Goal: Task Accomplishment & Management: Complete application form

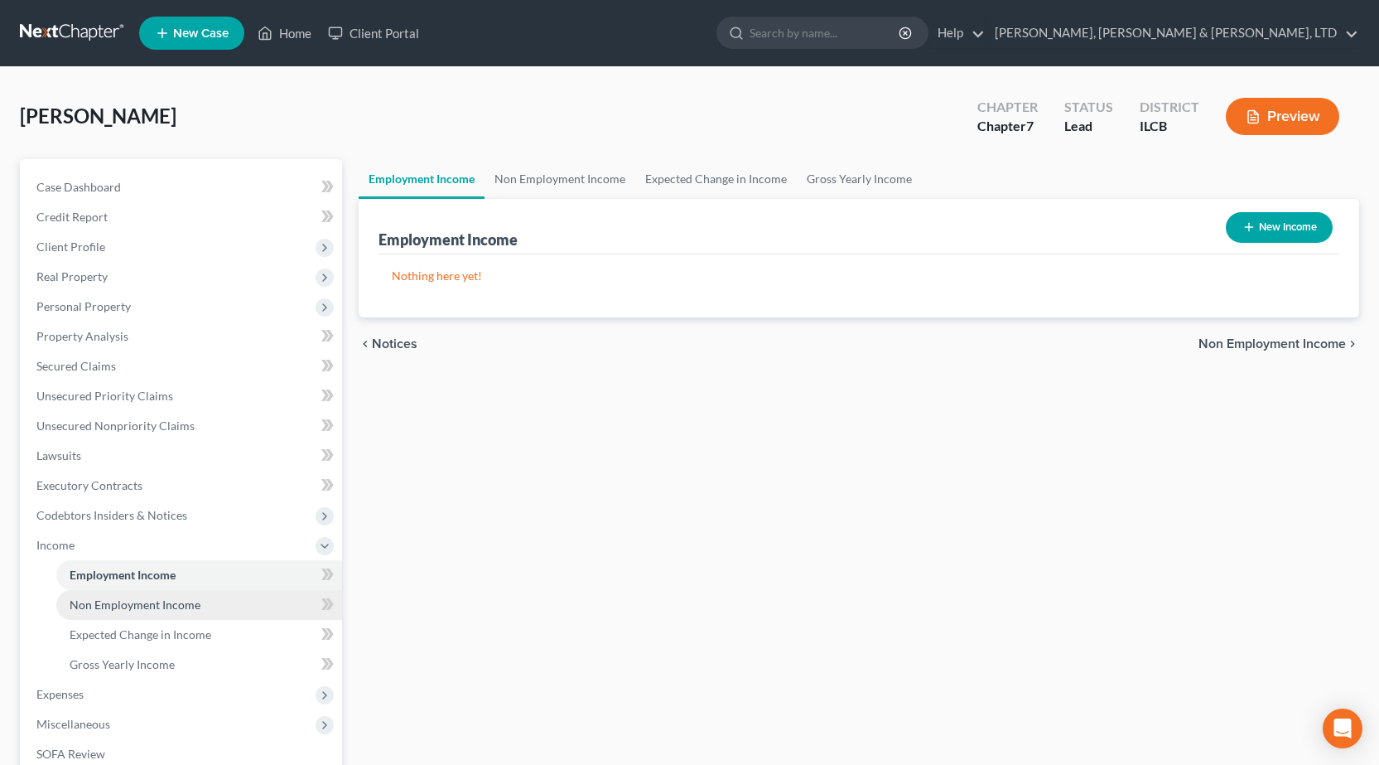
click at [166, 612] on link "Non Employment Income" at bounding box center [199, 605] width 286 height 30
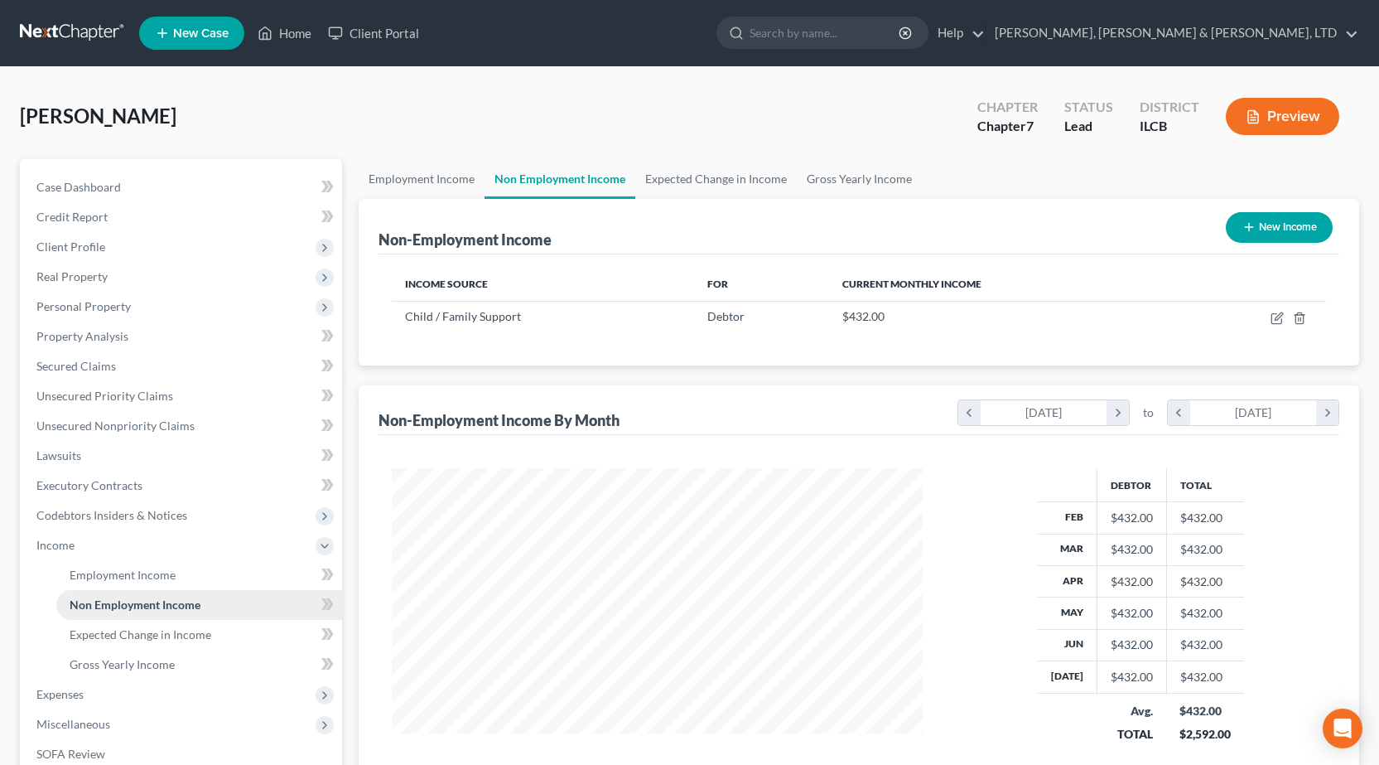
scroll to position [297, 564]
click at [146, 580] on span "Employment Income" at bounding box center [123, 574] width 106 height 14
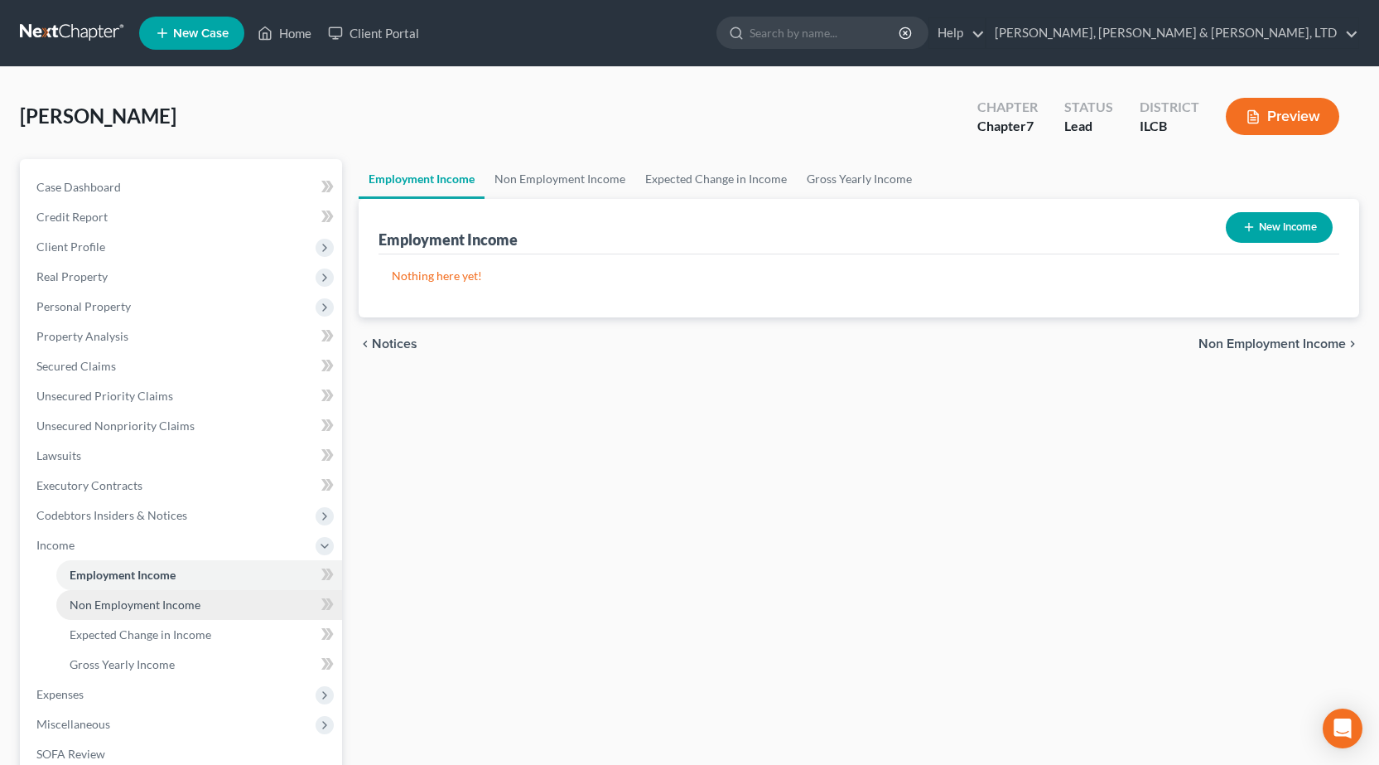
click at [160, 591] on link "Non Employment Income" at bounding box center [199, 605] width 286 height 30
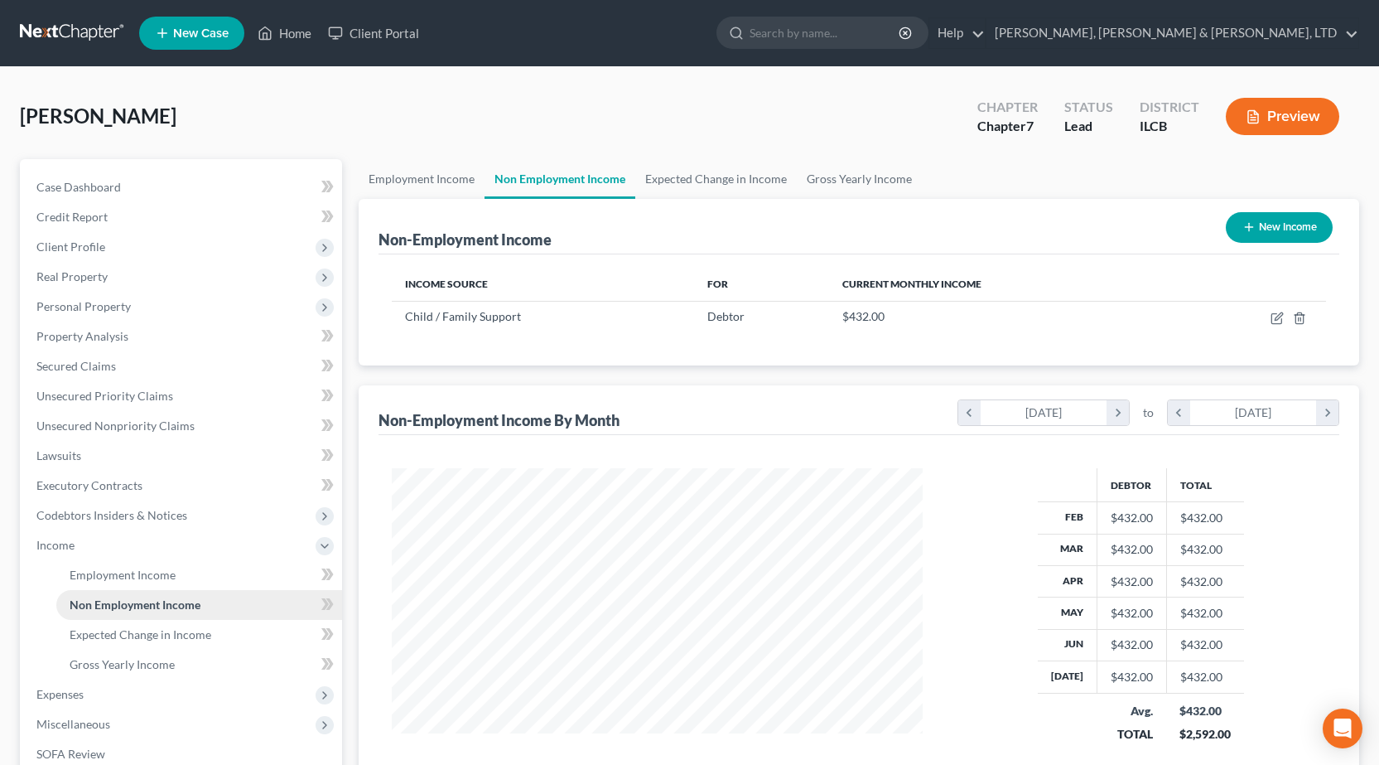
scroll to position [297, 564]
click at [186, 570] on link "Employment Income" at bounding box center [199, 575] width 286 height 30
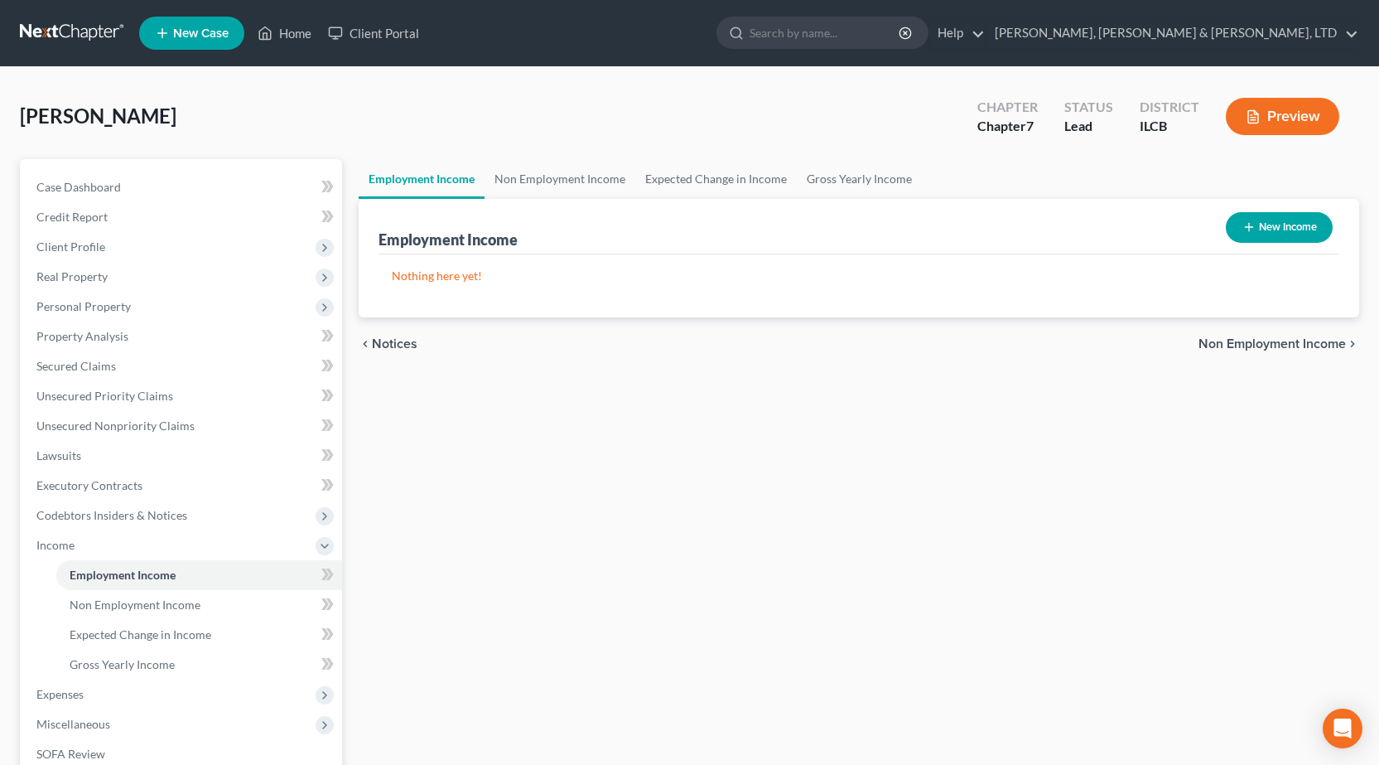
drag, startPoint x: 565, startPoint y: 435, endPoint x: 432, endPoint y: 797, distance: 385.8
click at [1289, 233] on button "New Income" at bounding box center [1279, 227] width 107 height 31
select select "0"
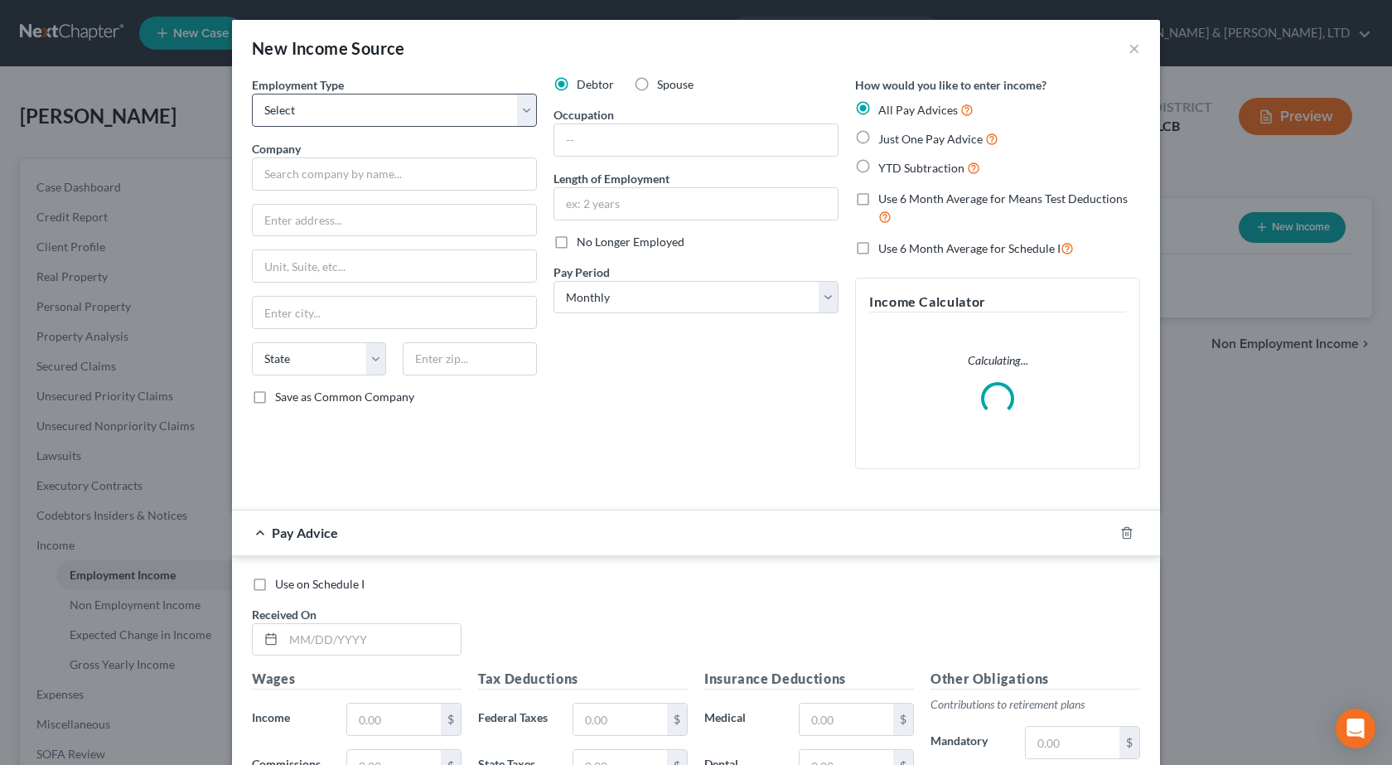
drag, startPoint x: 244, startPoint y: 92, endPoint x: 310, endPoint y: 113, distance: 68.6
click at [252, 99] on div "Employment Type * Select Full or Part Time Employment Self Employment Company *…" at bounding box center [395, 279] width 302 height 406
click at [310, 113] on select "Select Full or Part Time Employment Self Employment" at bounding box center [394, 110] width 285 height 33
select select "1"
click at [252, 94] on select "Select Full or Part Time Employment Self Employment" at bounding box center [394, 110] width 285 height 33
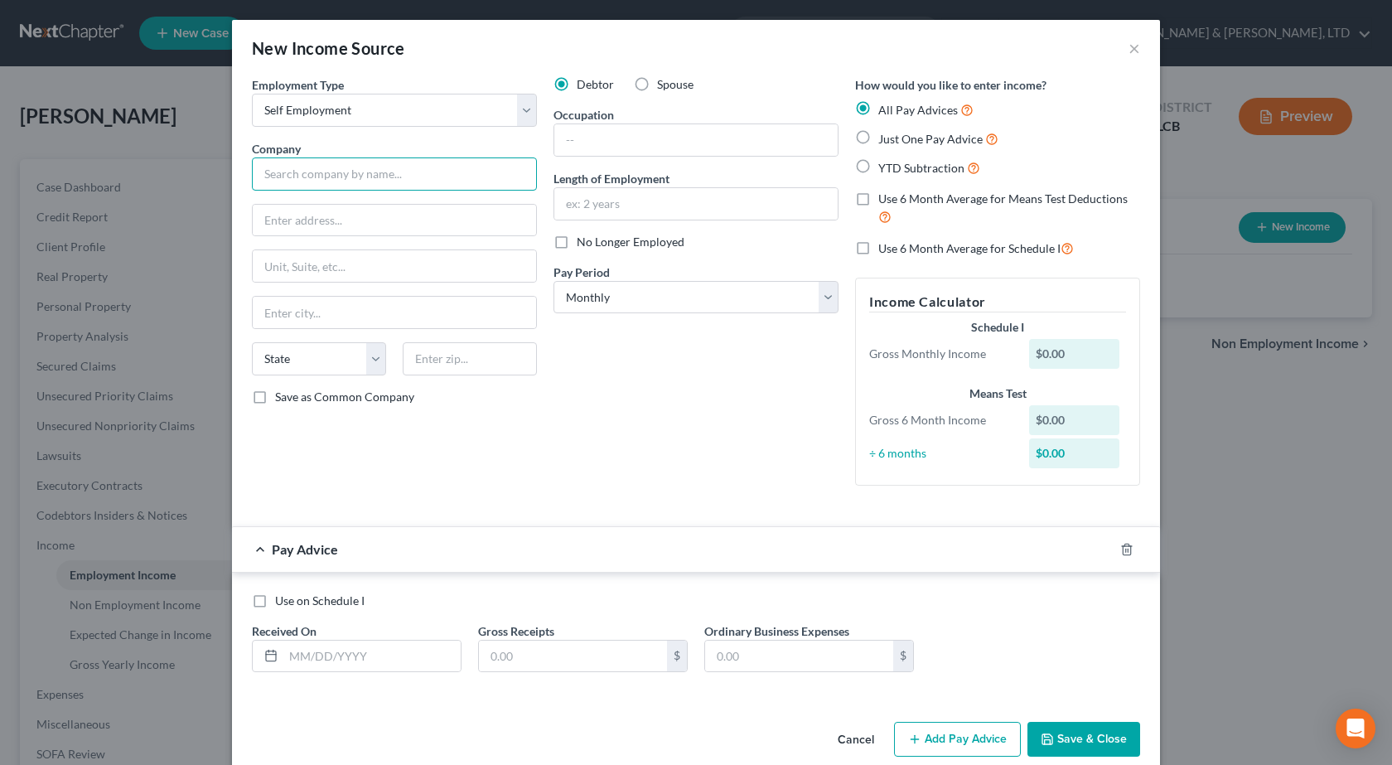
click at [333, 174] on input "text" at bounding box center [394, 173] width 285 height 33
type input "Walmart"
click at [1128, 45] on button "×" at bounding box center [1134, 48] width 12 height 20
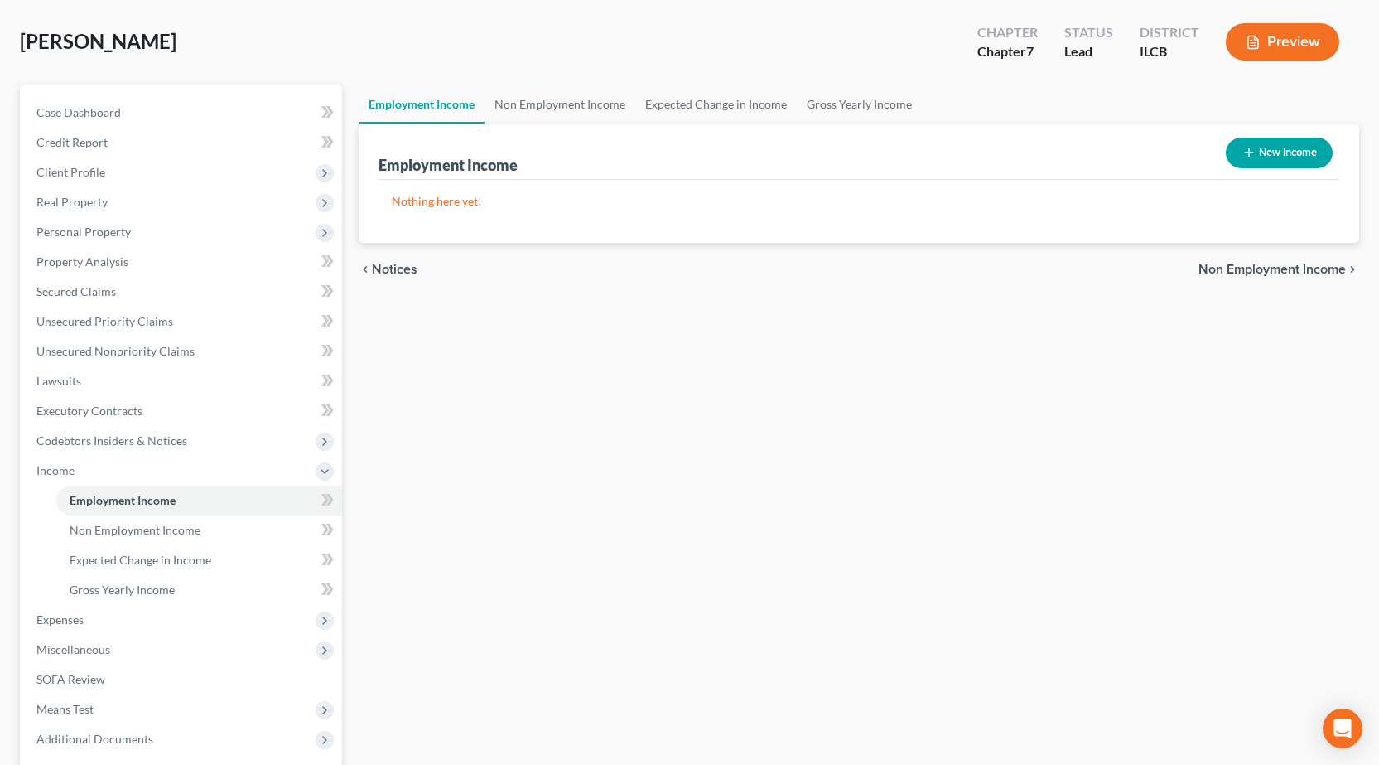
scroll to position [166, 0]
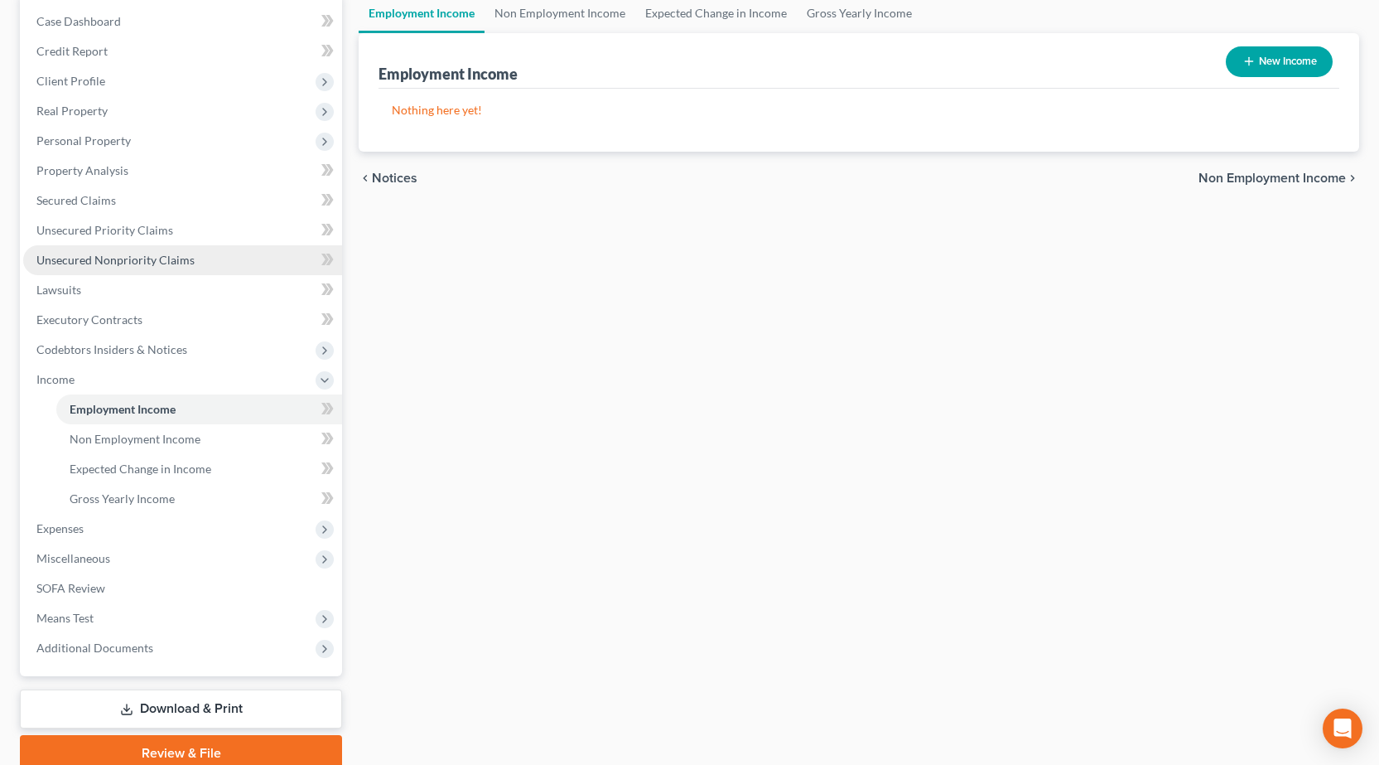
click at [141, 258] on span "Unsecured Nonpriority Claims" at bounding box center [115, 260] width 158 height 14
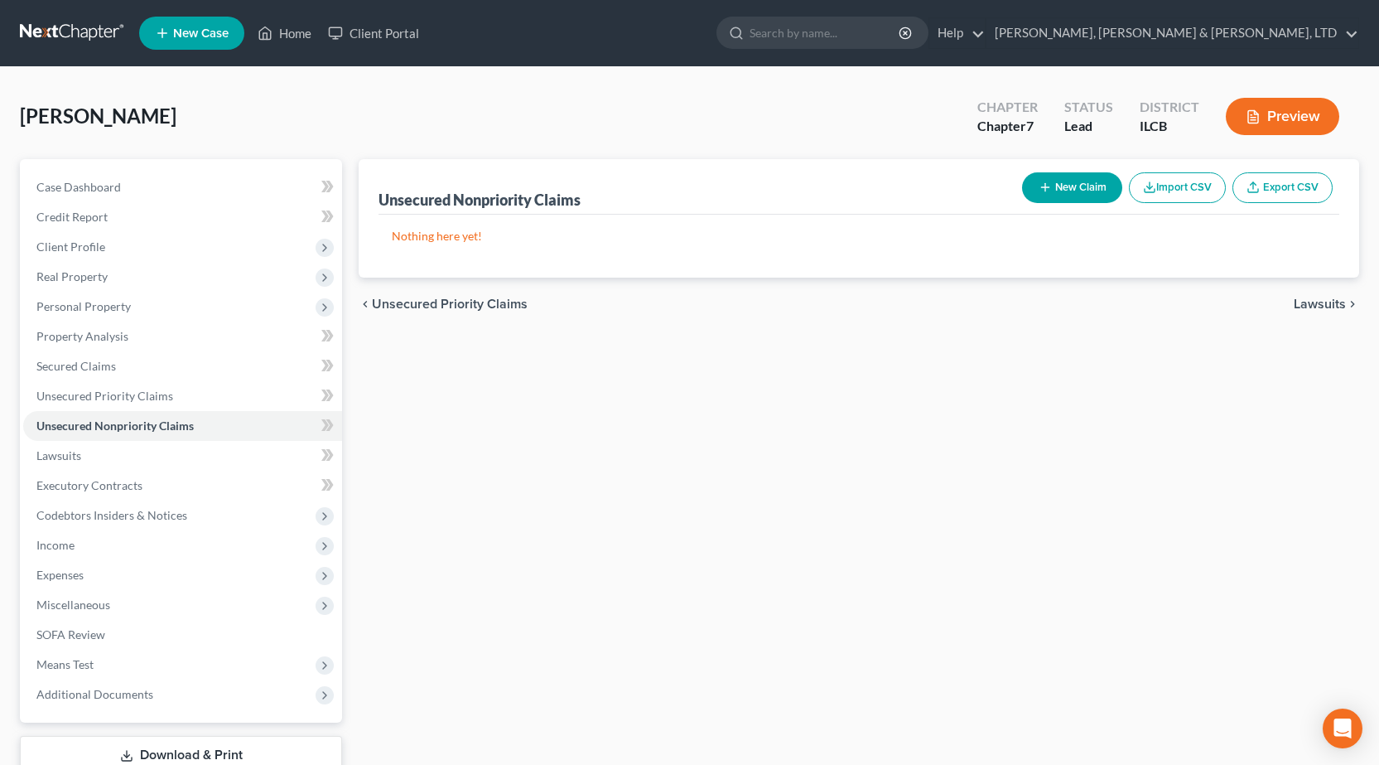
click at [1071, 186] on button "New Claim" at bounding box center [1072, 187] width 100 height 31
select select "0"
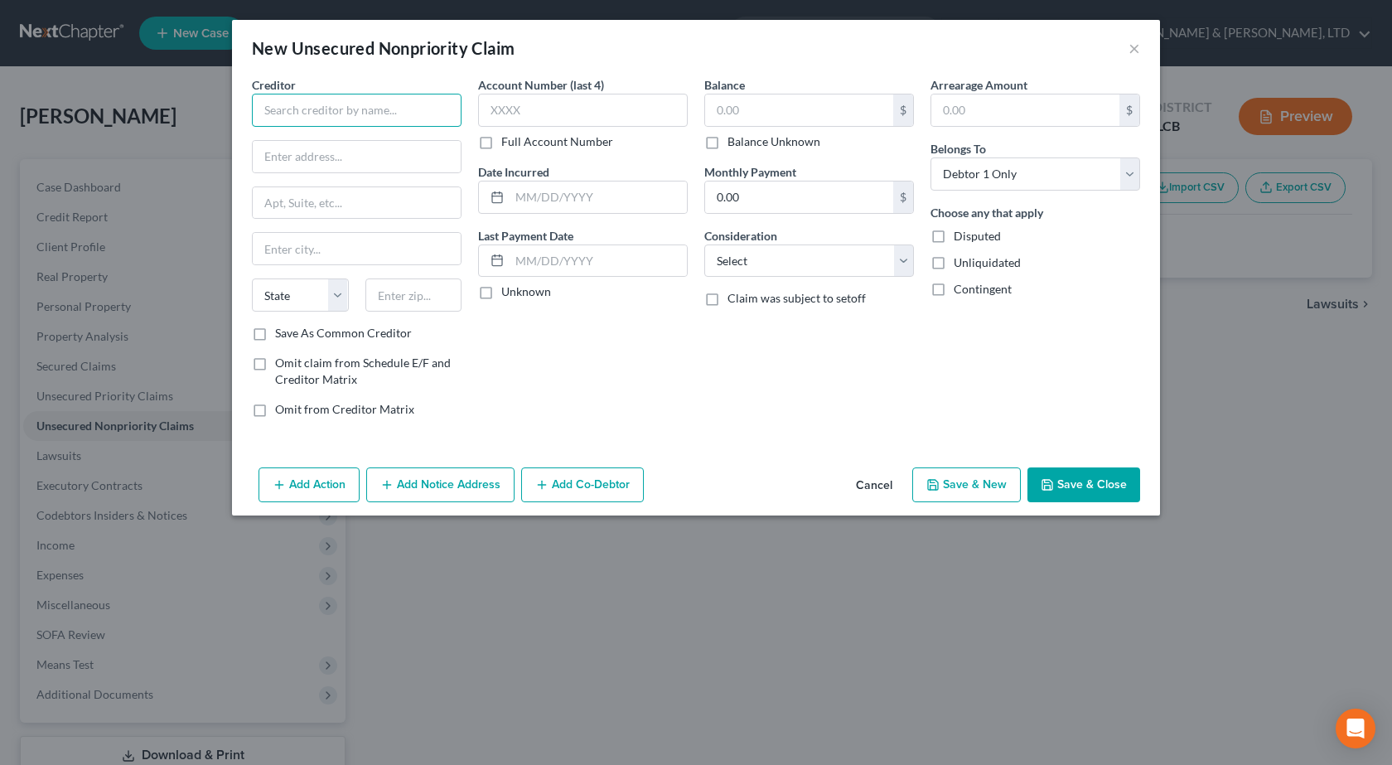
click at [323, 113] on input "text" at bounding box center [357, 110] width 210 height 33
type input "Credit Corp"
click at [871, 476] on button "Cancel" at bounding box center [873, 485] width 63 height 33
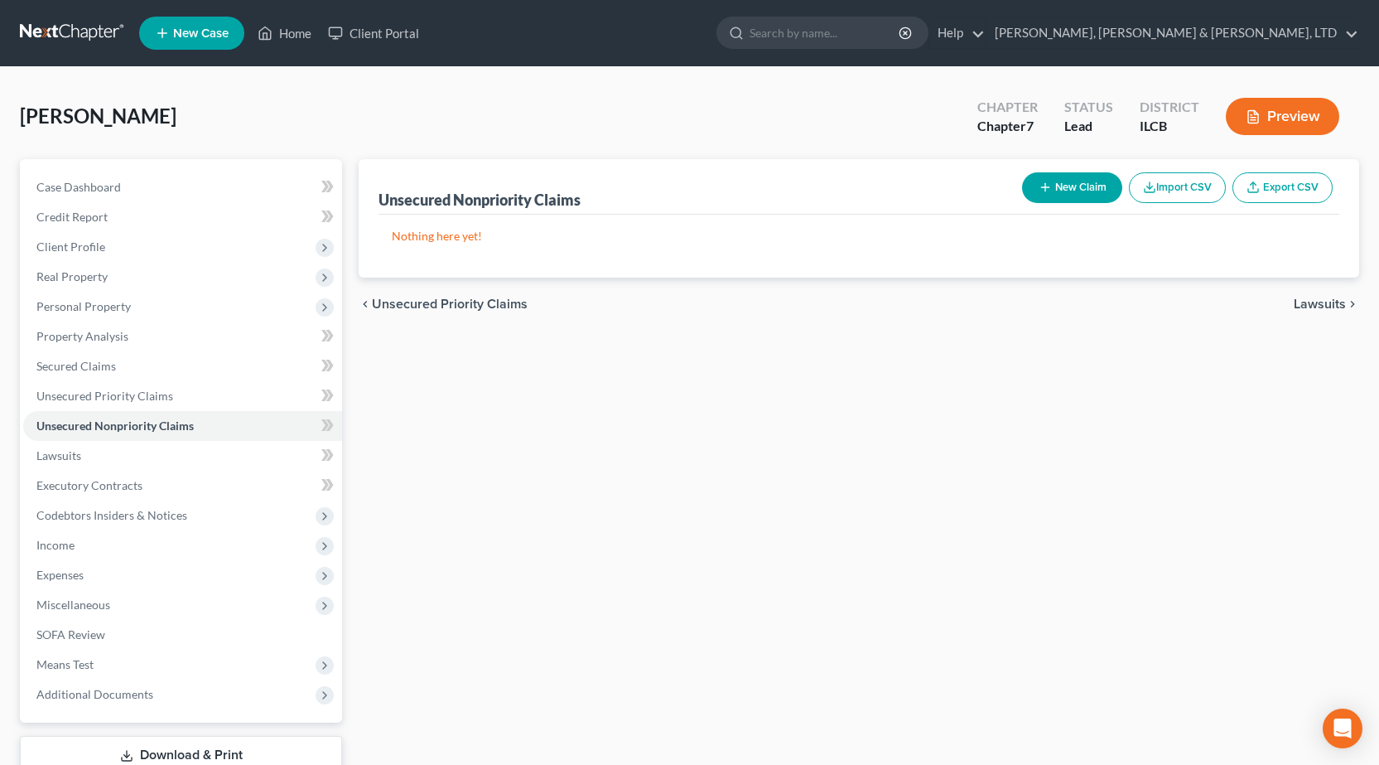
click at [55, 33] on link at bounding box center [73, 33] width 106 height 30
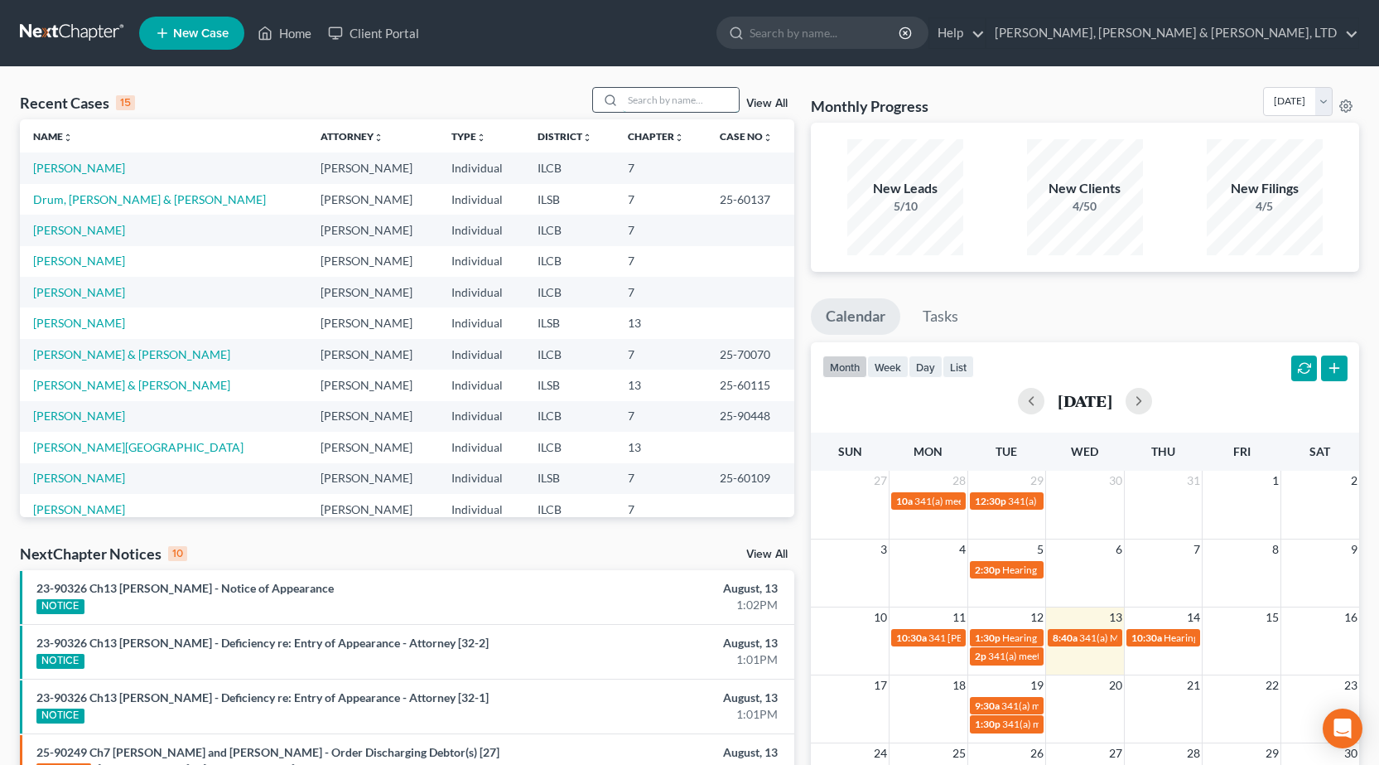
click at [687, 103] on input "search" at bounding box center [681, 100] width 116 height 24
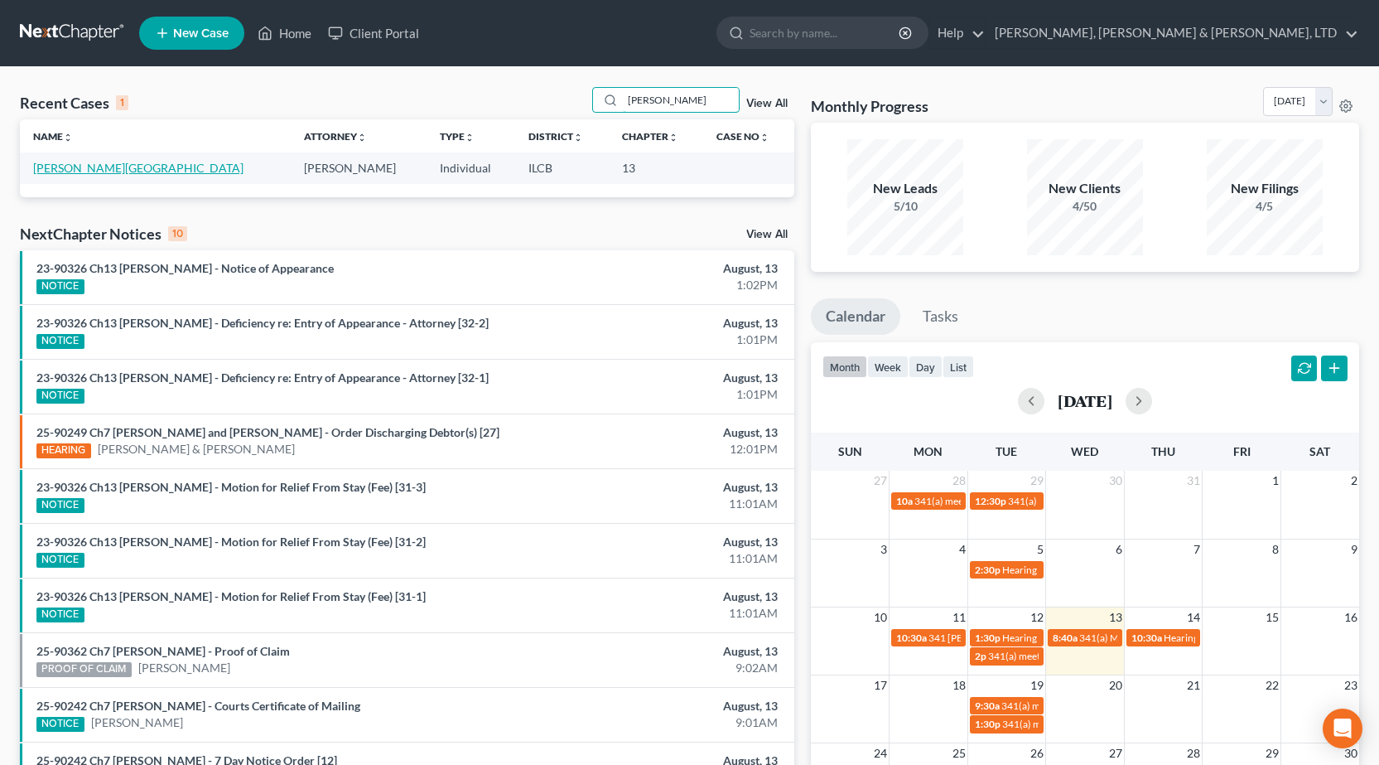
type input "frazee"
click at [60, 166] on link "[PERSON_NAME][GEOGRAPHIC_DATA]" at bounding box center [138, 168] width 210 height 14
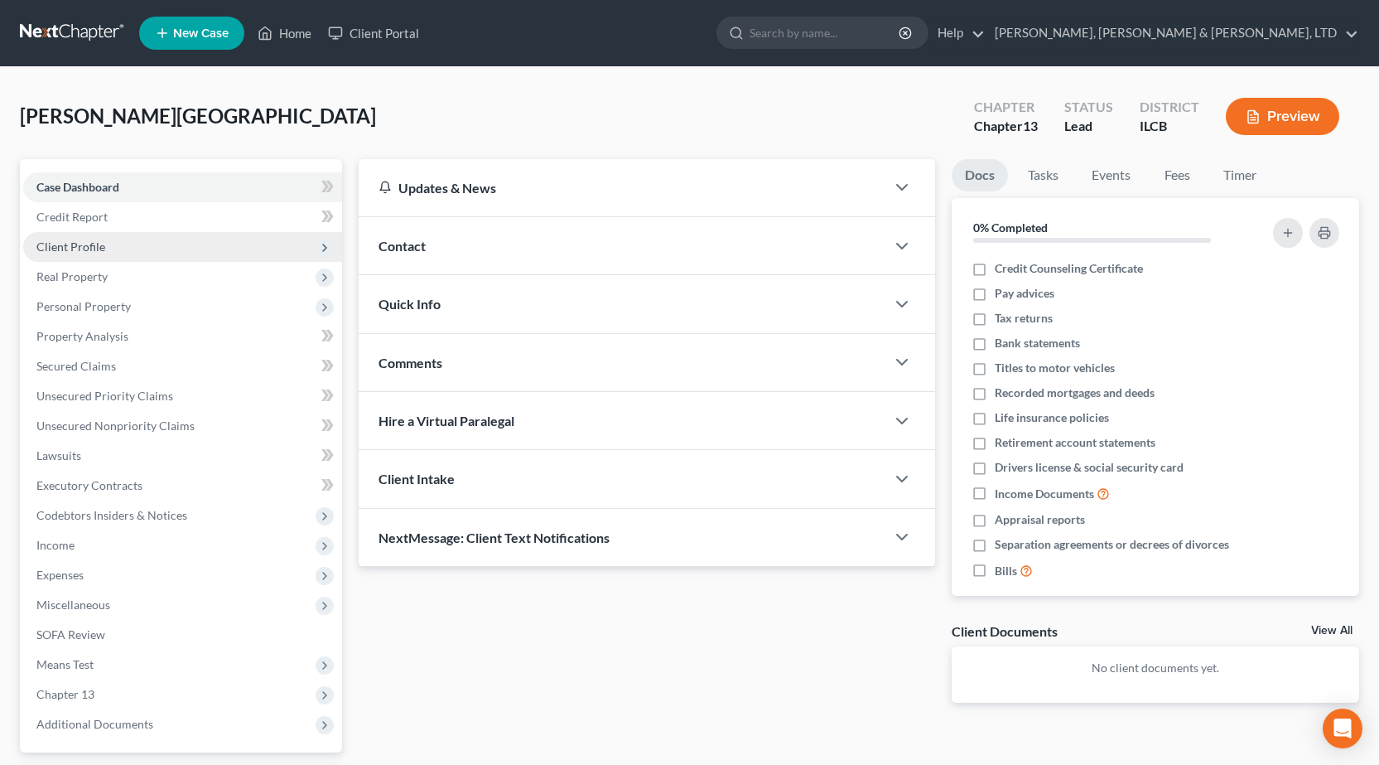
click at [182, 248] on span "Client Profile" at bounding box center [182, 247] width 319 height 30
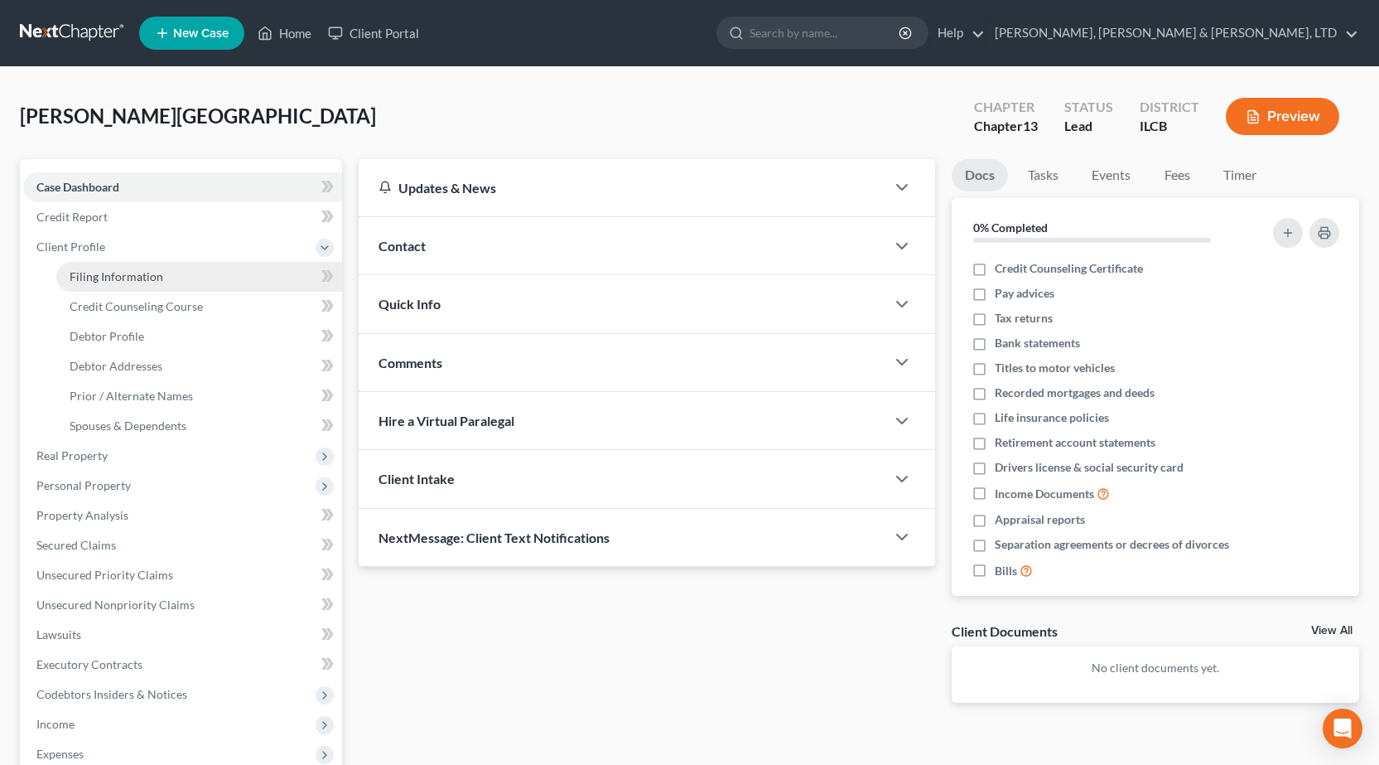
click at [143, 276] on span "Filing Information" at bounding box center [117, 276] width 94 height 14
select select "1"
select select "0"
select select "3"
select select "14"
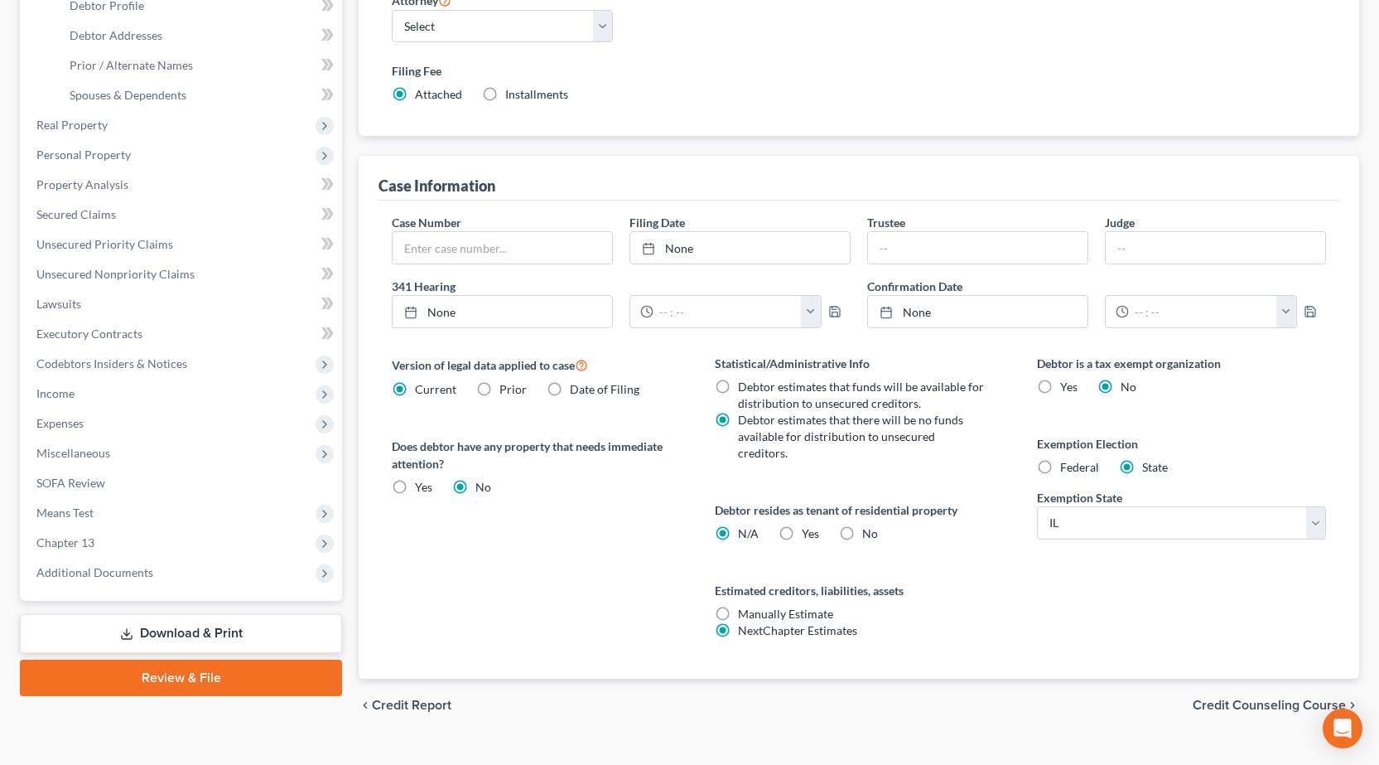
scroll to position [331, 0]
click at [186, 630] on link "Download & Print" at bounding box center [181, 632] width 322 height 39
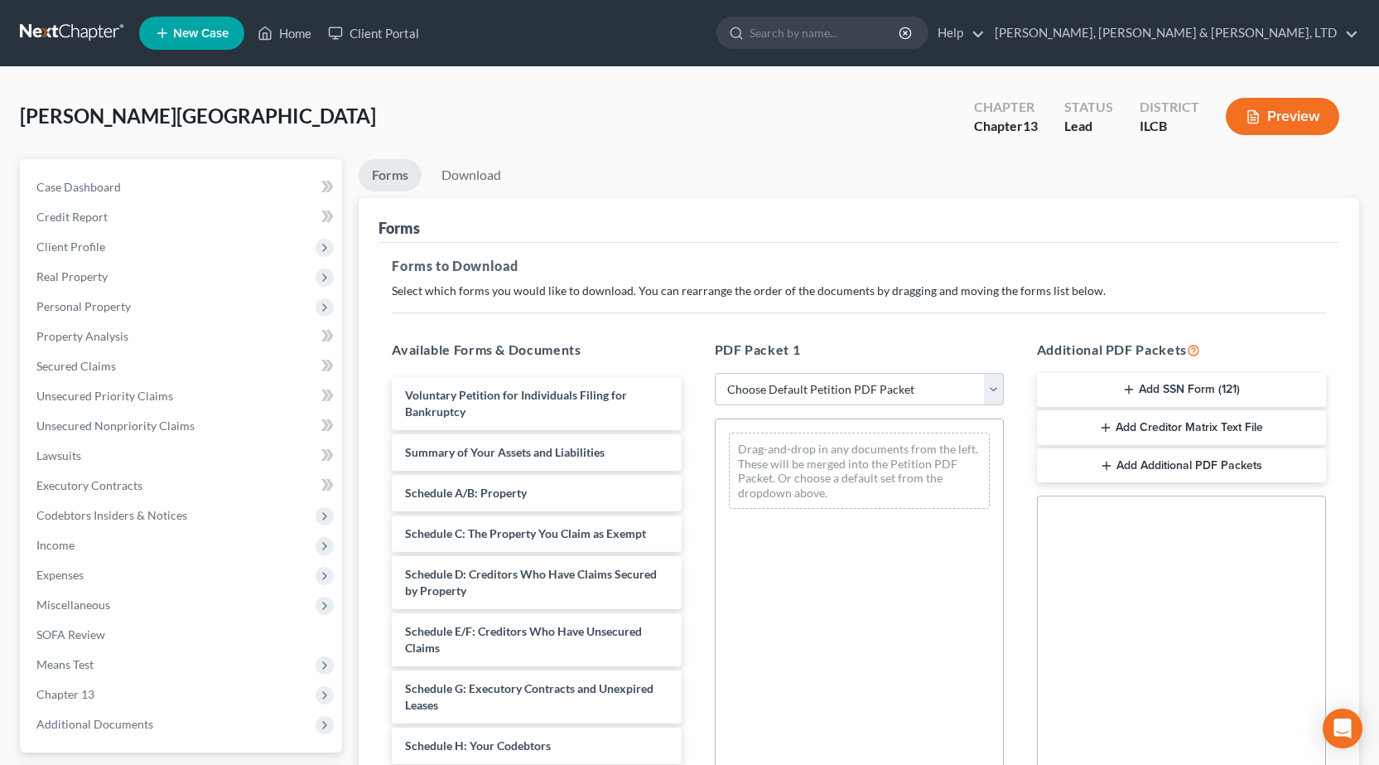
click at [795, 374] on select "Choose Default Petition PDF Packet Complete Bankruptcy Petition (all forms and …" at bounding box center [859, 389] width 289 height 33
select select "0"
click at [715, 373] on select "Choose Default Petition PDF Packet Complete Bankruptcy Petition (all forms and …" at bounding box center [859, 389] width 289 height 33
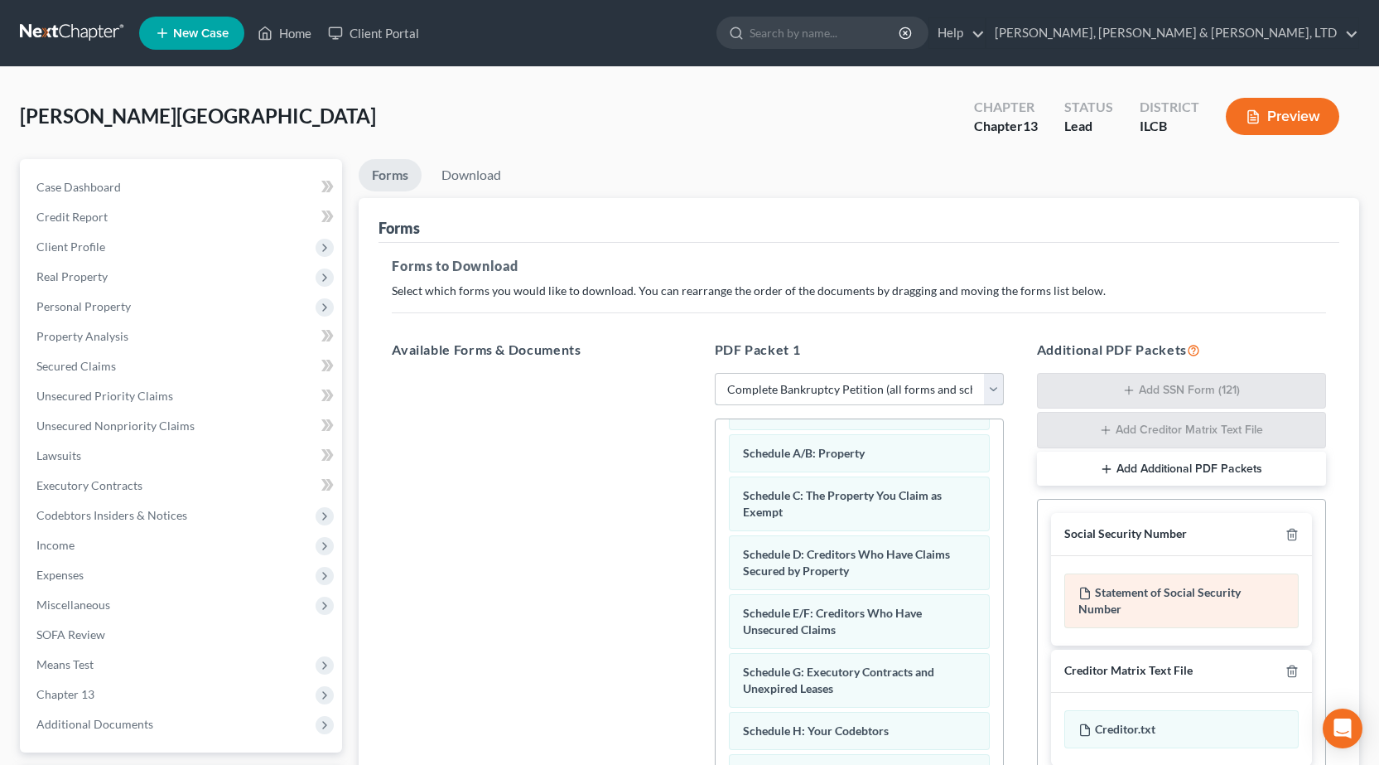
scroll to position [414, 0]
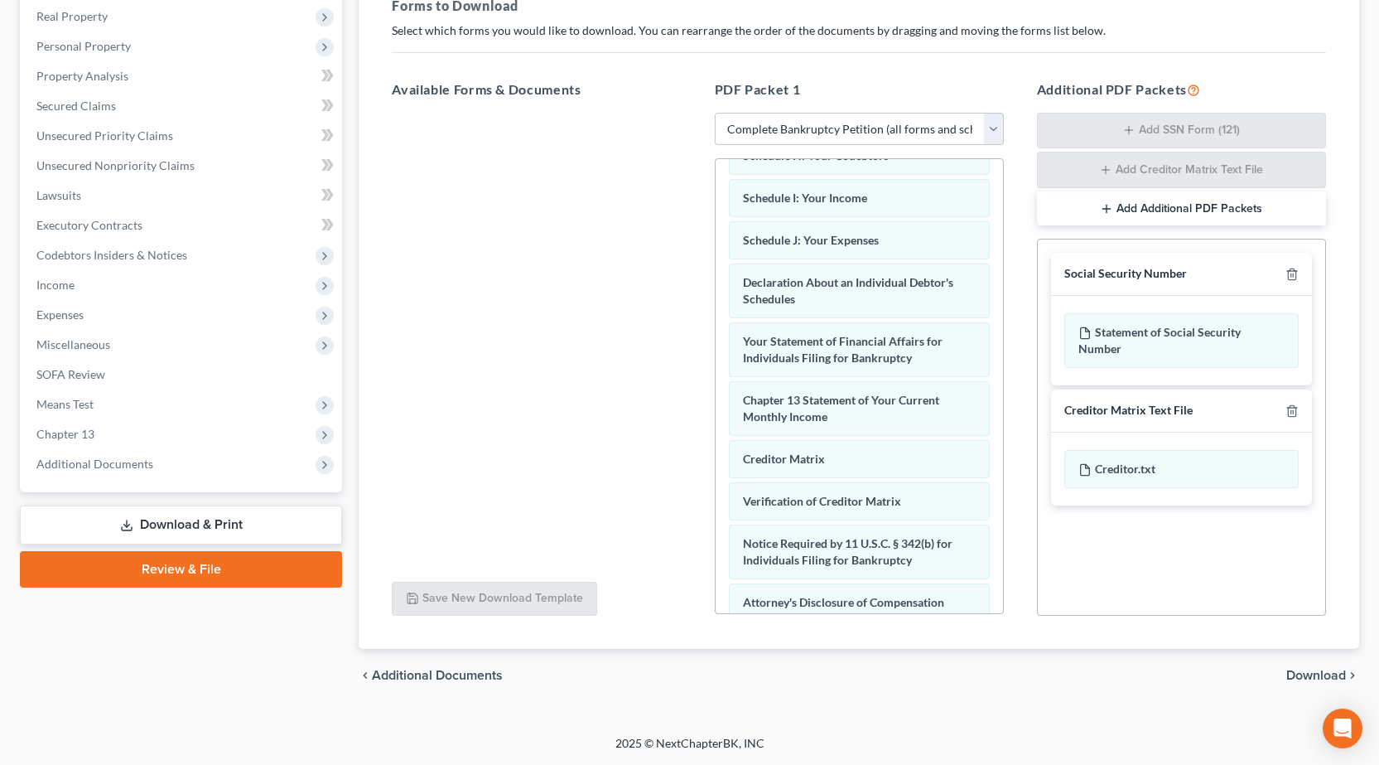
click at [1329, 677] on span "Download" at bounding box center [1316, 674] width 60 height 13
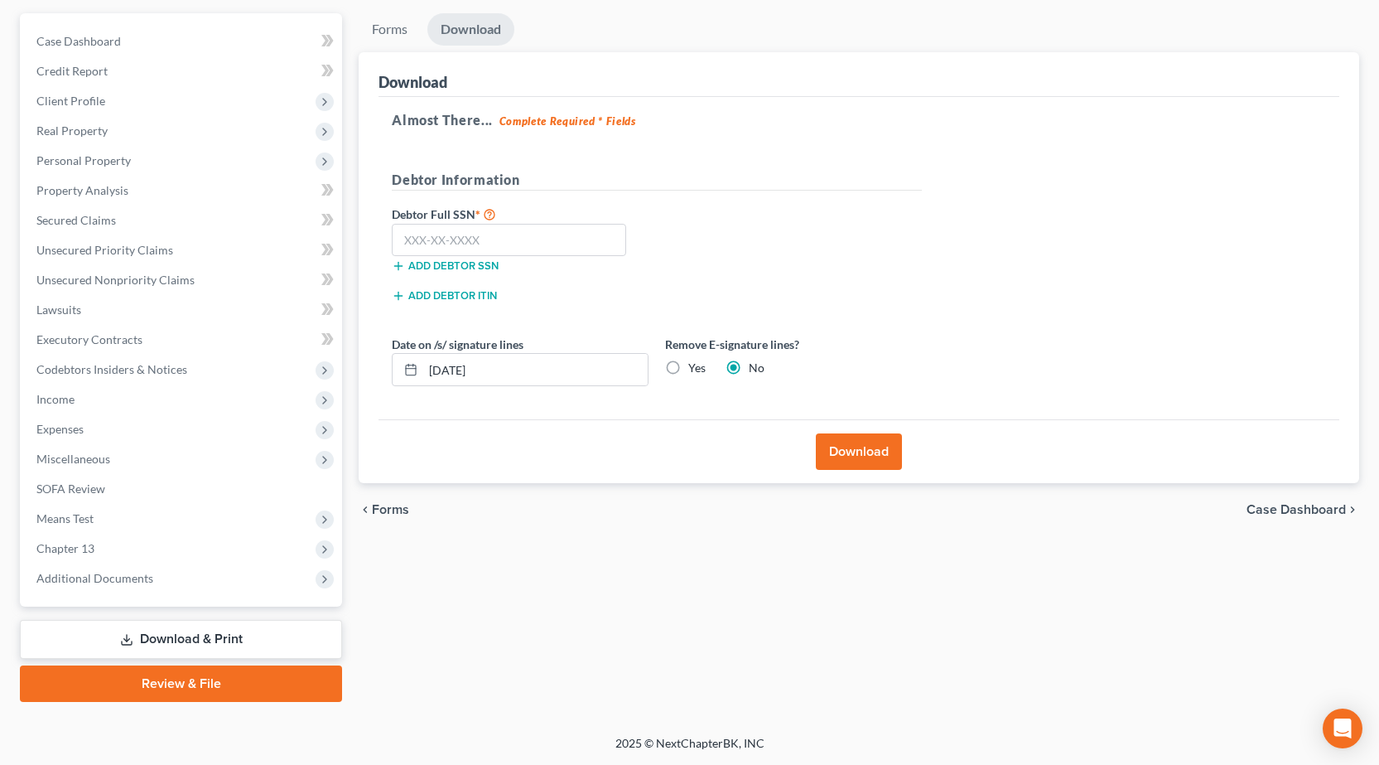
scroll to position [146, 0]
click at [511, 239] on input "text" at bounding box center [509, 240] width 234 height 33
type input "340-88-7483"
drag, startPoint x: 537, startPoint y: 364, endPoint x: 321, endPoint y: 359, distance: 216.2
click at [46, 364] on div "Petition Navigation Case Dashboard Payments Invoices Payments Payments Credit R…" at bounding box center [690, 357] width 1356 height 688
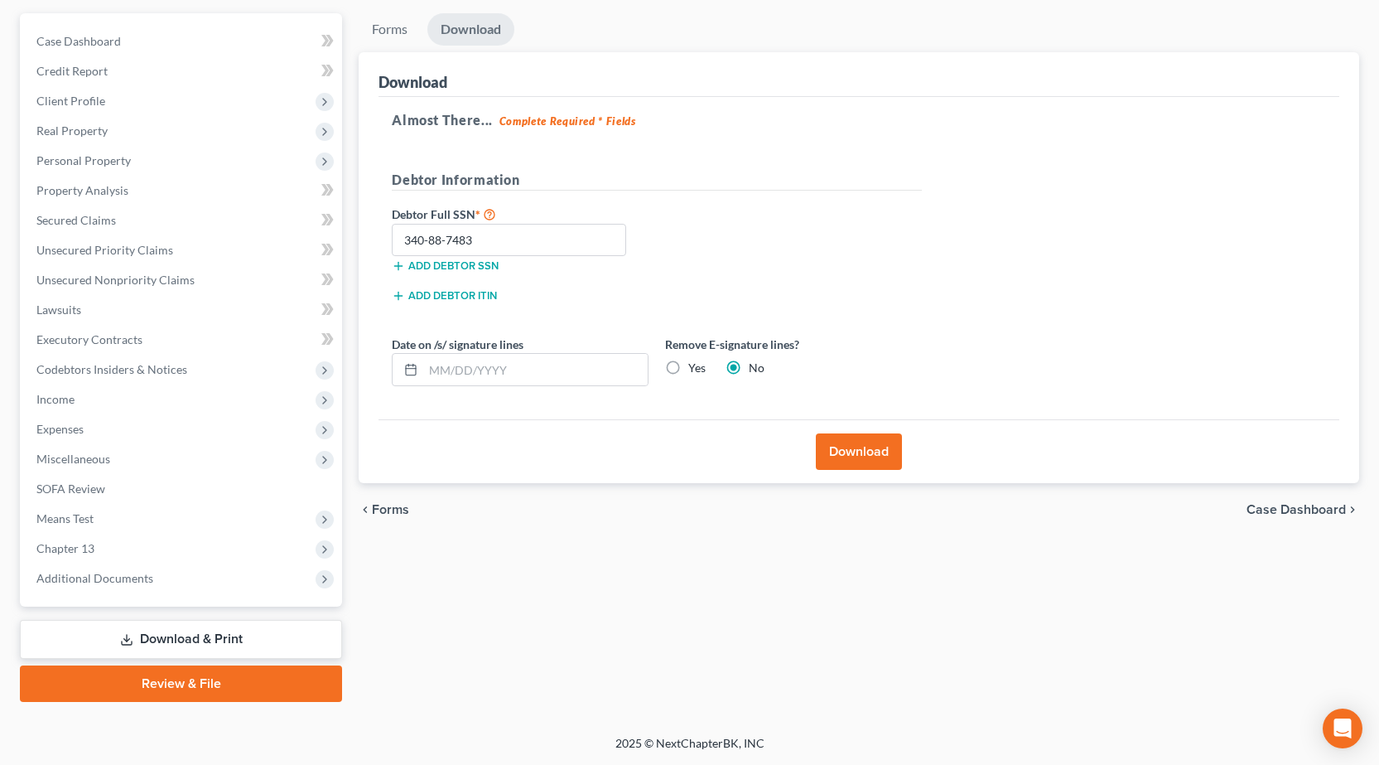
click at [688, 369] on label "Yes" at bounding box center [696, 367] width 17 height 17
click at [695, 369] on input "Yes" at bounding box center [700, 364] width 11 height 11
radio input "true"
radio input "false"
click at [859, 446] on button "Download" at bounding box center [859, 451] width 86 height 36
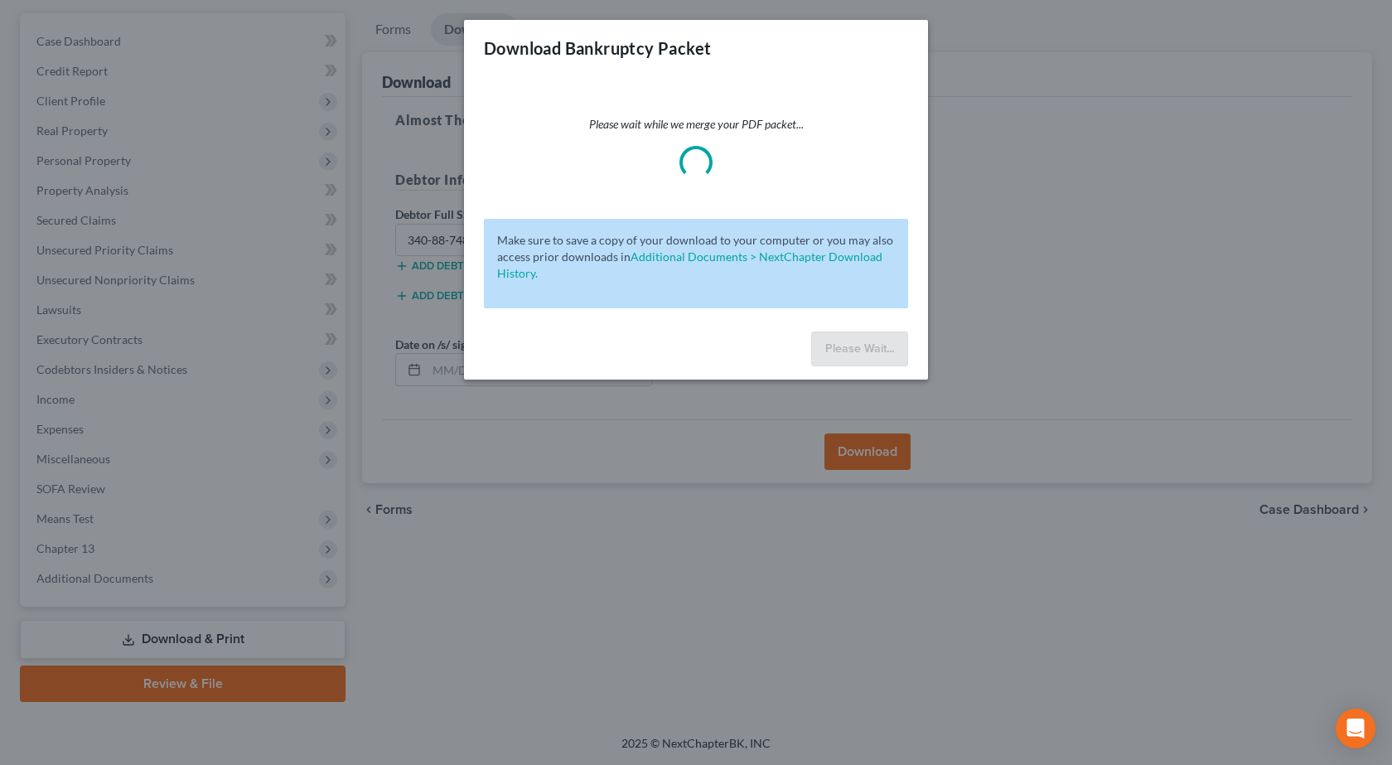
click at [1182, 393] on div "Download Bankruptcy Packet Please wait while we merge your PDF packet... Make s…" at bounding box center [696, 382] width 1392 height 765
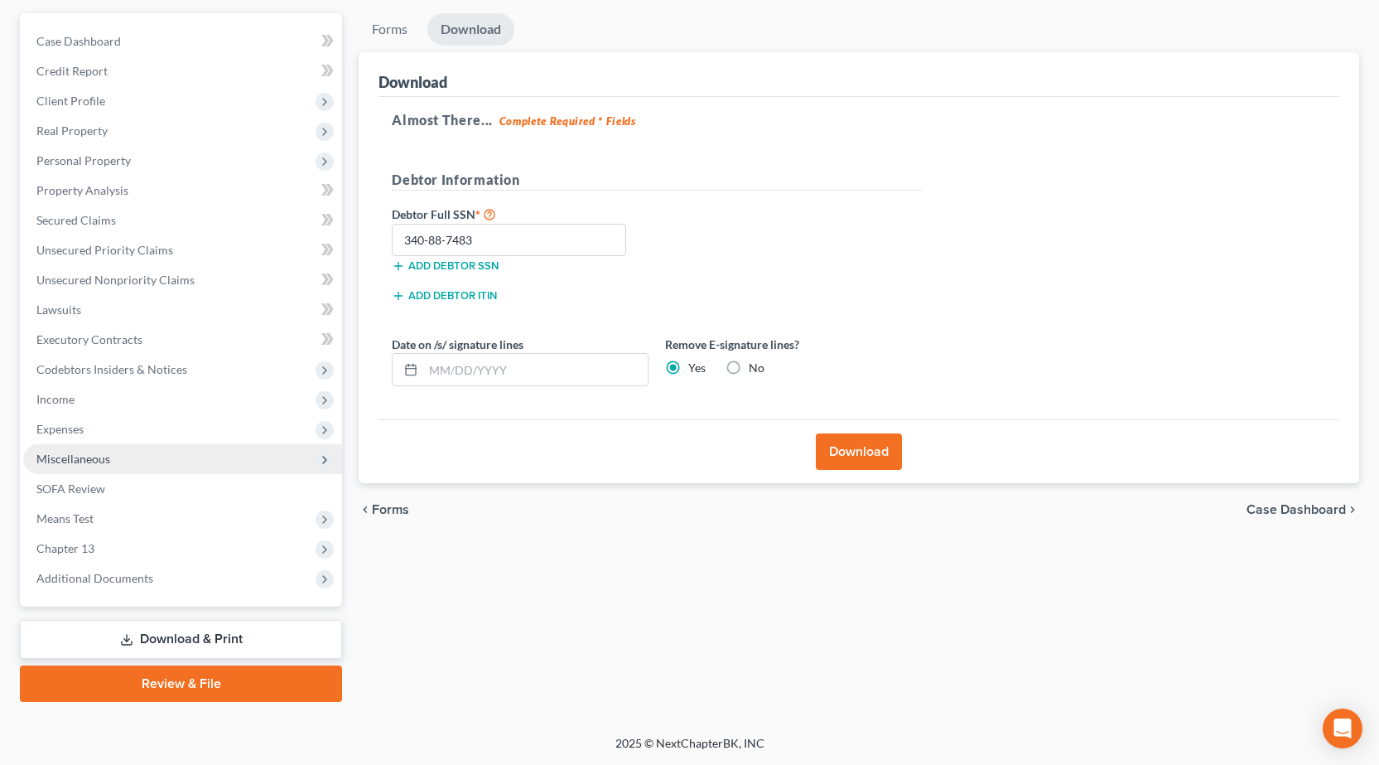
click at [98, 458] on span "Miscellaneous" at bounding box center [73, 458] width 74 height 14
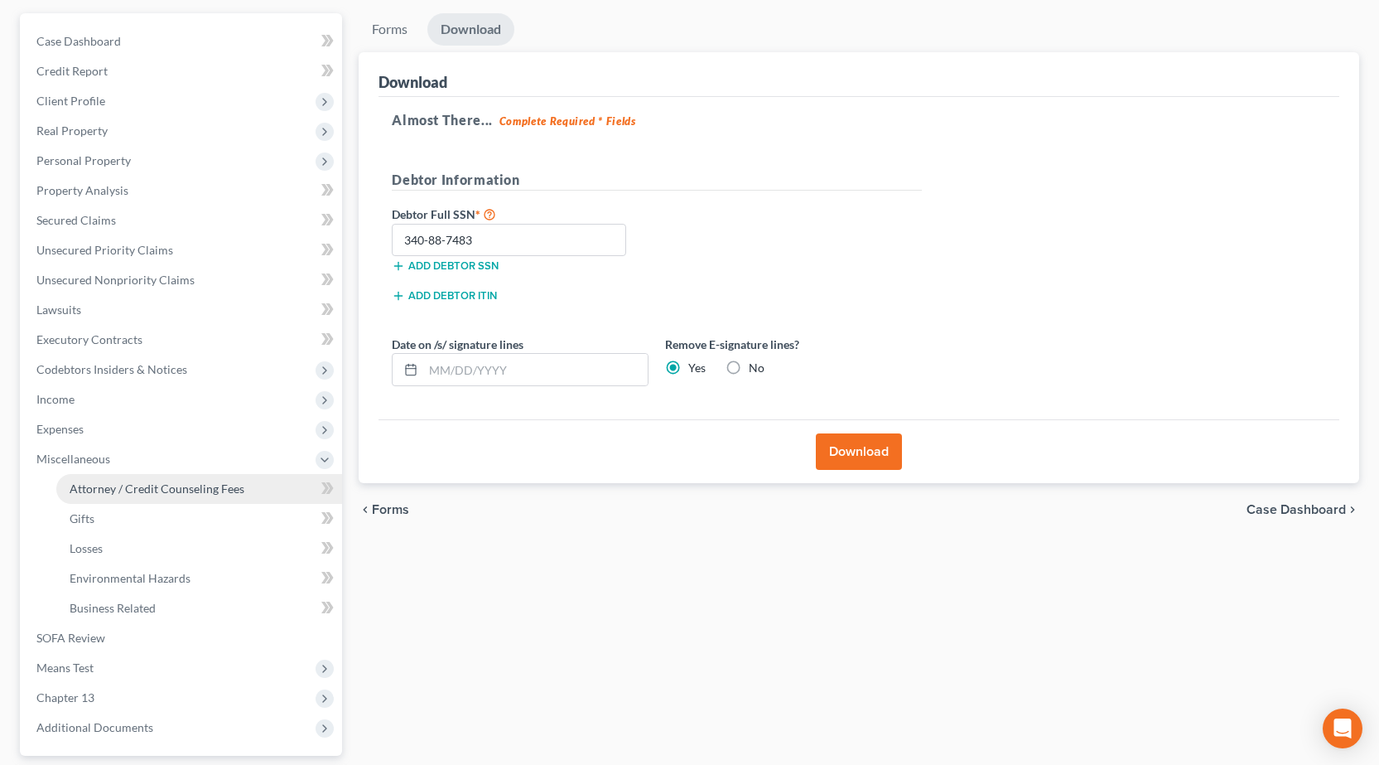
click at [103, 483] on span "Attorney / Credit Counseling Fees" at bounding box center [157, 488] width 175 height 14
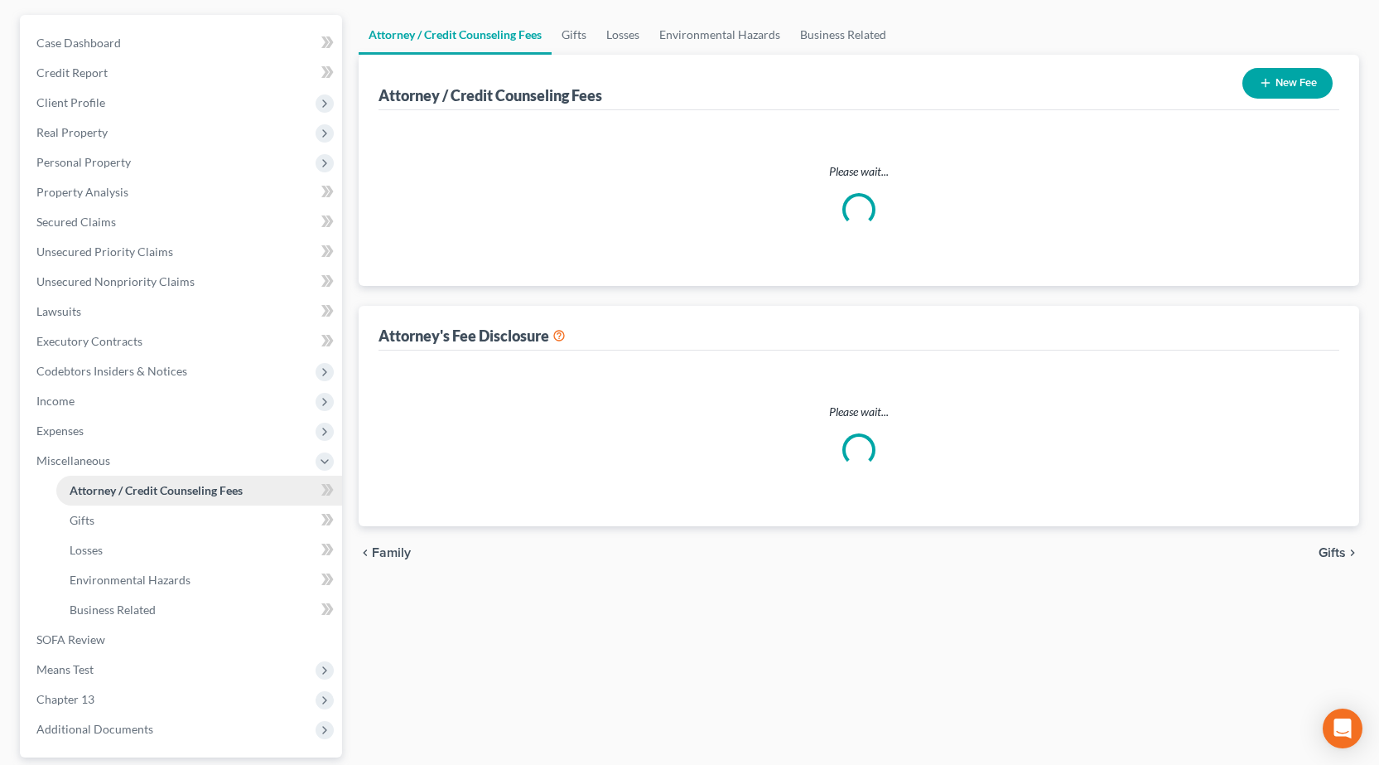
select select "1"
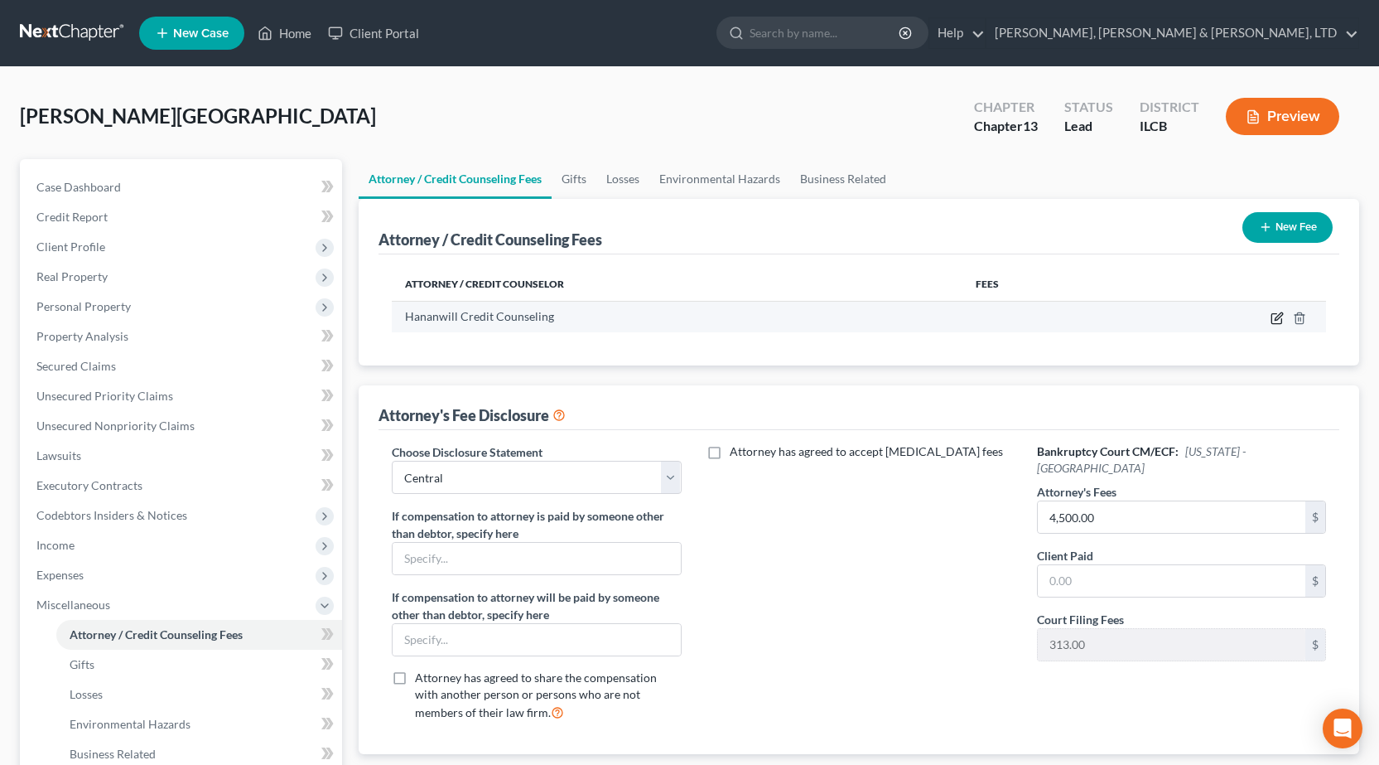
click at [1273, 321] on icon "button" at bounding box center [1277, 317] width 13 height 13
select select "14"
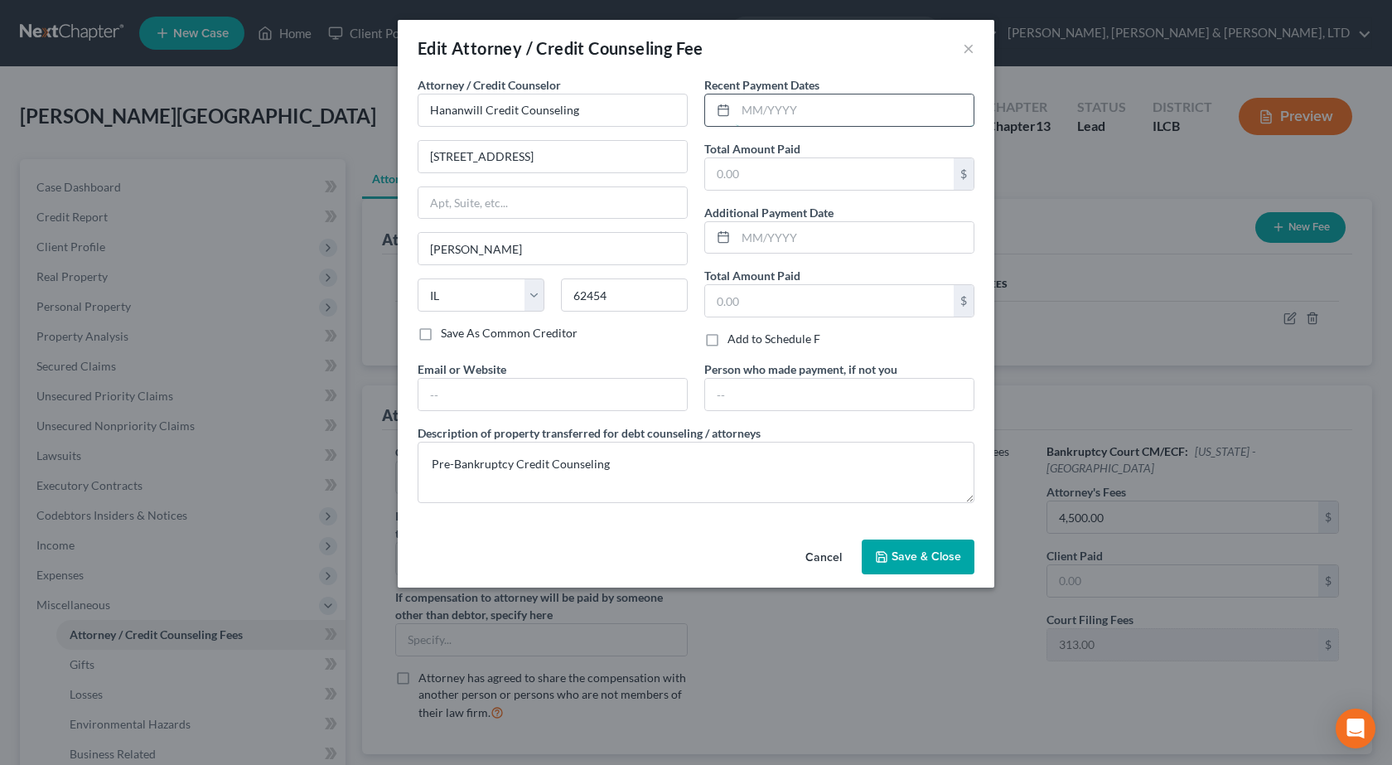
drag, startPoint x: 774, startPoint y: 99, endPoint x: 791, endPoint y: 99, distance: 16.6
click at [774, 99] on input "text" at bounding box center [855, 109] width 238 height 31
type input "08/12/2025"
click at [772, 175] on input "text" at bounding box center [829, 173] width 248 height 31
type input "25"
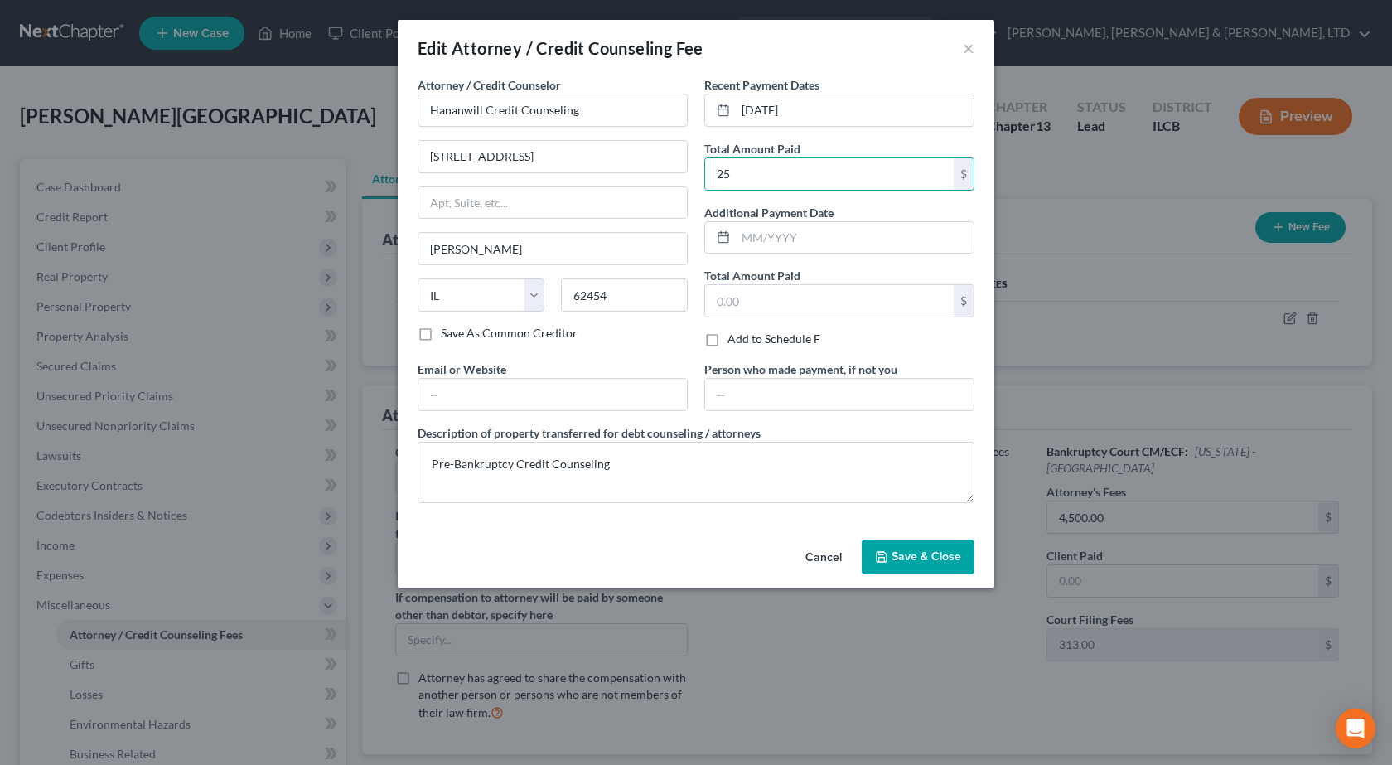
click at [915, 560] on span "Save & Close" at bounding box center [926, 556] width 70 height 14
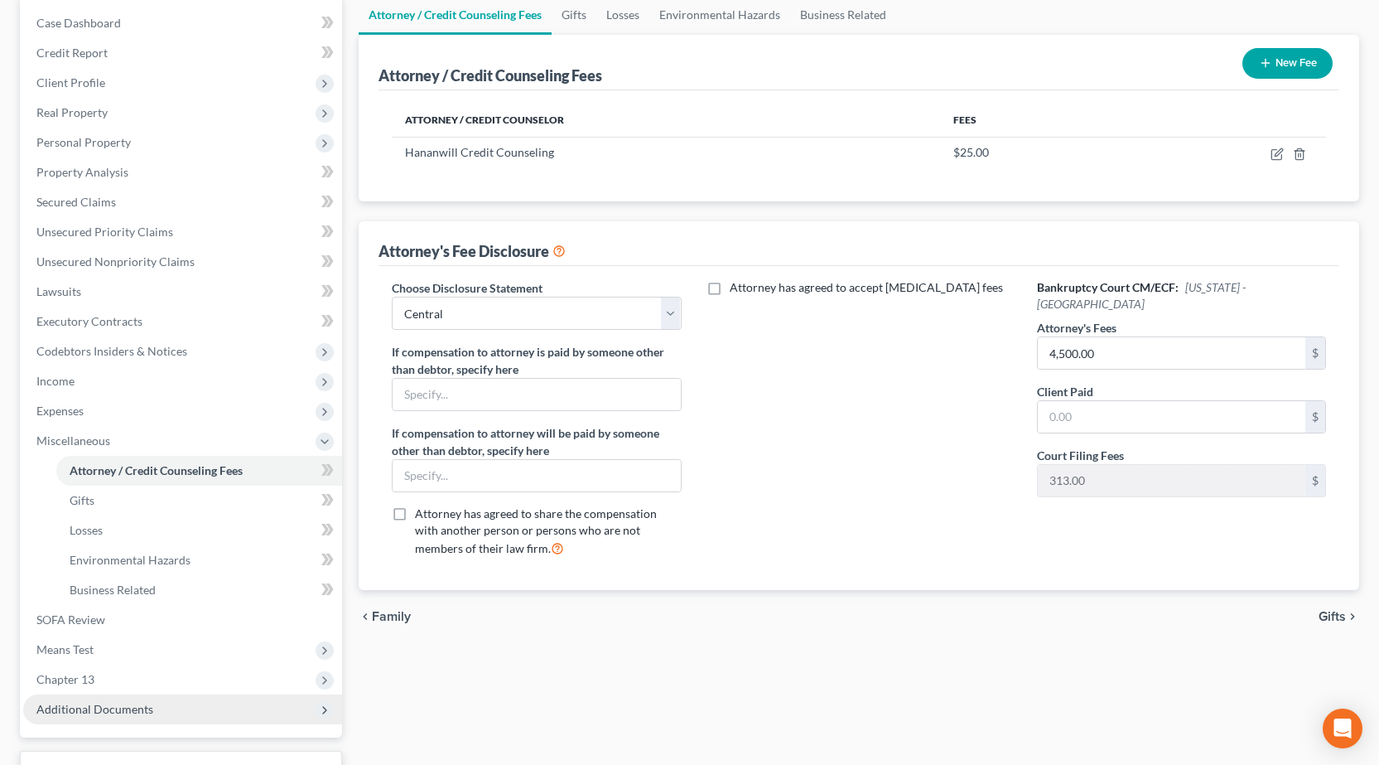
scroll to position [295, 0]
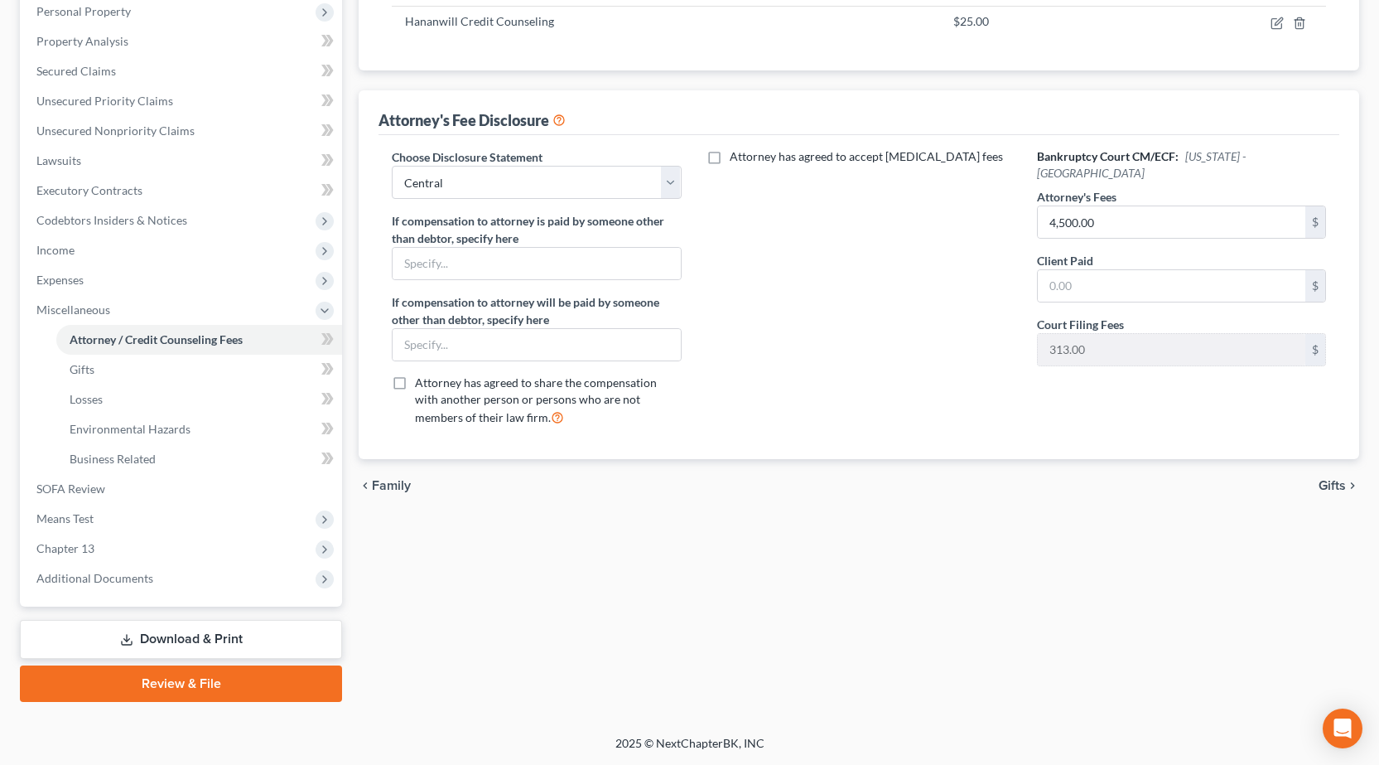
click at [224, 639] on link "Download & Print" at bounding box center [181, 639] width 322 height 39
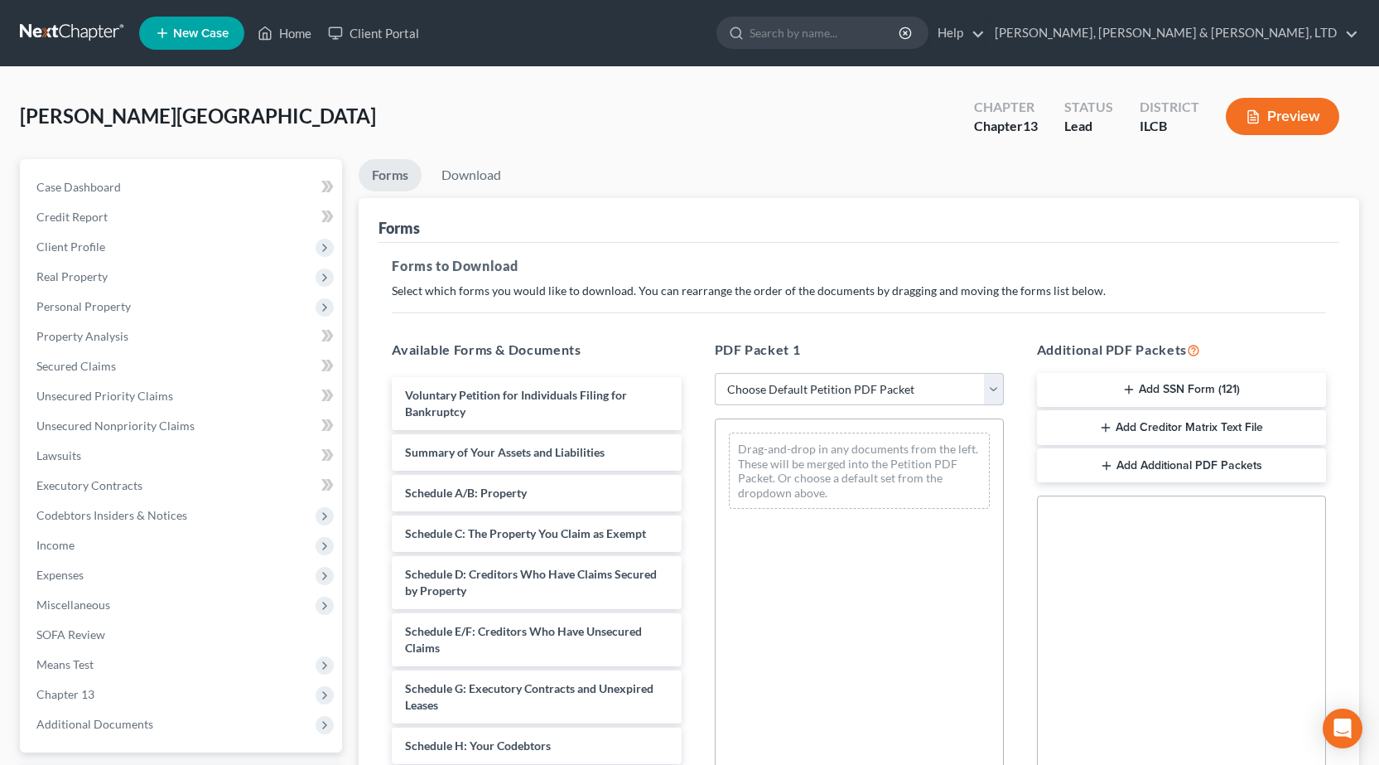
click at [909, 382] on select "Choose Default Petition PDF Packet Complete Bankruptcy Petition (all forms and …" at bounding box center [859, 389] width 289 height 33
select select "0"
click at [715, 373] on select "Choose Default Petition PDF Packet Complete Bankruptcy Petition (all forms and …" at bounding box center [859, 389] width 289 height 33
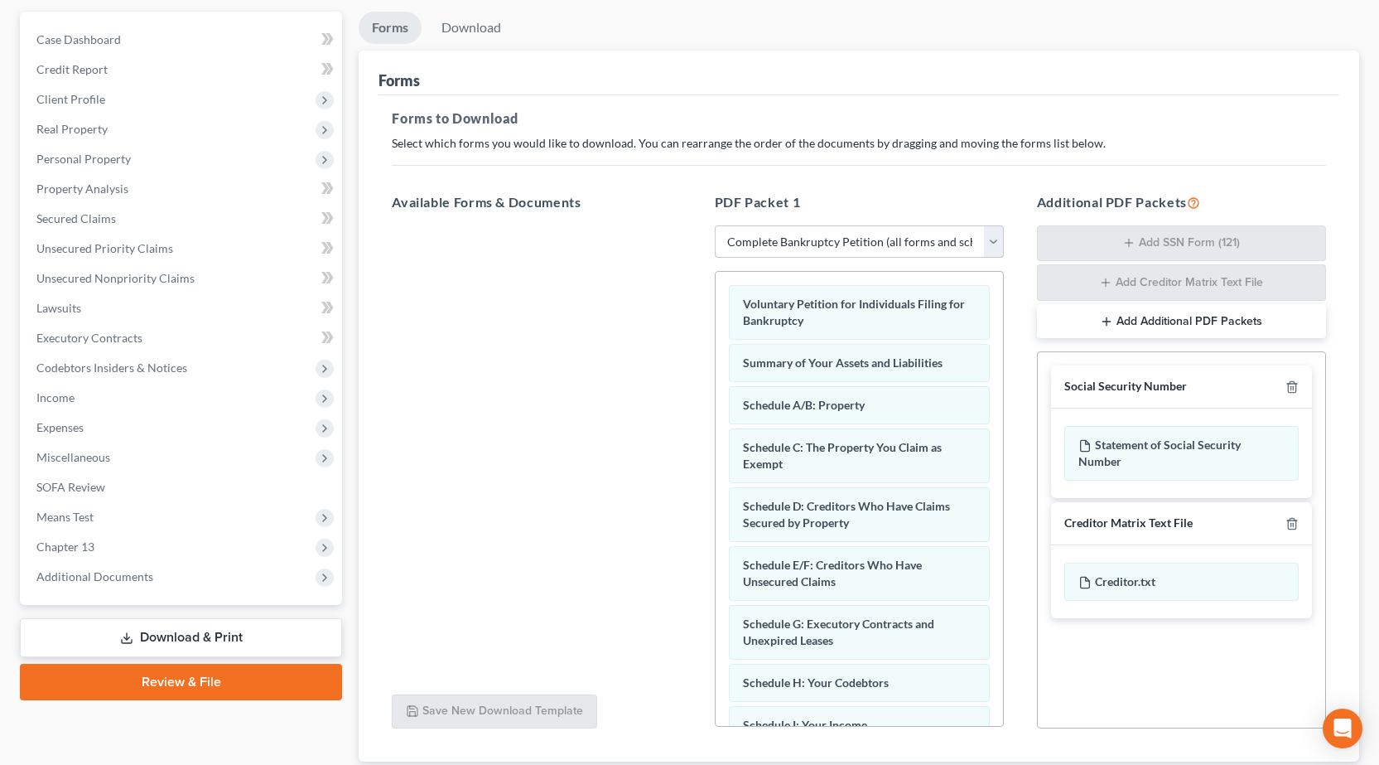
scroll to position [260, 0]
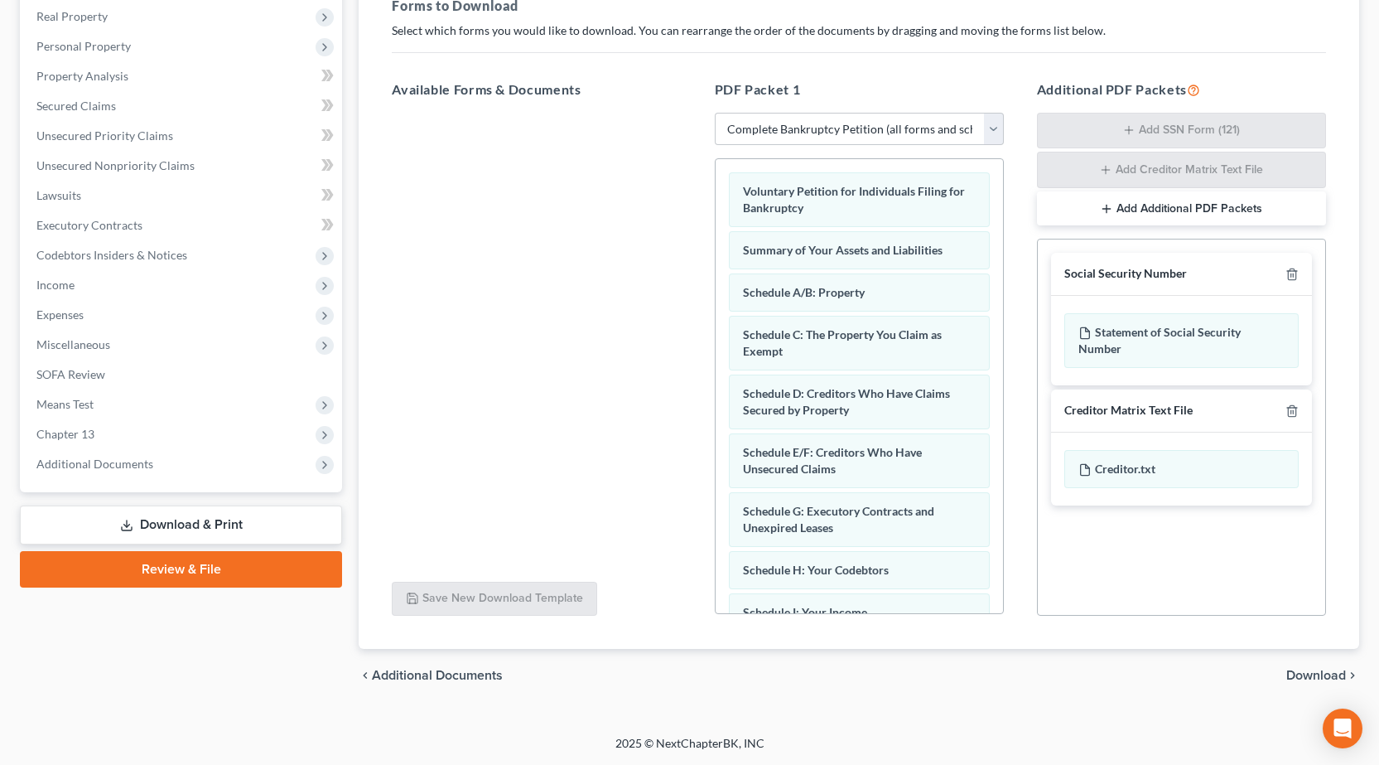
click at [1317, 672] on span "Download" at bounding box center [1316, 674] width 60 height 13
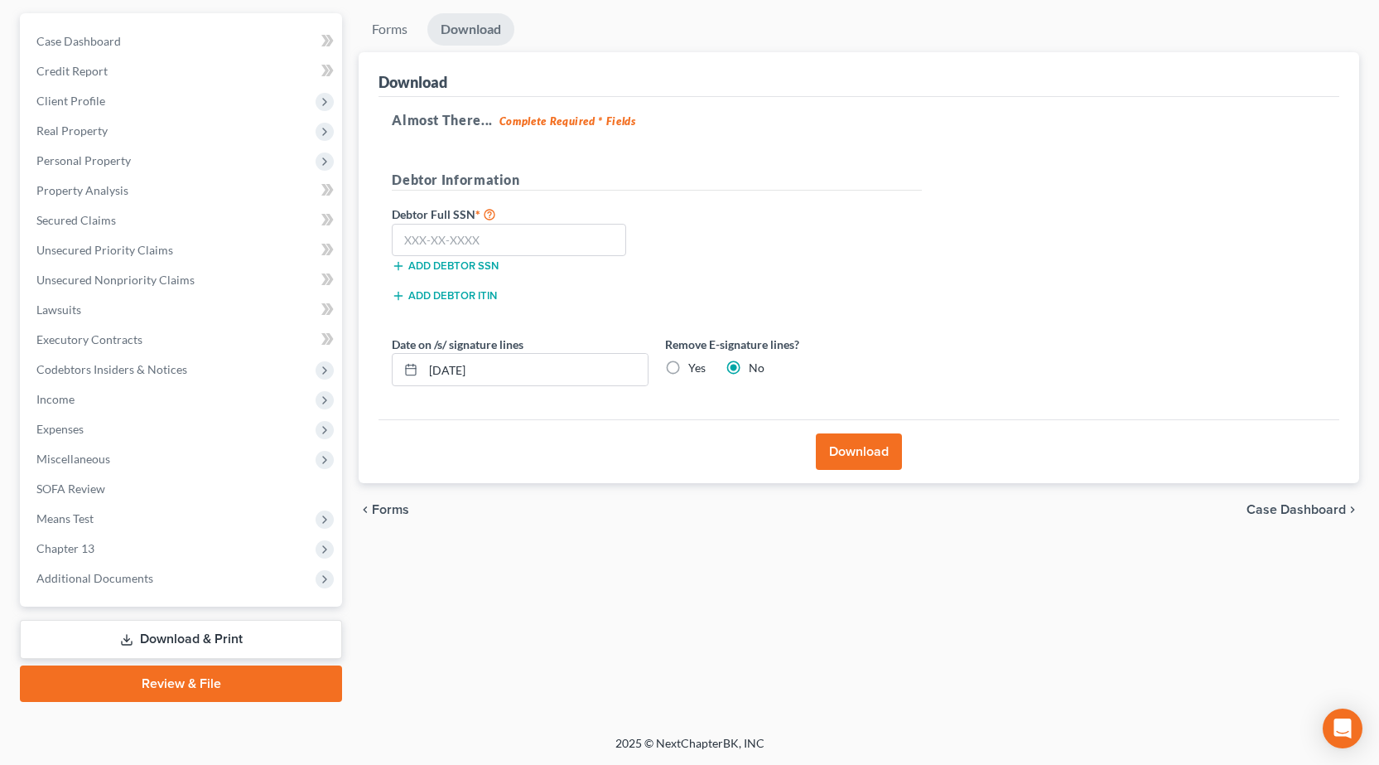
scroll to position [146, 0]
click at [495, 241] on input "text" at bounding box center [509, 240] width 234 height 33
type input "340-88-7483"
drag, startPoint x: 513, startPoint y: 371, endPoint x: 15, endPoint y: 341, distance: 498.7
click at [15, 341] on div "Petition Navigation Case Dashboard Payments Invoices Payments Payments Credit R…" at bounding box center [690, 357] width 1356 height 688
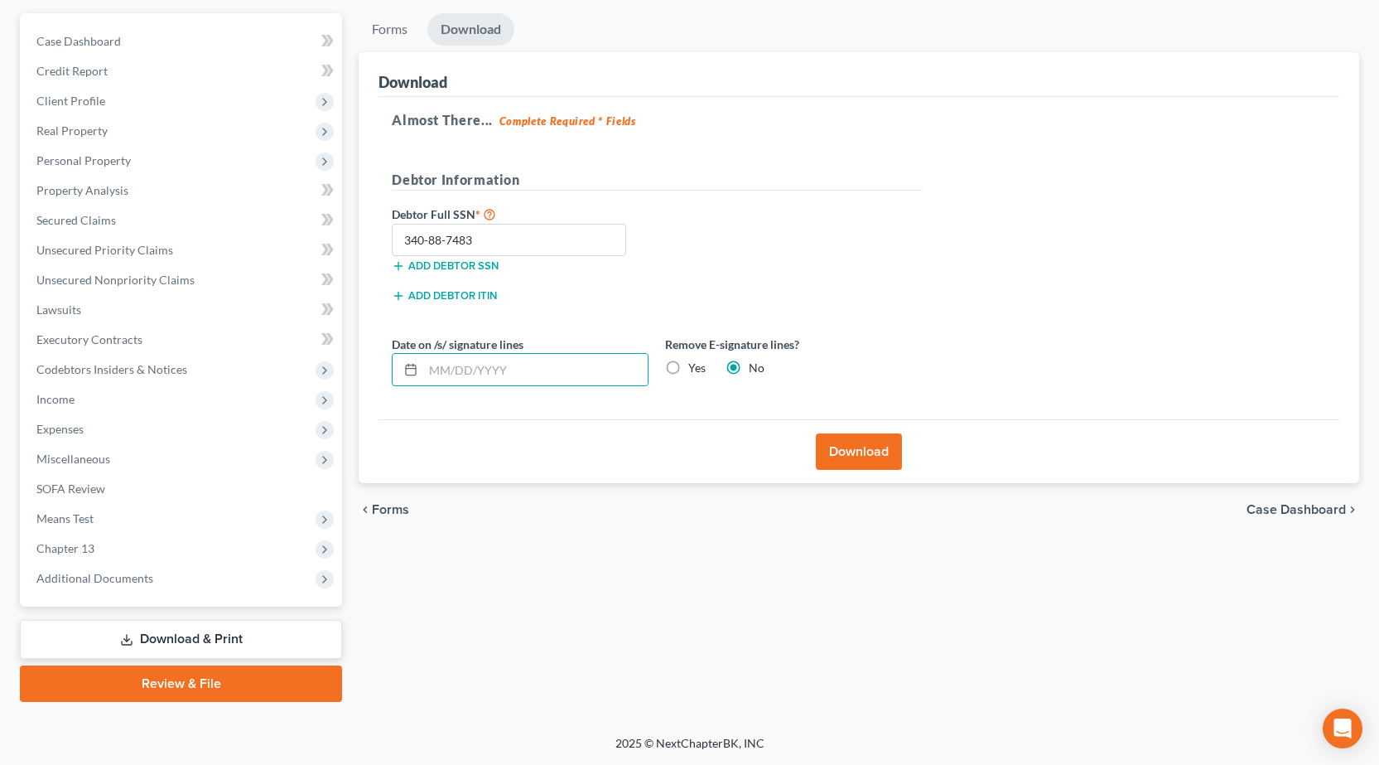
click at [688, 369] on label "Yes" at bounding box center [696, 367] width 17 height 17
click at [695, 369] on input "Yes" at bounding box center [700, 364] width 11 height 11
radio input "true"
radio input "false"
click at [870, 463] on button "Download" at bounding box center [859, 451] width 86 height 36
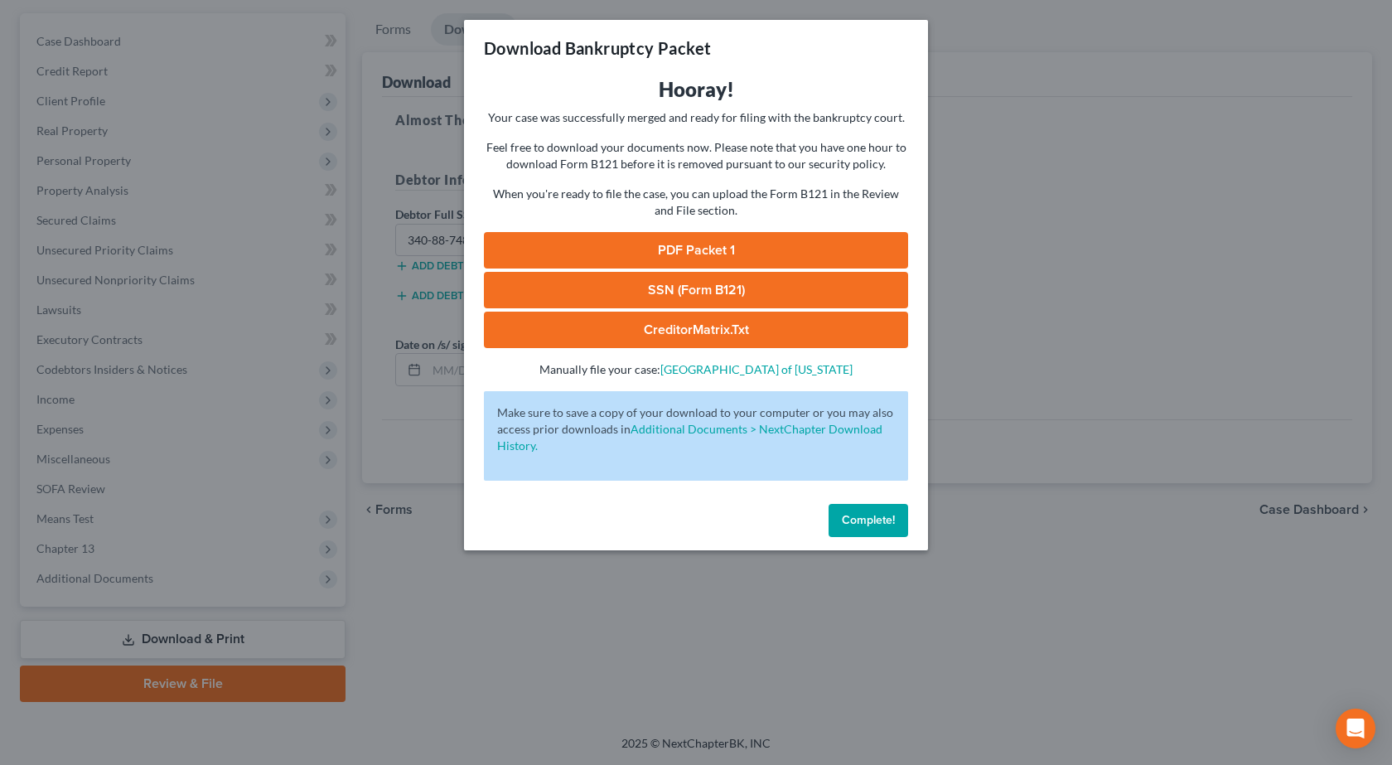
click at [698, 234] on link "PDF Packet 1" at bounding box center [696, 250] width 424 height 36
click at [683, 290] on link "SSN (Form B121)" at bounding box center [696, 290] width 424 height 36
click at [374, 398] on div "Download Bankruptcy Packet Hooray! Your case was successfully merged and ready …" at bounding box center [696, 382] width 1392 height 765
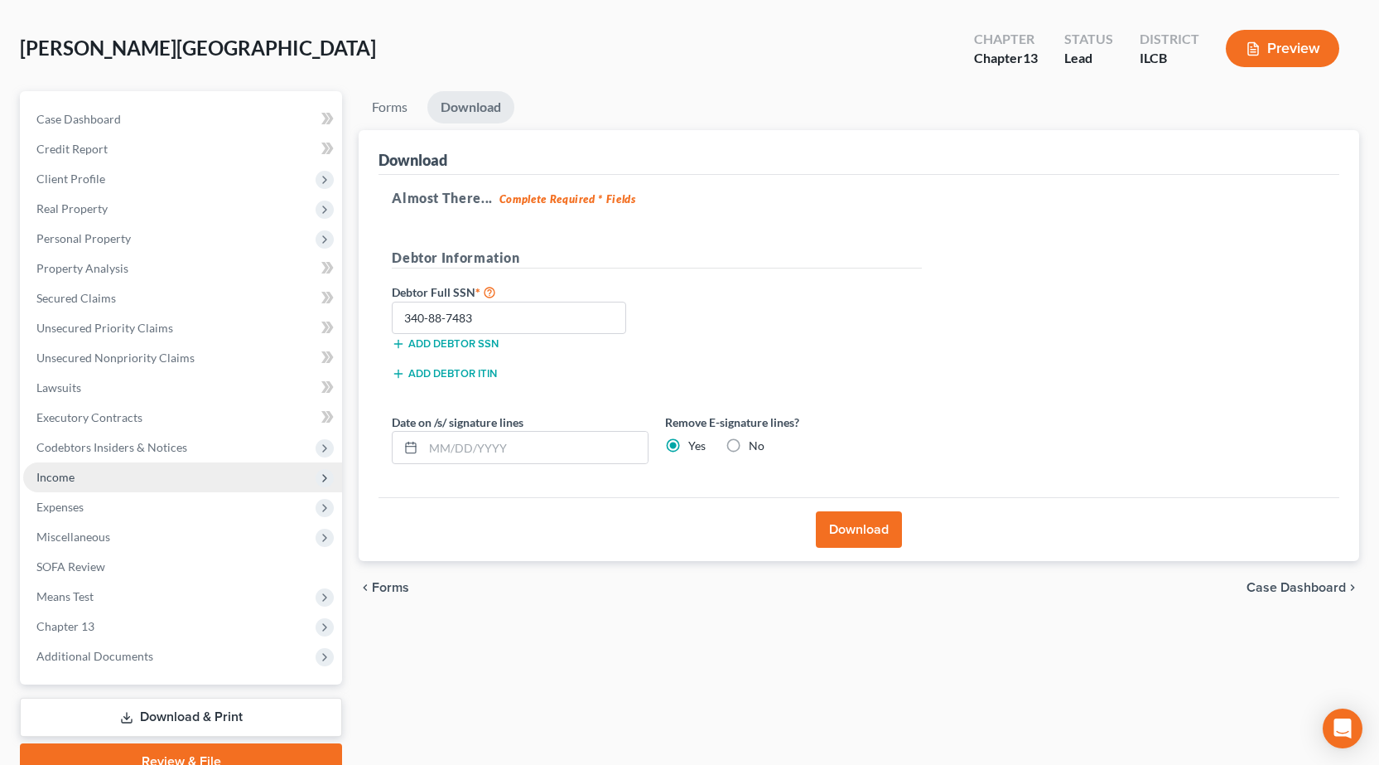
scroll to position [0, 0]
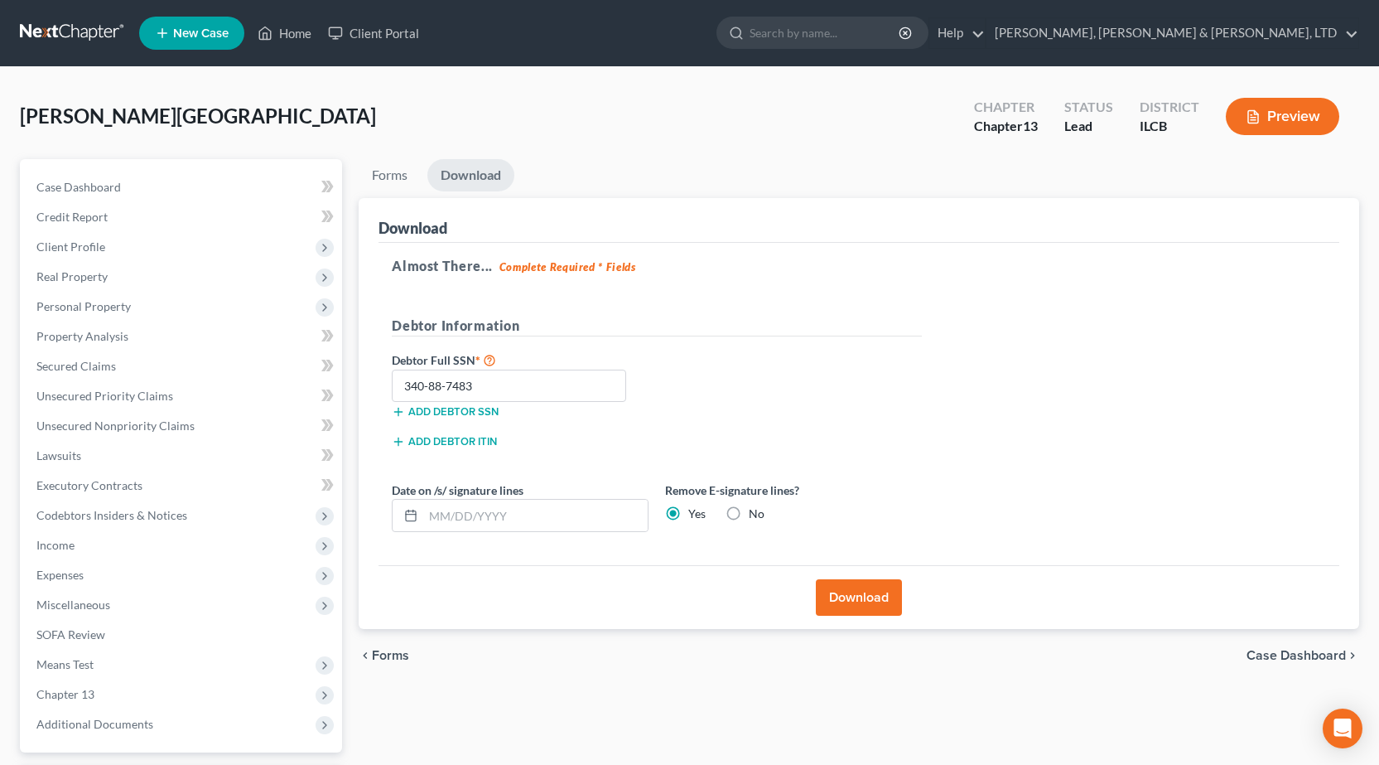
click at [57, 27] on link at bounding box center [73, 33] width 106 height 30
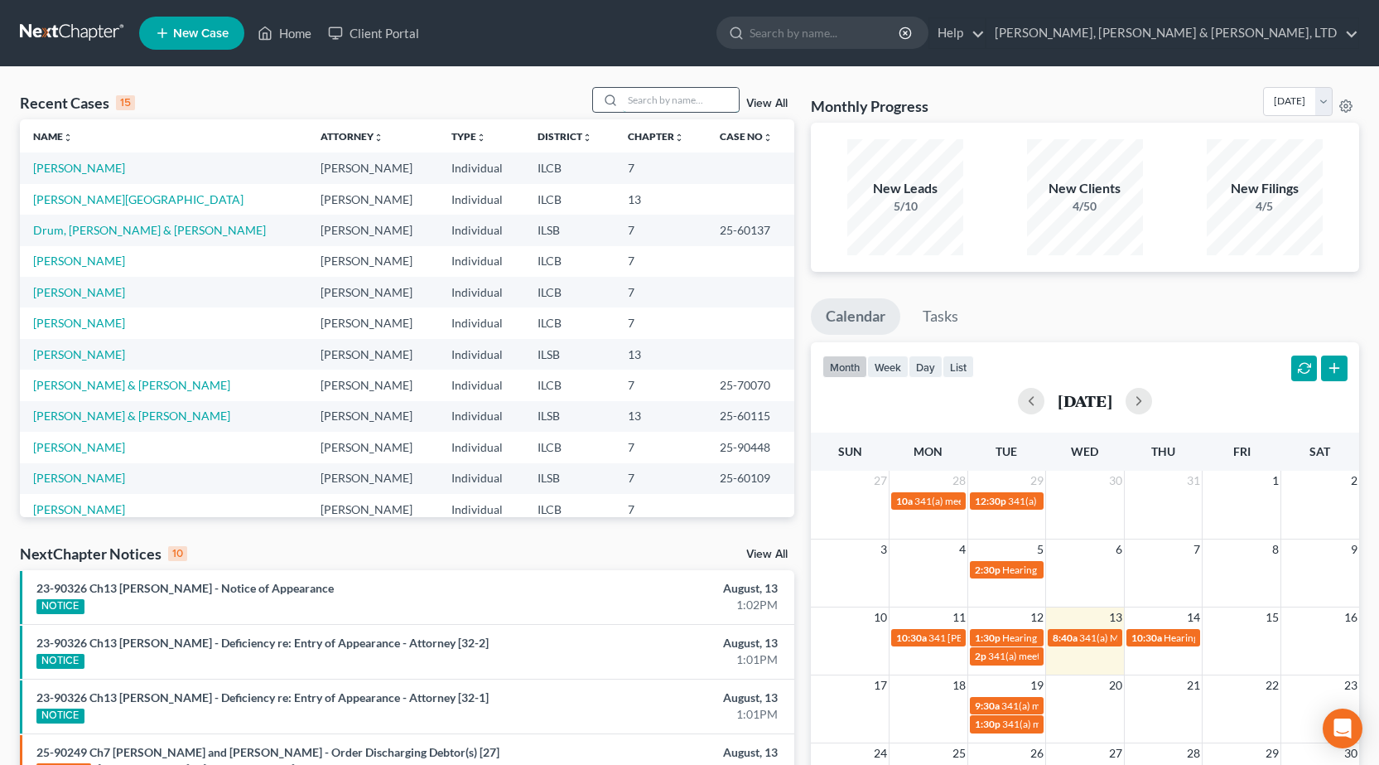
click at [632, 100] on input "search" at bounding box center [681, 100] width 116 height 24
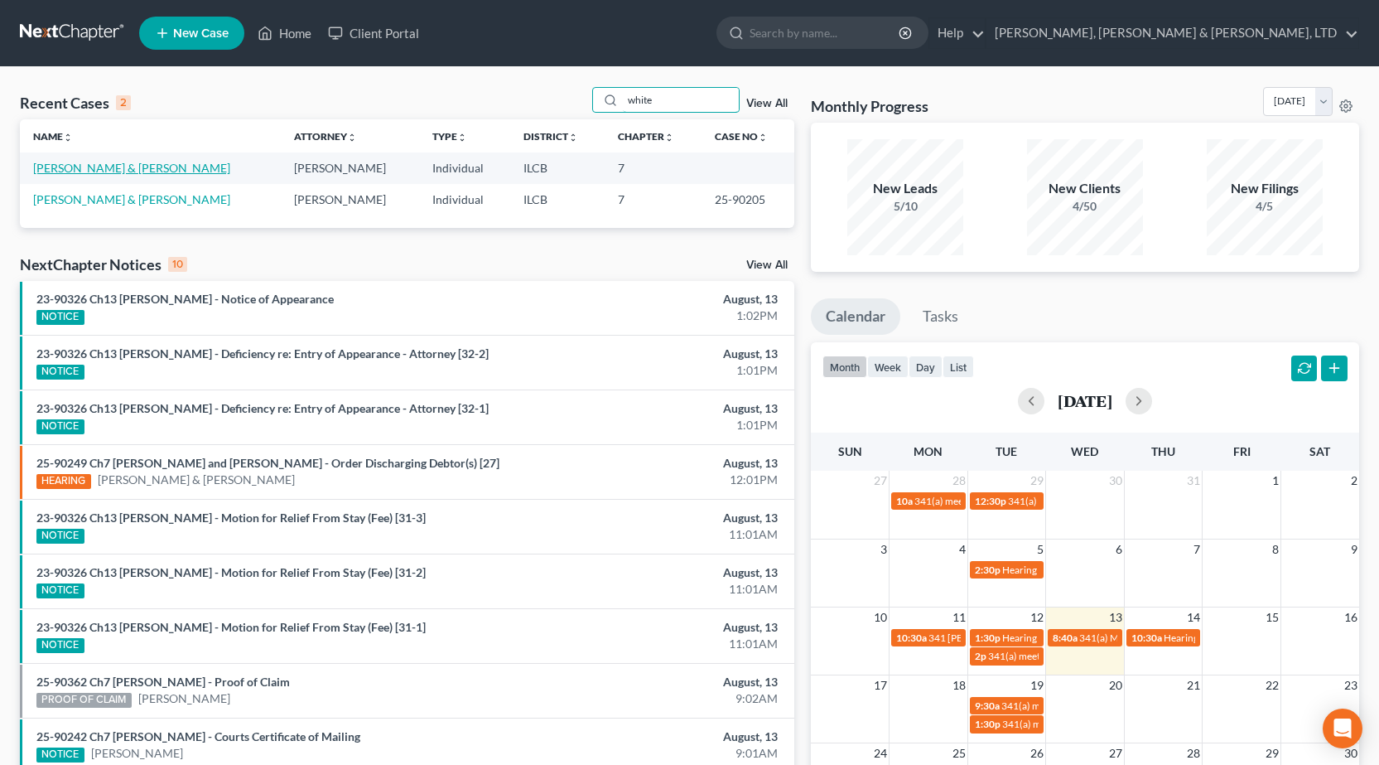
type input "white"
click at [117, 166] on link "[PERSON_NAME] & [PERSON_NAME]" at bounding box center [131, 168] width 197 height 14
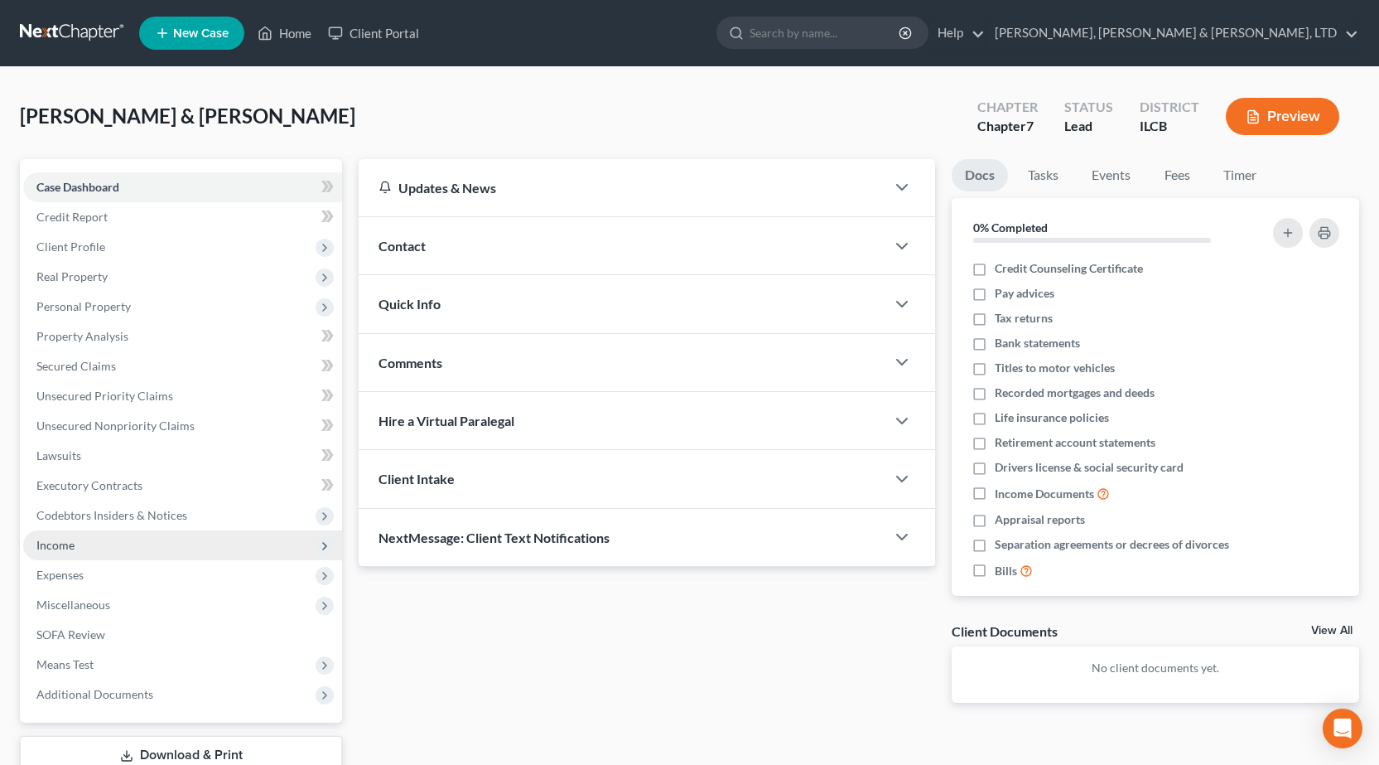
click at [113, 547] on span "Income" at bounding box center [182, 545] width 319 height 30
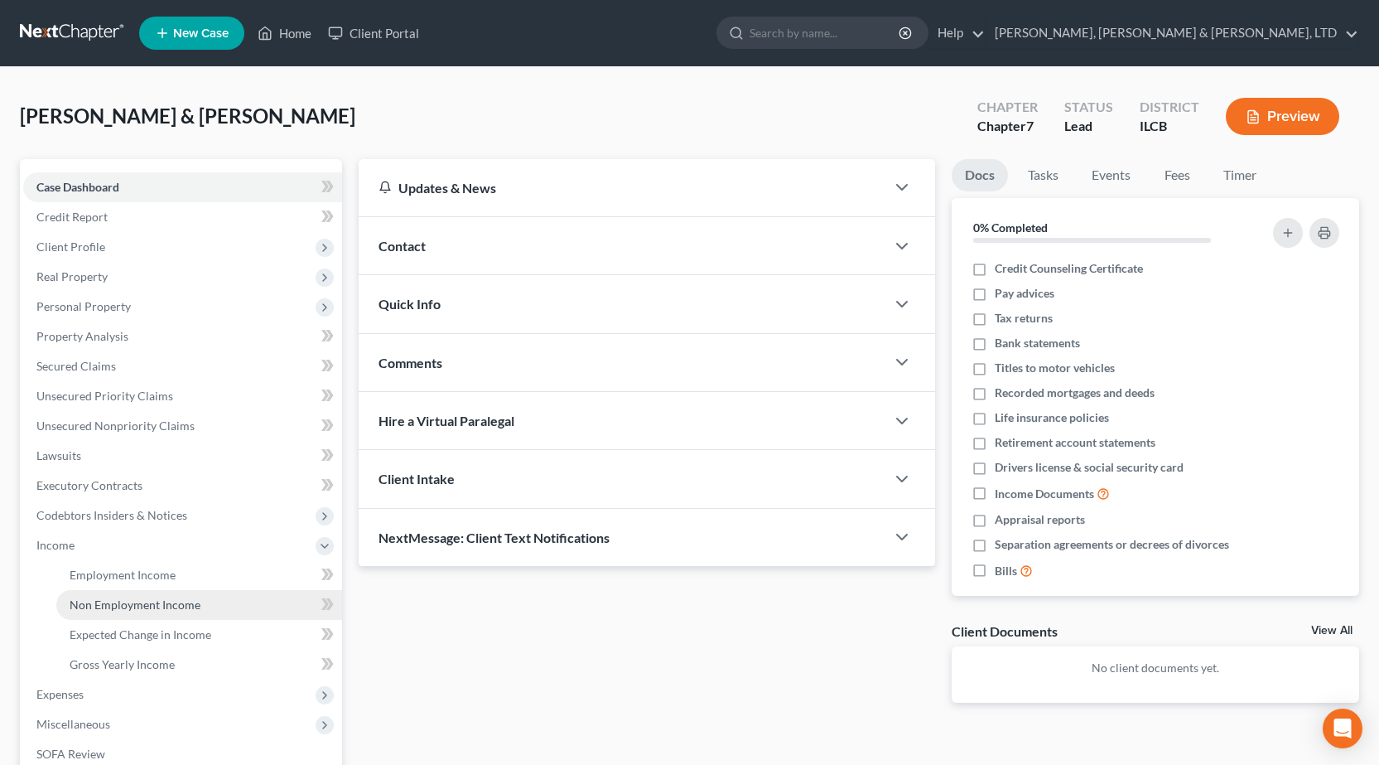
click at [159, 601] on span "Non Employment Income" at bounding box center [135, 604] width 131 height 14
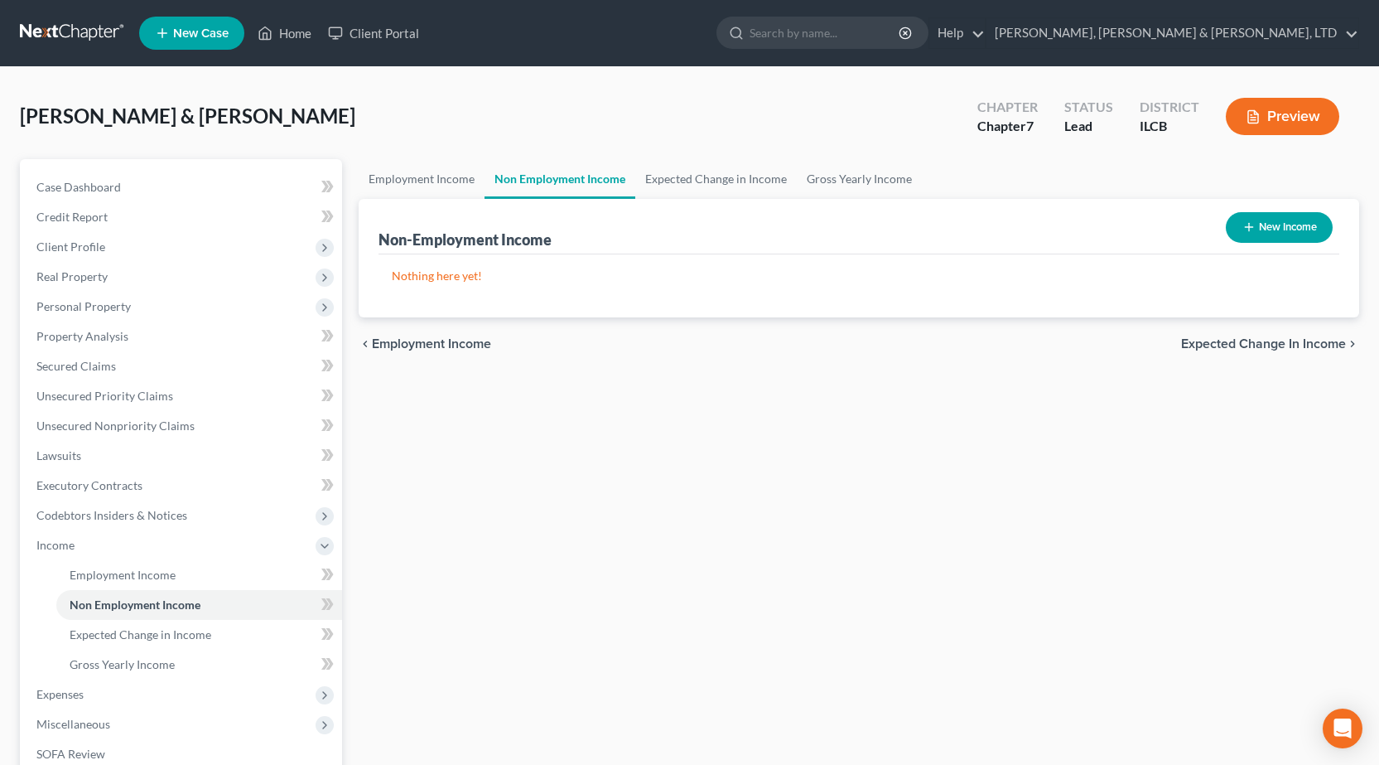
click at [1260, 231] on button "New Income" at bounding box center [1279, 227] width 107 height 31
select select "0"
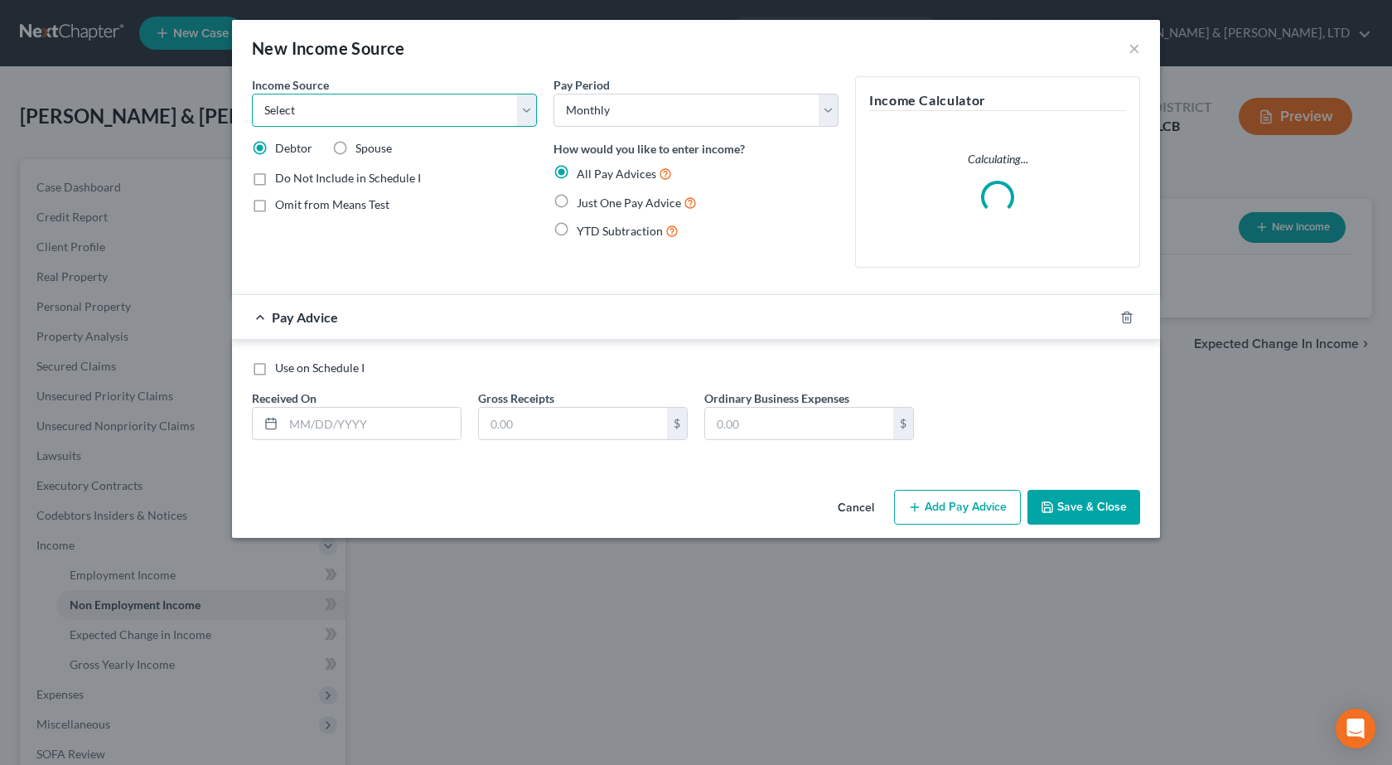
click at [451, 103] on select "Select Unemployment Disability (from employer) Pension Retirement Social Securi…" at bounding box center [394, 110] width 285 height 33
select select "4"
click at [252, 94] on select "Select Unemployment Disability (from employer) Pension Retirement Social Securi…" at bounding box center [394, 110] width 285 height 33
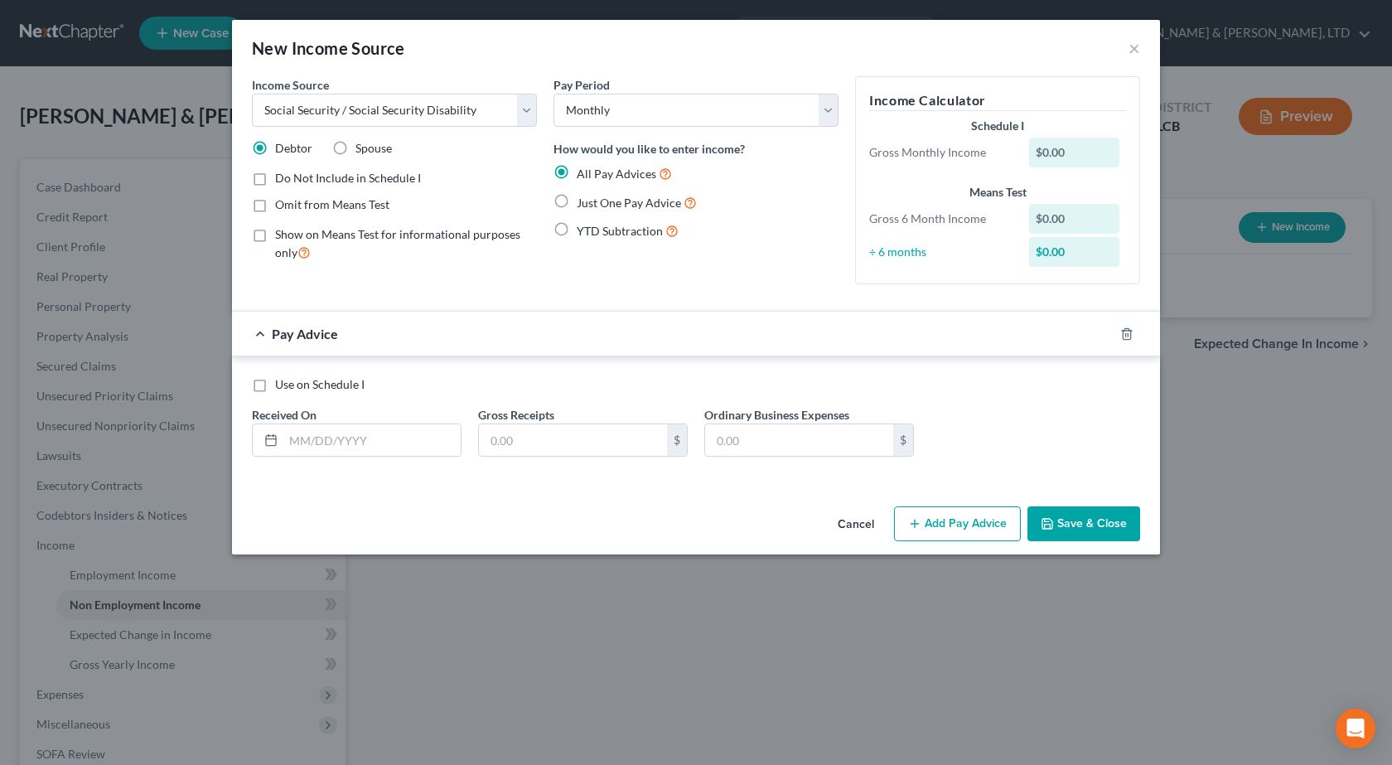
click at [287, 293] on div "Income Source * Select Unemployment Disability (from employer) Pension Retireme…" at bounding box center [395, 186] width 302 height 221
click at [577, 201] on label "Just One Pay Advice" at bounding box center [637, 202] width 120 height 19
click at [583, 201] on input "Just One Pay Advice" at bounding box center [588, 198] width 11 height 11
radio input "true"
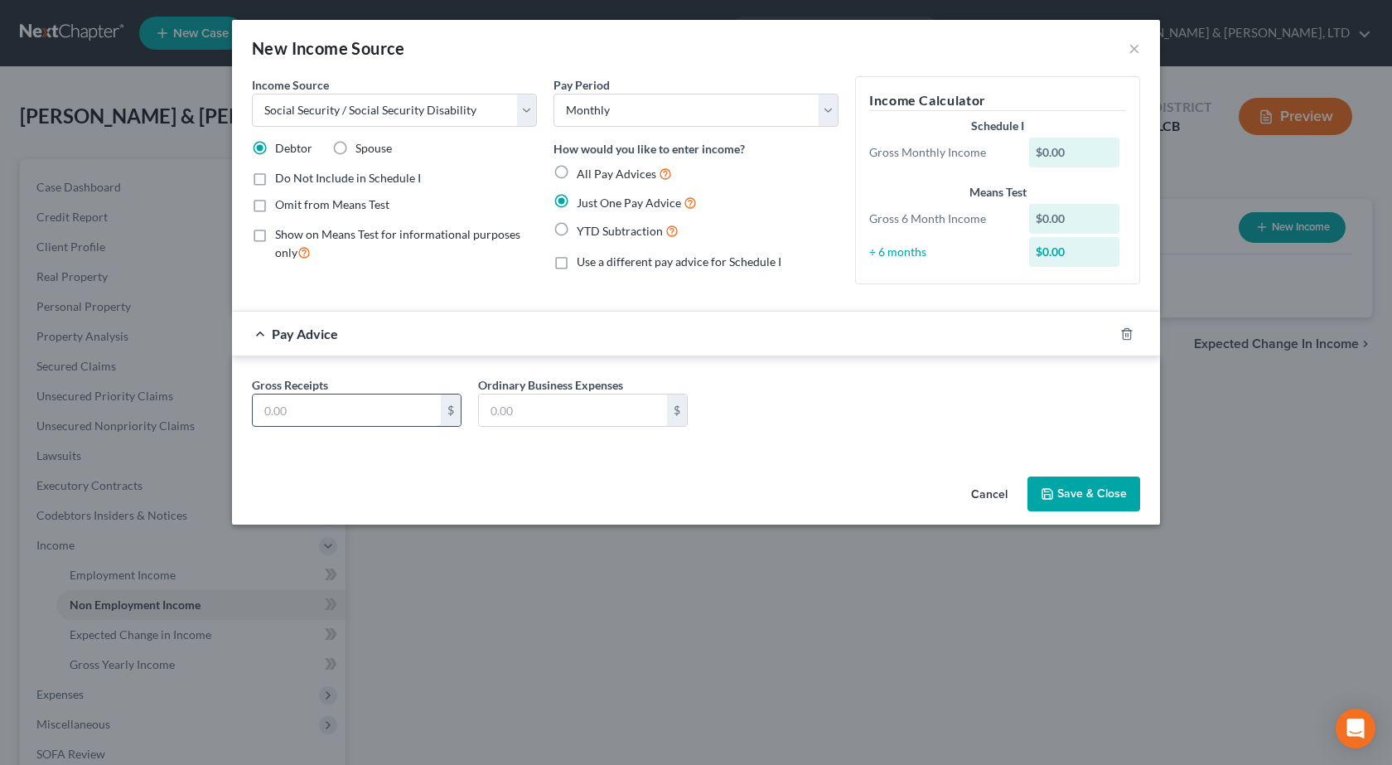
click at [335, 398] on input "text" at bounding box center [347, 409] width 188 height 31
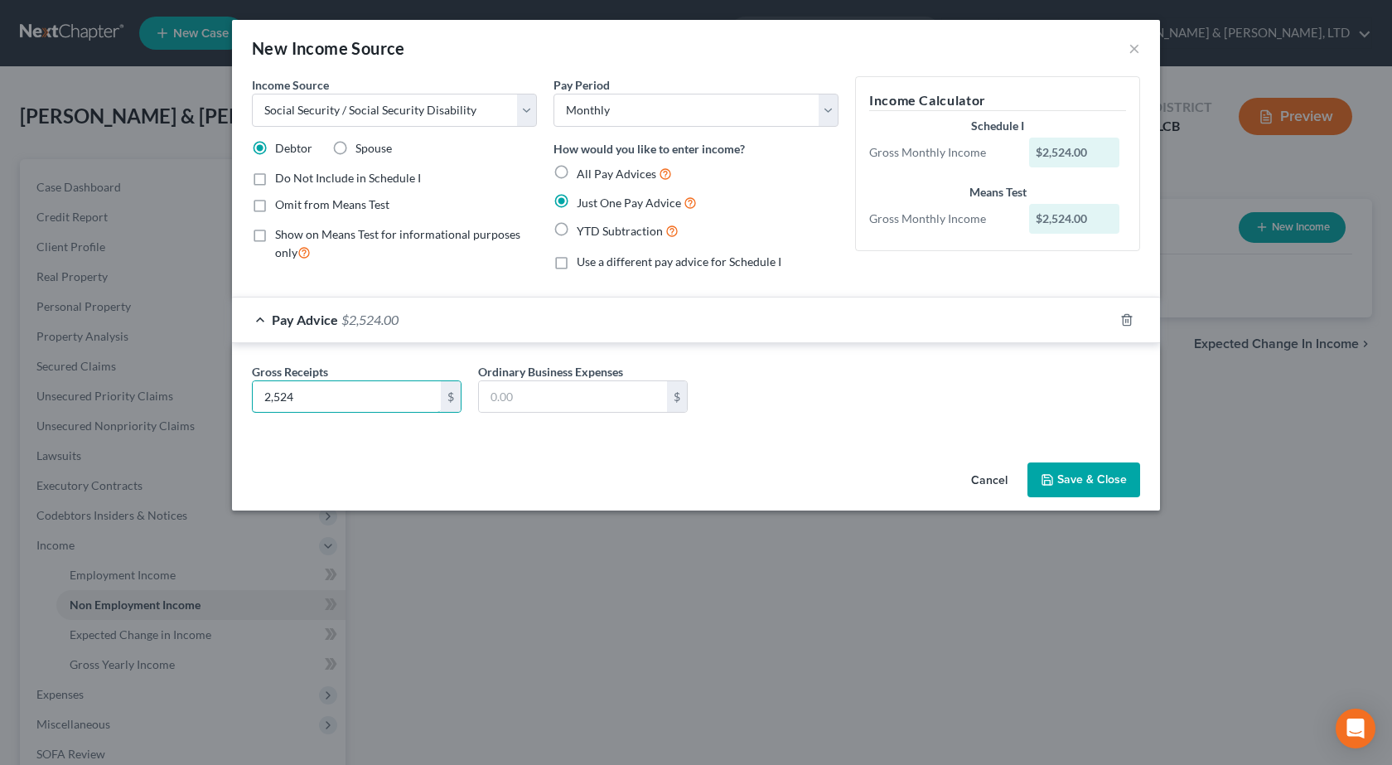
type input "2,524"
click at [275, 237] on label "Show on Means Test for informational purposes only" at bounding box center [406, 244] width 262 height 36
click at [282, 237] on input "Show on Means Test for informational purposes only" at bounding box center [287, 231] width 11 height 11
checkbox input "true"
click at [1099, 476] on button "Save & Close" at bounding box center [1083, 479] width 113 height 35
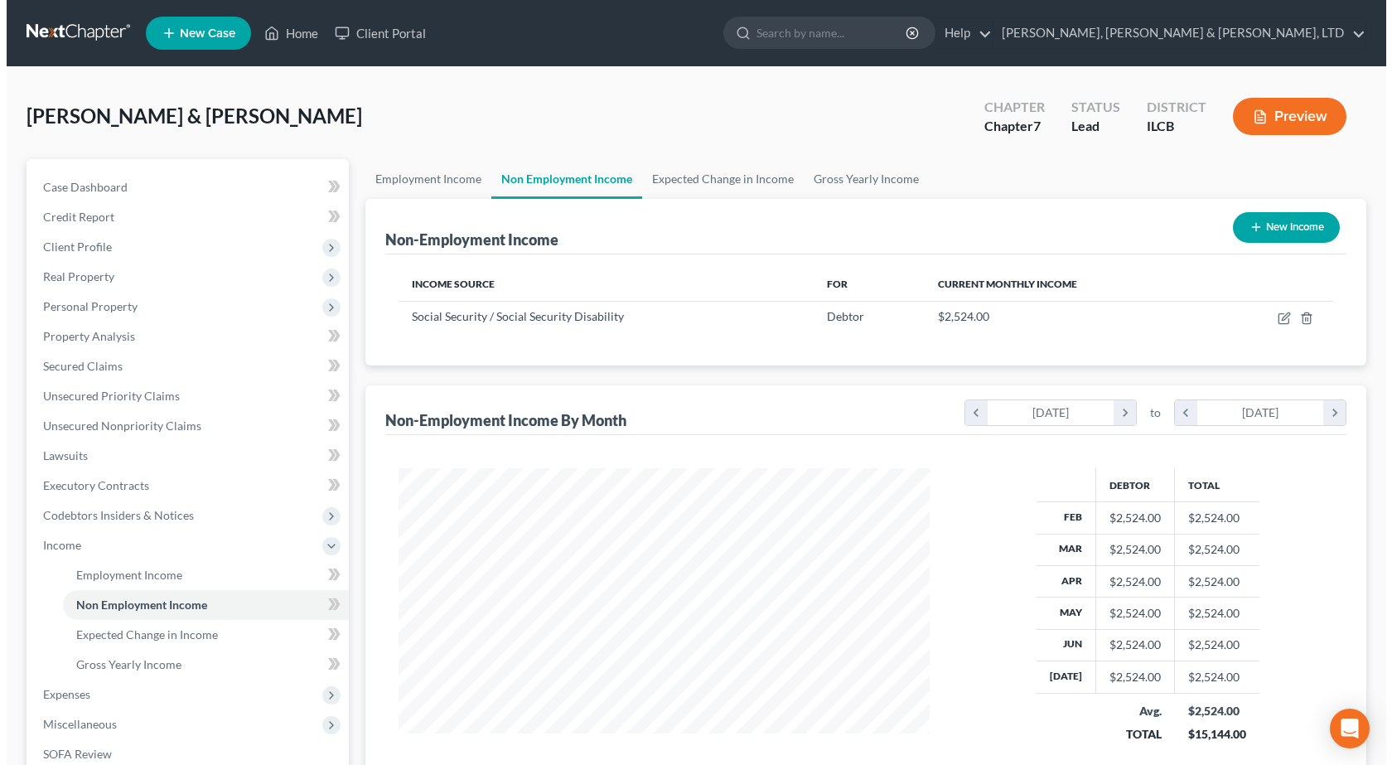
scroll to position [828027, 827759]
click at [1283, 222] on button "New Income" at bounding box center [1279, 227] width 107 height 31
select select "0"
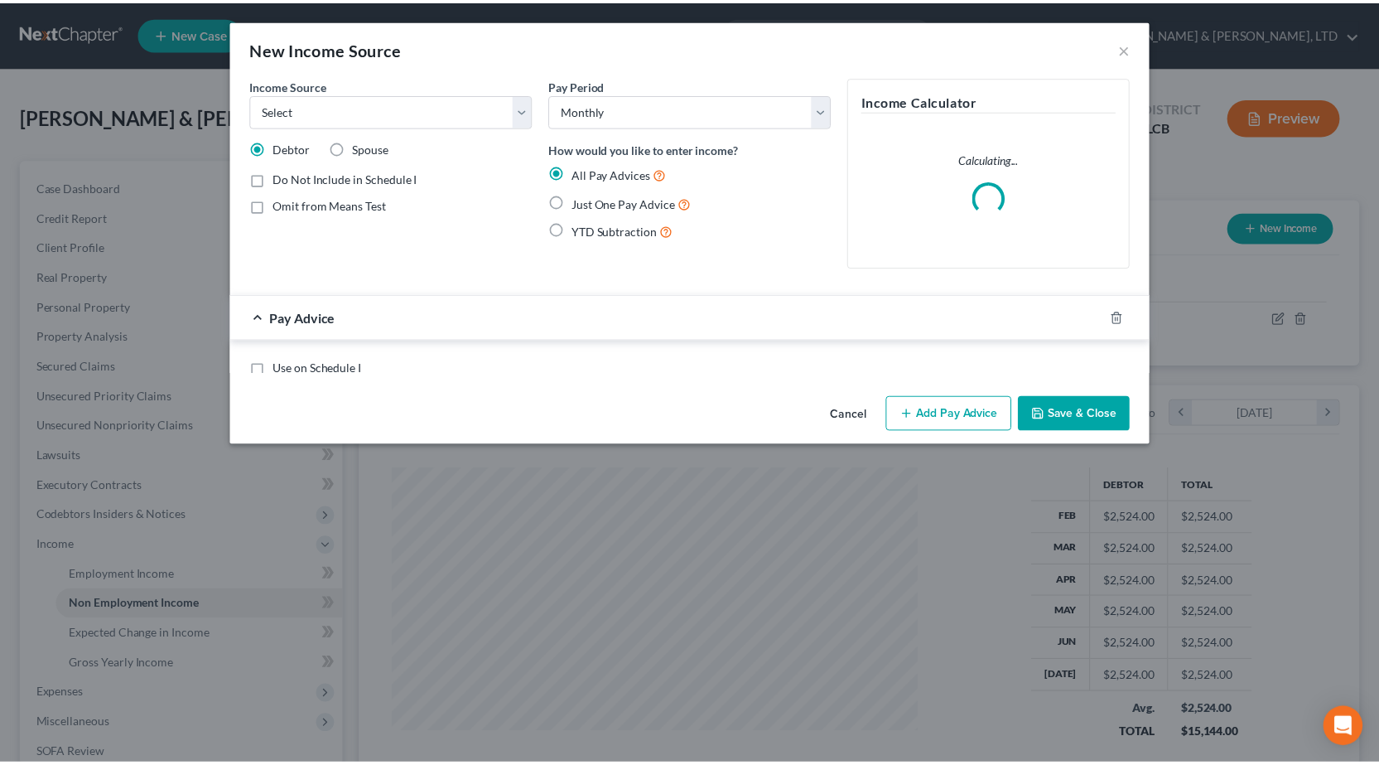
scroll to position [297, 570]
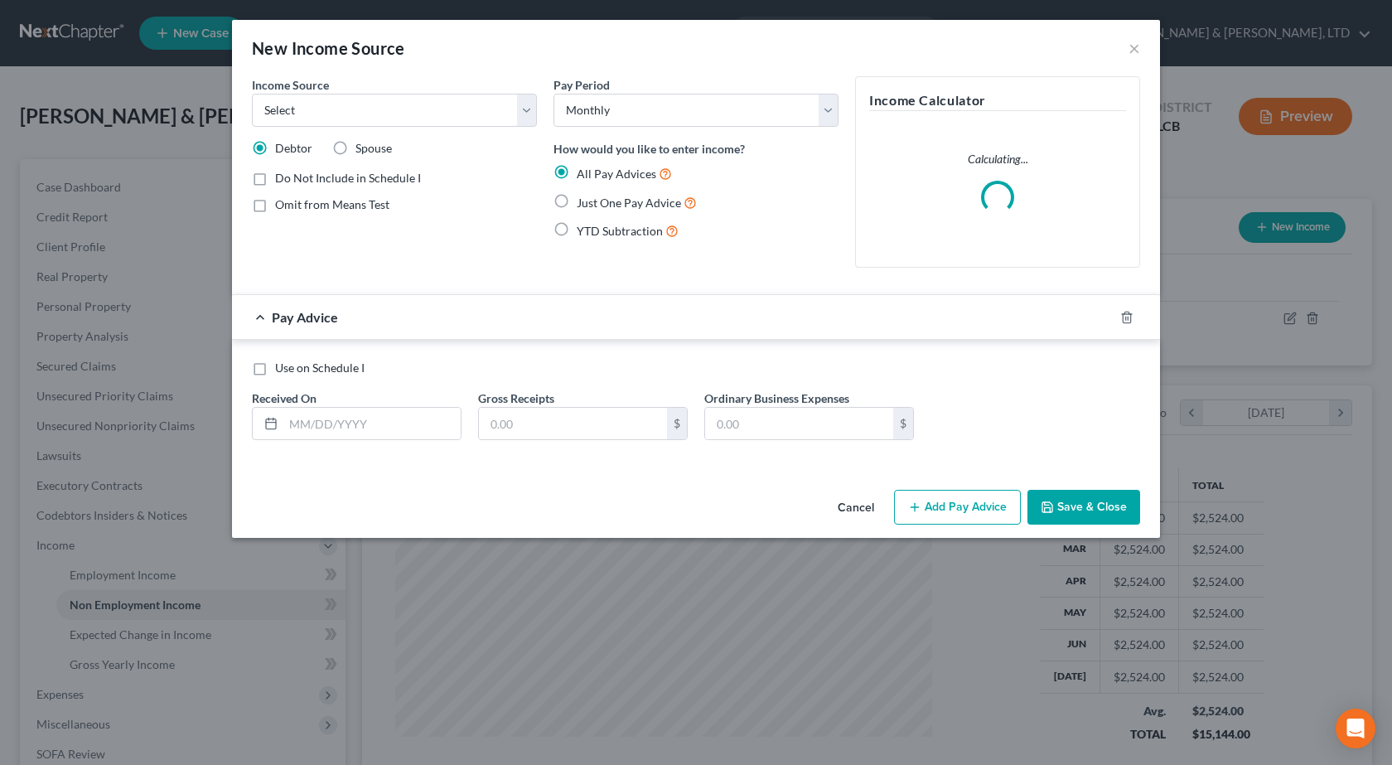
click at [355, 144] on label "Spouse" at bounding box center [373, 148] width 36 height 17
click at [362, 144] on input "Spouse" at bounding box center [367, 145] width 11 height 11
radio input "true"
click at [355, 95] on select "Select Unemployment Disability (from employer) Pension Retirement Social Securi…" at bounding box center [394, 110] width 285 height 33
select select "4"
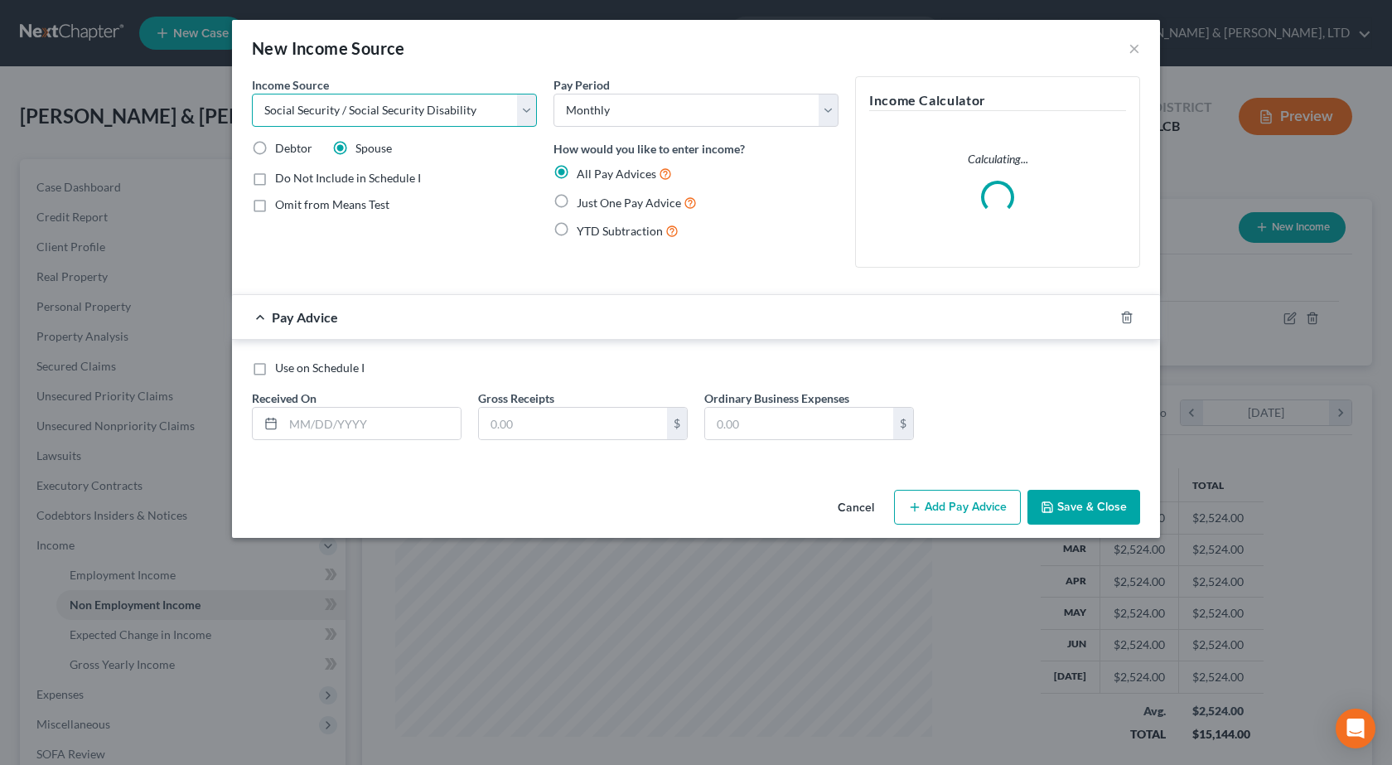
click at [252, 94] on select "Select Unemployment Disability (from employer) Pension Retirement Social Securi…" at bounding box center [394, 110] width 285 height 33
click at [275, 230] on label "Show on Means Test for informational purposes only" at bounding box center [406, 244] width 262 height 36
click at [282, 230] on input "Show on Means Test for informational purposes only" at bounding box center [287, 231] width 11 height 11
checkbox input "true"
click at [577, 206] on label "Just One Pay Advice" at bounding box center [637, 202] width 120 height 19
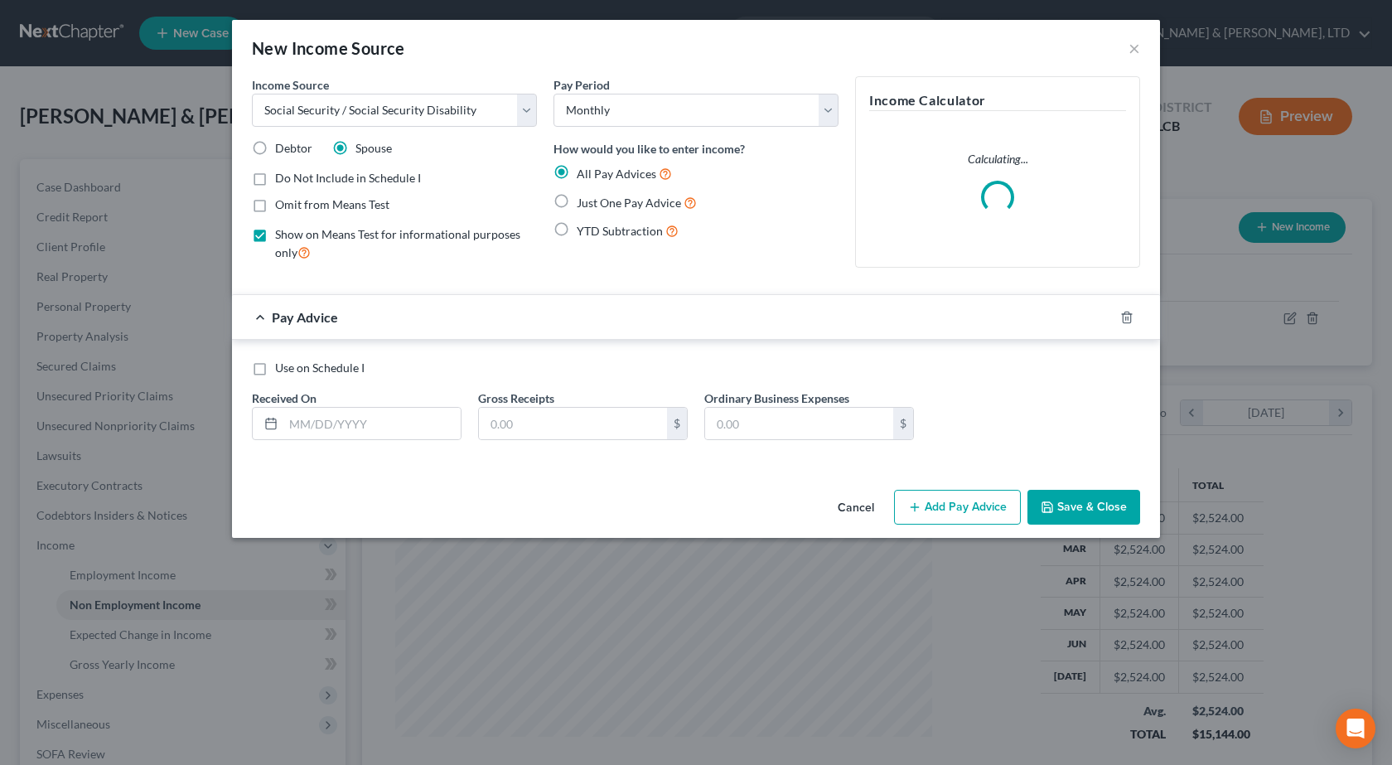
click at [583, 204] on input "Just One Pay Advice" at bounding box center [588, 198] width 11 height 11
radio input "true"
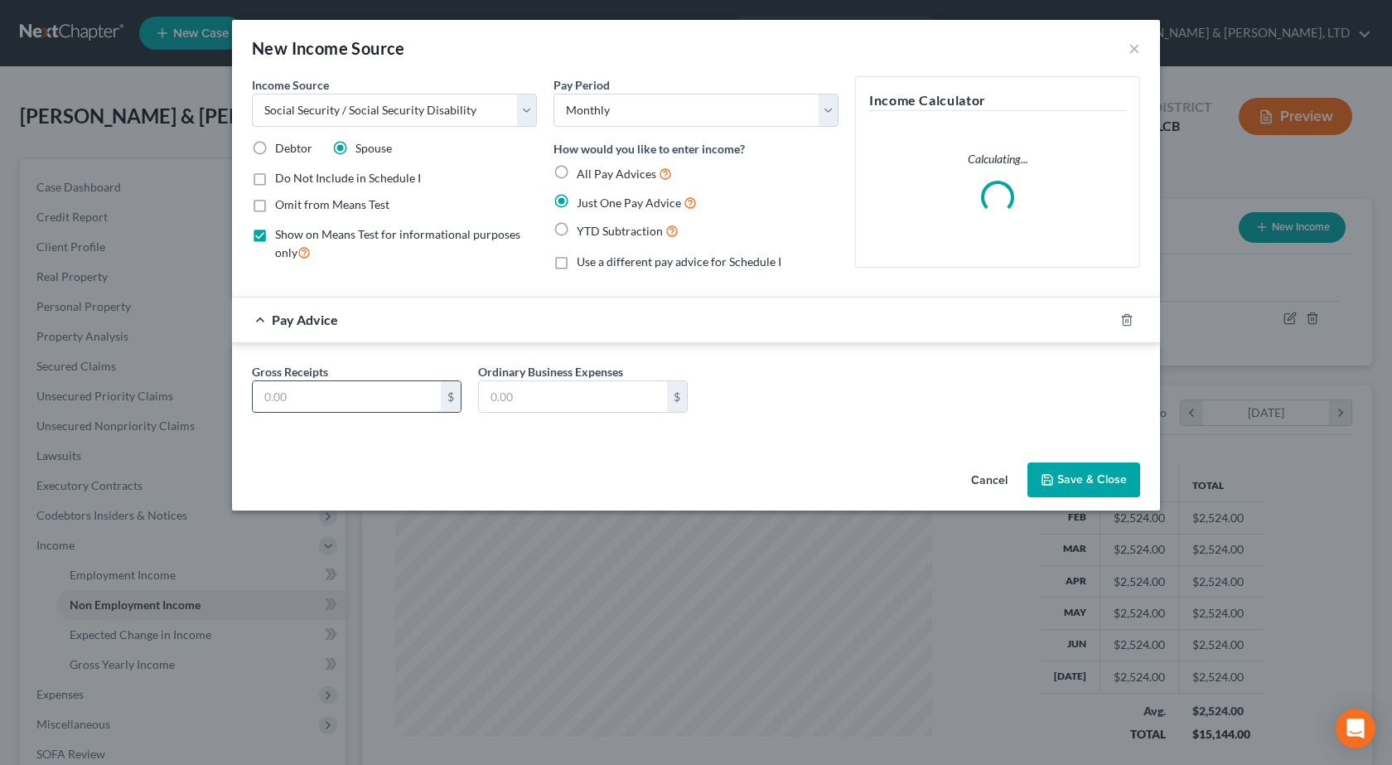
click at [412, 383] on input "text" at bounding box center [347, 396] width 188 height 31
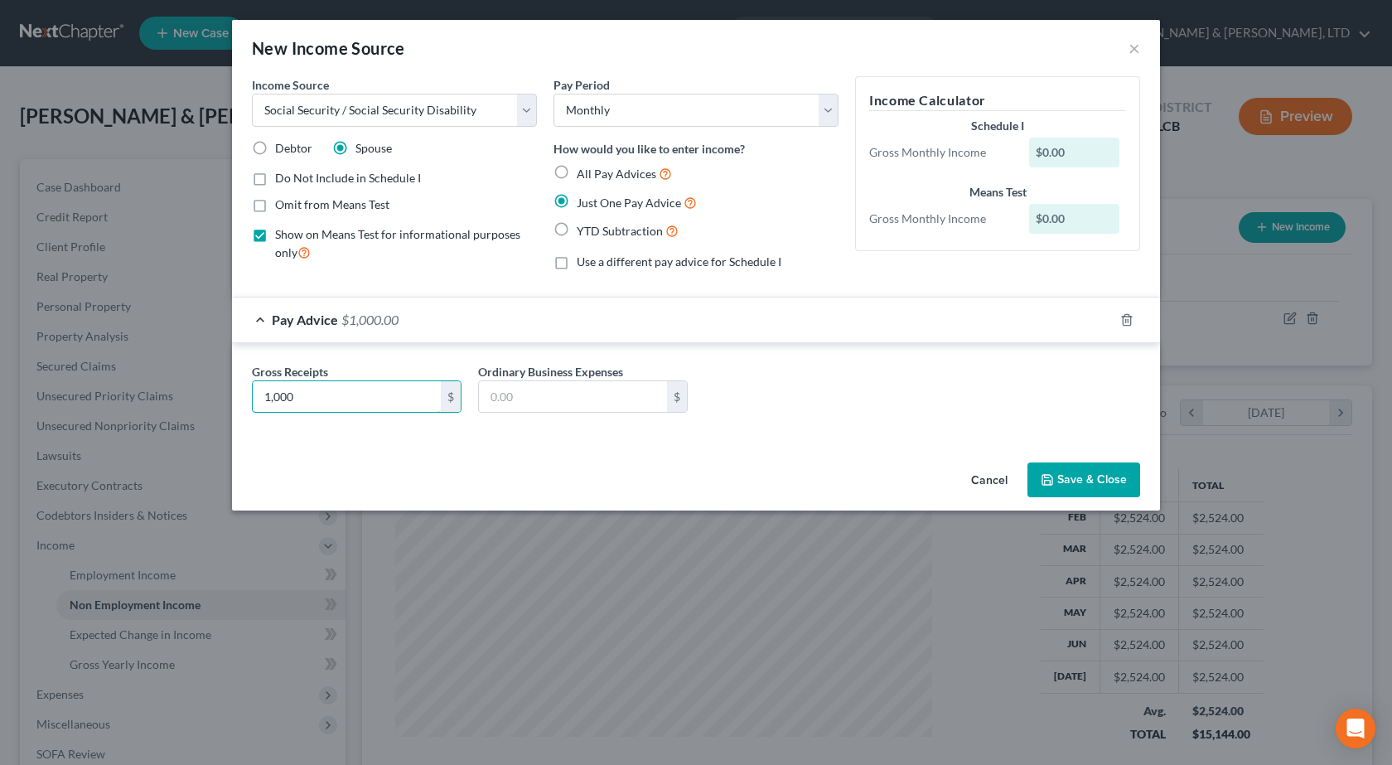
type input "1,000"
click at [1069, 488] on button "Save & Close" at bounding box center [1083, 479] width 113 height 35
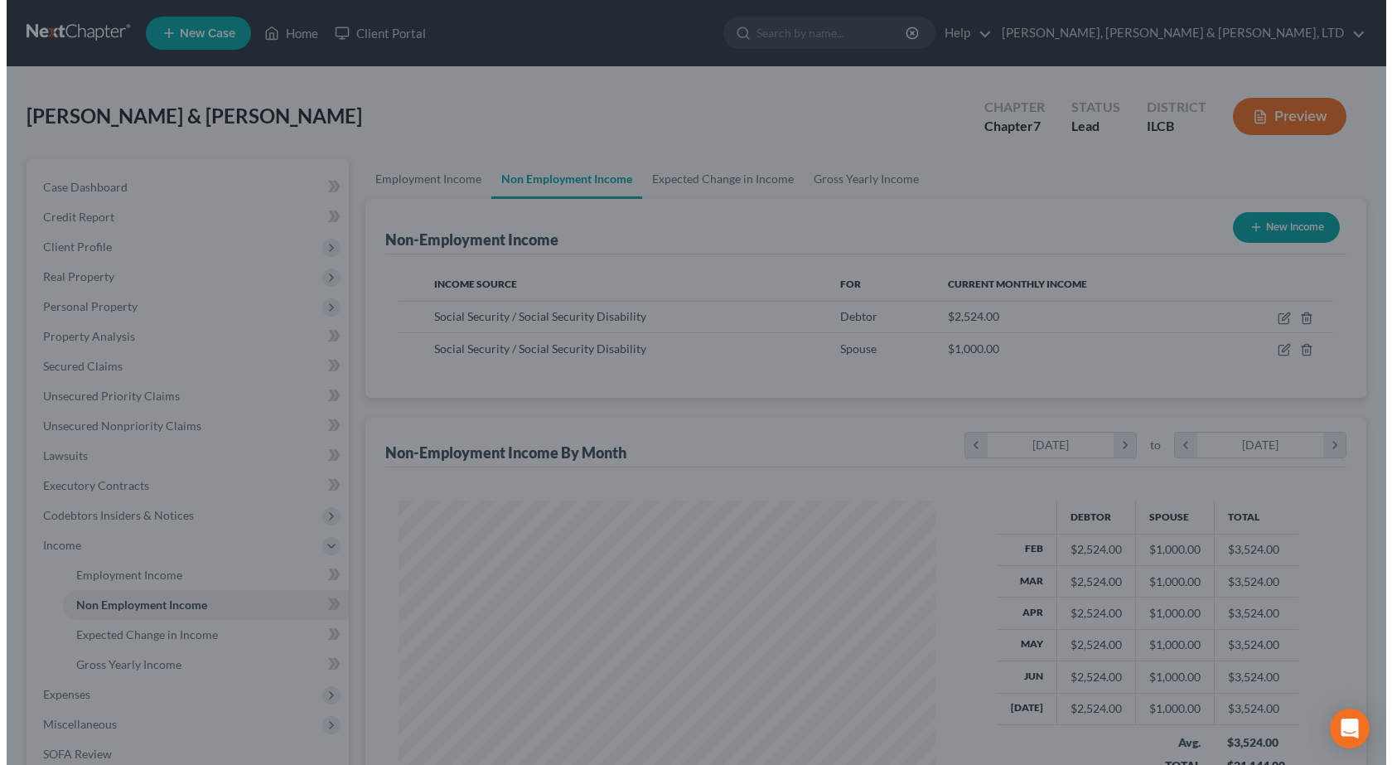
scroll to position [828027, 827759]
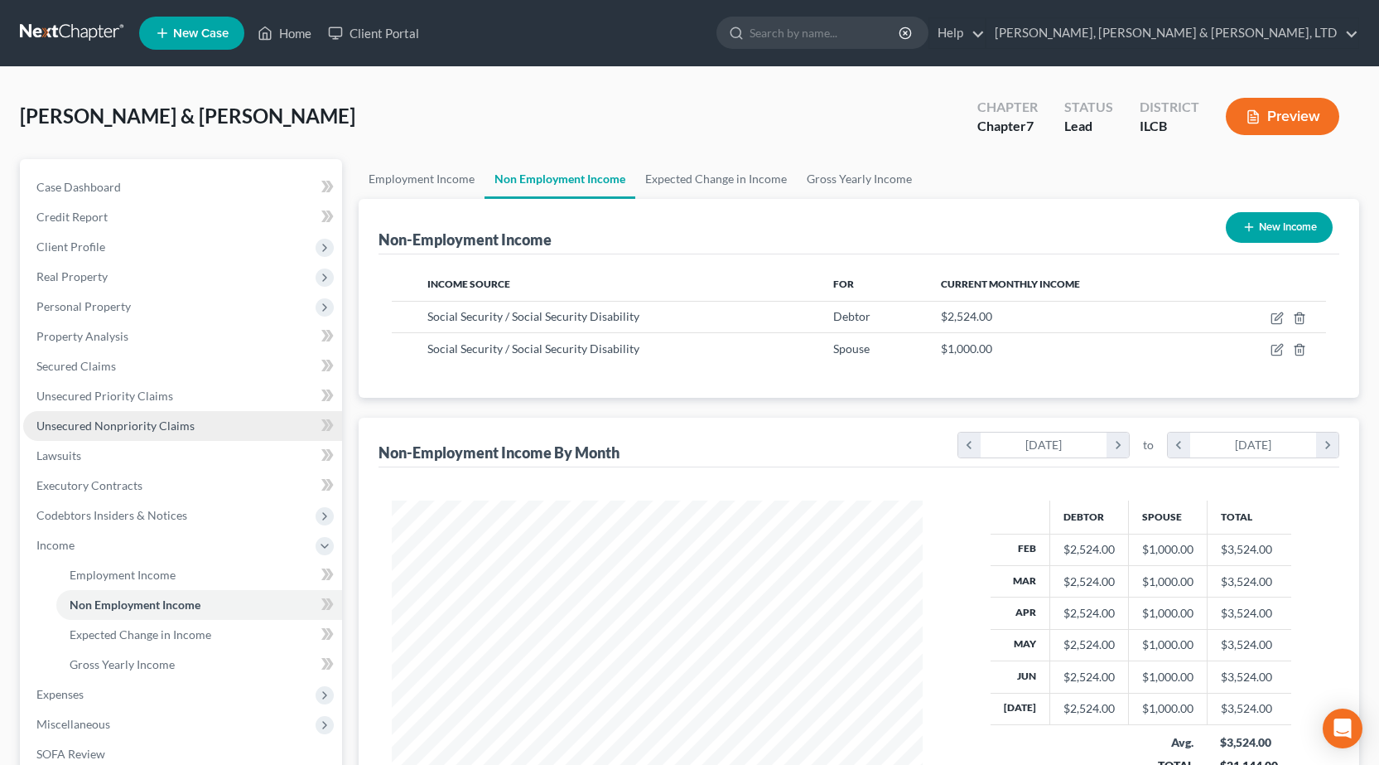
click at [127, 421] on span "Unsecured Nonpriority Claims" at bounding box center [115, 425] width 158 height 14
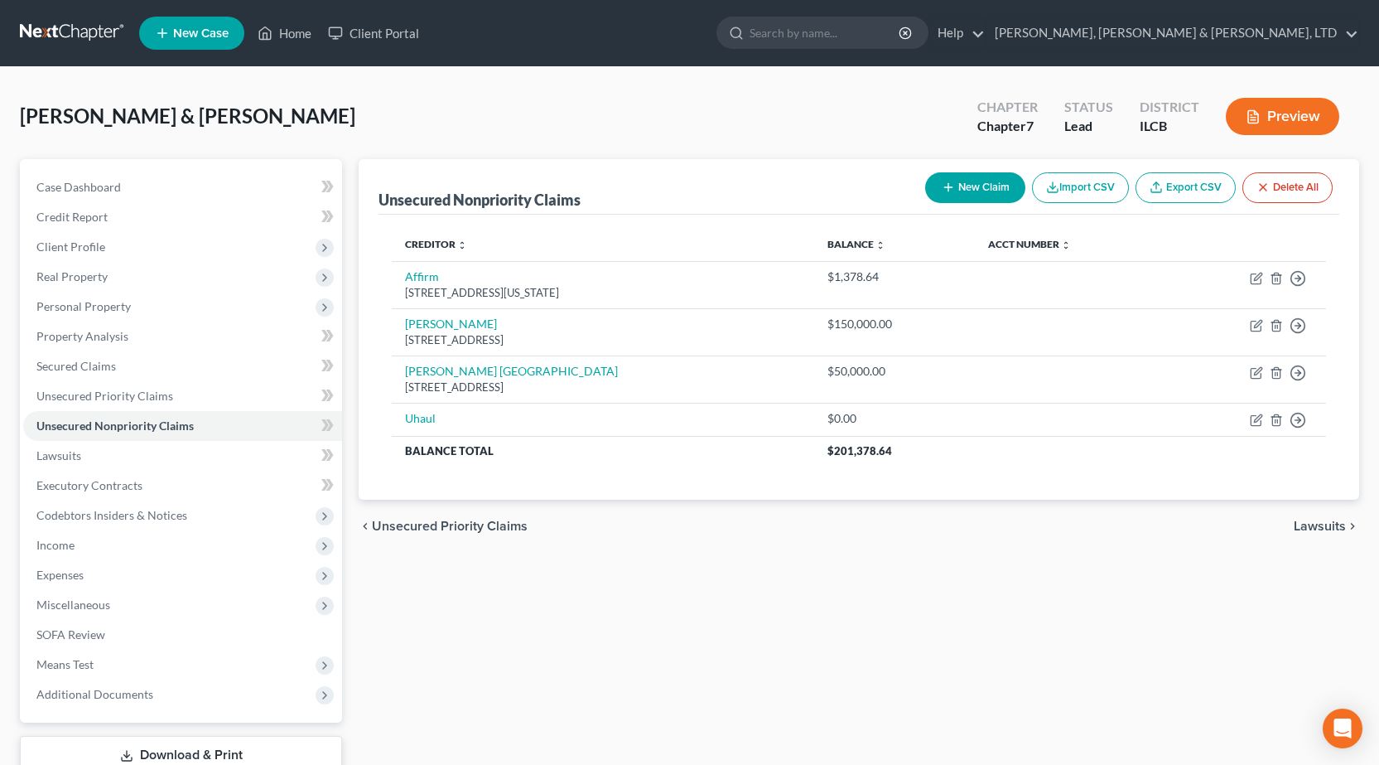
click at [995, 191] on button "New Claim" at bounding box center [975, 187] width 100 height 31
select select "2"
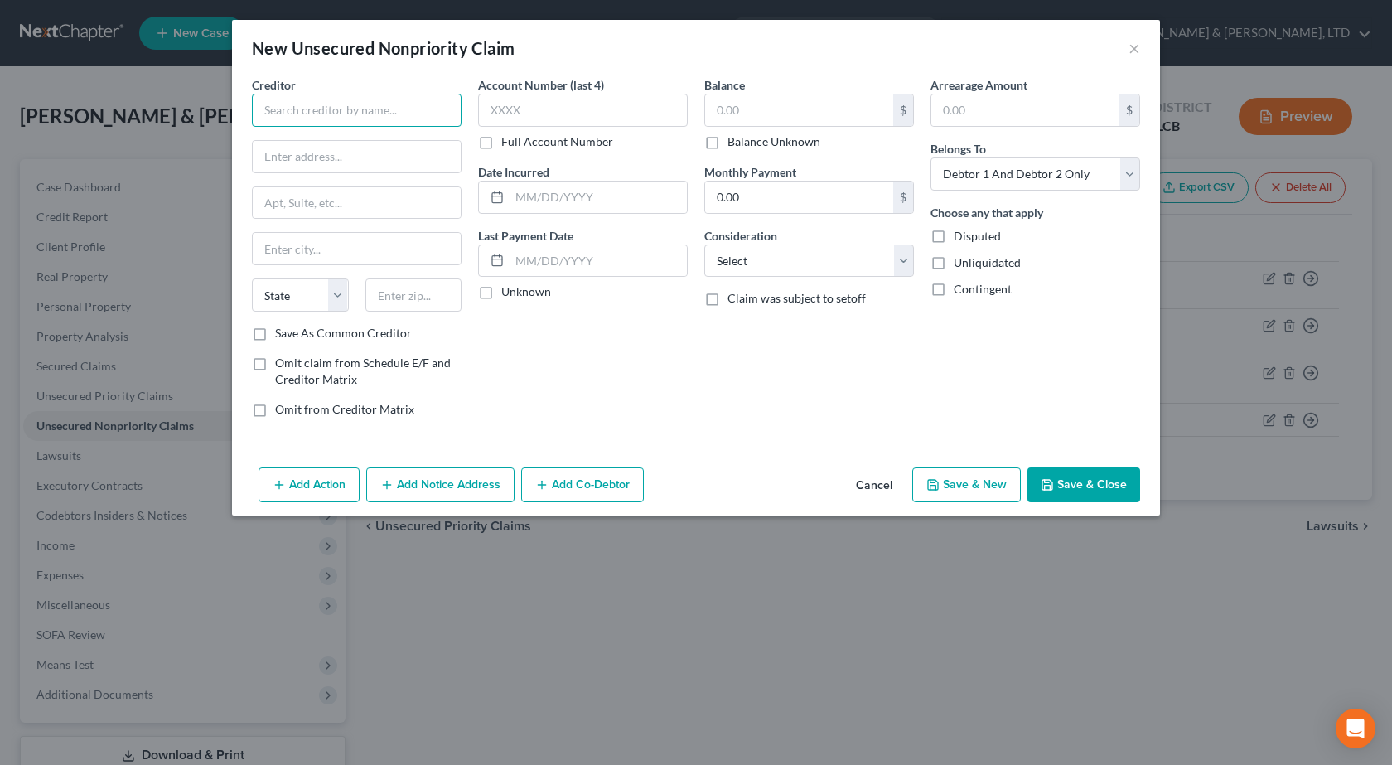
click at [390, 124] on input "text" at bounding box center [357, 110] width 210 height 33
paste input "[PERSON_NAME] BANK"
type input "[PERSON_NAME] BANK"
click at [301, 148] on input "text" at bounding box center [357, 156] width 208 height 31
paste input "[STREET_ADDRESS]"
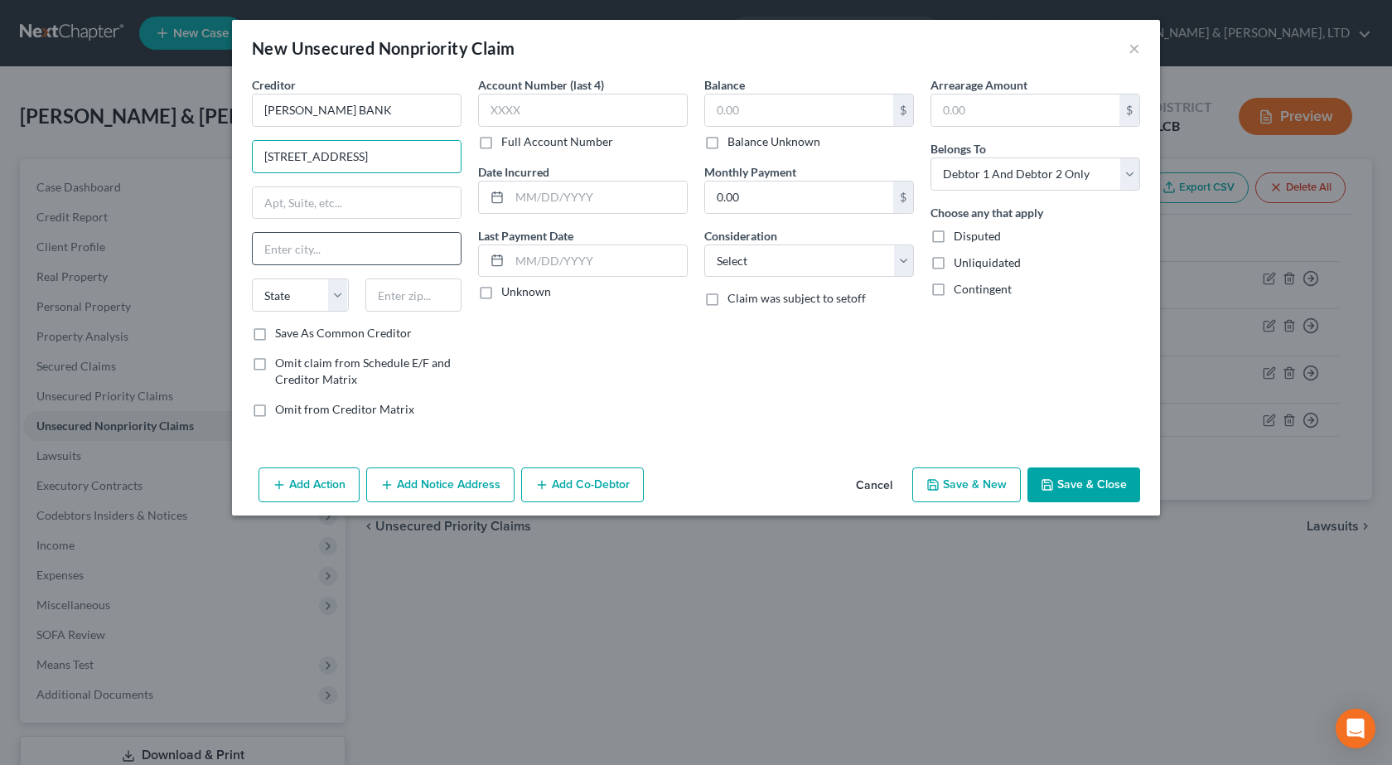
scroll to position [0, 28]
drag, startPoint x: 306, startPoint y: 152, endPoint x: 485, endPoint y: 147, distance: 179.0
click at [485, 147] on div "Creditor * [PERSON_NAME][GEOGRAPHIC_DATA] [GEOGRAPHIC_DATA] [US_STATE] AK AR AZ…" at bounding box center [696, 253] width 905 height 355
click at [423, 157] on input "[STREET_ADDRESS]" at bounding box center [357, 156] width 208 height 31
drag, startPoint x: 413, startPoint y: 156, endPoint x: 508, endPoint y: 142, distance: 95.4
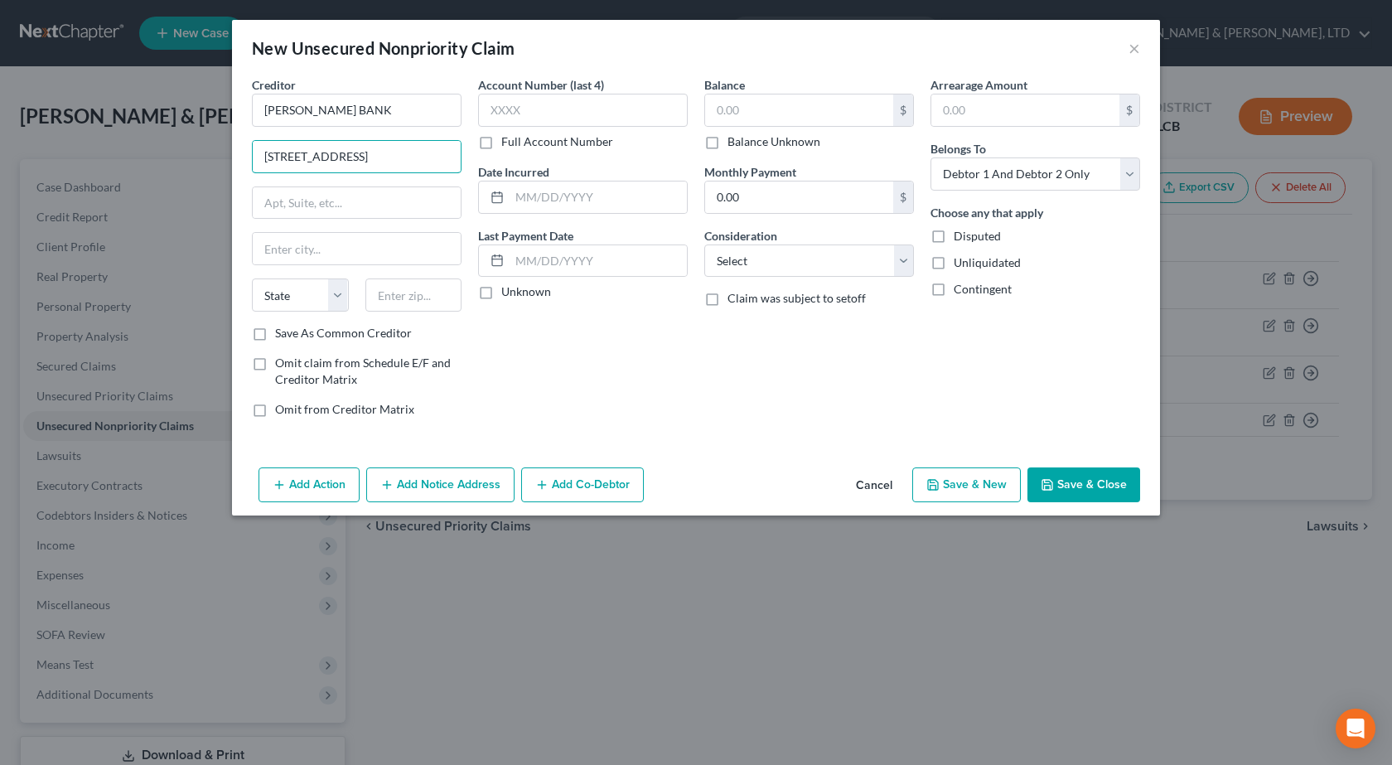
click at [508, 141] on div "Creditor * [PERSON_NAME][GEOGRAPHIC_DATA] [GEOGRAPHIC_DATA] [US_STATE] AK AR AZ…" at bounding box center [696, 253] width 905 height 355
type input "[STREET_ADDRESS][PERSON_NAME]"
click at [308, 204] on input "text" at bounding box center [357, 202] width 208 height 31
paste input "Ste 20"
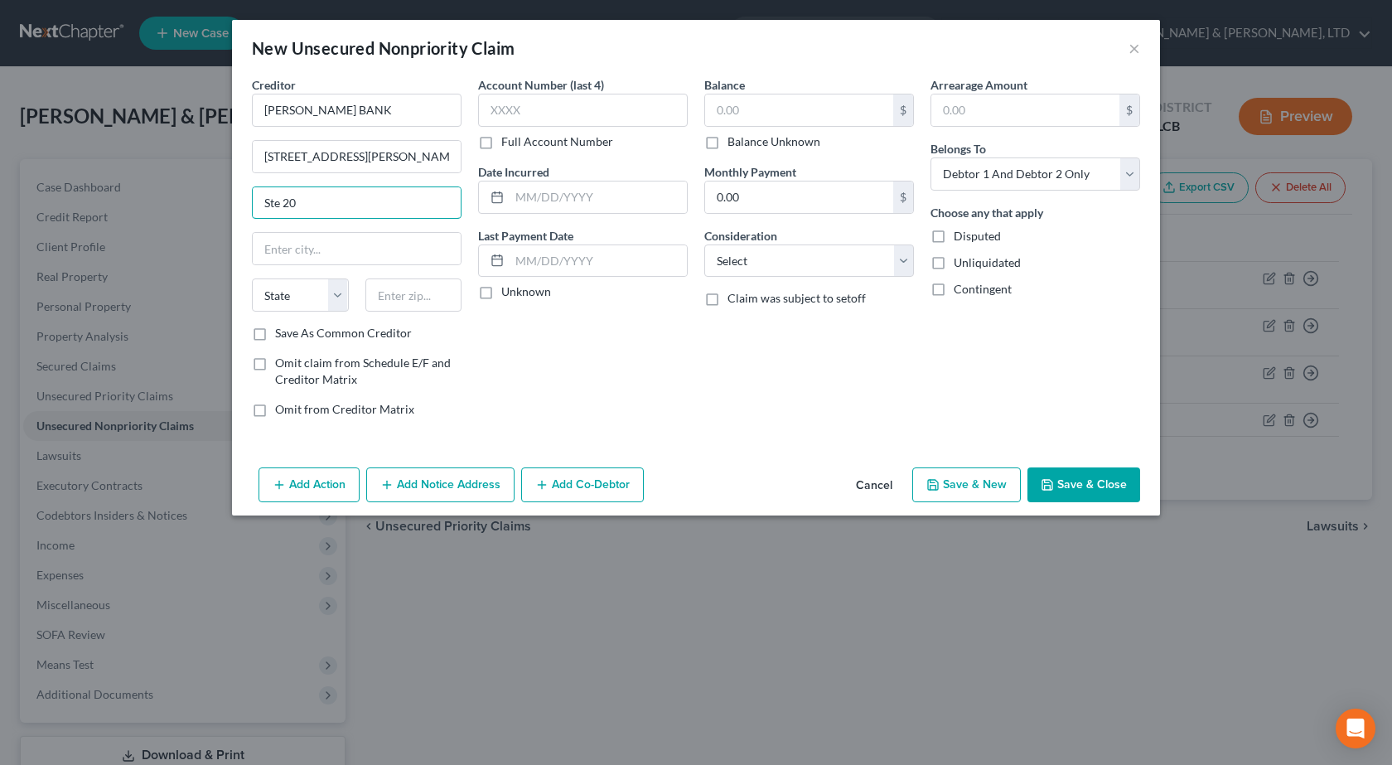
type input "Ste 20"
click at [359, 178] on div "Creditor * [PERSON_NAME][GEOGRAPHIC_DATA] [GEOGRAPHIC_DATA] [US_STATE] AK AR AZ…" at bounding box center [357, 200] width 210 height 248
click at [335, 156] on input "[STREET_ADDRESS][PERSON_NAME]" at bounding box center [357, 156] width 208 height 31
click at [409, 293] on input "text" at bounding box center [413, 294] width 97 height 33
type input "11804"
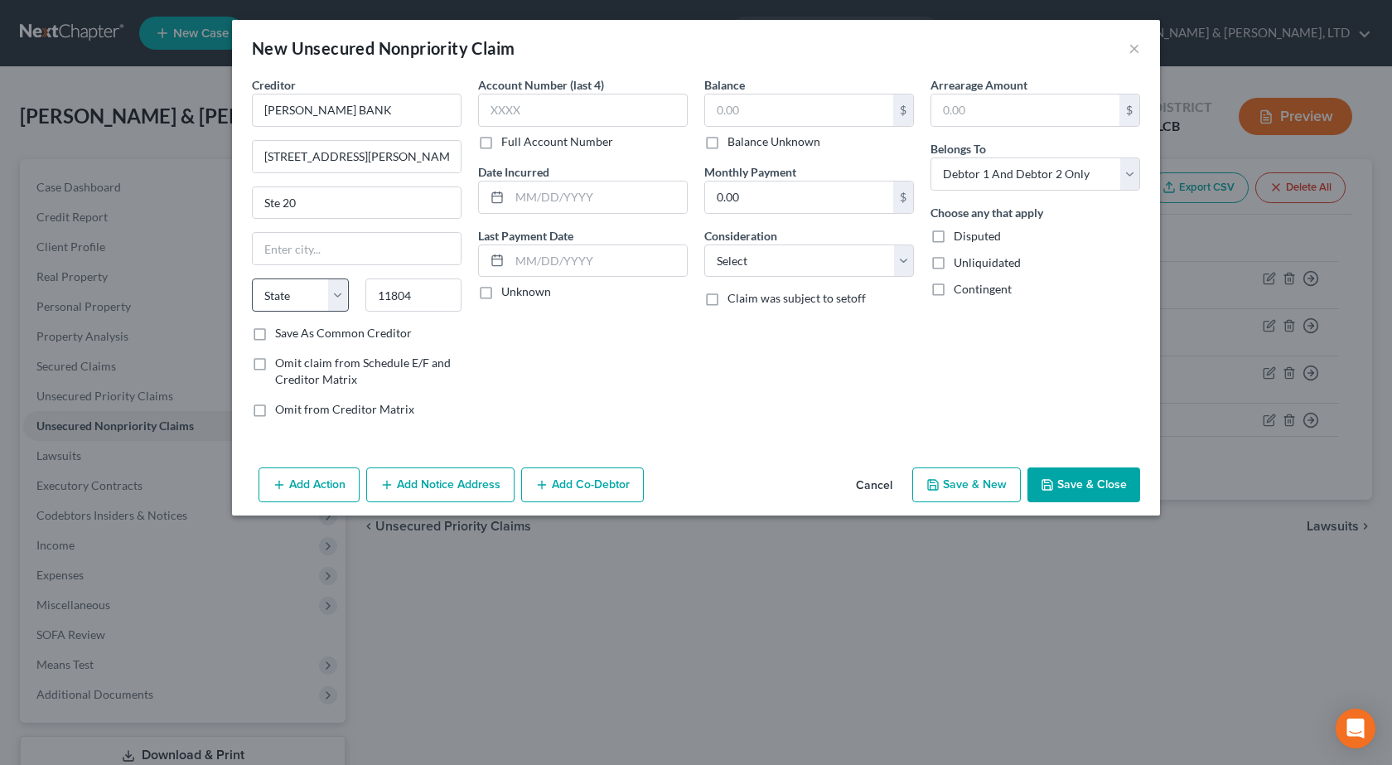
type input "Old Bethpage"
select select "35"
click at [582, 117] on input "text" at bounding box center [583, 110] width 210 height 33
type input "5819"
click at [543, 195] on input "text" at bounding box center [597, 196] width 177 height 31
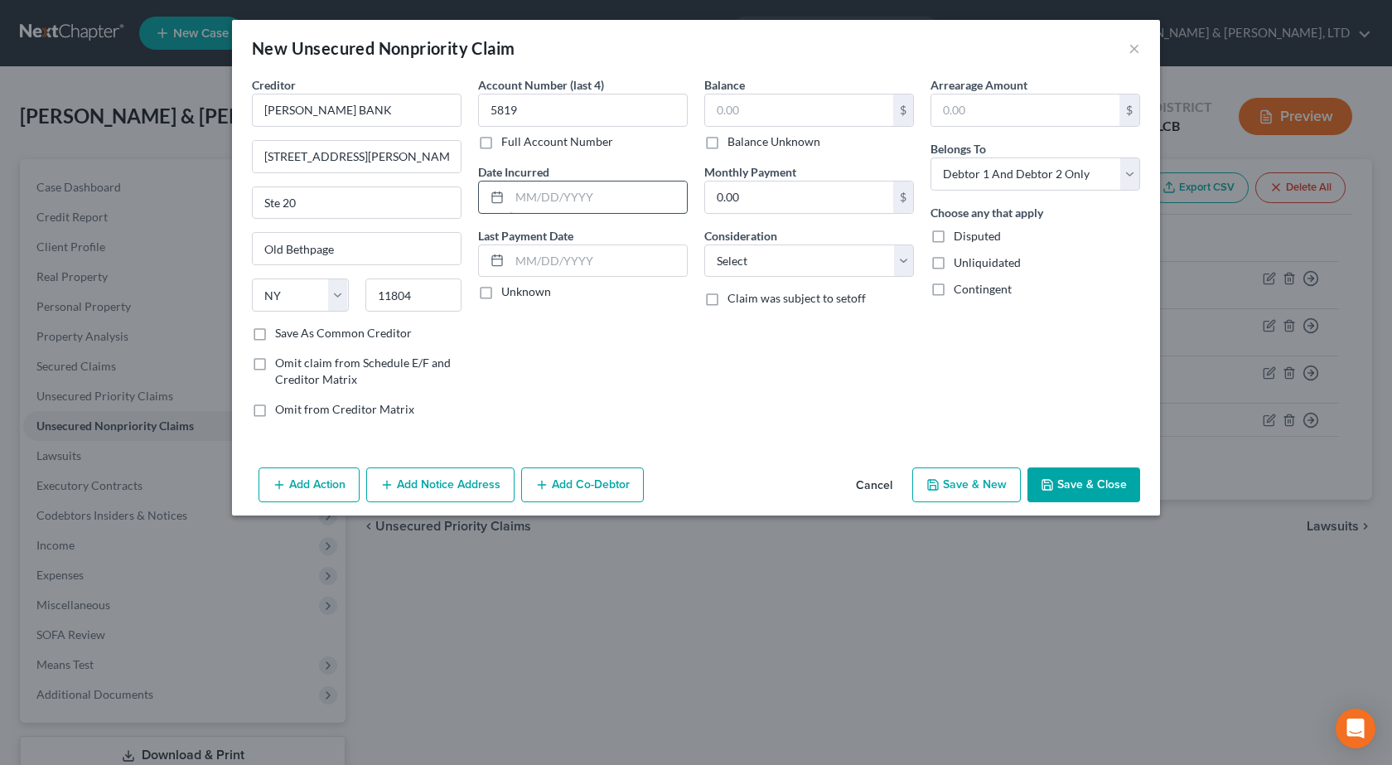
paste input "[DATE]"
type input "[DATE]"
click at [769, 112] on input "text" at bounding box center [799, 109] width 188 height 31
type input "1,425"
click at [770, 258] on select "Select Cable / Satellite Services Collection Agency Credit Card Debt Debt Couns…" at bounding box center [809, 260] width 210 height 33
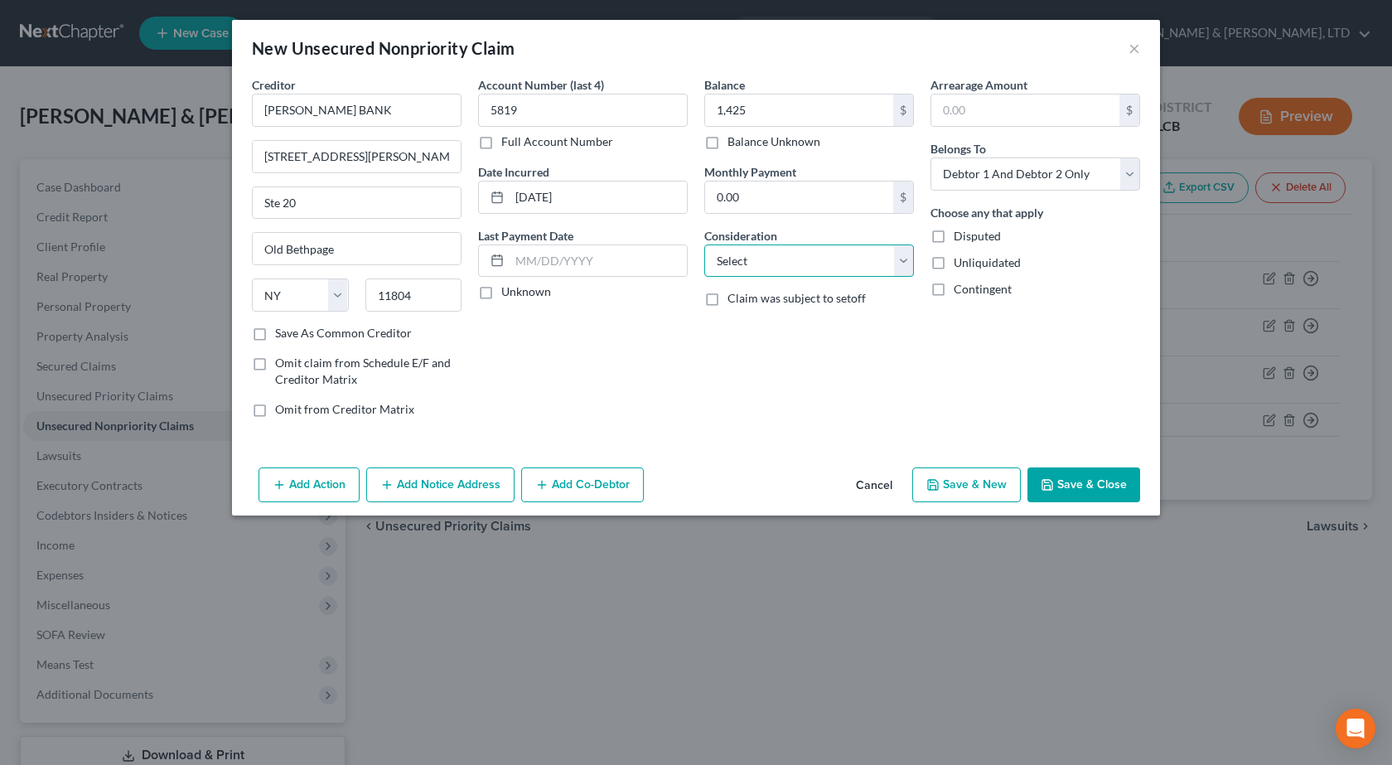
select select "2"
click at [704, 244] on select "Select Cable / Satellite Services Collection Agency Credit Card Debt Debt Couns…" at bounding box center [809, 260] width 210 height 33
click at [1102, 489] on button "Save & Close" at bounding box center [1083, 484] width 113 height 35
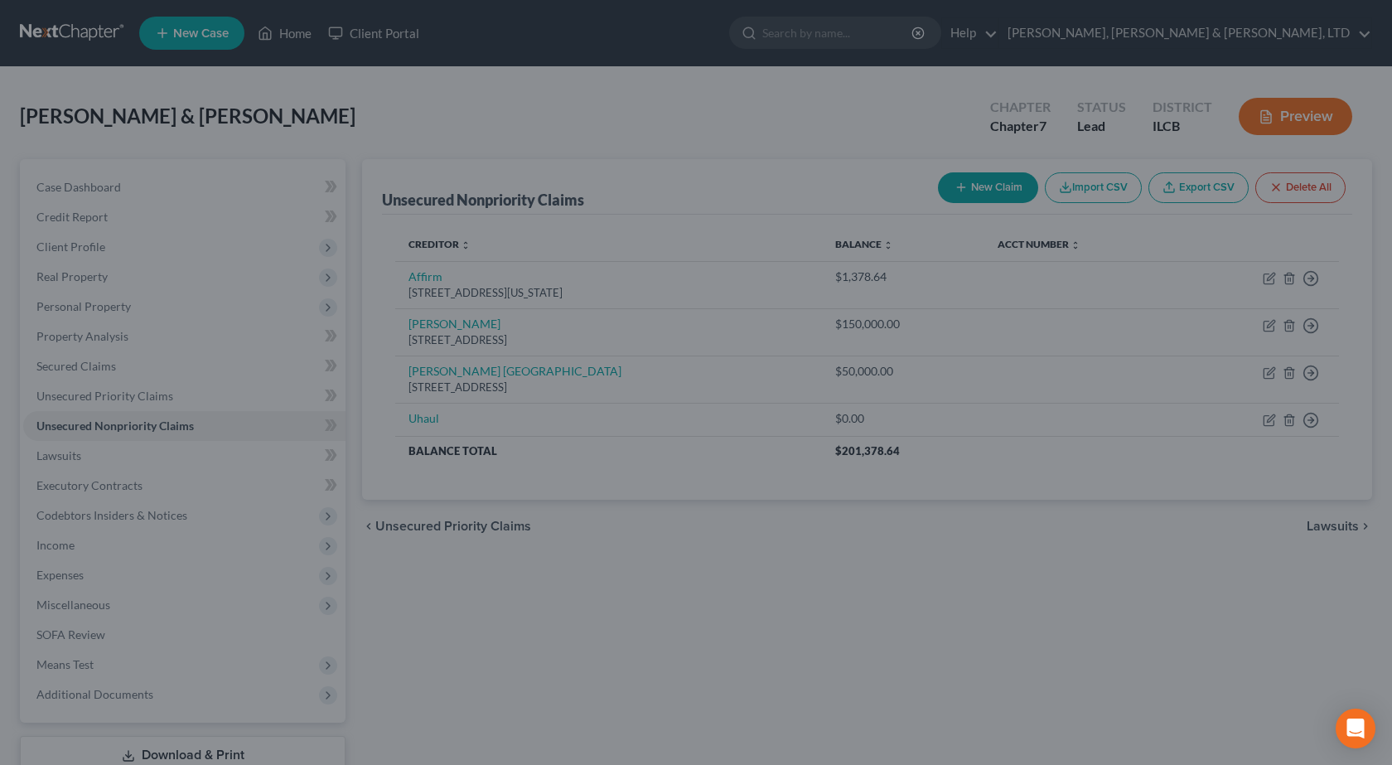
type input "1,425.00"
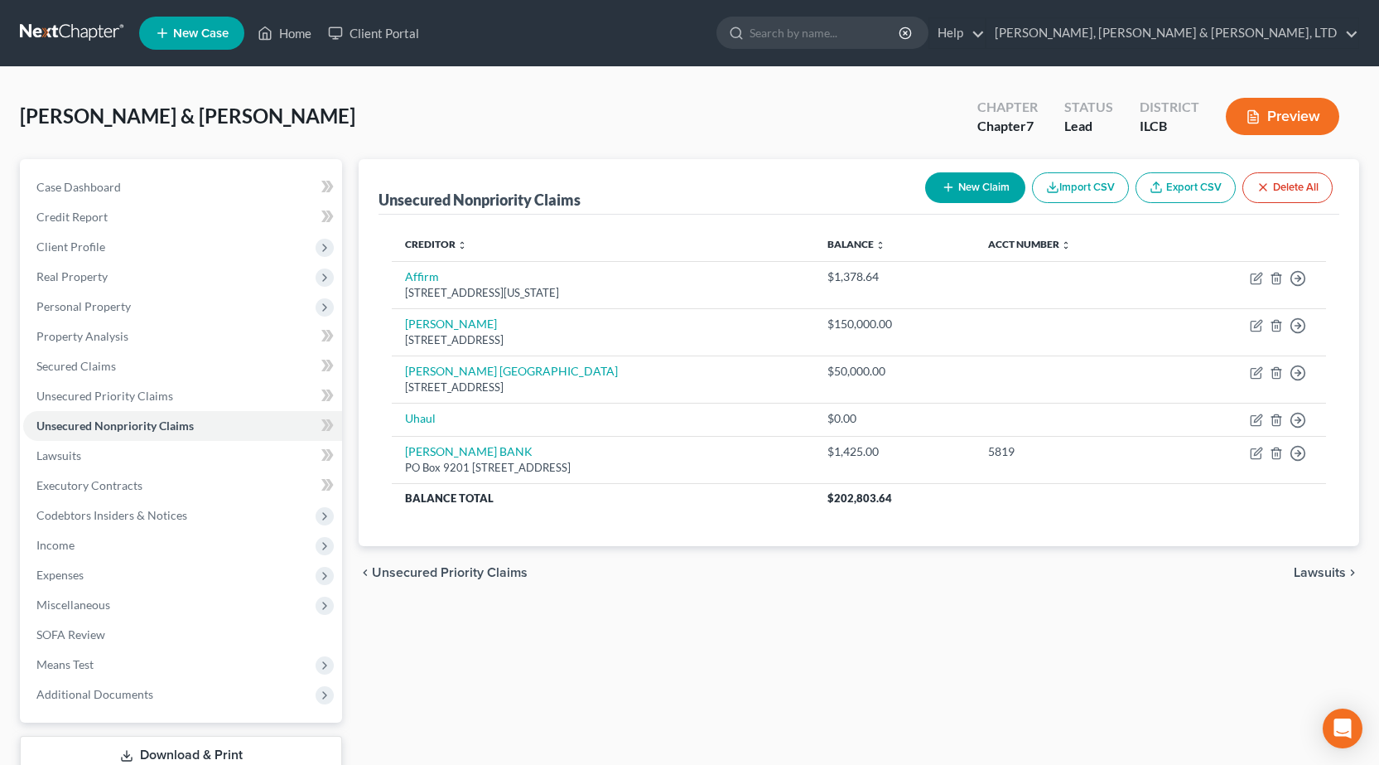
click at [958, 181] on button "New Claim" at bounding box center [975, 187] width 100 height 31
select select "2"
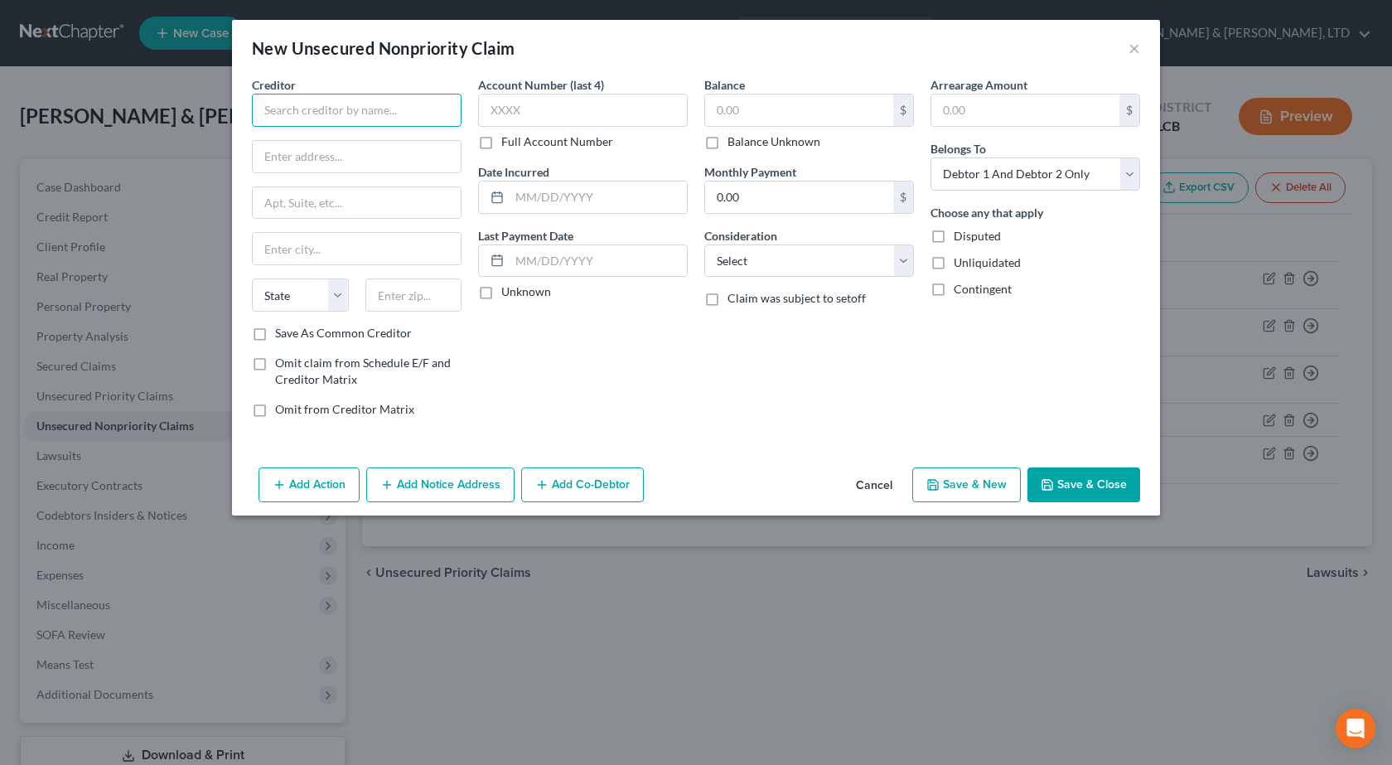
click at [287, 98] on input "text" at bounding box center [357, 110] width 210 height 33
paste input "THD/CBNA"
type input "THD/CBNA"
click at [331, 161] on input "text" at bounding box center [357, 156] width 208 height 31
paste input "[STREET_ADDRESS]"
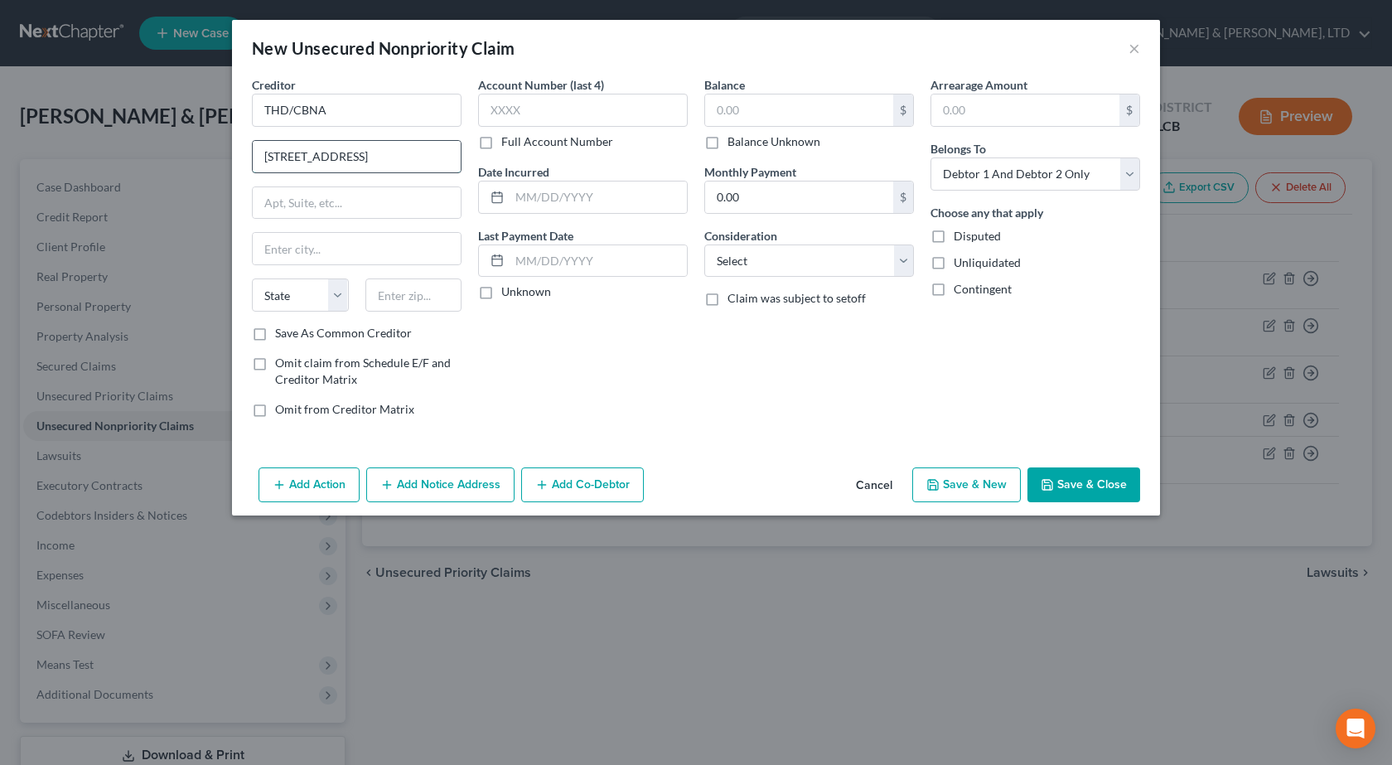
type input "[STREET_ADDRESS]"
click at [412, 312] on div "State [US_STATE] AK AR AZ CA CO CT DE DC [GEOGRAPHIC_DATA] [GEOGRAPHIC_DATA] GU…" at bounding box center [357, 301] width 226 height 46
click at [417, 302] on input "text" at bounding box center [413, 294] width 97 height 33
type input "57108"
type input "[GEOGRAPHIC_DATA]"
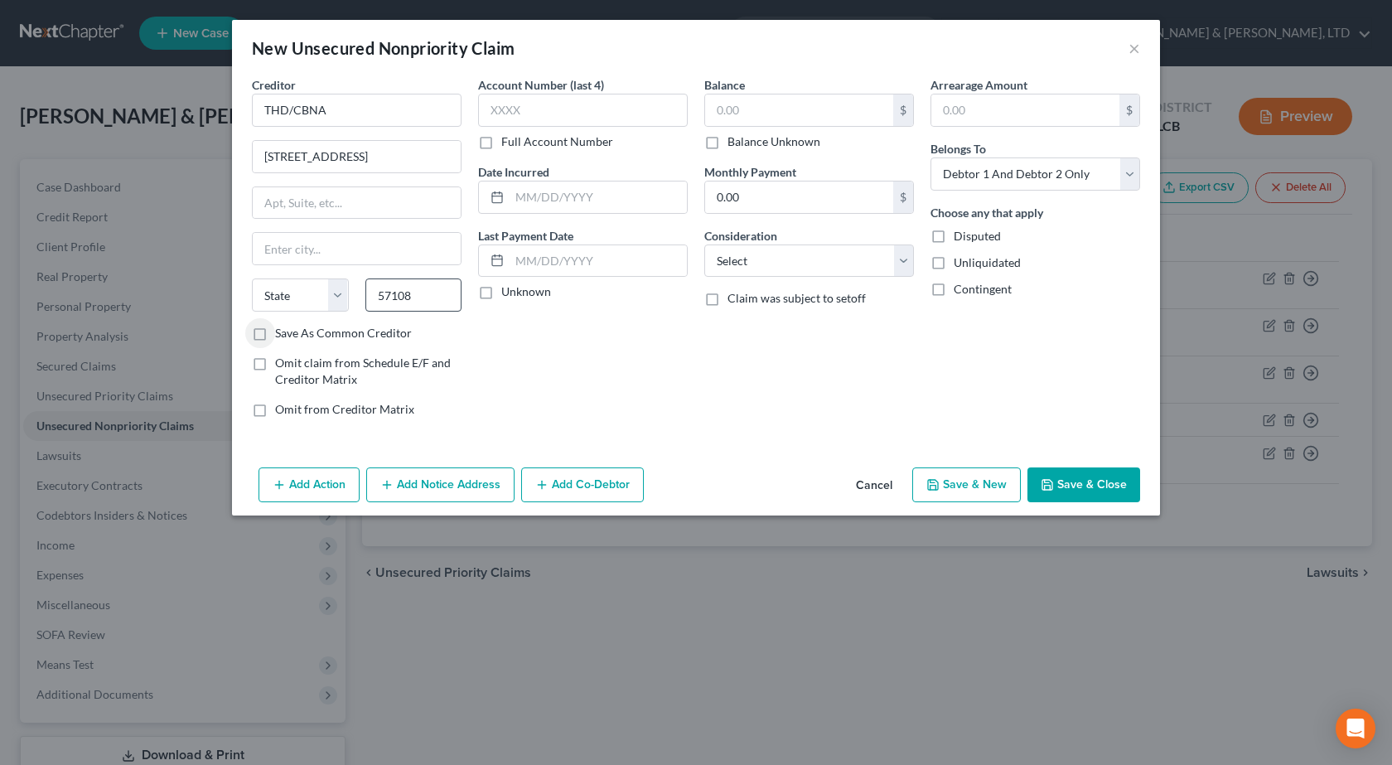
select select "43"
click at [589, 117] on input "text" at bounding box center [583, 110] width 210 height 33
type input "8293"
click at [553, 189] on input "text" at bounding box center [597, 196] width 177 height 31
type input "[DATE]"
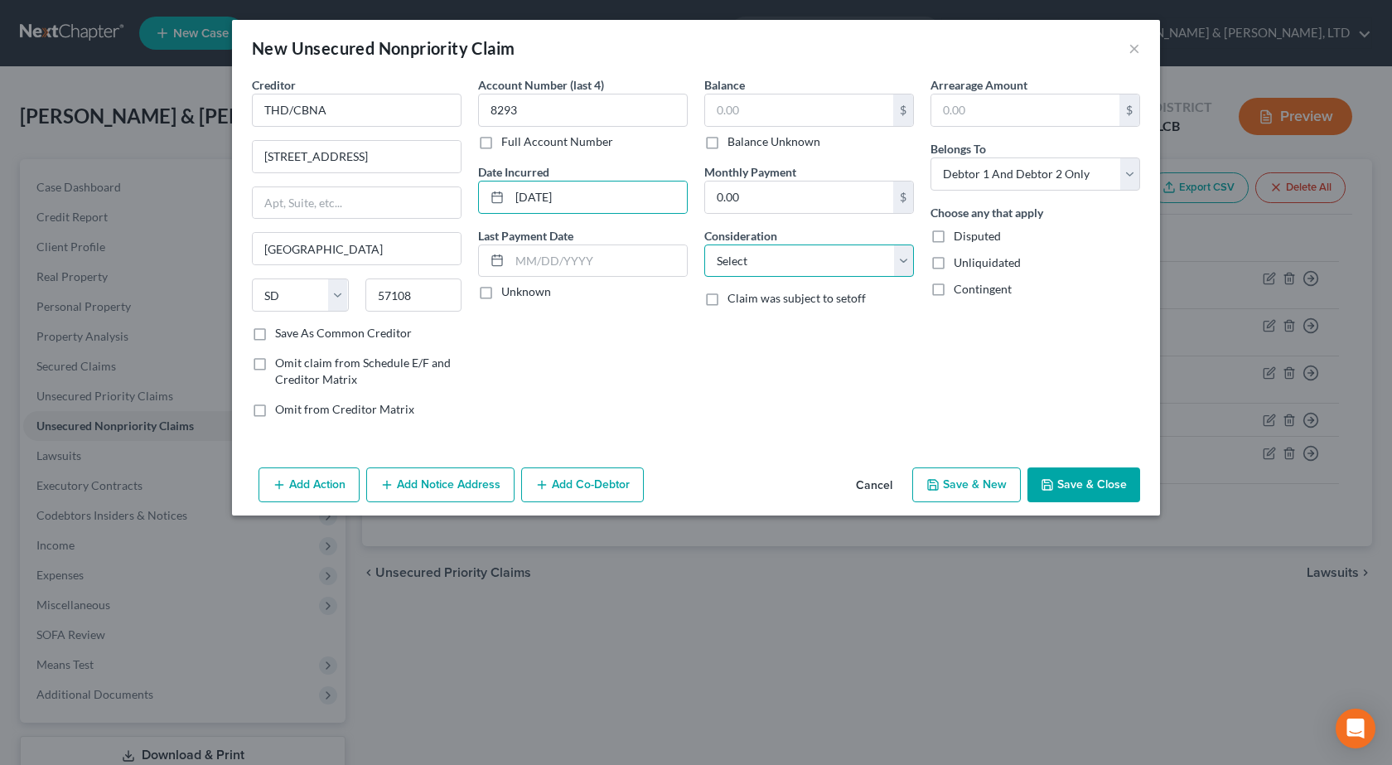
click at [777, 267] on select "Select Cable / Satellite Services Collection Agency Credit Card Debt Debt Couns…" at bounding box center [809, 260] width 210 height 33
select select "2"
click at [704, 244] on select "Select Cable / Satellite Services Collection Agency Credit Card Debt Debt Couns…" at bounding box center [809, 260] width 210 height 33
click at [800, 340] on div "Balance $ Balance Unknown Balance Undetermined $ Balance Unknown Monthly Paymen…" at bounding box center [809, 253] width 226 height 355
click at [1090, 487] on button "Save & Close" at bounding box center [1083, 484] width 113 height 35
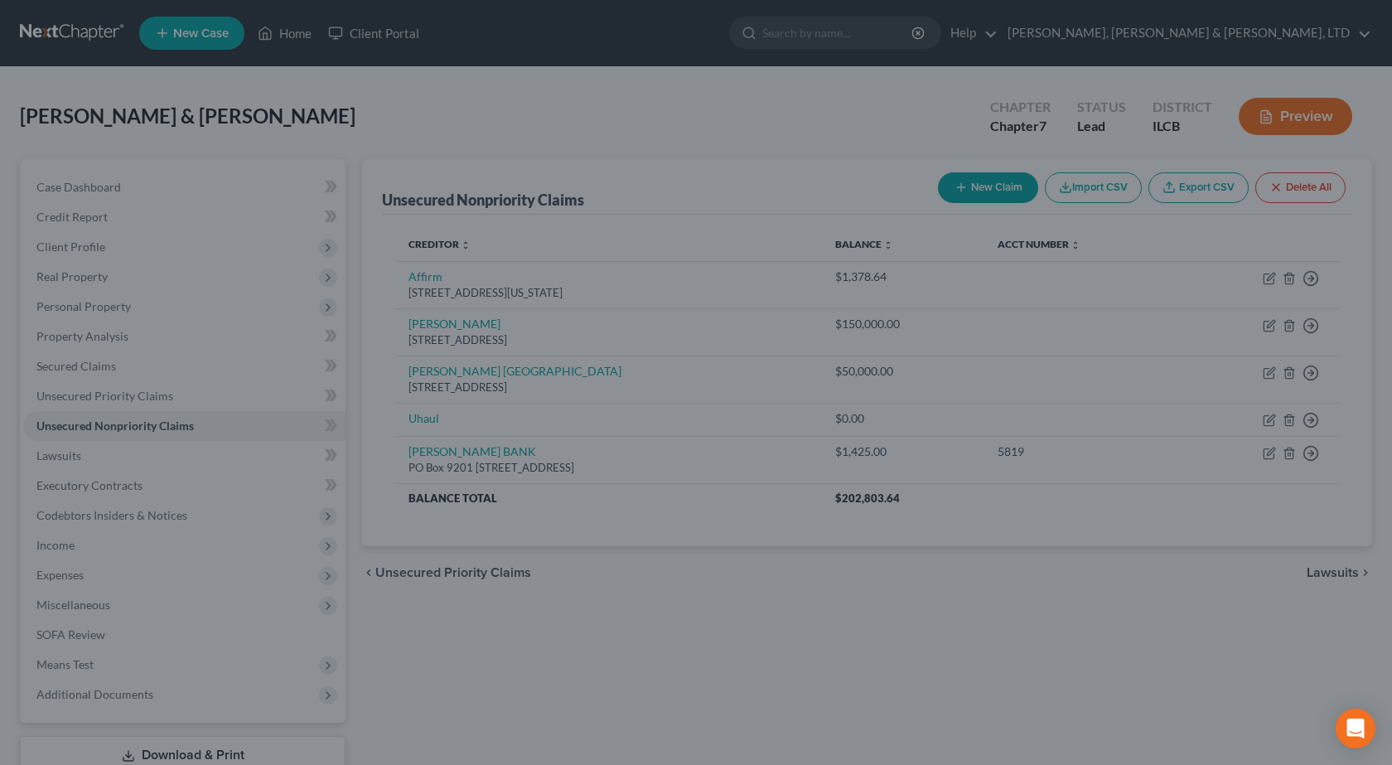
type input "0.00"
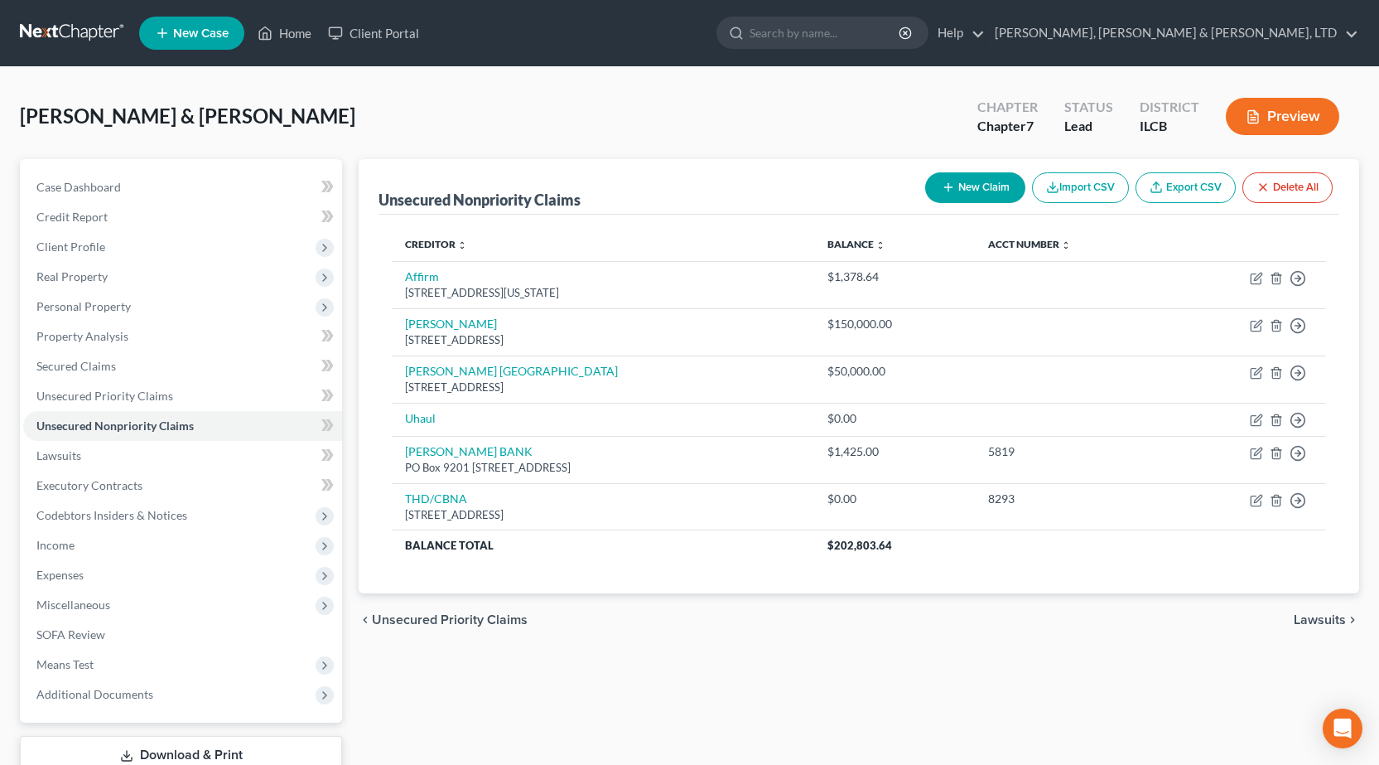
click at [956, 191] on button "New Claim" at bounding box center [975, 187] width 100 height 31
select select "2"
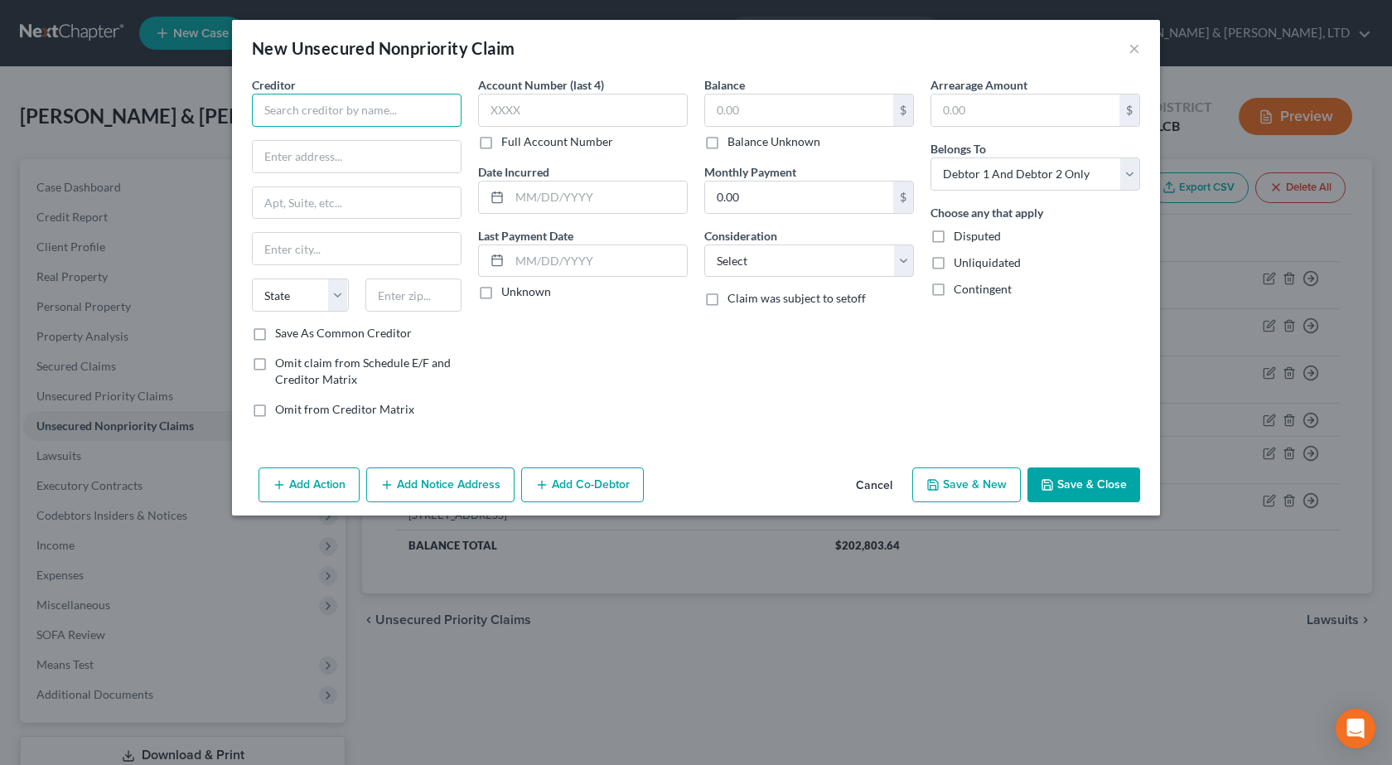
click at [384, 118] on input "text" at bounding box center [357, 110] width 210 height 33
paste input "CAPITAL ONE BANK USA NA"
type input "CAPITAL ONE BANK USA NA"
click at [416, 154] on input "text" at bounding box center [357, 156] width 208 height 31
paste input "PO BOX 31293"
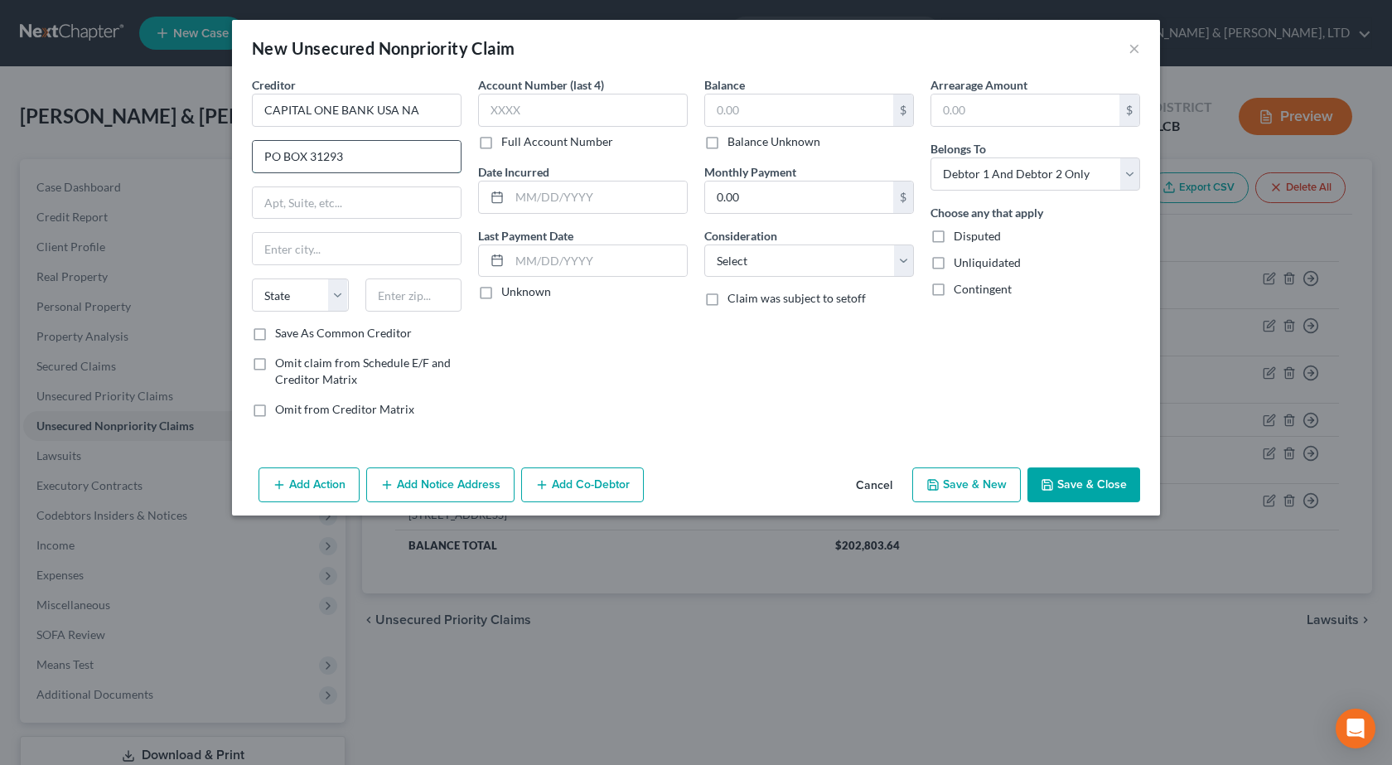
type input "PO BOX 31293"
click at [439, 286] on input "text" at bounding box center [413, 294] width 97 height 33
type input "84131"
type input "[GEOGRAPHIC_DATA]"
select select "46"
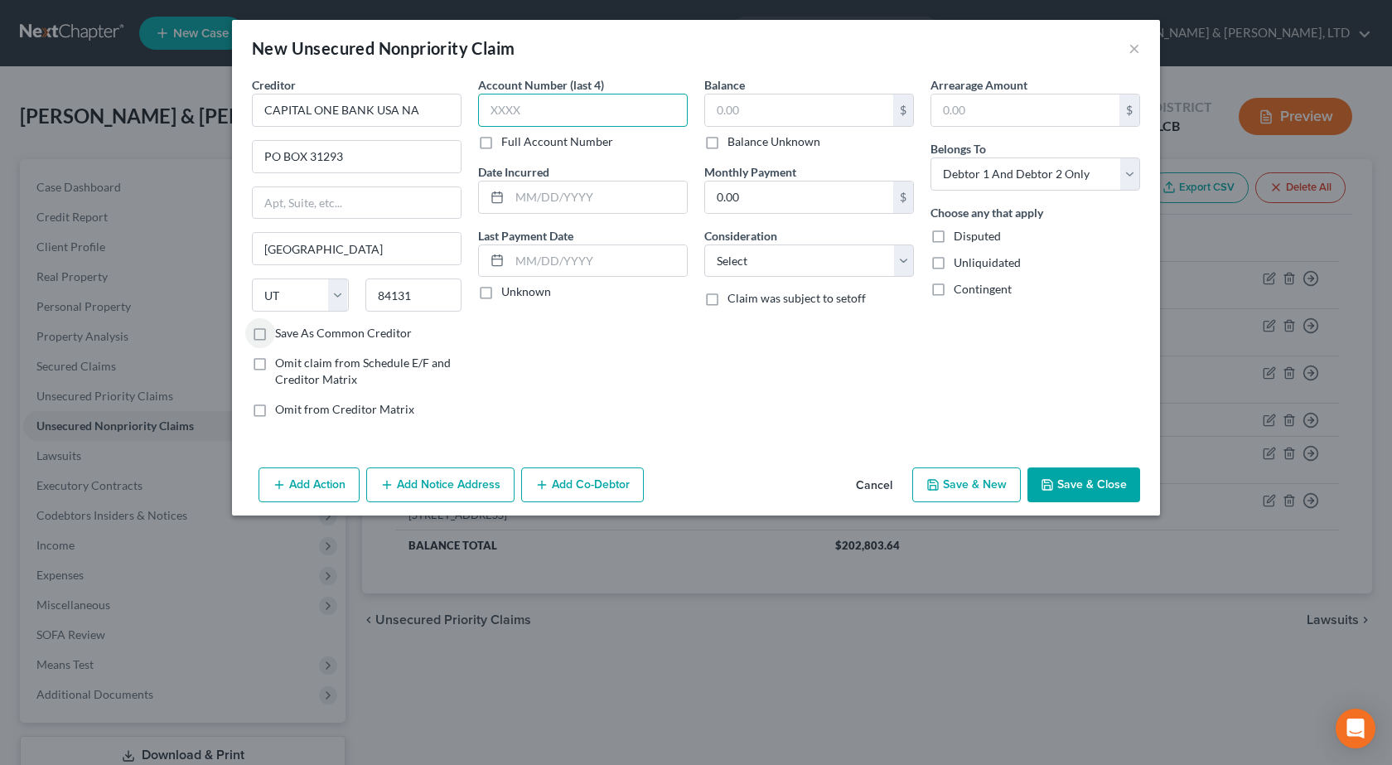
click at [542, 117] on input "text" at bounding box center [583, 110] width 210 height 33
type input "5972"
click at [569, 189] on input "text" at bounding box center [597, 196] width 177 height 31
paste input "[DATE]"
type input "[DATE]"
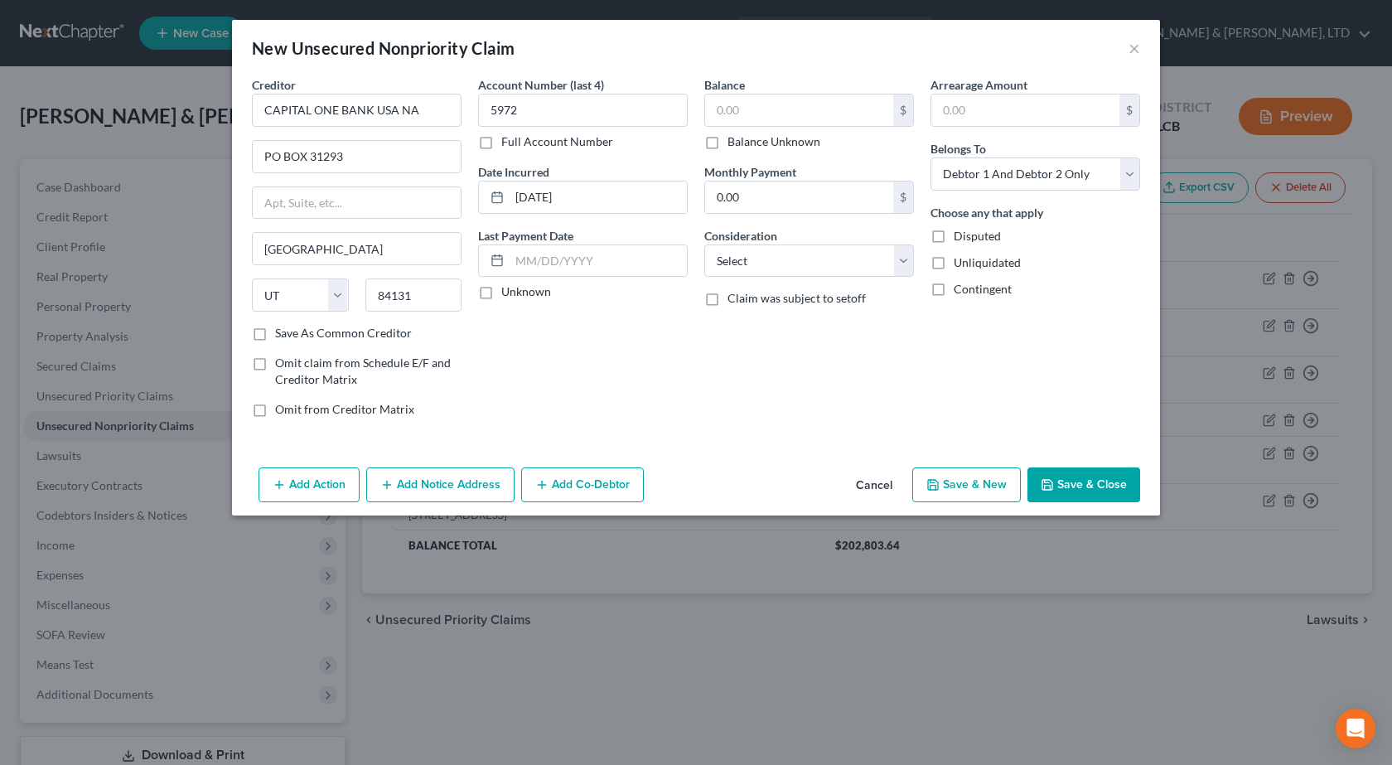
click at [775, 90] on div "Balance $ Balance Unknown Balance Undetermined $ Balance Unknown" at bounding box center [809, 113] width 210 height 74
click at [770, 97] on input "text" at bounding box center [799, 109] width 188 height 31
type input "614"
click at [823, 264] on select "Select Cable / Satellite Services Collection Agency Credit Card Debt Debt Couns…" at bounding box center [809, 260] width 210 height 33
select select "2"
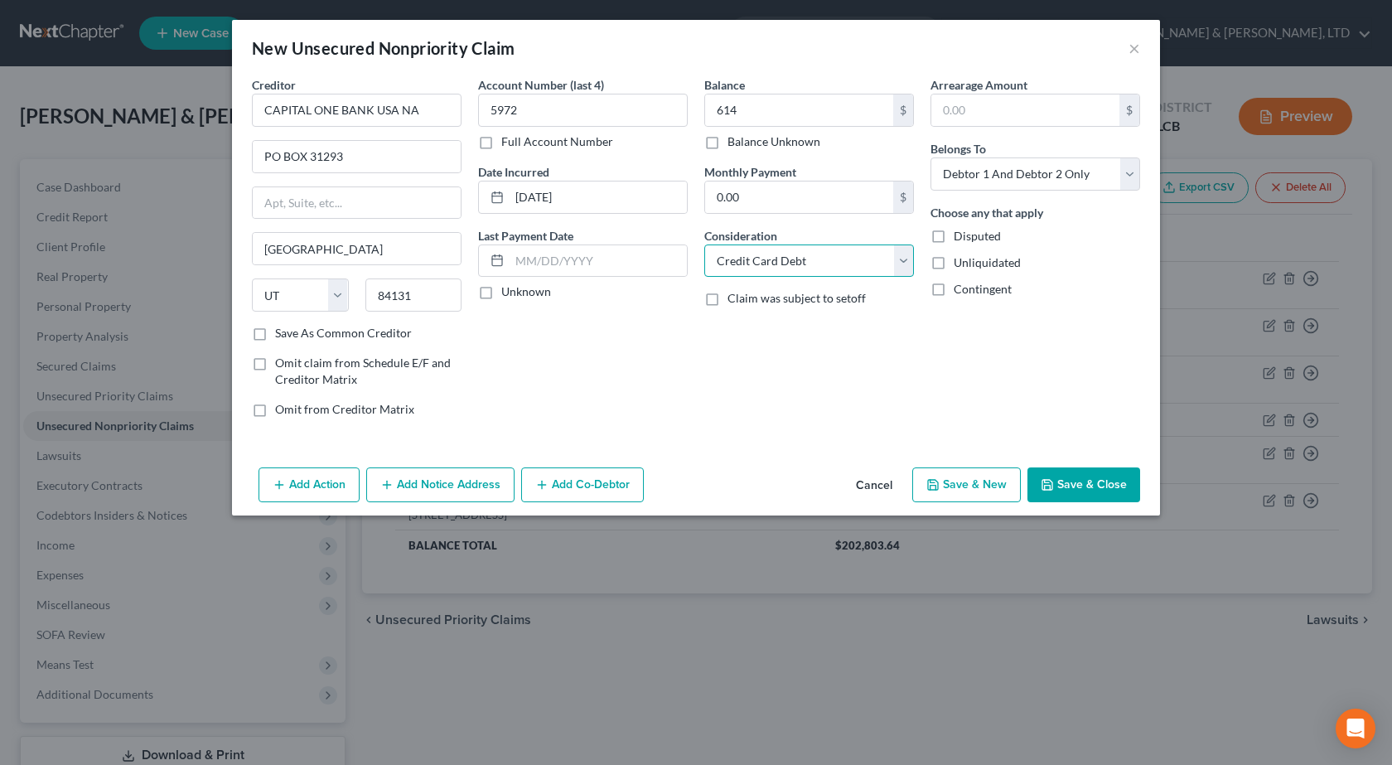
click at [704, 244] on select "Select Cable / Satellite Services Collection Agency Credit Card Debt Debt Couns…" at bounding box center [809, 260] width 210 height 33
click at [861, 402] on div "Balance 614.00 $ Balance Unknown Balance Undetermined 614 $ Balance Unknown Mon…" at bounding box center [809, 253] width 226 height 355
click at [1074, 486] on button "Save & Close" at bounding box center [1083, 484] width 113 height 35
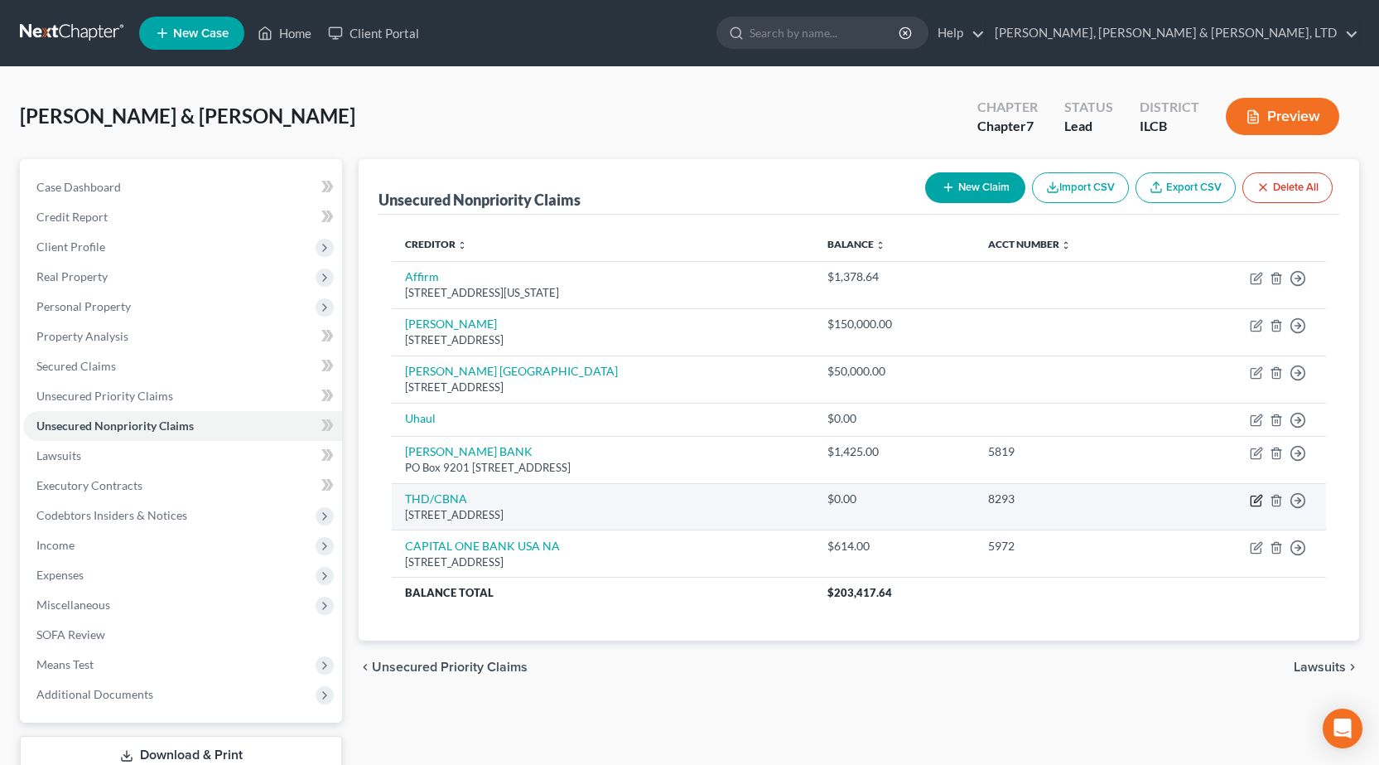
click at [1257, 495] on icon "button" at bounding box center [1256, 500] width 13 height 13
select select "43"
select select "2"
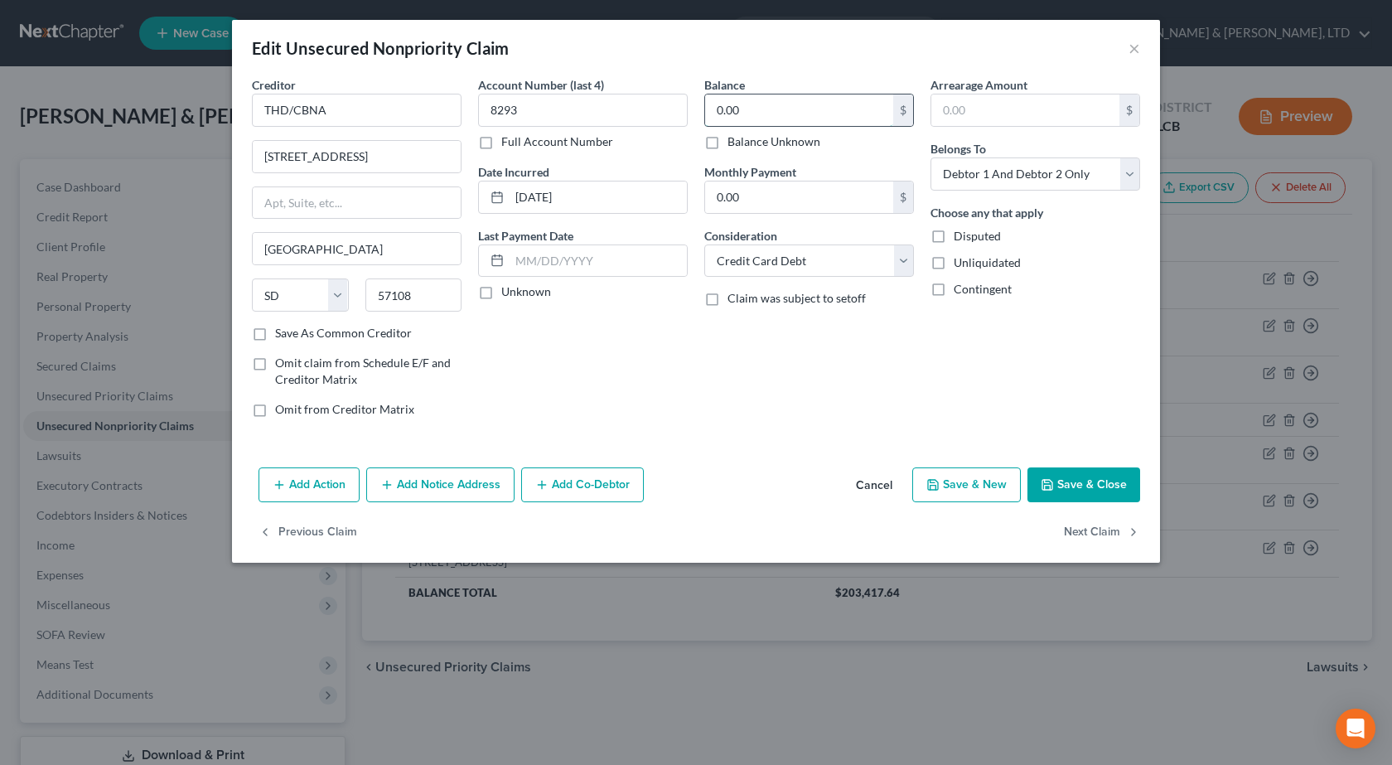
click at [764, 115] on input "0.00" at bounding box center [799, 109] width 188 height 31
click at [762, 113] on input "0.00" at bounding box center [799, 109] width 188 height 31
click at [1102, 485] on button "Save & Close" at bounding box center [1083, 484] width 113 height 35
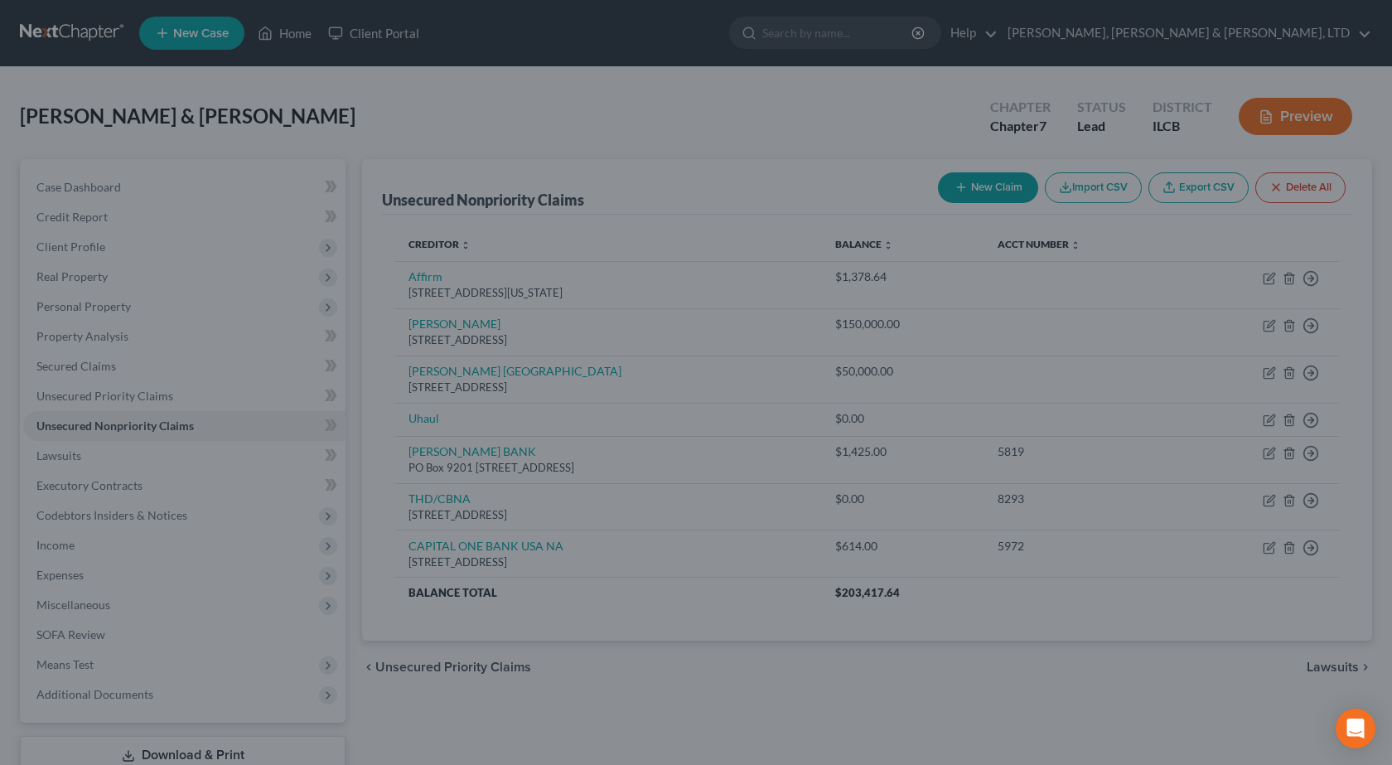
type input "510.00"
type input "0"
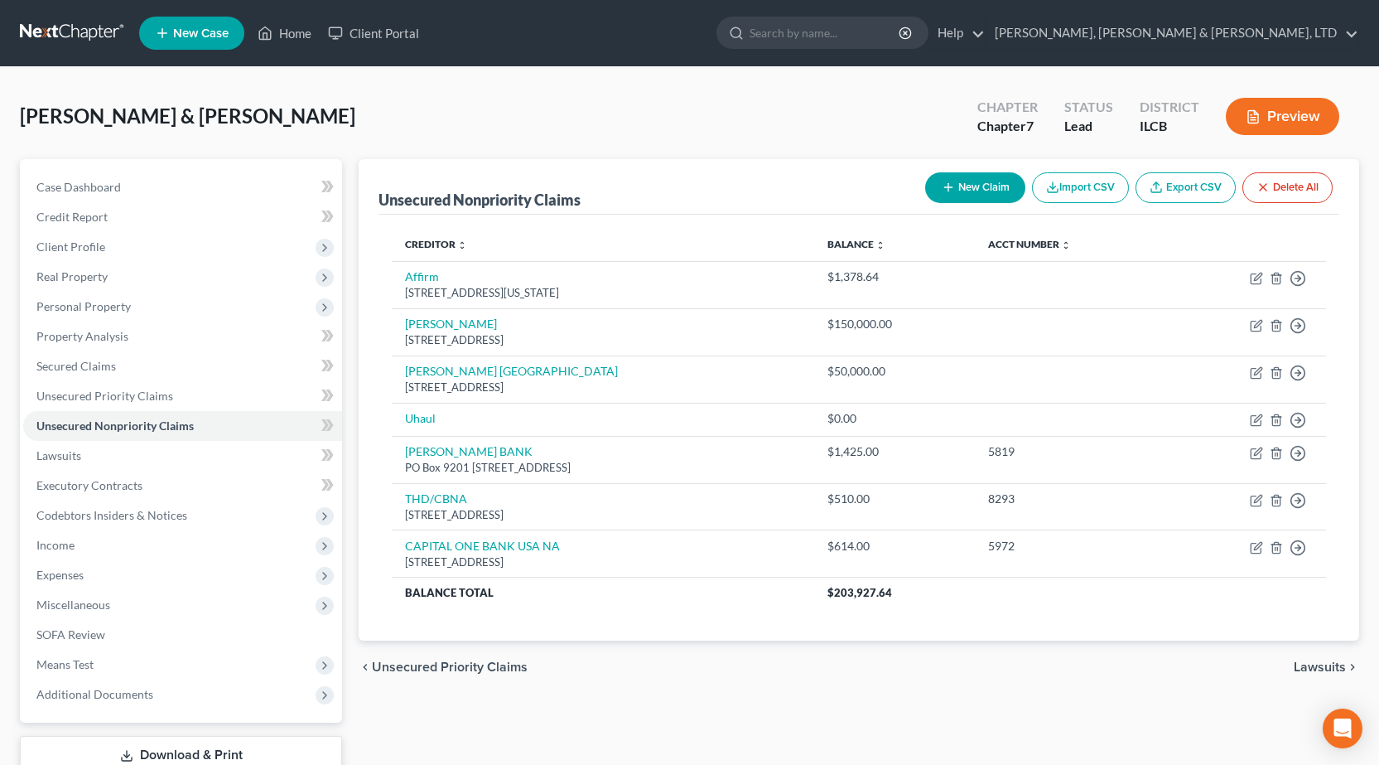
click at [991, 185] on button "New Claim" at bounding box center [975, 187] width 100 height 31
select select "2"
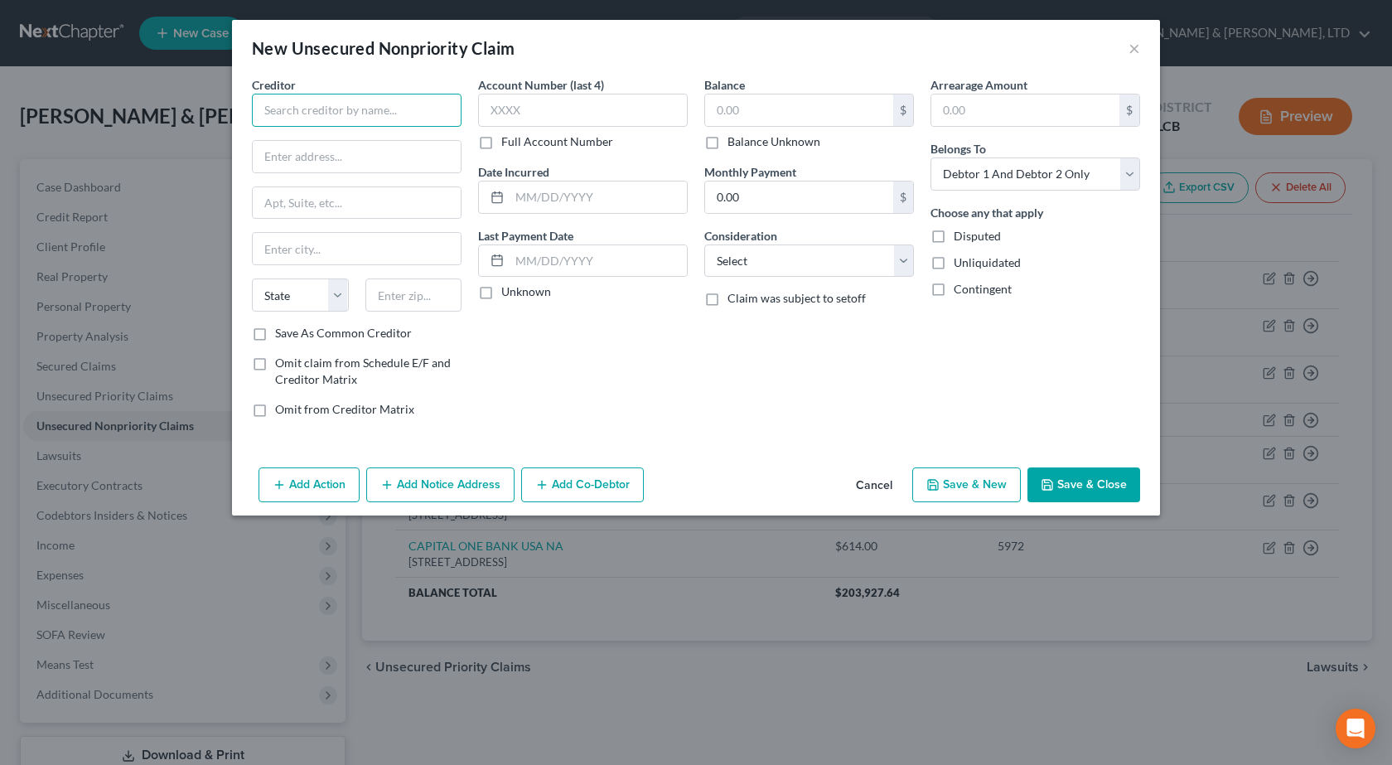
click at [351, 109] on input "text" at bounding box center [357, 110] width 210 height 33
paste input "THD/CBNA"
type input "THD/CBNA"
click at [369, 144] on input "text" at bounding box center [357, 156] width 208 height 31
paste input "[STREET_ADDRESS]"
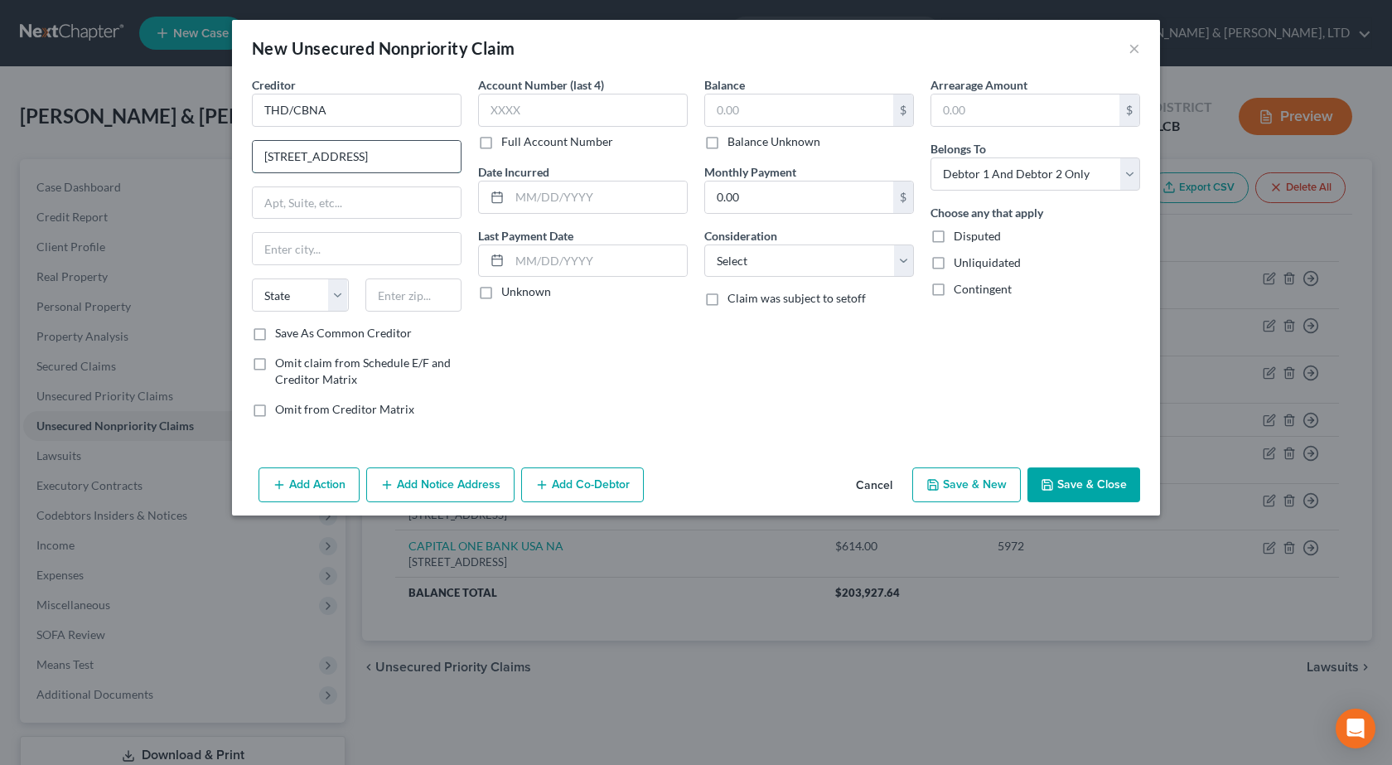
type input "[STREET_ADDRESS]"
click at [429, 287] on input "text" at bounding box center [413, 294] width 97 height 33
type input "57108"
type input "[GEOGRAPHIC_DATA]"
select select "43"
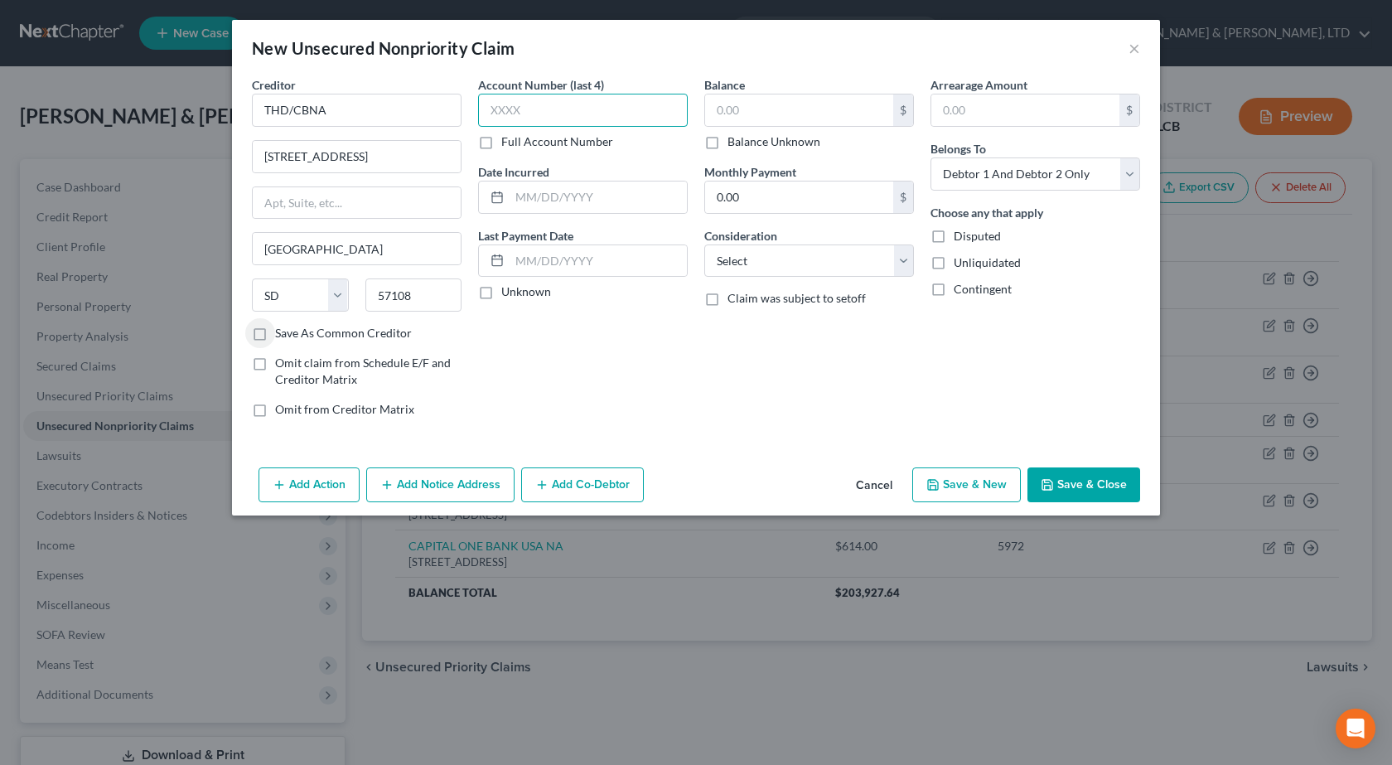
click at [577, 106] on input "text" at bounding box center [583, 110] width 210 height 33
type input "4588"
click at [590, 212] on input "text" at bounding box center [597, 196] width 177 height 31
paste input "[DATE]"
type input "[DATE]"
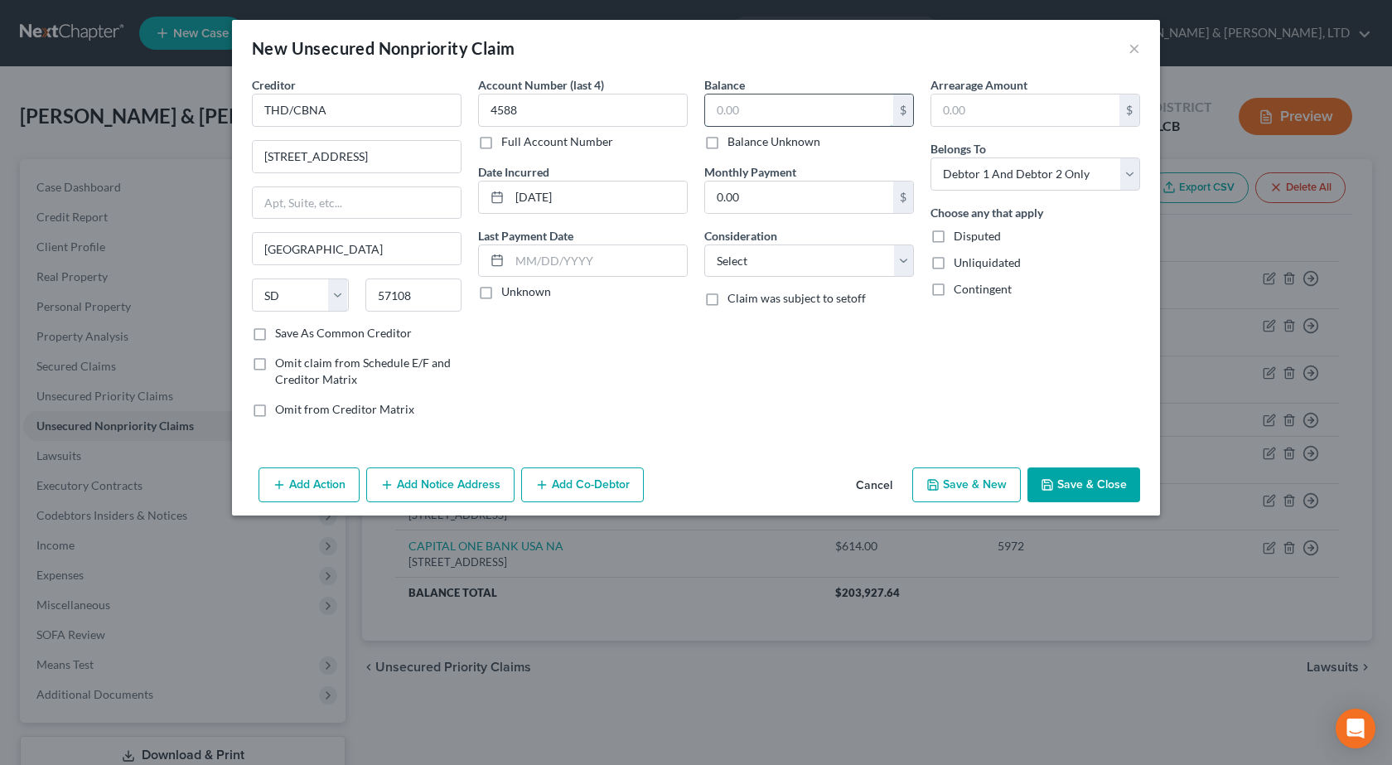
click at [764, 114] on input "text" at bounding box center [799, 109] width 188 height 31
type input "462"
click at [842, 257] on select "Select Cable / Satellite Services Collection Agency Credit Card Debt Debt Couns…" at bounding box center [809, 260] width 210 height 33
select select "2"
click at [704, 244] on select "Select Cable / Satellite Services Collection Agency Credit Card Debt Debt Couns…" at bounding box center [809, 260] width 210 height 33
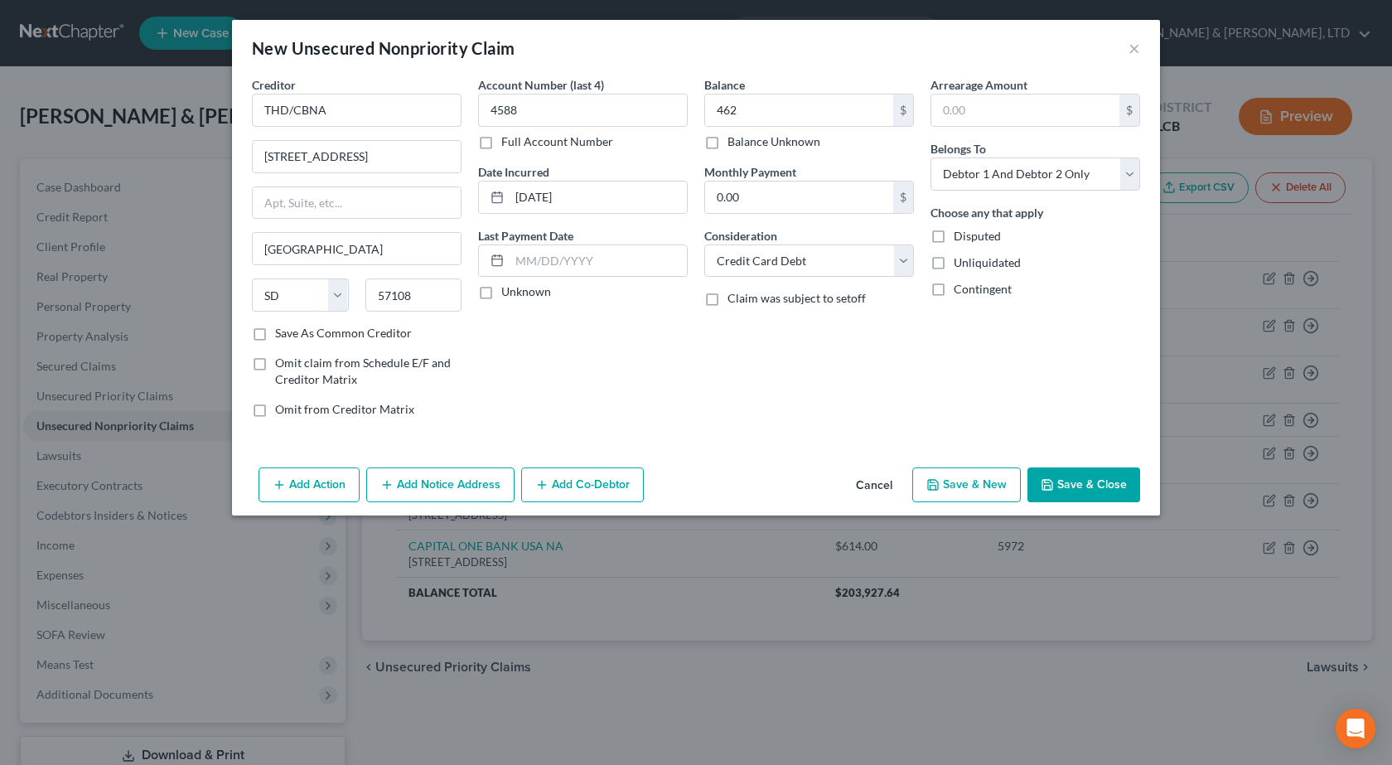
click at [1091, 479] on button "Save & Close" at bounding box center [1083, 484] width 113 height 35
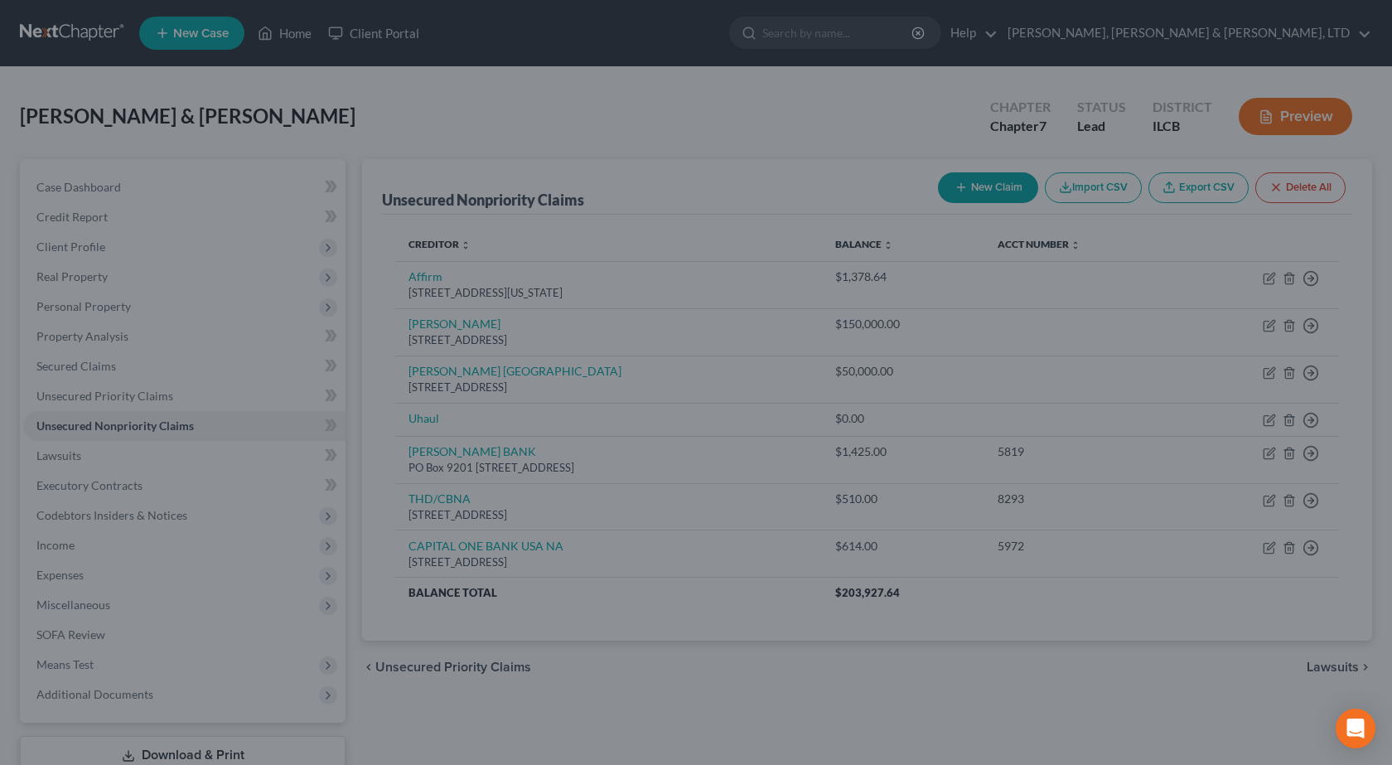
type input "462.00"
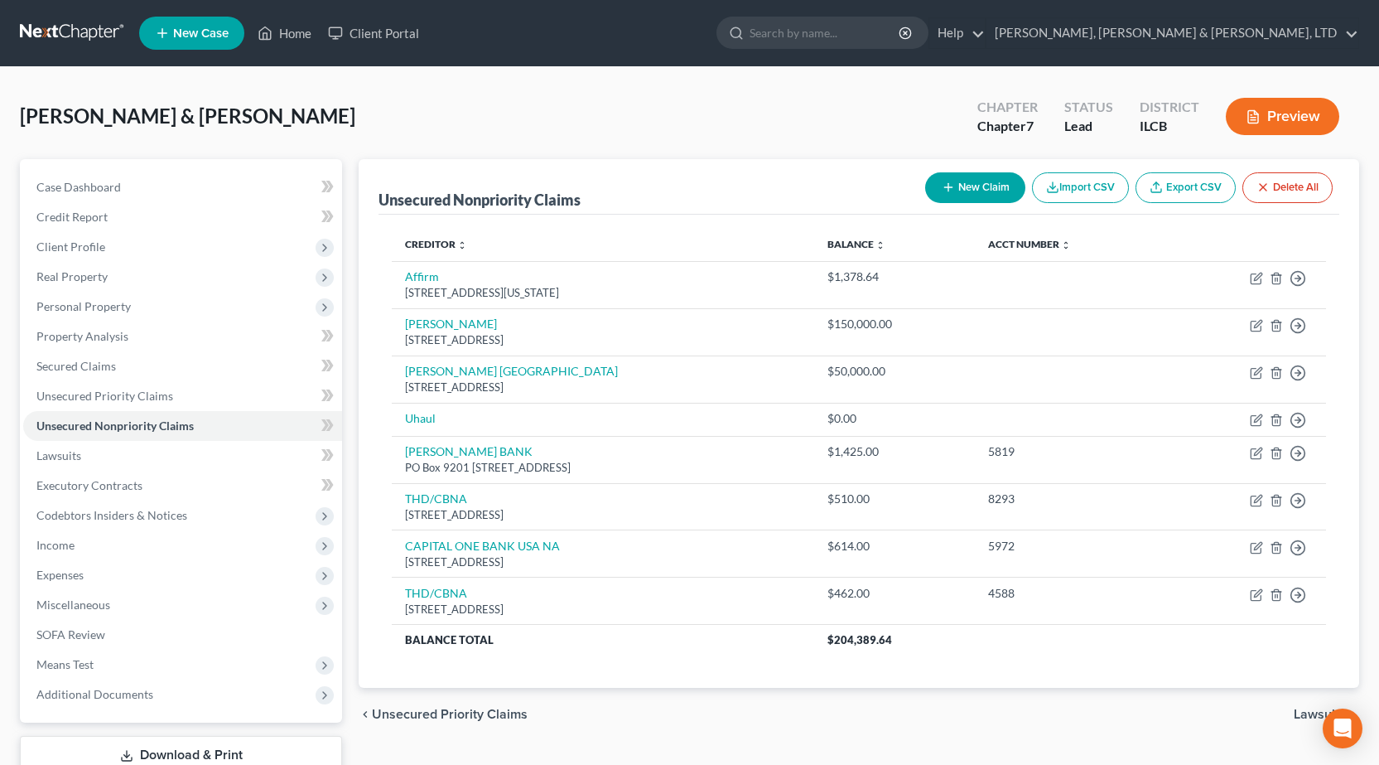
click at [953, 186] on button "New Claim" at bounding box center [975, 187] width 100 height 31
select select "2"
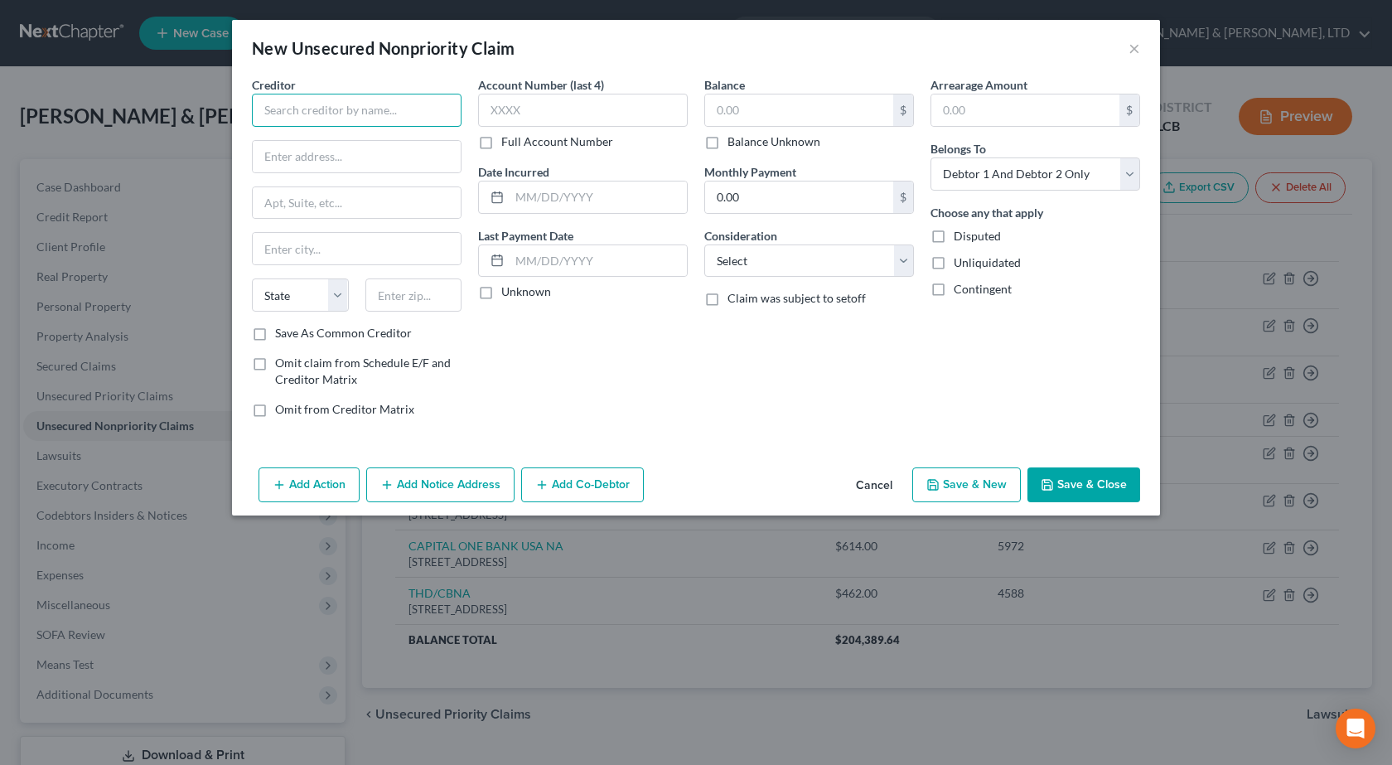
click at [322, 114] on input "text" at bounding box center [357, 110] width 210 height 33
paste input "CREDIT CARD FB&T"
type input "CREDIT CARD FB&T"
click at [379, 157] on input "text" at bounding box center [357, 156] width 208 height 31
paste input "PO BOX 84064"
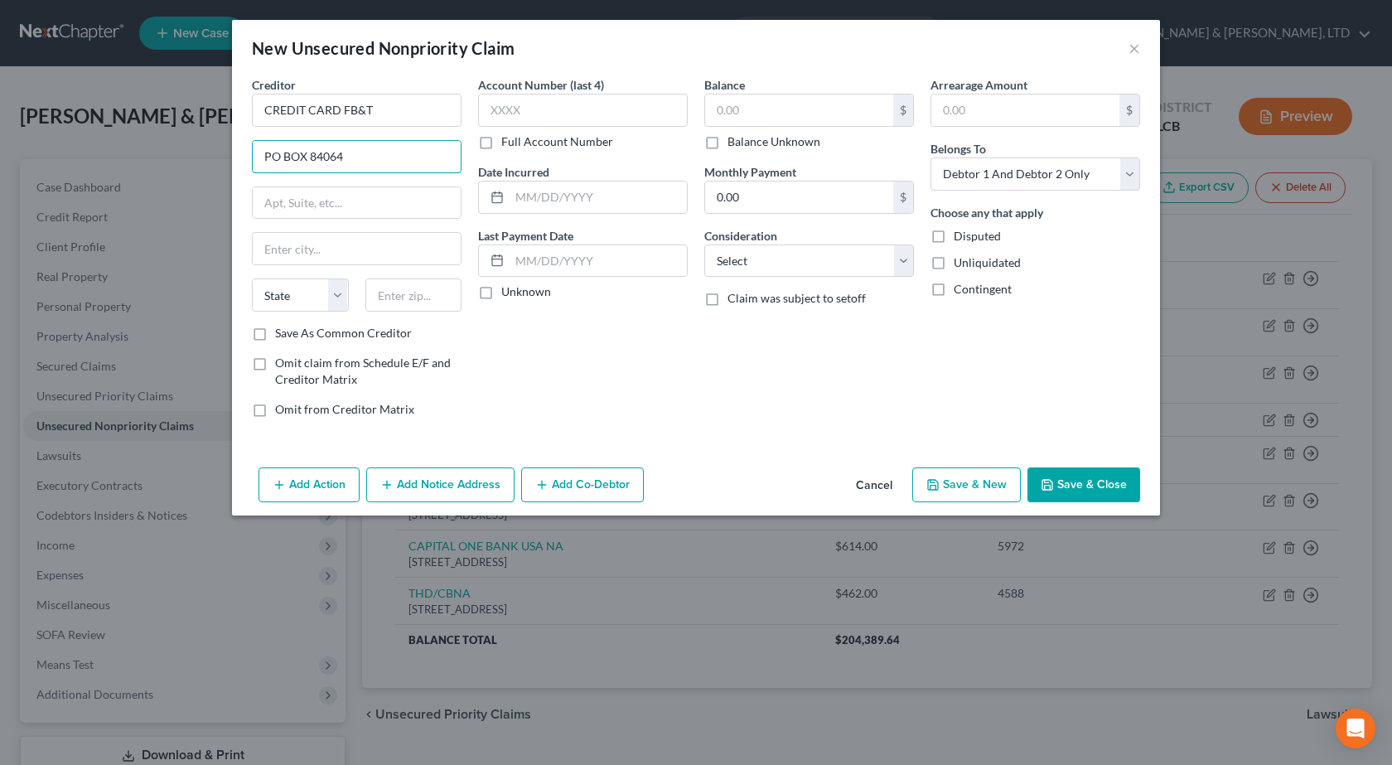
type input "PO BOX 84064"
click at [427, 291] on input "text" at bounding box center [413, 294] width 97 height 33
type input "31908"
type input "Columbus"
select select "10"
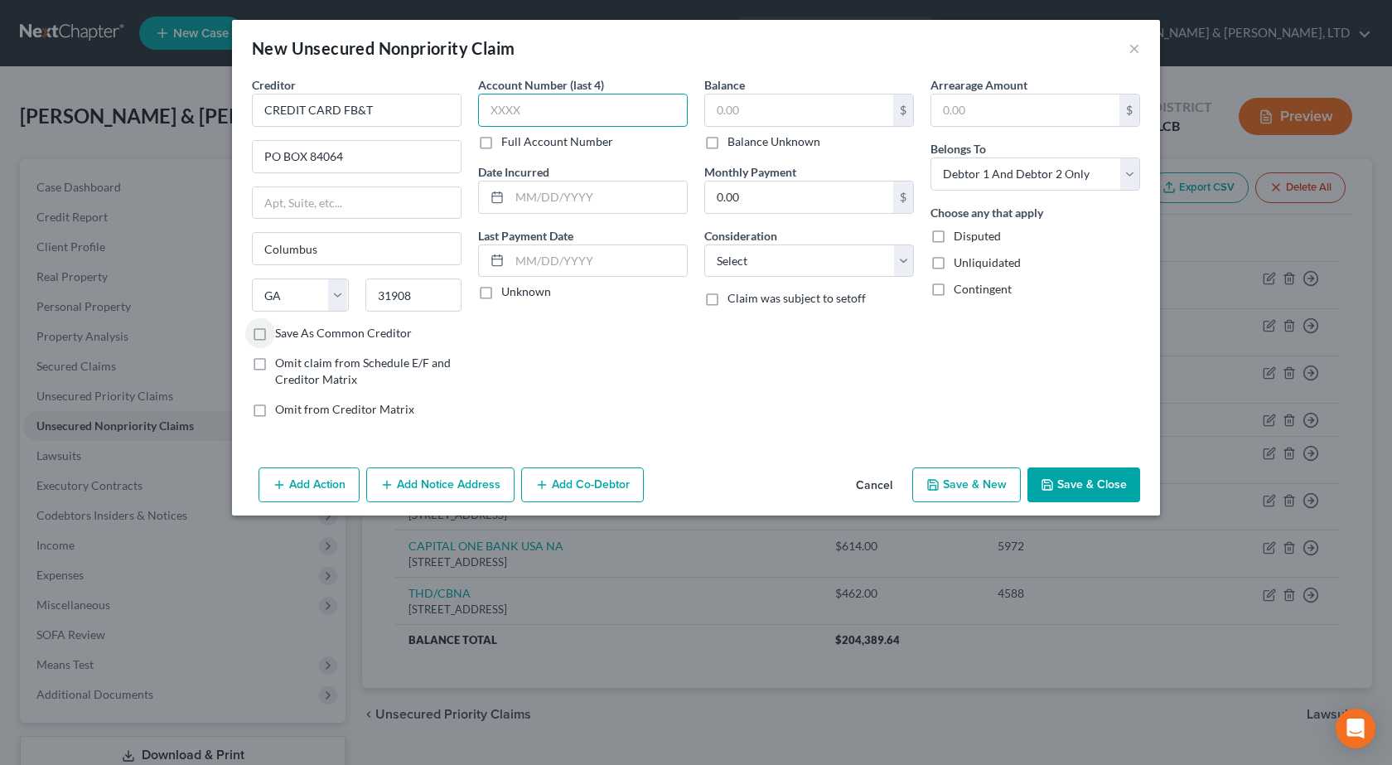
click at [610, 104] on input "text" at bounding box center [583, 110] width 210 height 33
type input "0999"
click at [558, 202] on input "text" at bounding box center [597, 196] width 177 height 31
paste input "[DATE]"
type input "[DATE]"
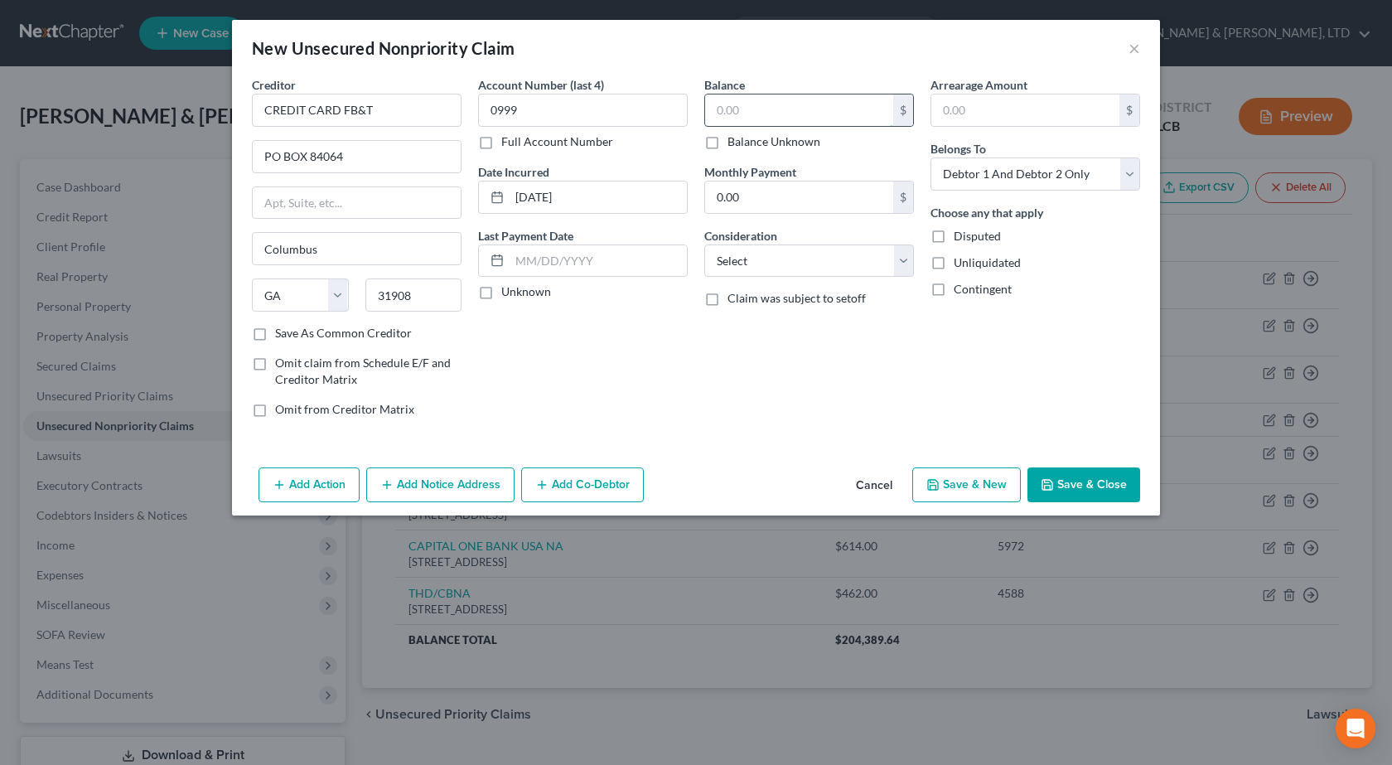
click at [750, 118] on input "text" at bounding box center [799, 109] width 188 height 31
type input "1,028"
click at [767, 244] on select "Select Cable / Satellite Services Collection Agency Credit Card Debt Debt Couns…" at bounding box center [809, 260] width 210 height 33
select select "2"
click at [704, 244] on select "Select Cable / Satellite Services Collection Agency Credit Card Debt Debt Couns…" at bounding box center [809, 260] width 210 height 33
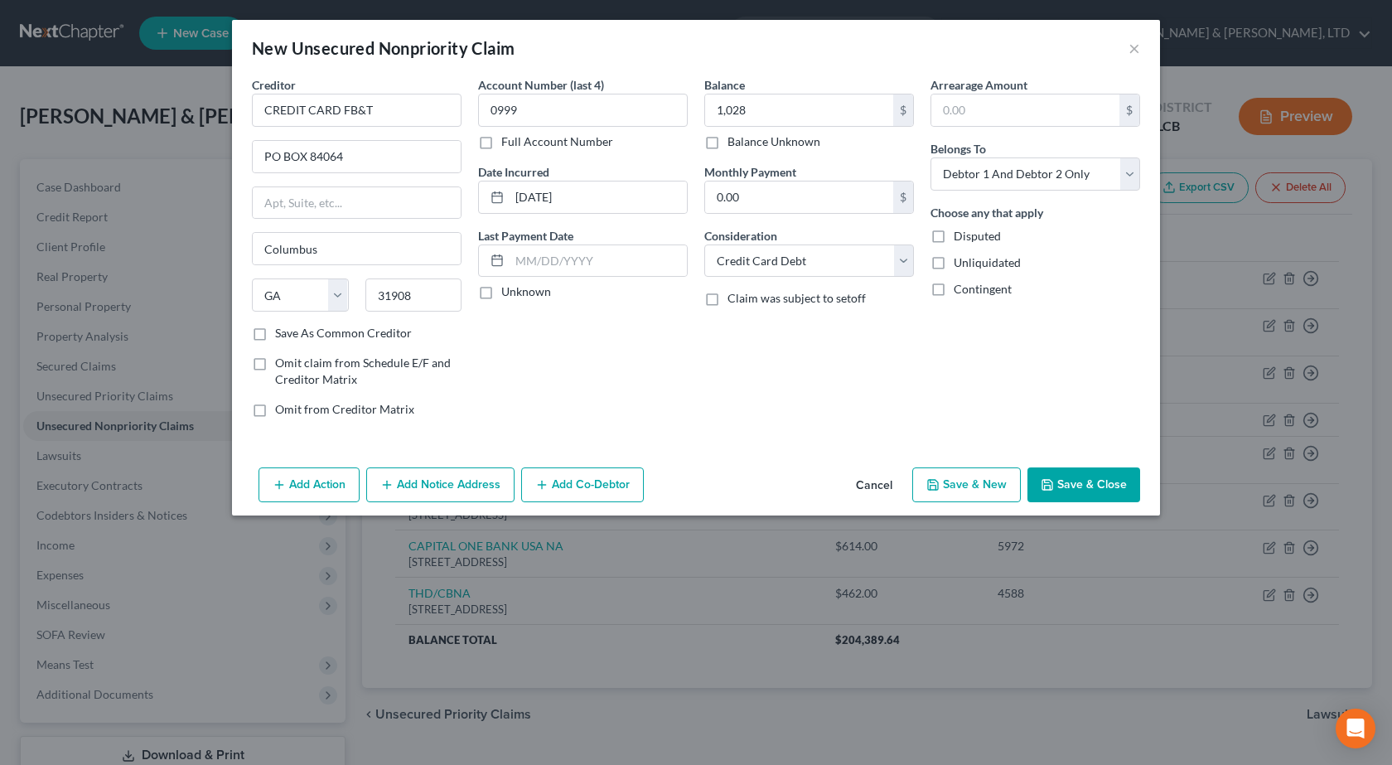
click at [1066, 473] on button "Save & Close" at bounding box center [1083, 484] width 113 height 35
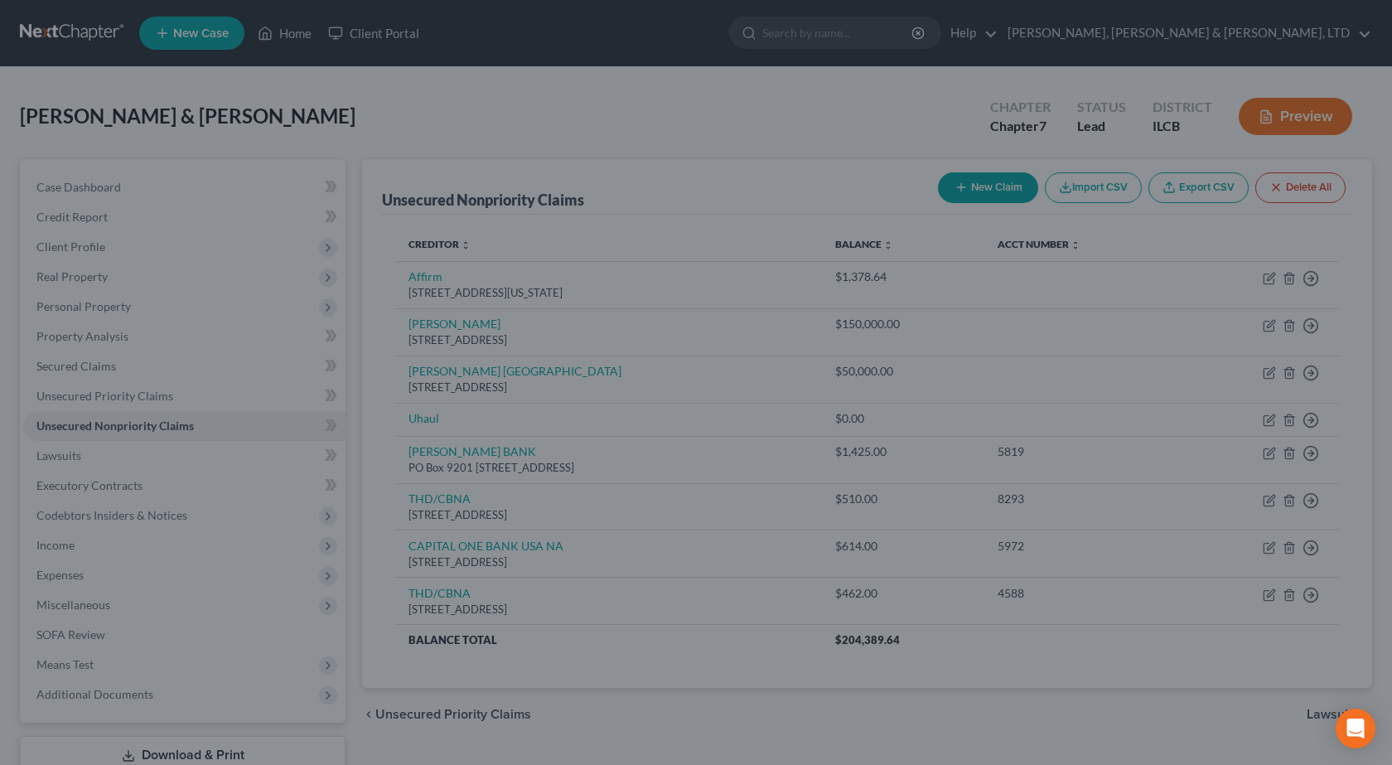
type input "1,028.00"
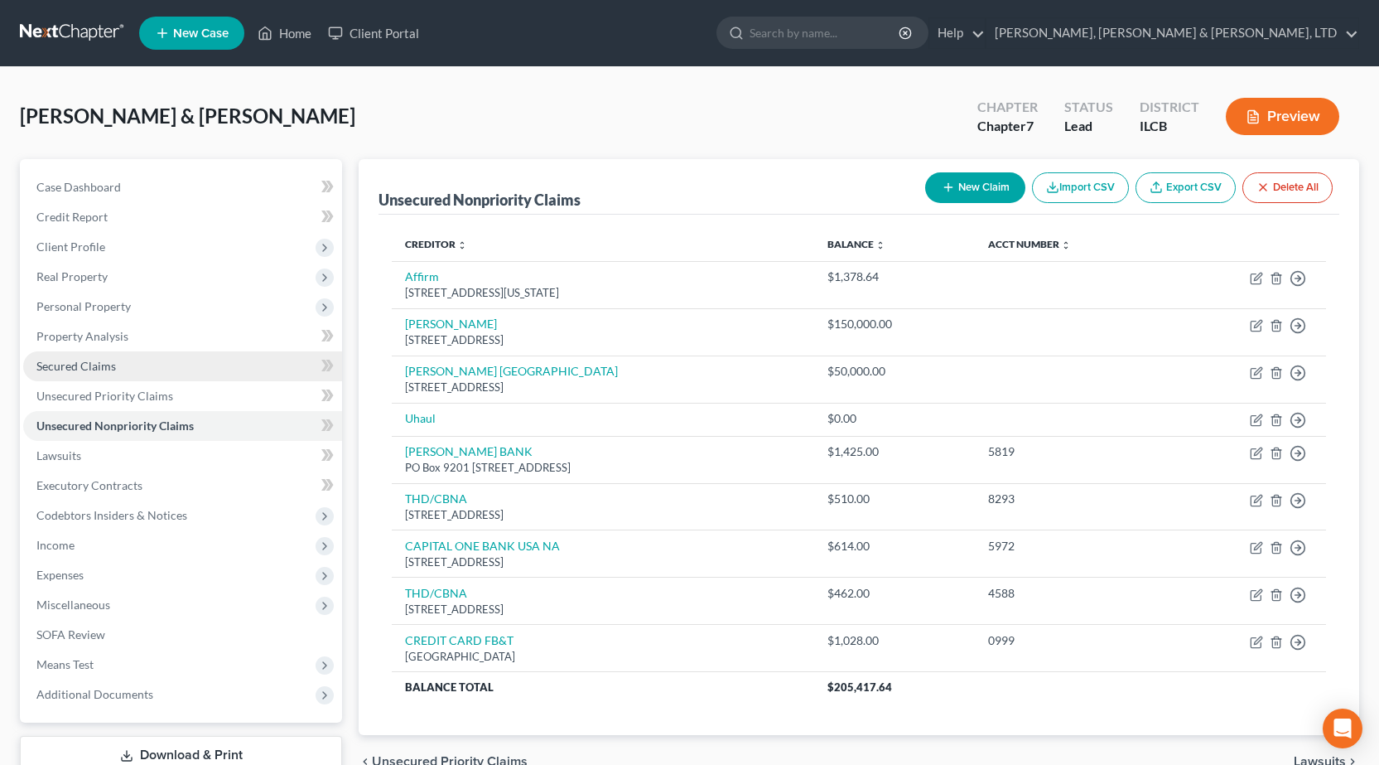
click at [86, 364] on span "Secured Claims" at bounding box center [76, 366] width 80 height 14
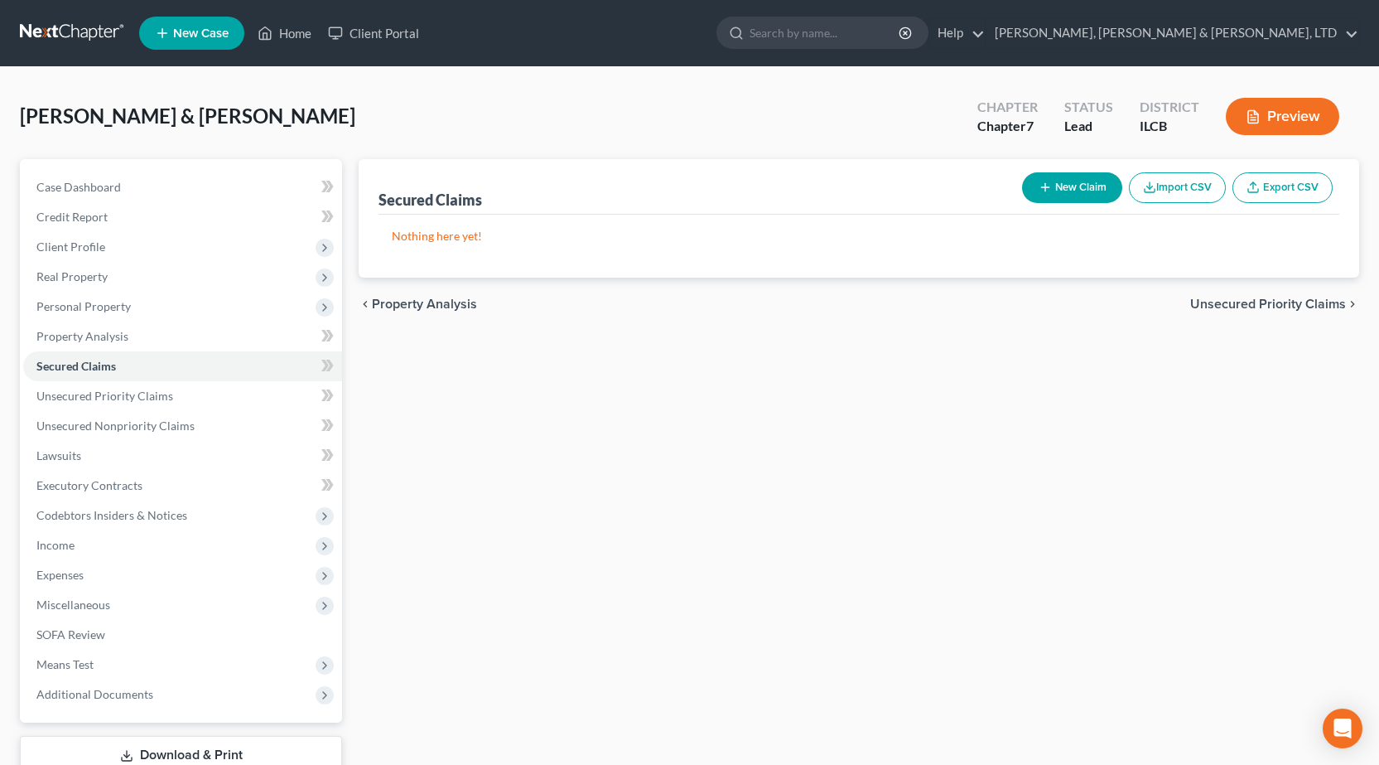
click at [1060, 183] on button "New Claim" at bounding box center [1072, 187] width 100 height 31
select select "2"
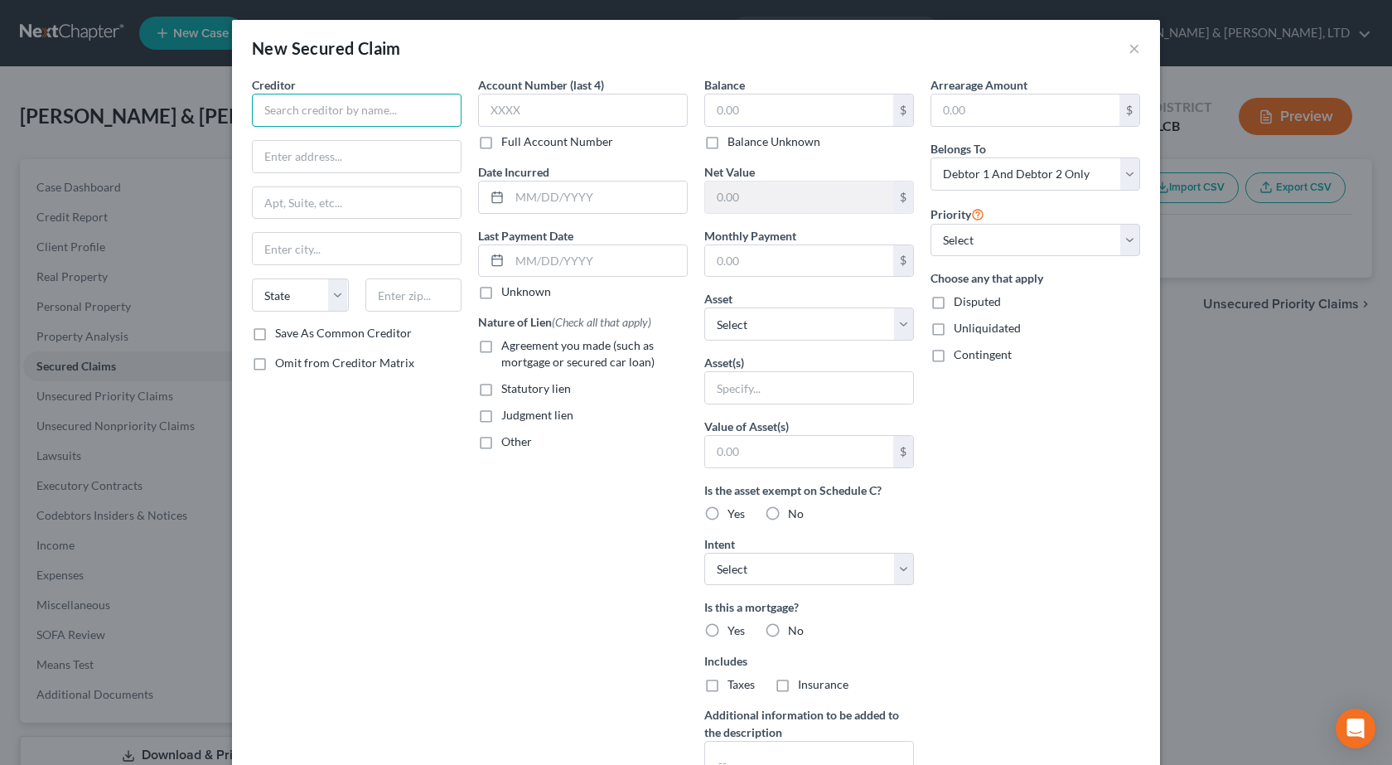
click at [361, 116] on input "text" at bounding box center [357, 110] width 210 height 33
paste input "DOVENMUEHL MORTGAGE"
type input "DOVENMUEHL MORTGAGE"
click at [394, 167] on input "text" at bounding box center [357, 156] width 208 height 31
paste input "[STREET_ADDRESS]"
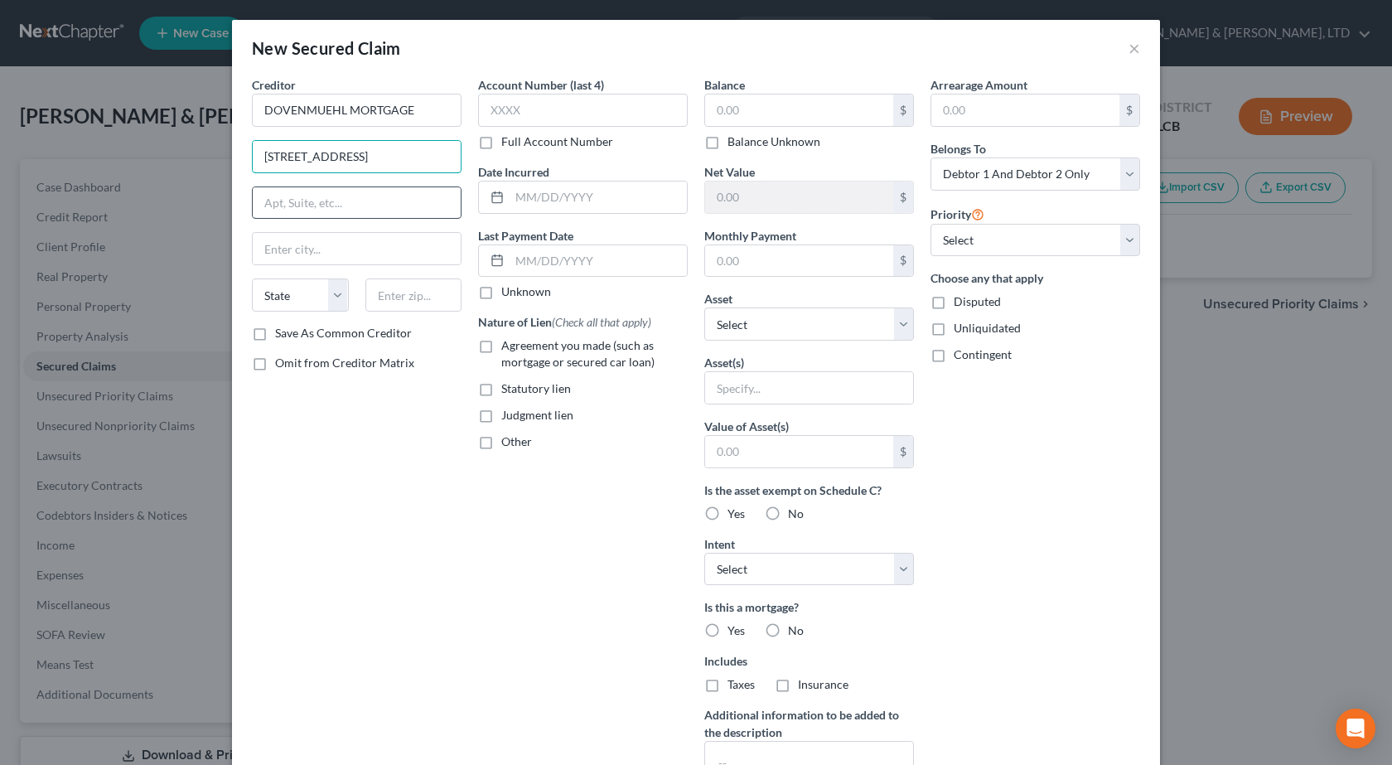
type input "[STREET_ADDRESS]"
click at [438, 302] on input "text" at bounding box center [413, 294] width 97 height 33
type input "60173"
type input "[GEOGRAPHIC_DATA]"
select select "14"
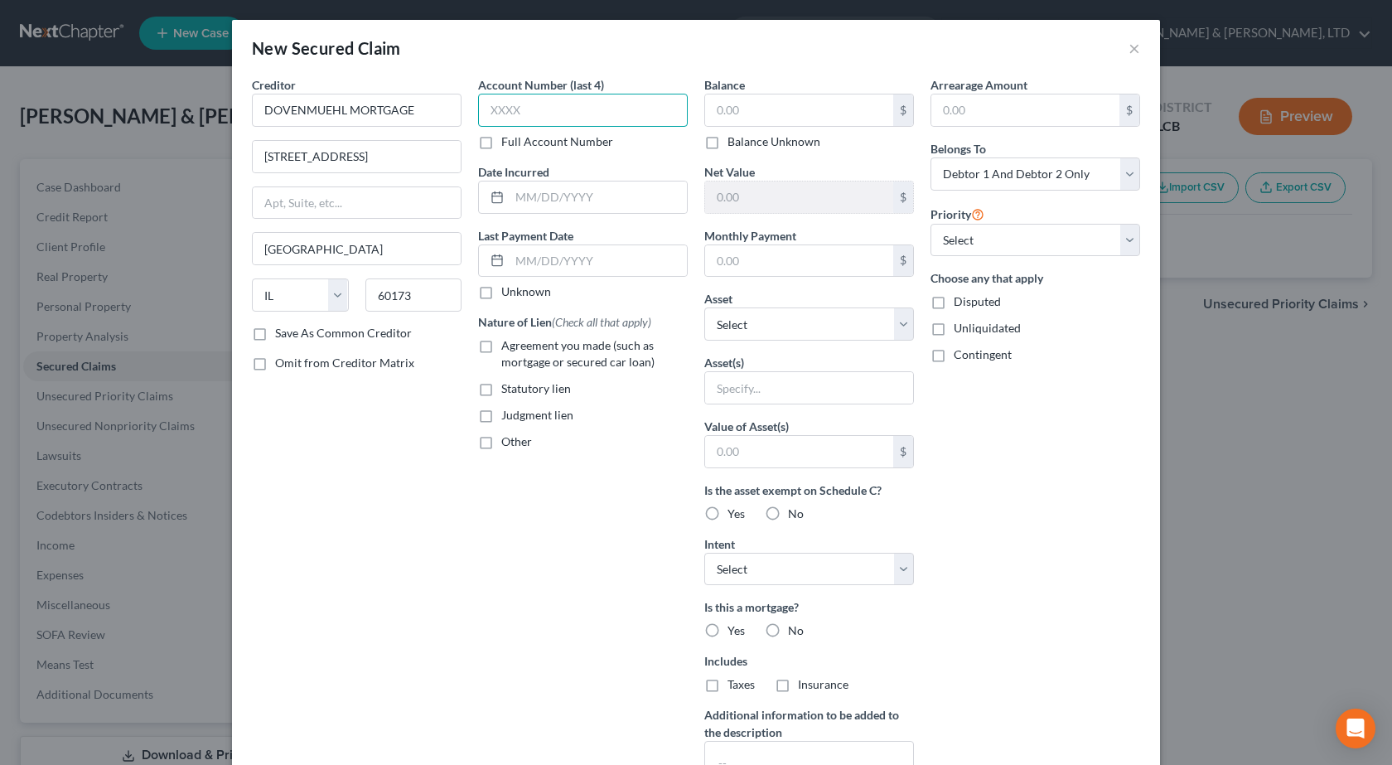
click at [589, 103] on input "text" at bounding box center [583, 110] width 210 height 33
type input "1173"
click at [553, 202] on input "text" at bounding box center [597, 196] width 177 height 31
paste input "[DATE]"
type input "[DATE]"
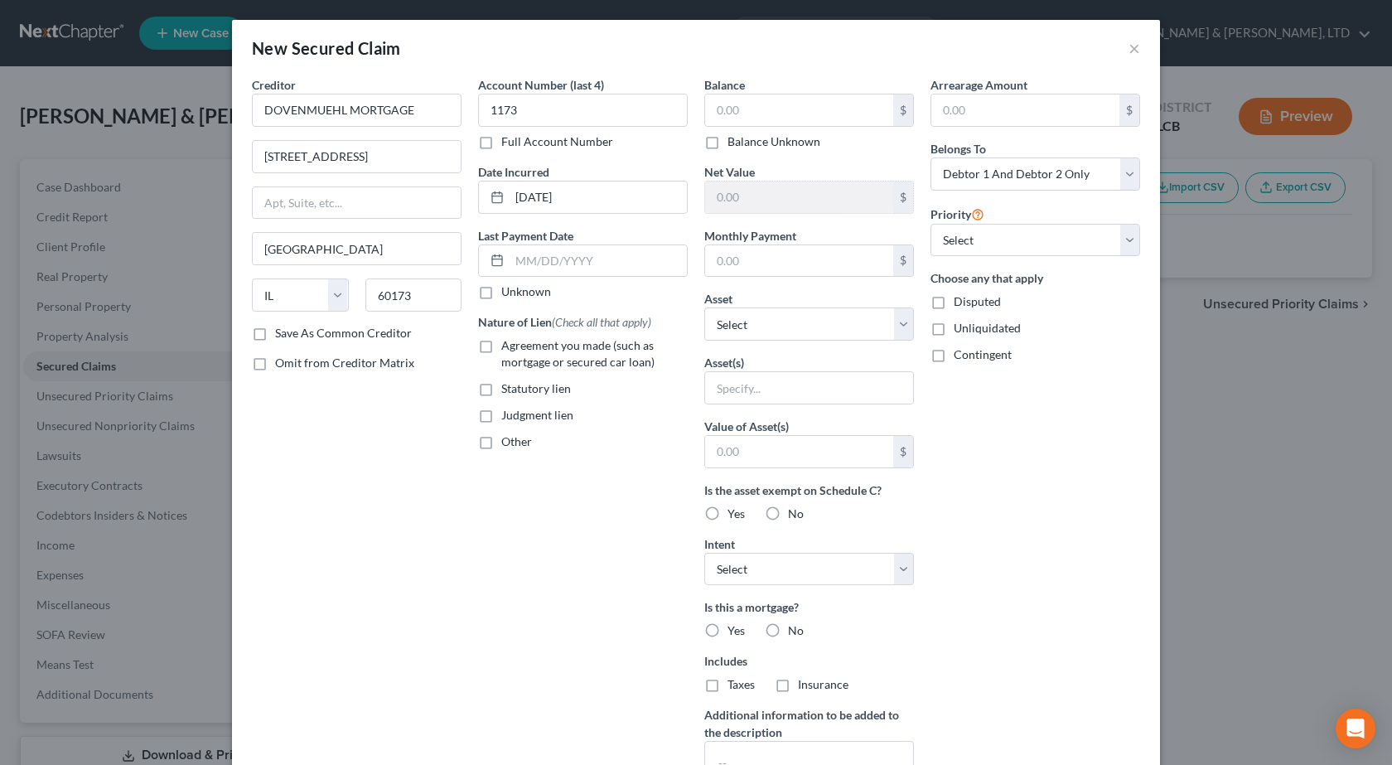
click at [501, 346] on label "Agreement you made (such as mortgage or secured car loan)" at bounding box center [594, 353] width 186 height 33
click at [508, 346] on input "Agreement you made (such as mortgage or secured car loan)" at bounding box center [513, 342] width 11 height 11
checkbox input "true"
click at [774, 96] on input "text" at bounding box center [799, 109] width 188 height 31
paste input "$69,128"
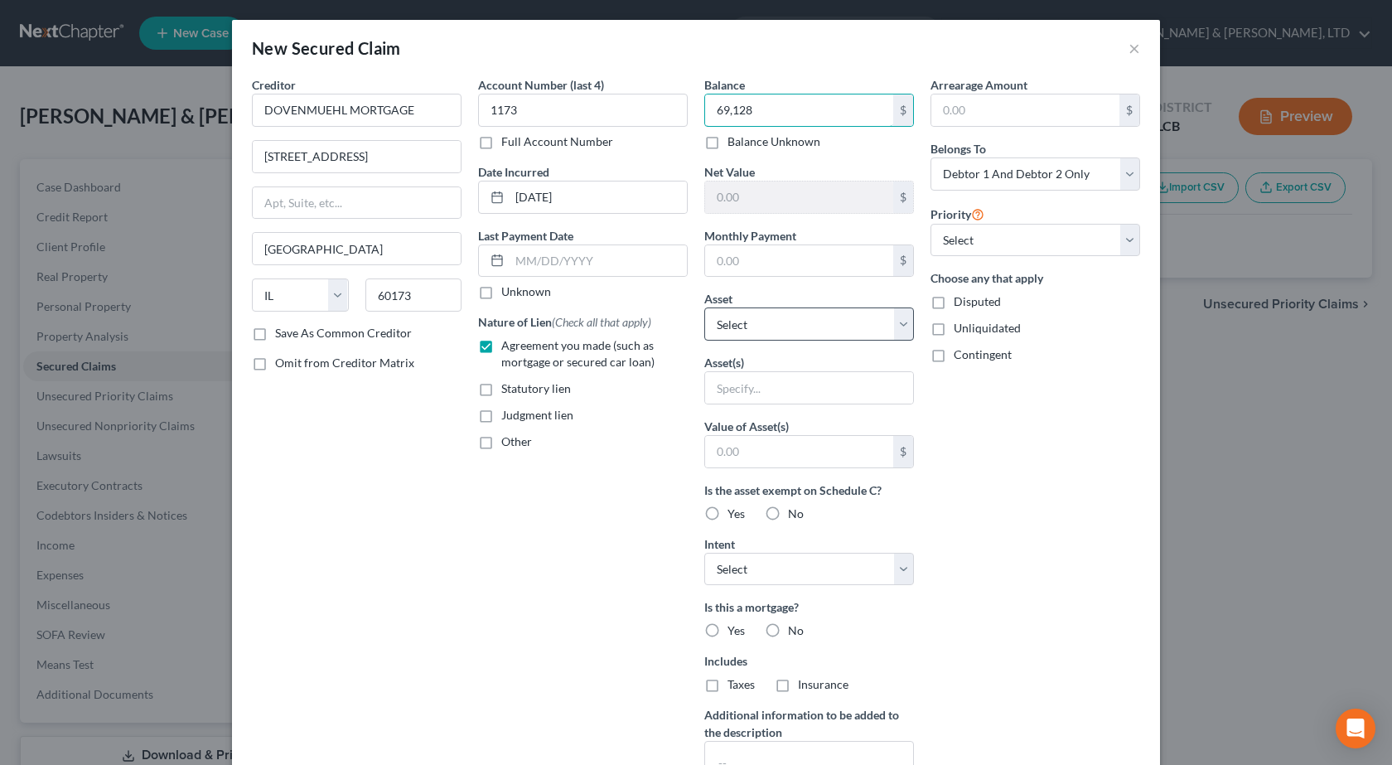
type input "69,128"
click at [798, 320] on select "Select Other Multiple Assets 2019 Lincoln MKZ - $12680.0 Debtor's Colonial Penn…" at bounding box center [809, 323] width 210 height 33
select select "5"
click at [704, 307] on select "Select Other Multiple Assets 2019 Lincoln MKZ - $12680.0 Debtor's Colonial Penn…" at bounding box center [809, 323] width 210 height 33
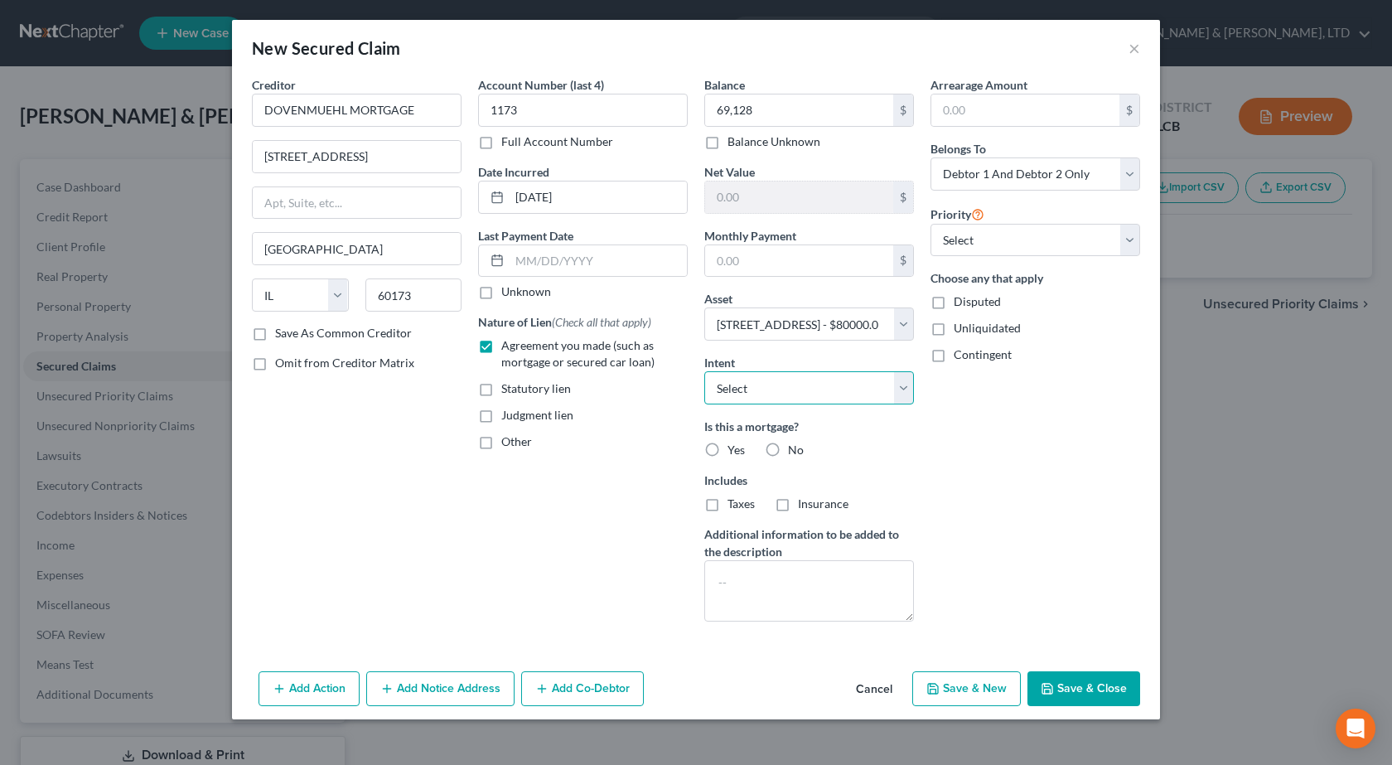
click at [763, 380] on select "Select Surrender Redeem Reaffirm Avoid Other" at bounding box center [809, 387] width 210 height 33
select select "2"
click at [704, 371] on select "Select Surrender Redeem Reaffirm Avoid Other" at bounding box center [809, 387] width 210 height 33
click at [727, 451] on label "Yes" at bounding box center [735, 449] width 17 height 17
click at [734, 451] on input "Yes" at bounding box center [739, 446] width 11 height 11
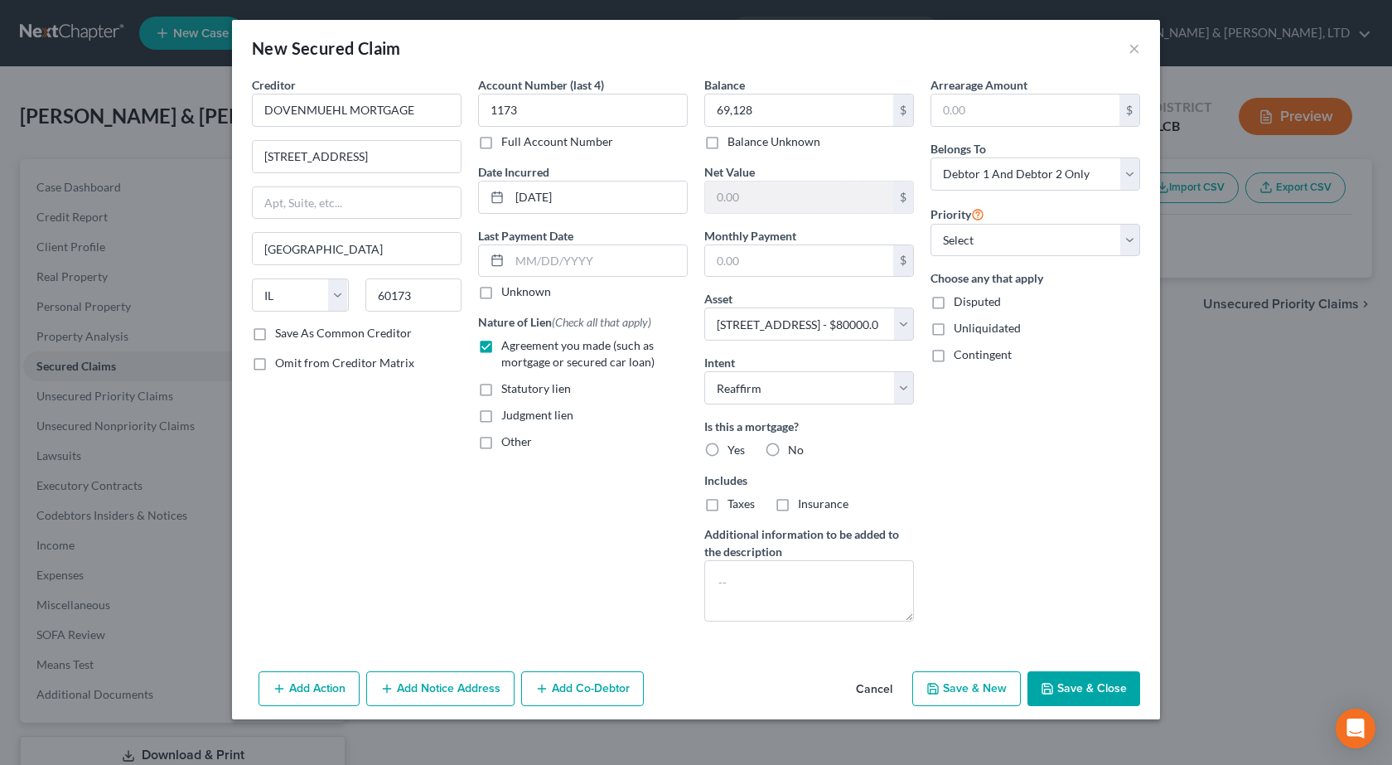
radio input "true"
click at [727, 512] on label "Taxes" at bounding box center [740, 503] width 27 height 17
click at [734, 506] on input "Taxes" at bounding box center [739, 500] width 11 height 11
checkbox input "true"
click at [798, 505] on label "Insurance" at bounding box center [823, 503] width 51 height 17
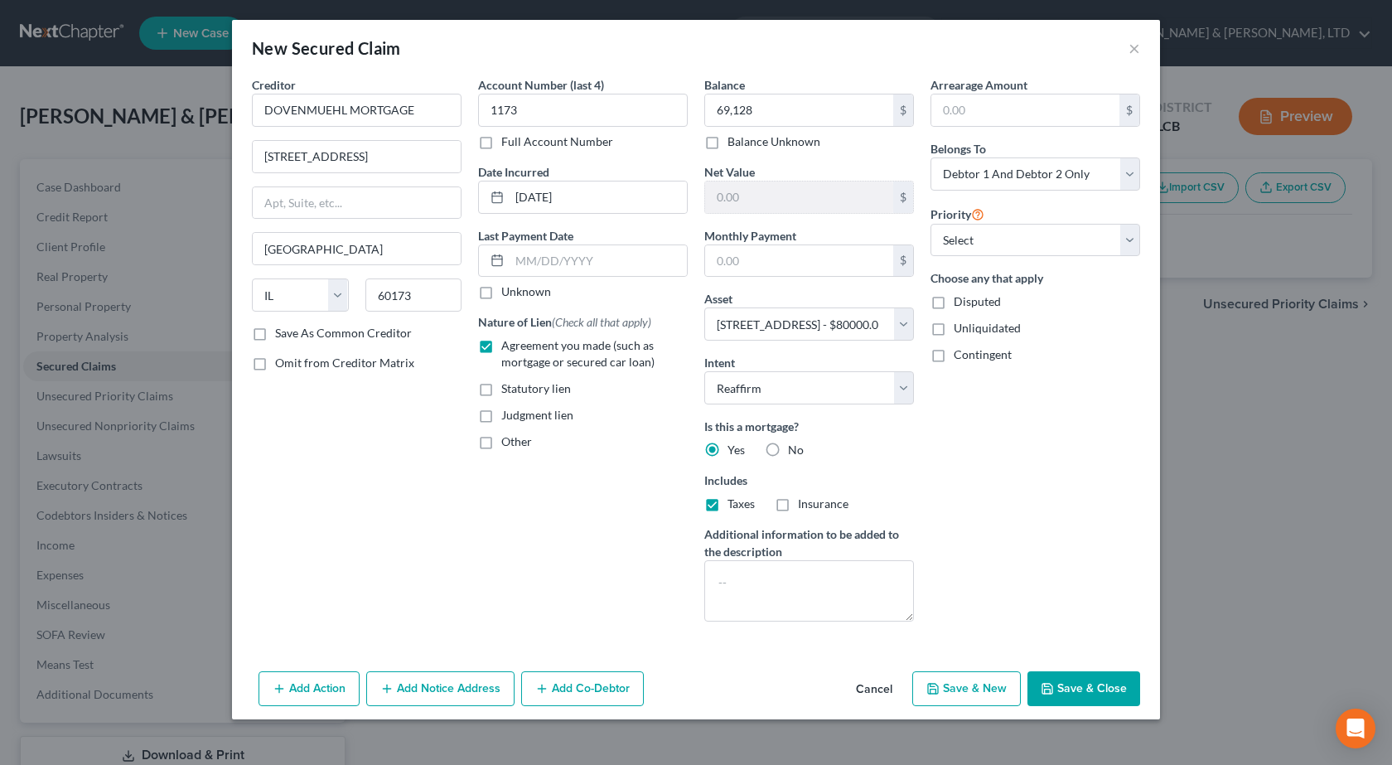
click at [804, 505] on input "Insurance" at bounding box center [809, 500] width 11 height 11
checkbox input "true"
click at [760, 255] on input "text" at bounding box center [799, 260] width 188 height 31
type input "617"
click at [995, 558] on div "Arrearage Amount $ Belongs To * Select Debtor 1 Only Debtor 2 Only Debtor 1 And…" at bounding box center [1035, 355] width 226 height 558
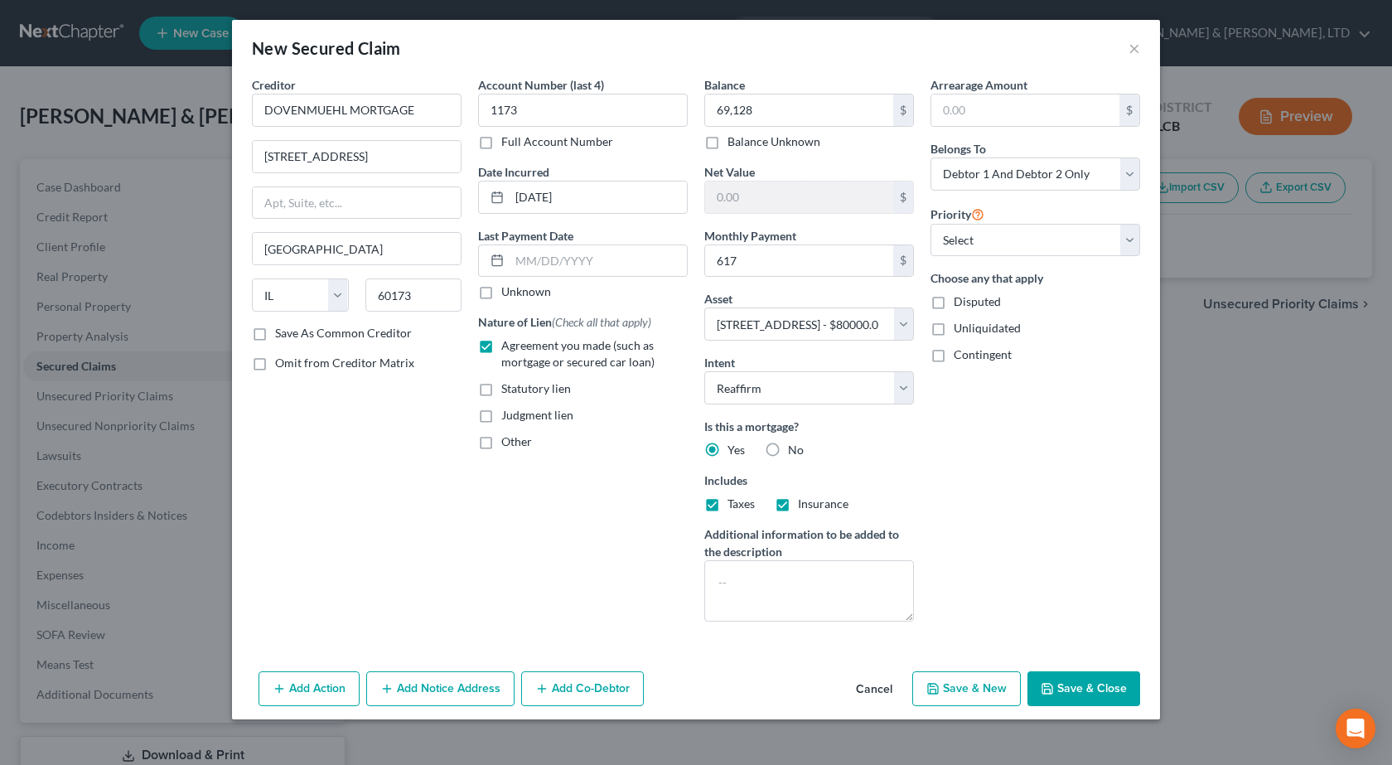
click at [1072, 685] on button "Save & Close" at bounding box center [1083, 688] width 113 height 35
select select
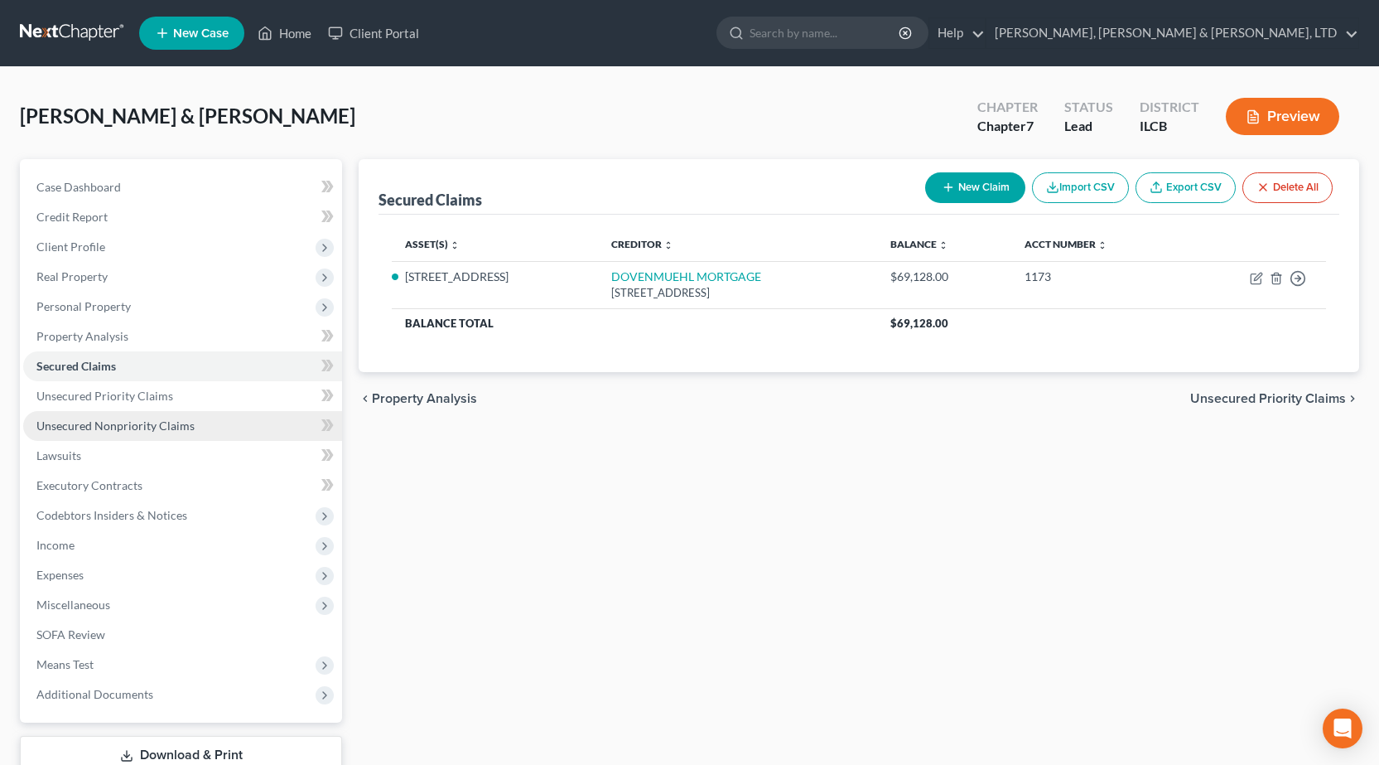
click at [183, 427] on span "Unsecured Nonpriority Claims" at bounding box center [115, 425] width 158 height 14
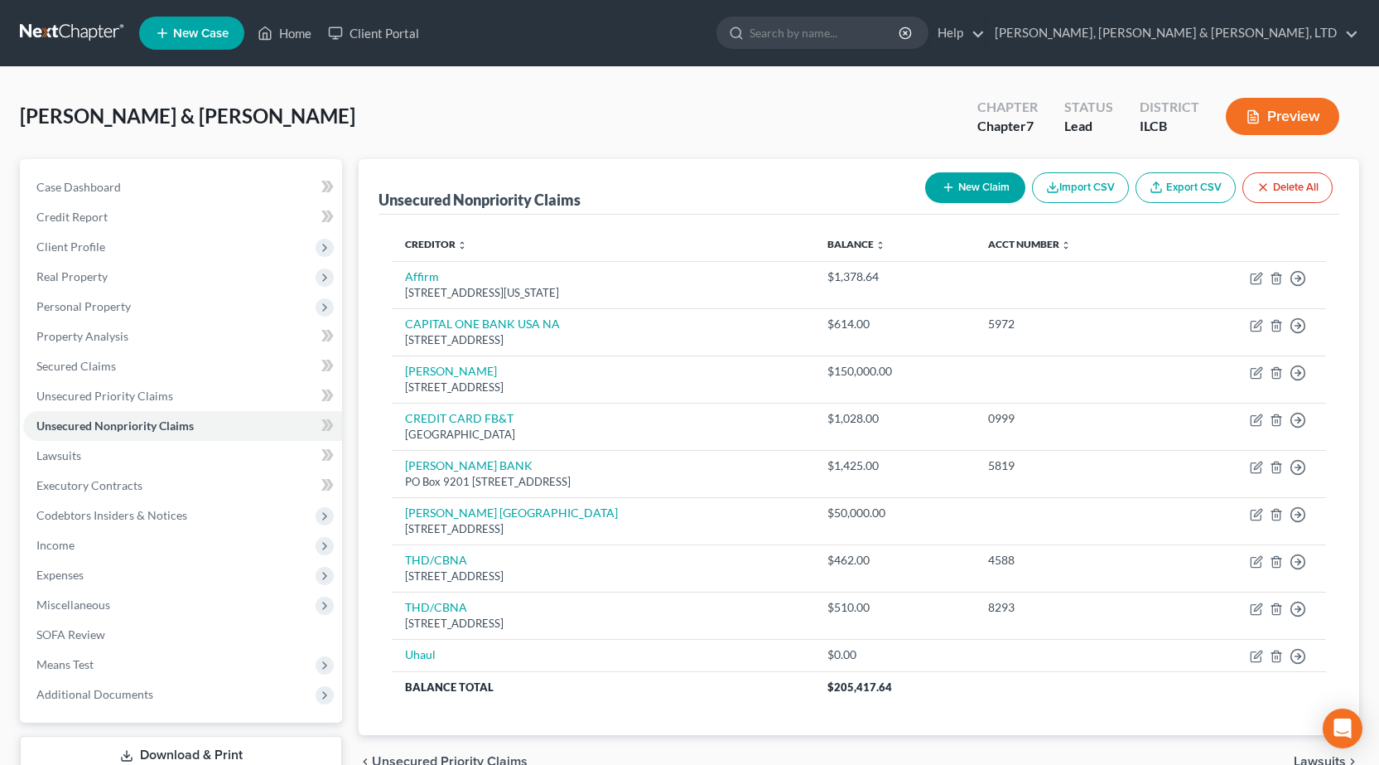
click at [974, 181] on button "New Claim" at bounding box center [975, 187] width 100 height 31
select select "2"
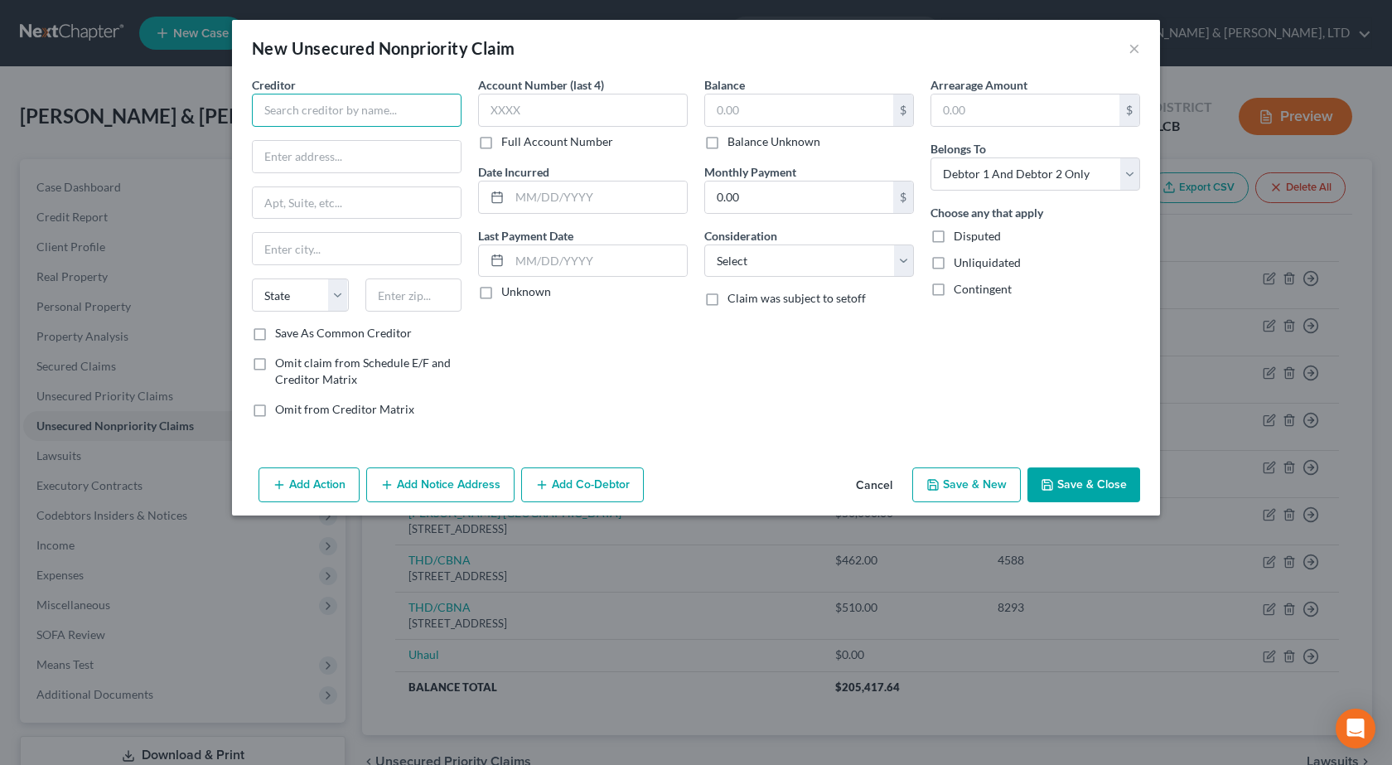
click at [343, 113] on input "text" at bounding box center [357, 110] width 210 height 33
paste input "CAP1/KOHLS DEPARTMENT STORE"
type input "CAP1/KOHLS DEPARTMENT STORE"
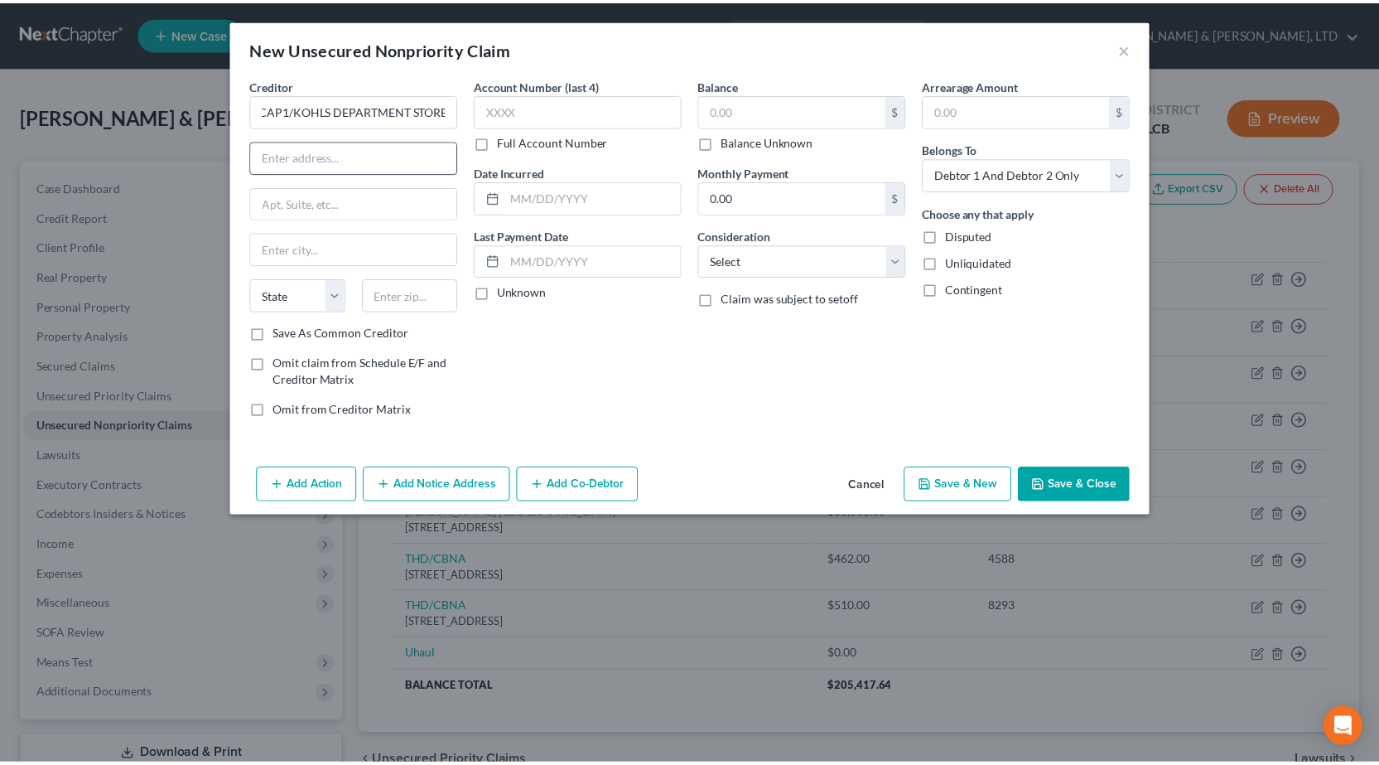
scroll to position [0, 0]
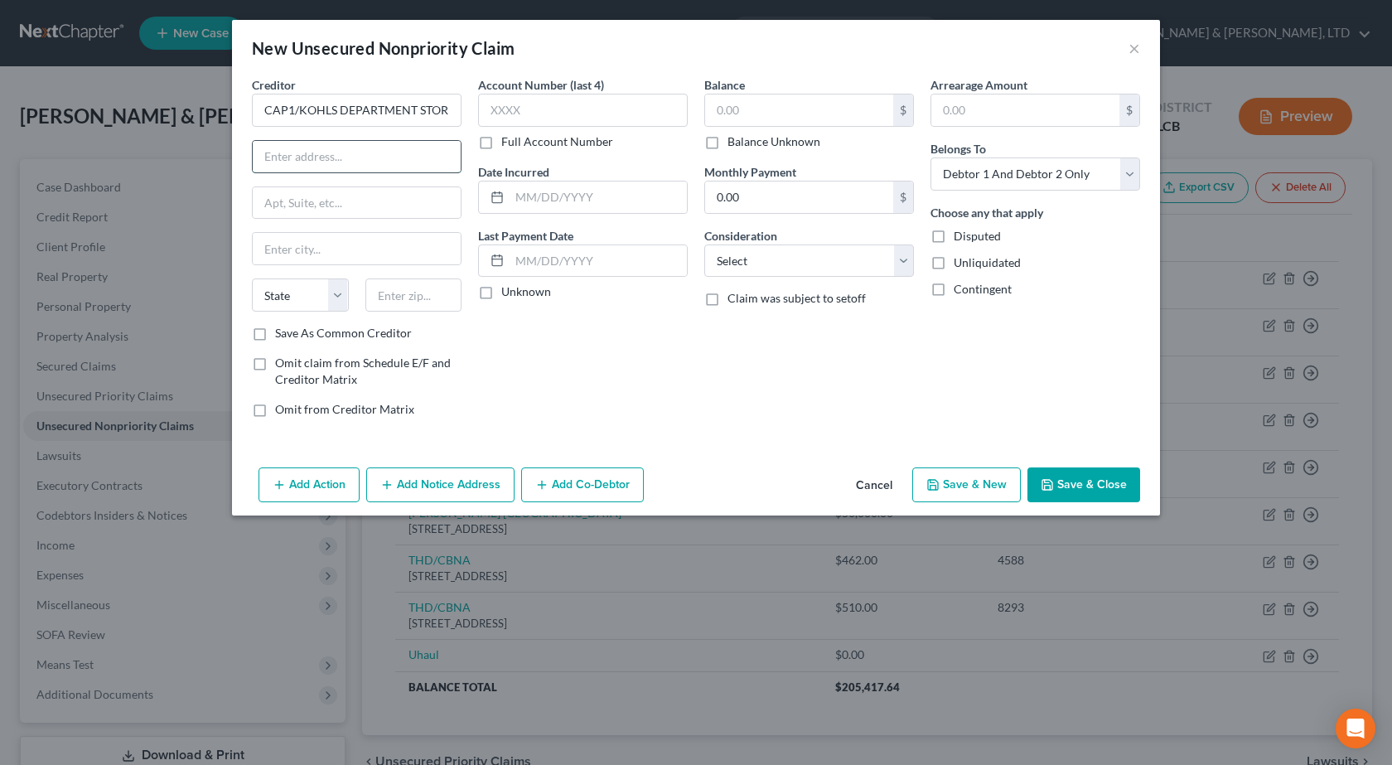
click at [363, 148] on input "text" at bounding box center [357, 156] width 208 height 31
paste input "PO BOX 31293"
type input "PO BOX 31293"
click at [391, 294] on input "text" at bounding box center [413, 294] width 97 height 33
type input "84131"
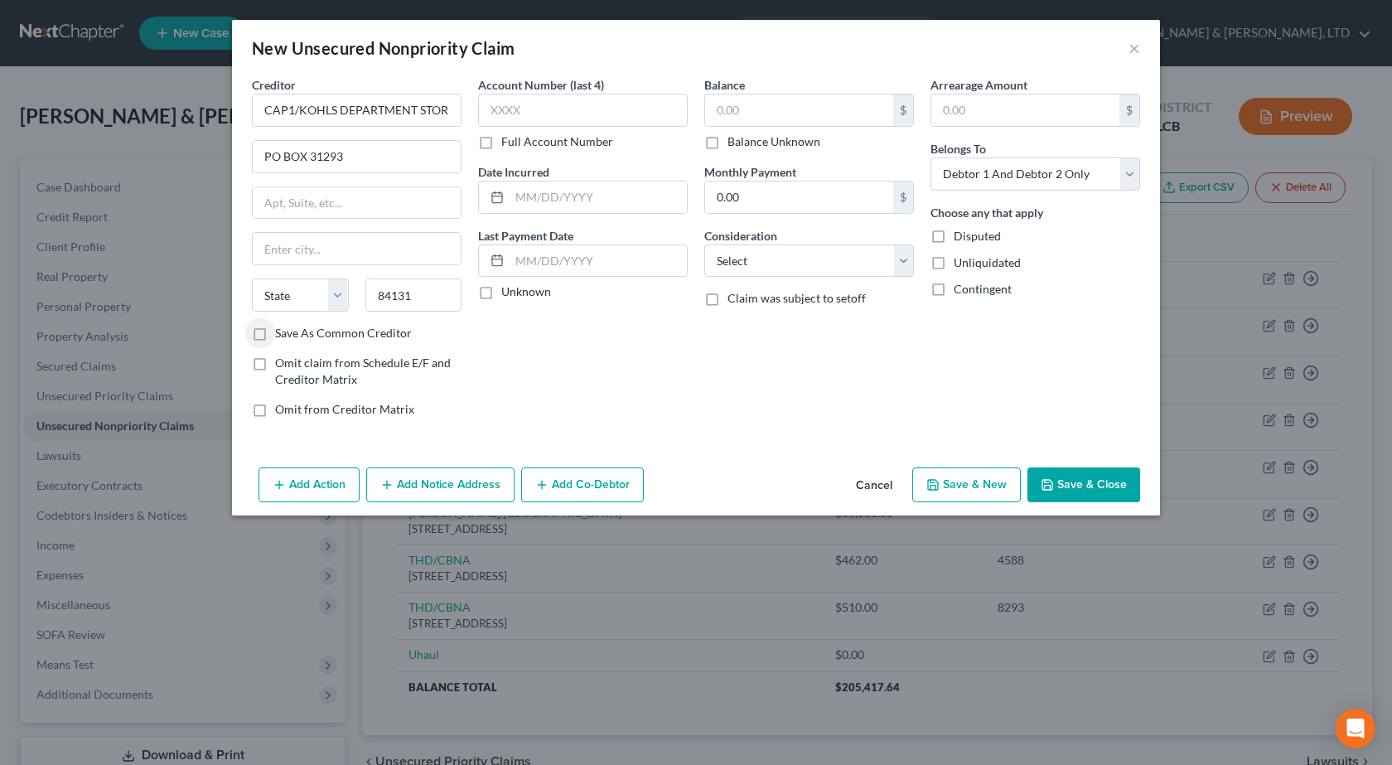
type input "[GEOGRAPHIC_DATA]"
select select "46"
click at [634, 108] on input "text" at bounding box center [583, 110] width 210 height 33
type input "6631"
click at [551, 197] on input "text" at bounding box center [597, 196] width 177 height 31
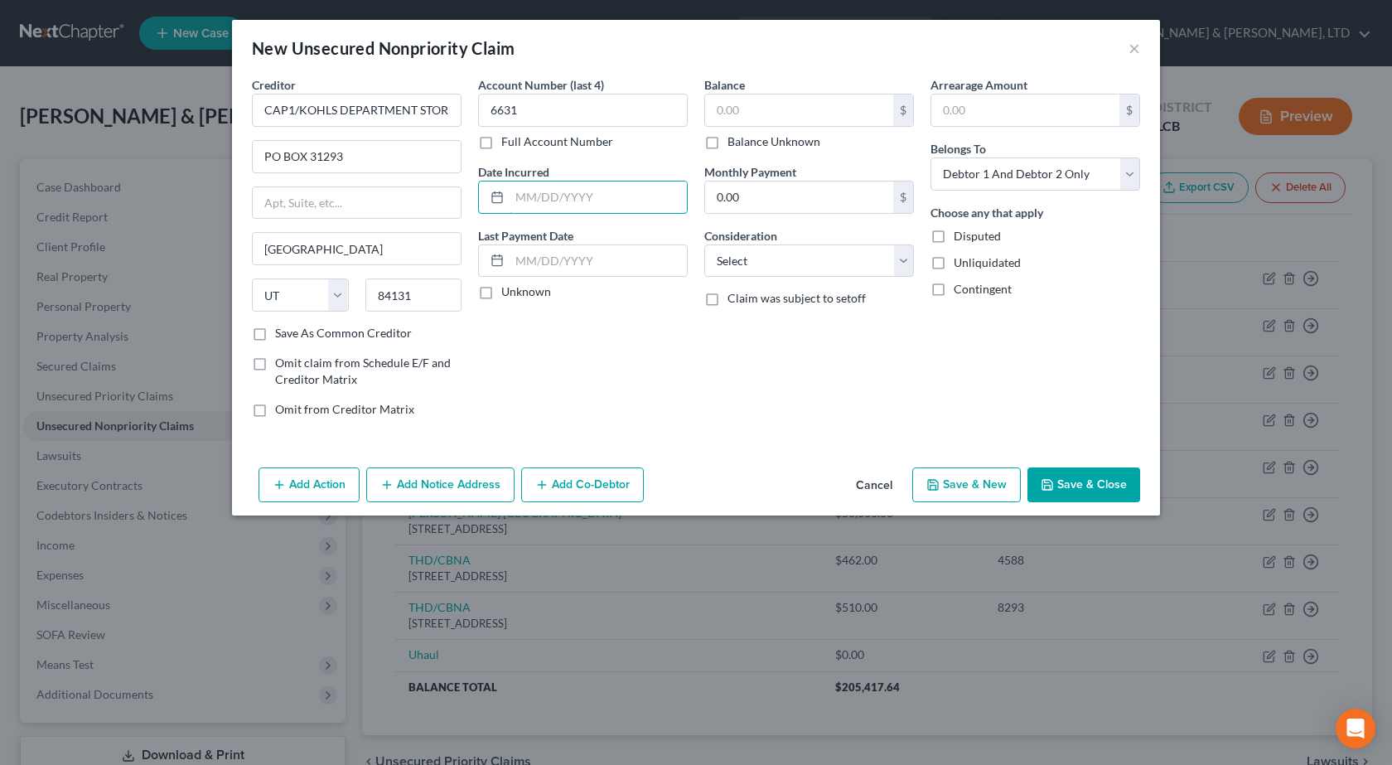
paste input "[DATE]"
type input "[DATE]"
click at [746, 113] on input "text" at bounding box center [799, 109] width 188 height 31
type input "2,306"
click at [799, 256] on select "Select Cable / Satellite Services Collection Agency Credit Card Debt Debt Couns…" at bounding box center [809, 260] width 210 height 33
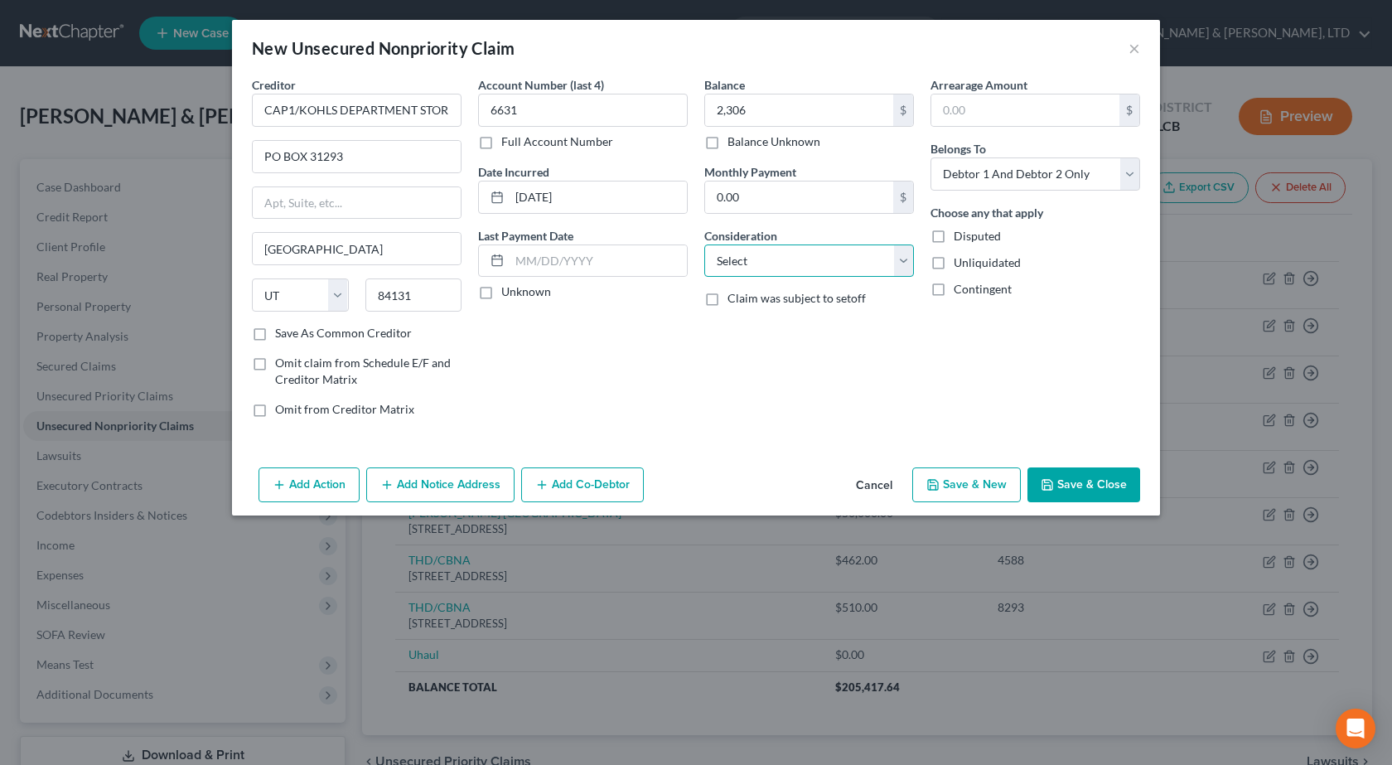
select select "2"
click at [704, 244] on select "Select Cable / Satellite Services Collection Agency Credit Card Debt Debt Couns…" at bounding box center [809, 260] width 210 height 33
click at [1108, 477] on button "Save & Close" at bounding box center [1083, 484] width 113 height 35
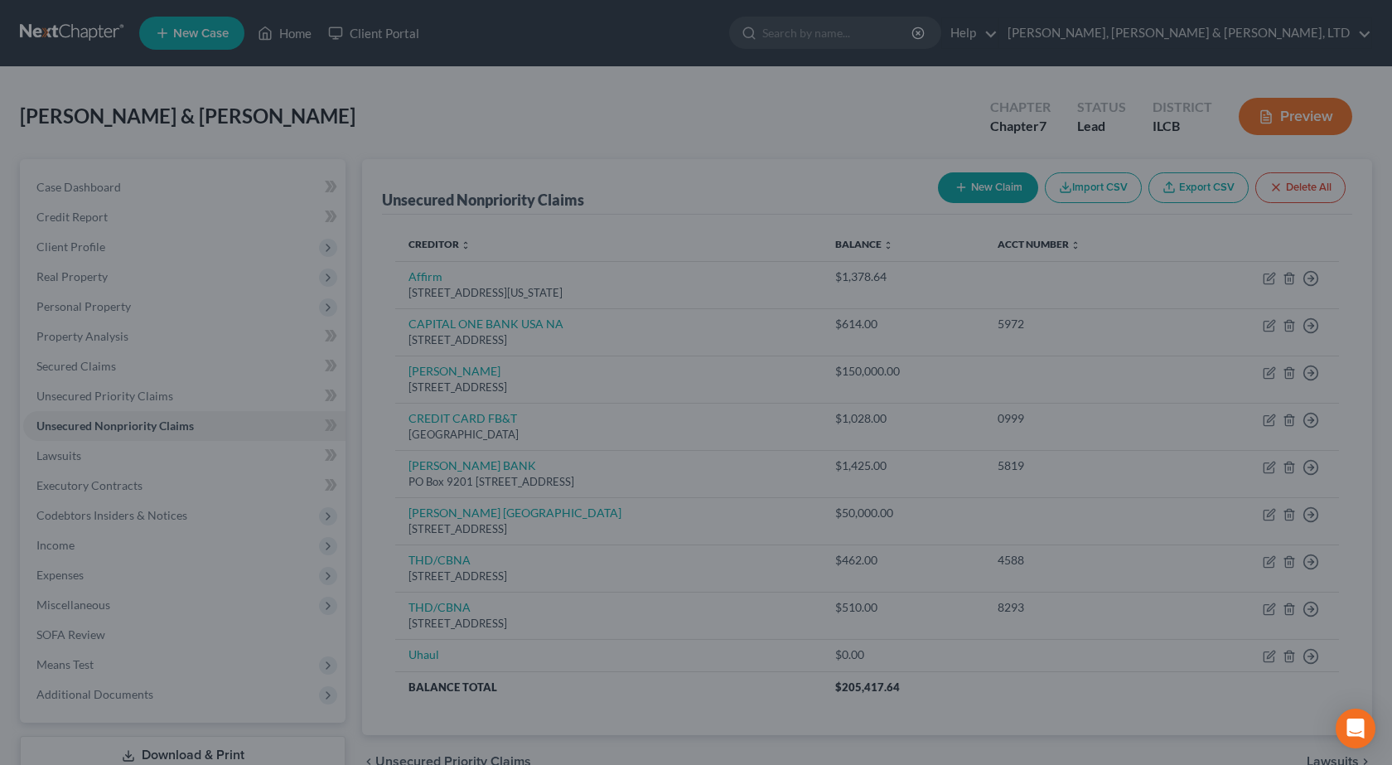
type input "2,306.00"
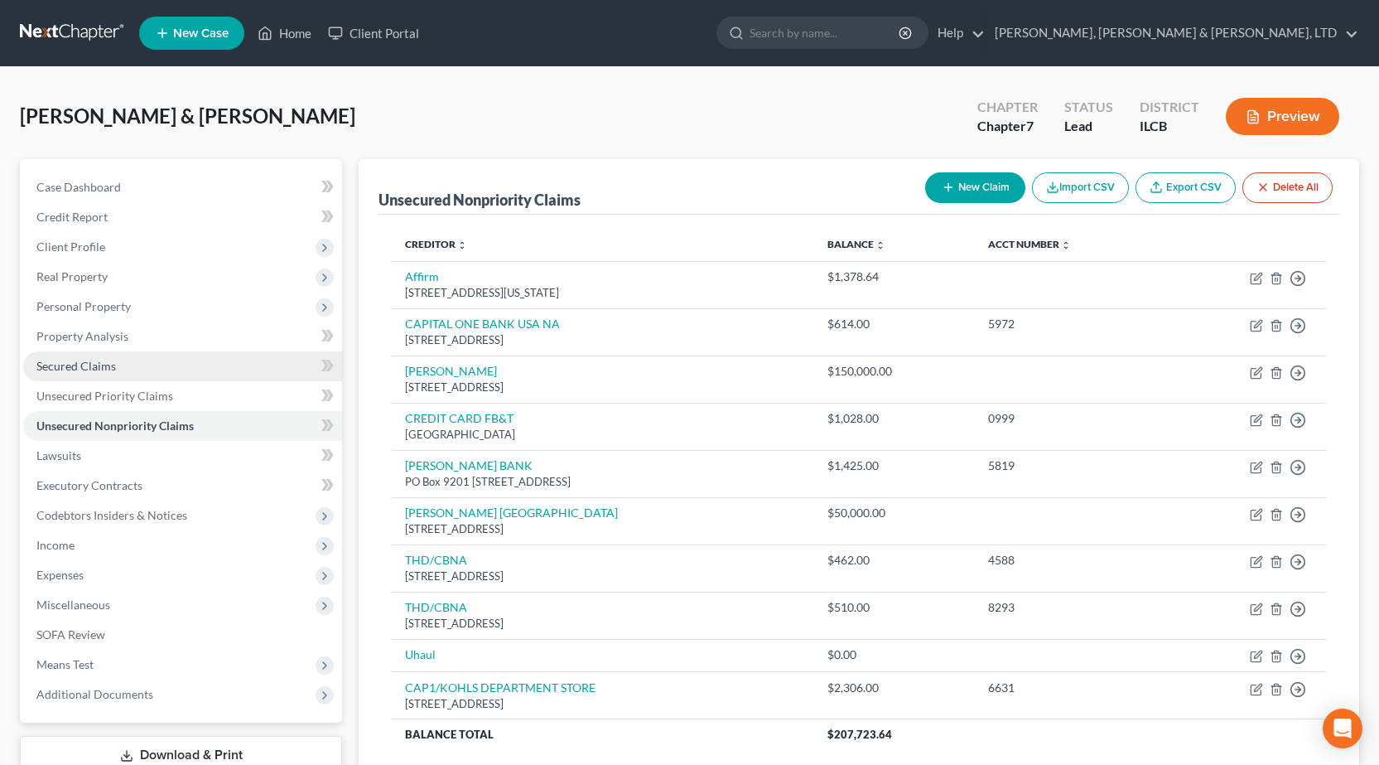
click at [109, 357] on link "Secured Claims" at bounding box center [182, 366] width 319 height 30
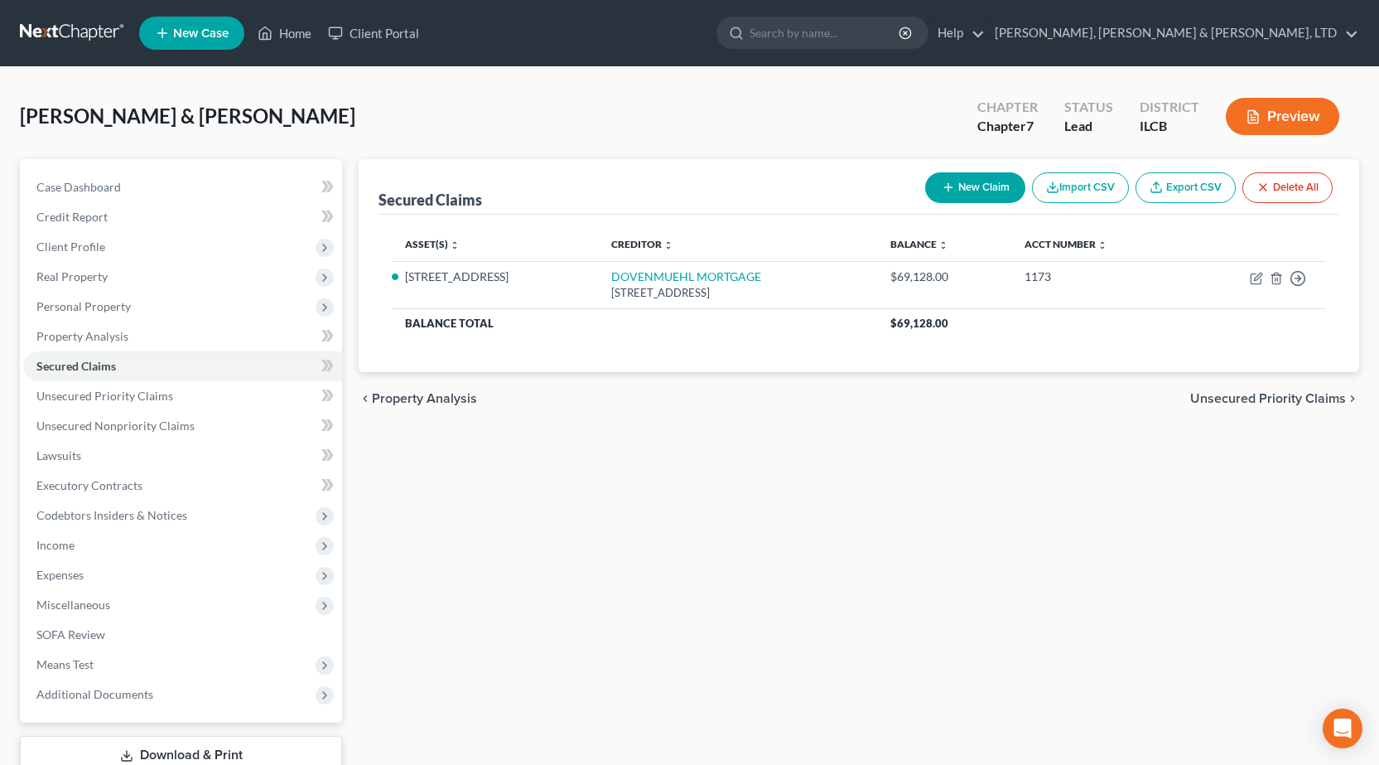
click at [956, 177] on button "New Claim" at bounding box center [975, 187] width 100 height 31
select select "0"
select select "2"
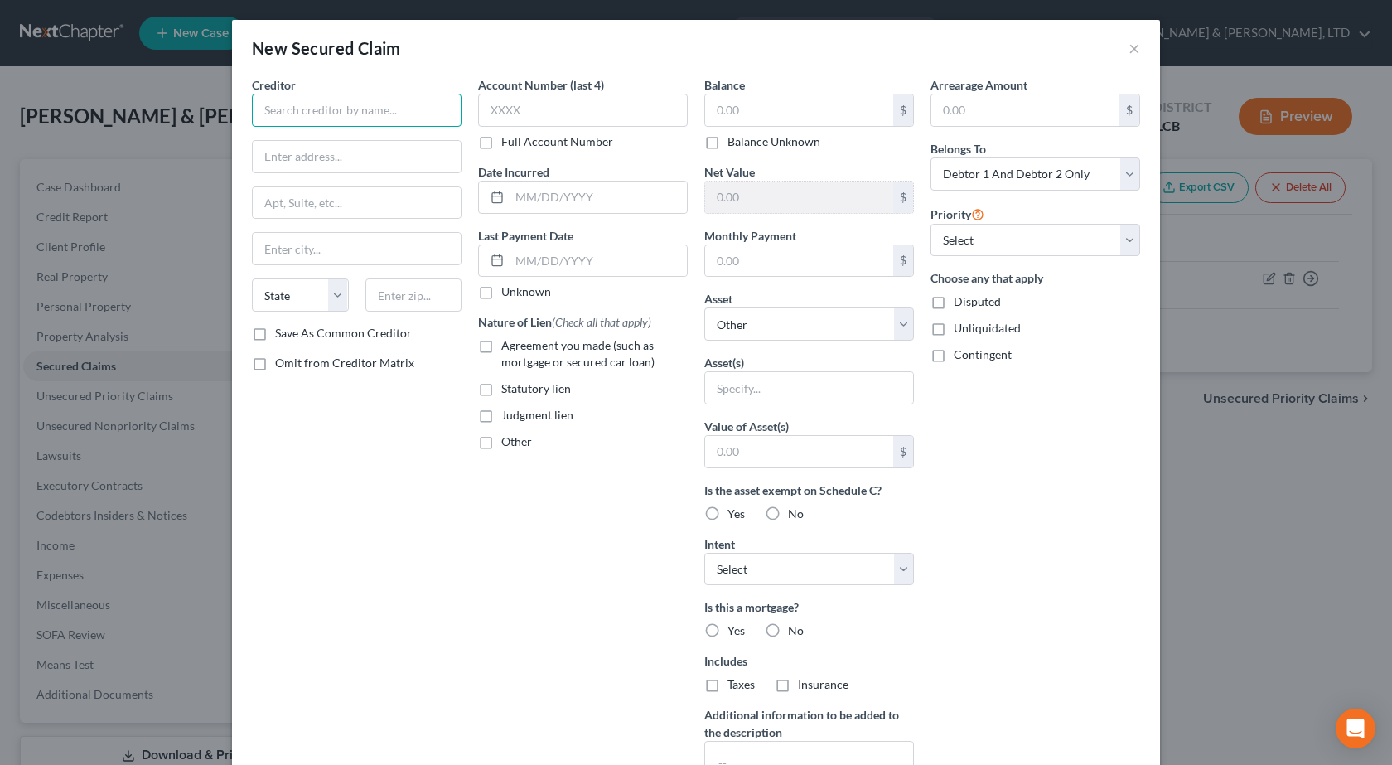
click at [374, 124] on input "text" at bounding box center [357, 110] width 210 height 33
paste input "CAPITAL ONE AUTO FINANCE"
type input "CAPITAL ONE AUTO FINANCE"
click at [344, 171] on input "text" at bounding box center [357, 156] width 208 height 31
paste input "PO Box 259407"
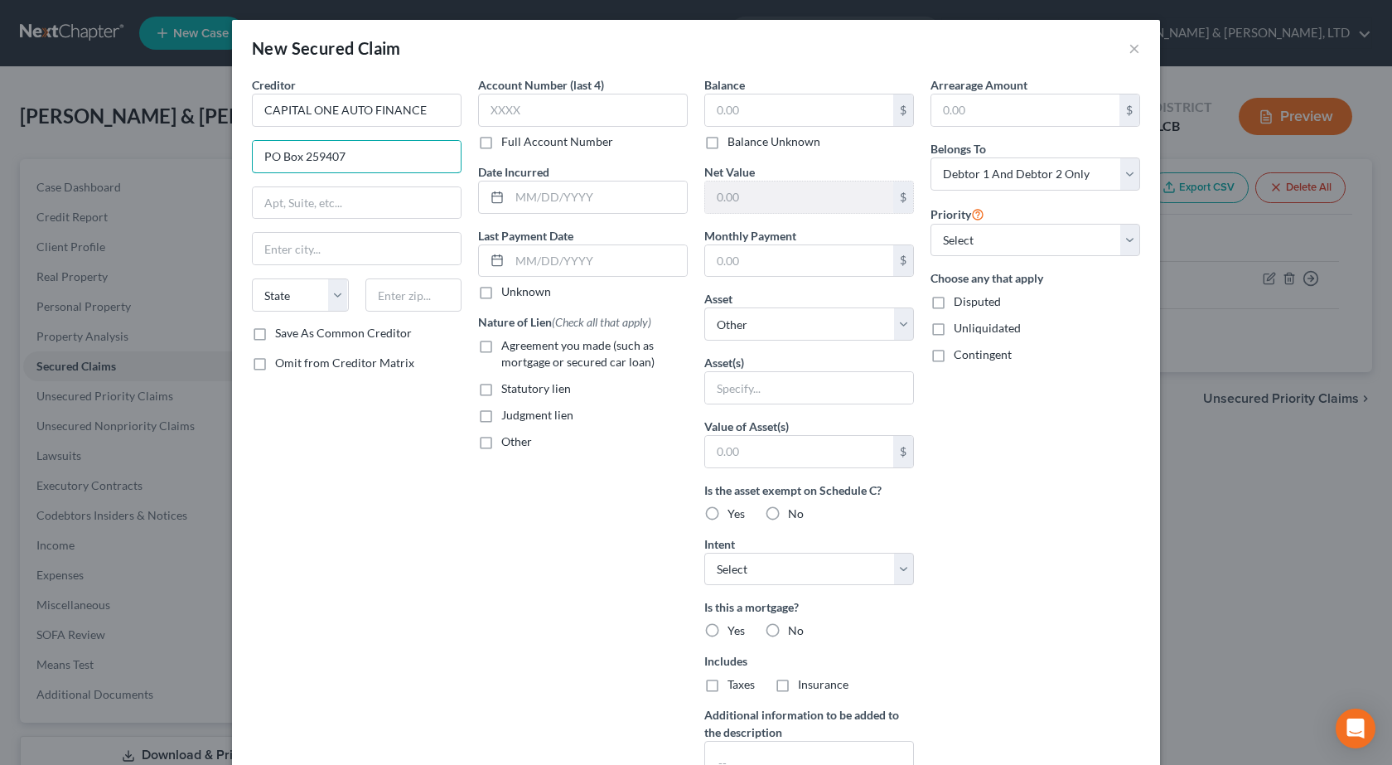
type input "PO Box 259407"
click at [404, 292] on input "text" at bounding box center [413, 294] width 97 height 33
type input "75025"
type input "Plano"
select select "45"
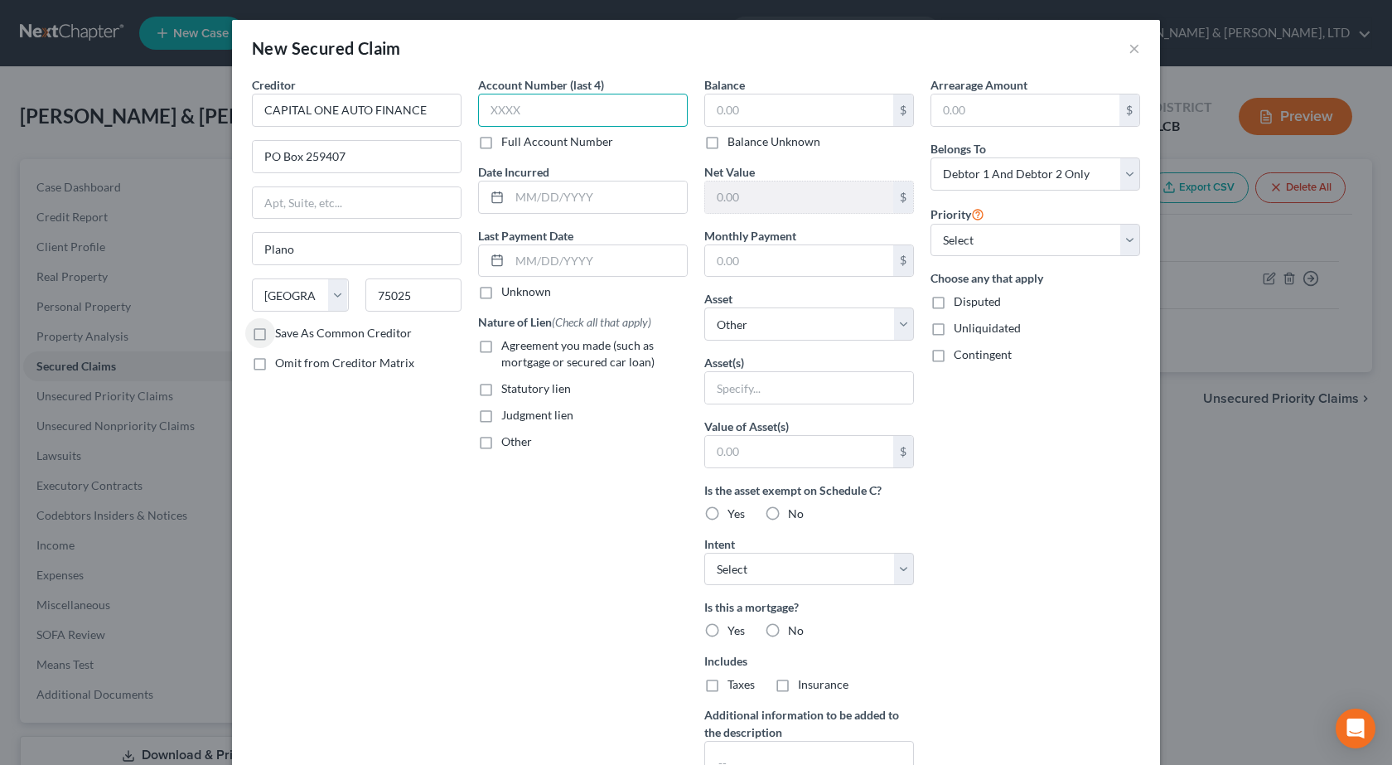
click at [564, 96] on input "text" at bounding box center [583, 110] width 210 height 33
type input "1001"
click at [600, 200] on input "text" at bounding box center [597, 196] width 177 height 31
paste input "[DATE]"
type input "[DATE]"
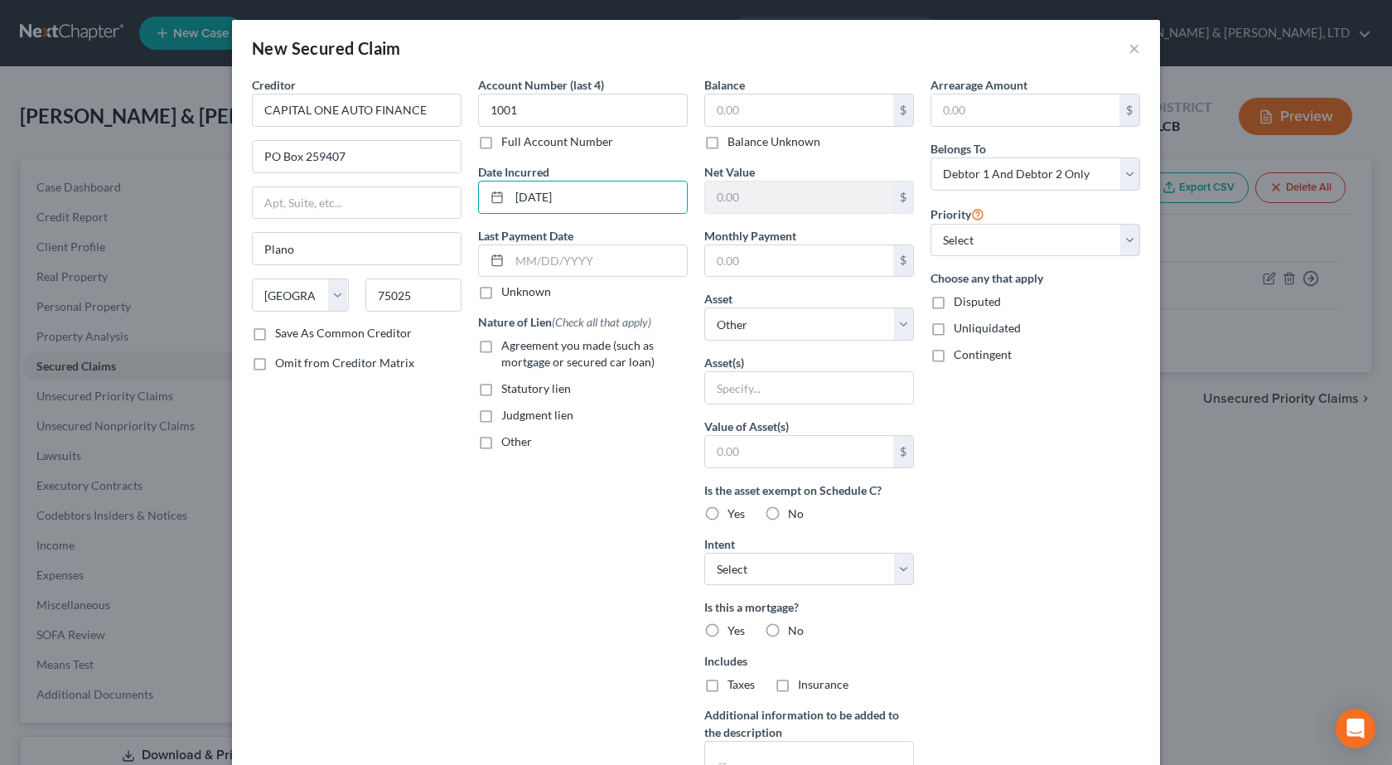
click at [501, 351] on label "Agreement you made (such as mortgage or secured car loan)" at bounding box center [594, 353] width 186 height 33
click at [508, 348] on input "Agreement you made (such as mortgage or secured car loan)" at bounding box center [513, 342] width 11 height 11
checkbox input "true"
click at [755, 124] on input "text" at bounding box center [799, 109] width 188 height 31
type input "12,303"
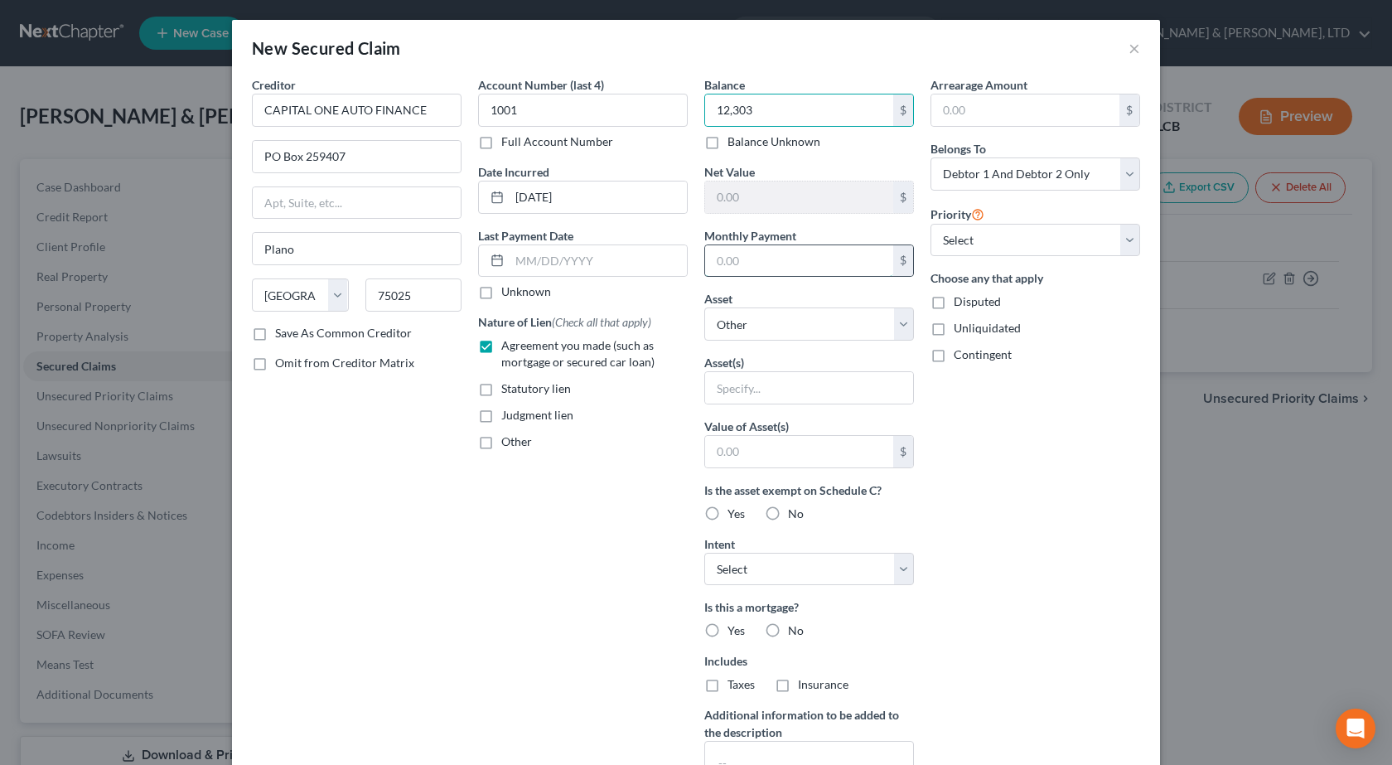
click at [799, 265] on input "text" at bounding box center [799, 260] width 188 height 31
type input "296"
click at [818, 335] on select "Select Other Multiple Assets 2019 Lincoln MKZ - $12680.0 Debtor's Colonial Penn…" at bounding box center [809, 323] width 210 height 33
select select "2"
click at [704, 307] on select "Select Other Multiple Assets 2019 Lincoln MKZ - $12680.0 Debtor's Colonial Penn…" at bounding box center [809, 323] width 210 height 33
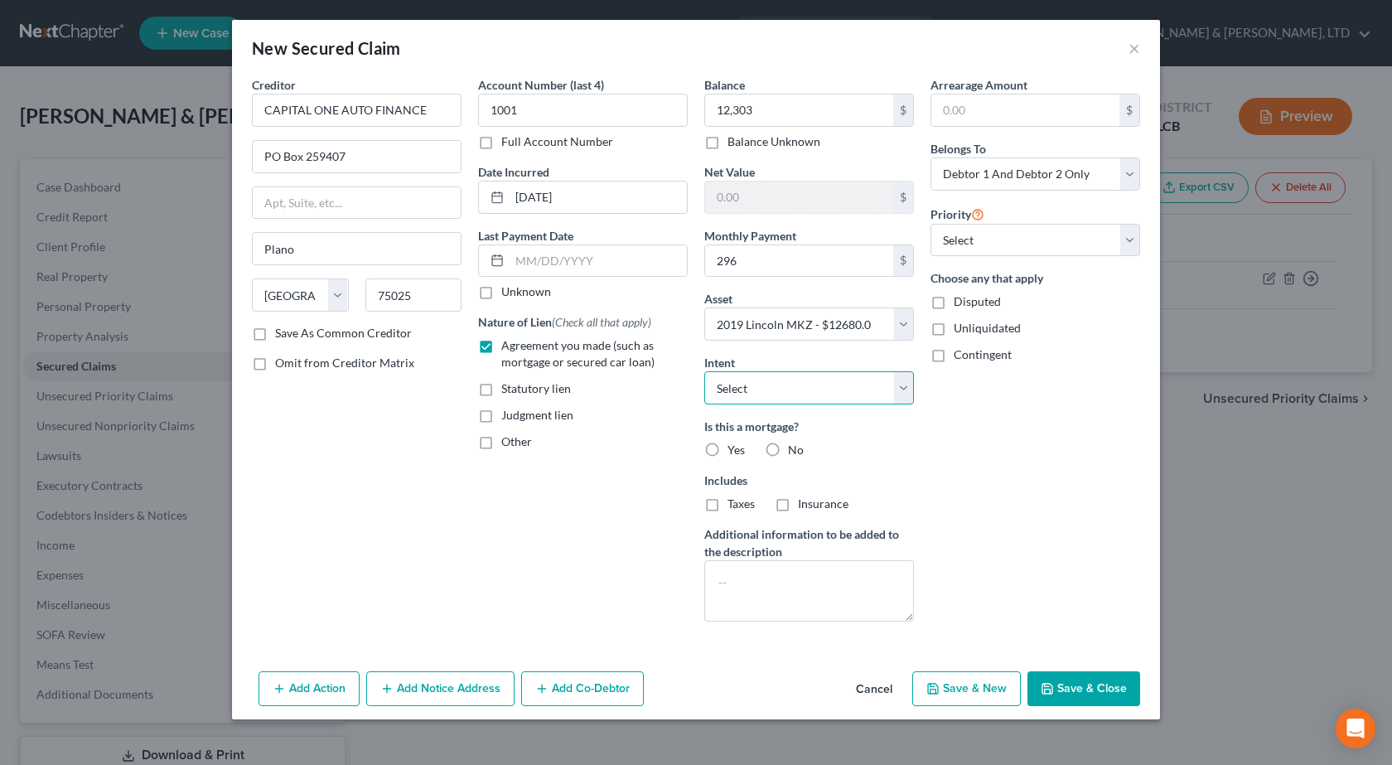
click at [741, 400] on select "Select Surrender Redeem Reaffirm Avoid Other" at bounding box center [809, 387] width 210 height 33
select select "2"
click at [704, 371] on select "Select Surrender Redeem Reaffirm Avoid Other" at bounding box center [809, 387] width 210 height 33
click at [788, 444] on label "No" at bounding box center [796, 449] width 16 height 17
click at [794, 444] on input "No" at bounding box center [799, 446] width 11 height 11
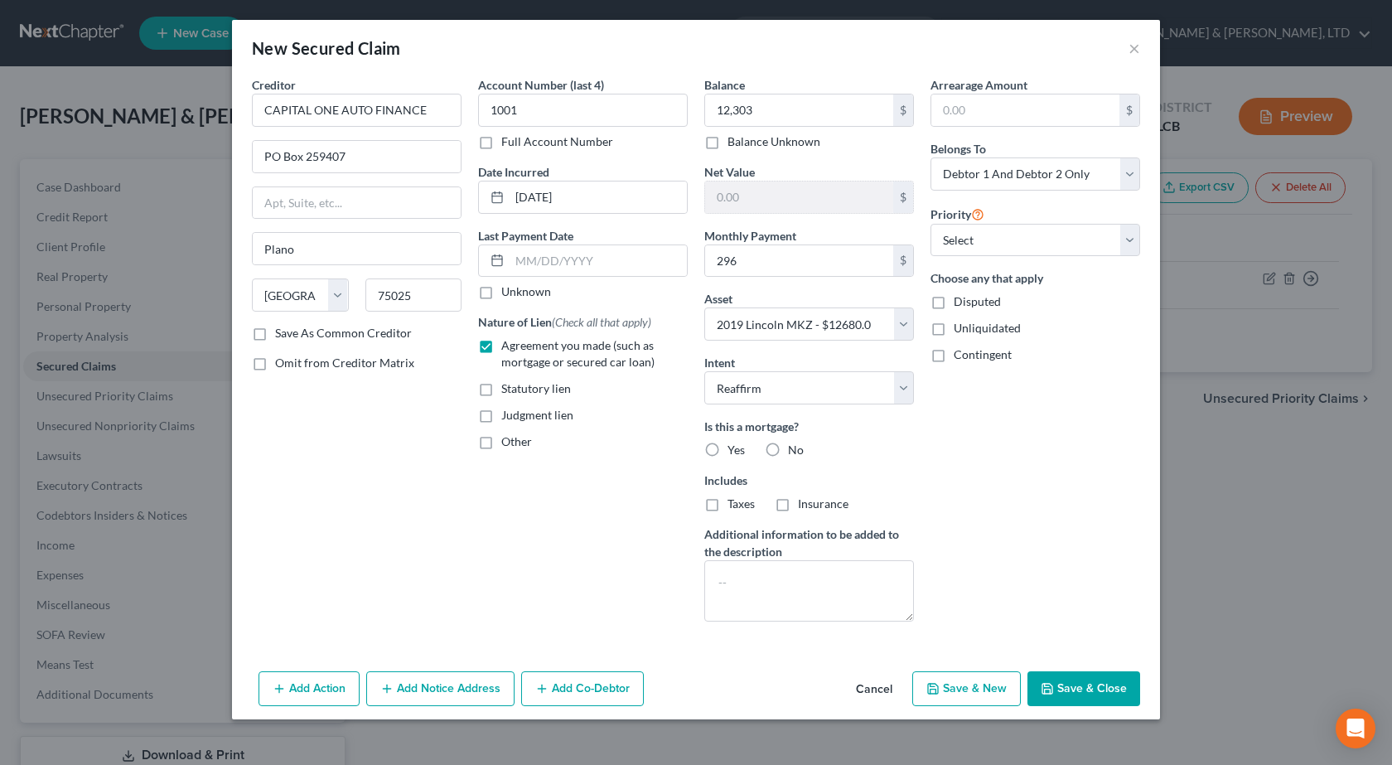
radio input "true"
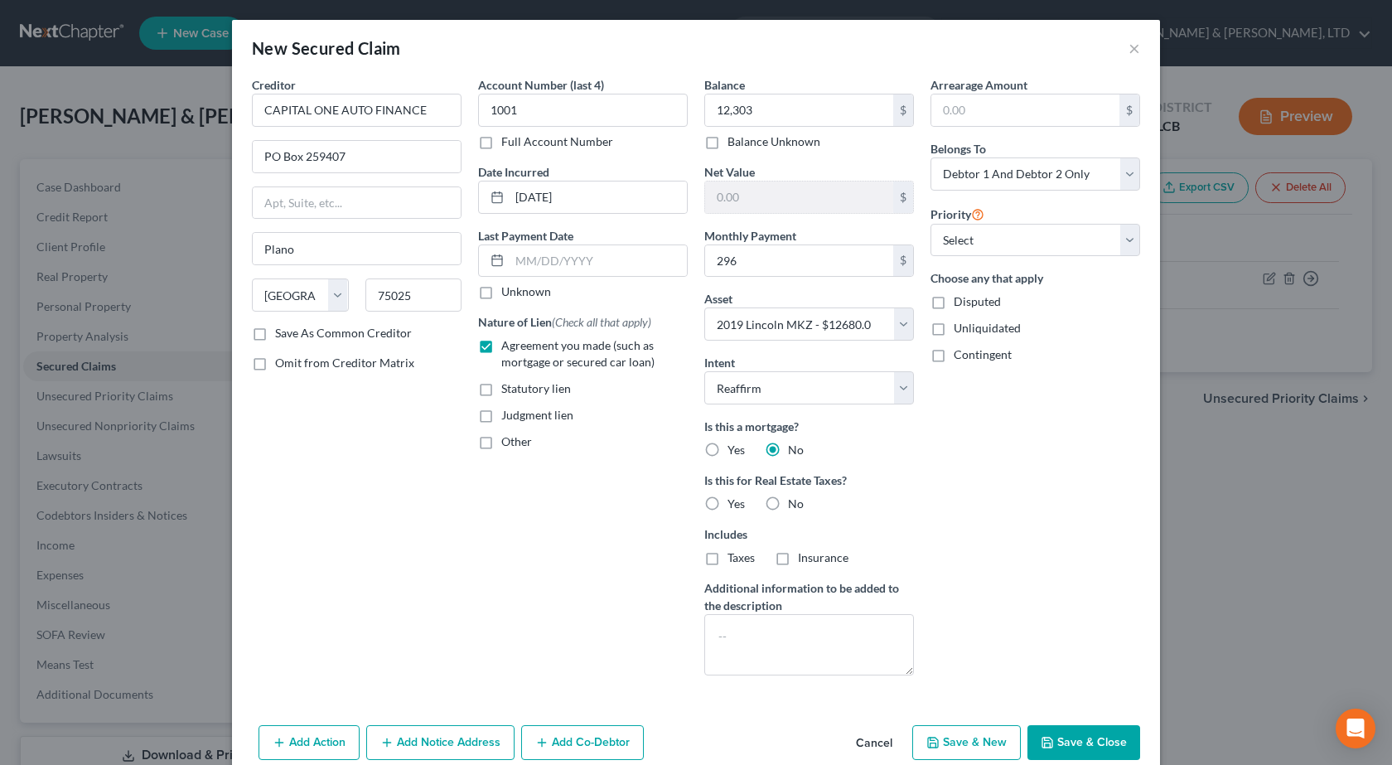
click at [1074, 755] on button "Save & Close" at bounding box center [1083, 742] width 113 height 35
select select
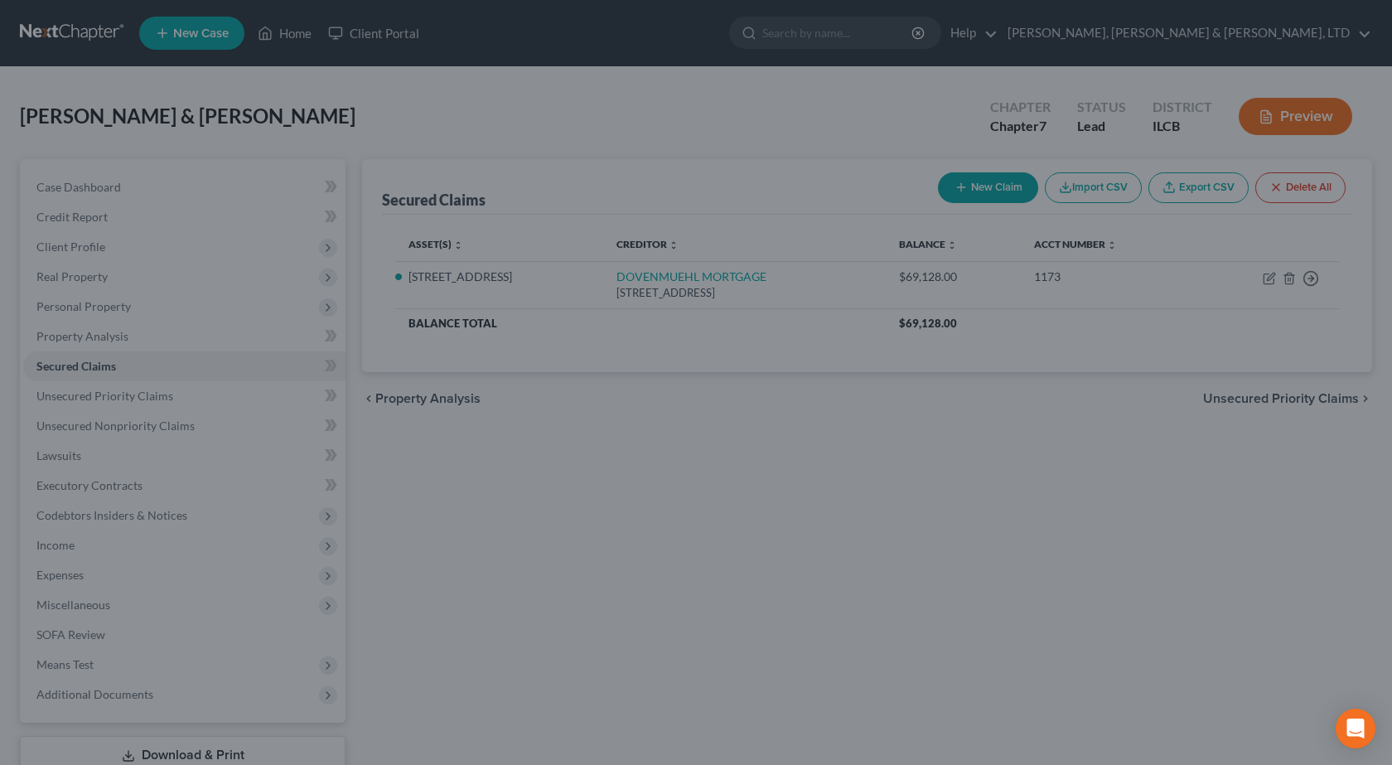
type input "12,303.00"
type input "377.00"
type input "296.00"
select select "2"
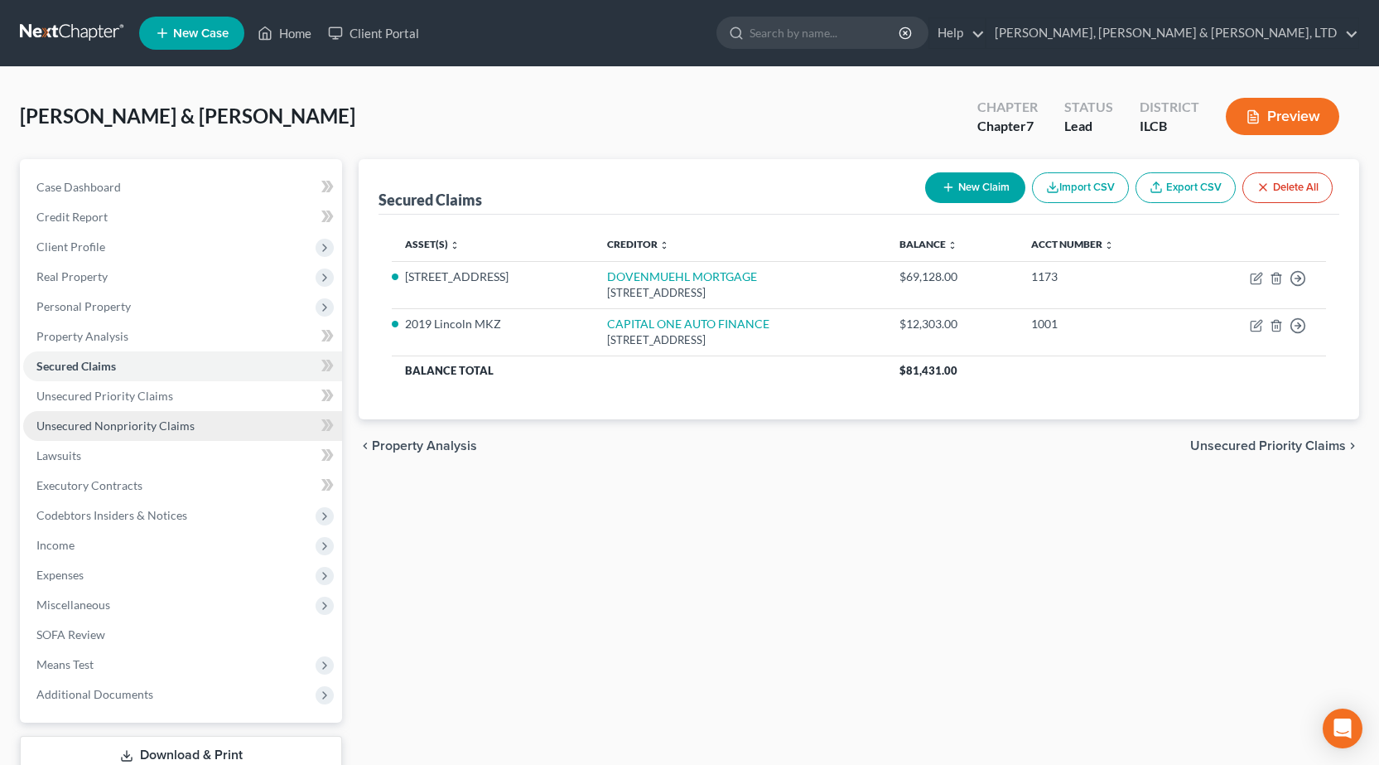
click at [146, 420] on span "Unsecured Nonpriority Claims" at bounding box center [115, 425] width 158 height 14
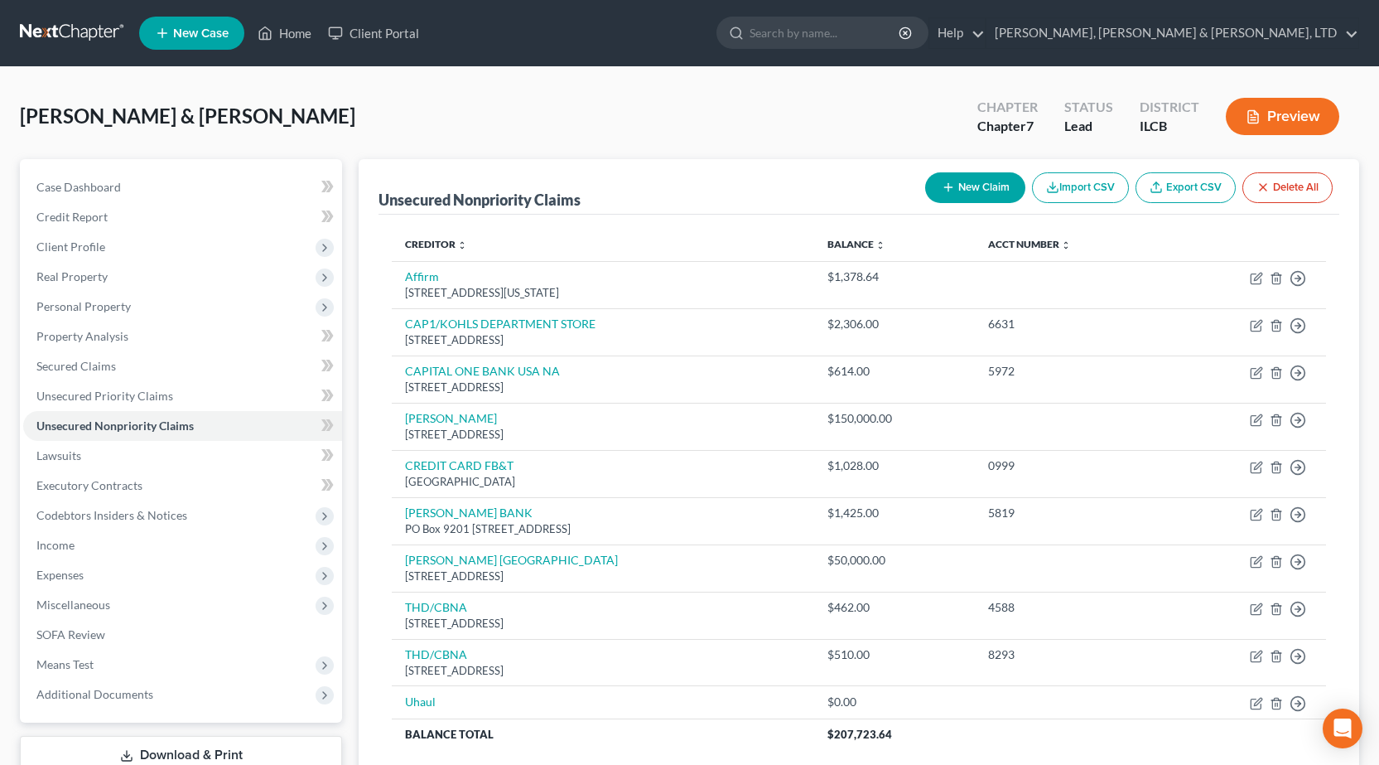
click at [965, 180] on button "New Claim" at bounding box center [975, 187] width 100 height 31
select select "2"
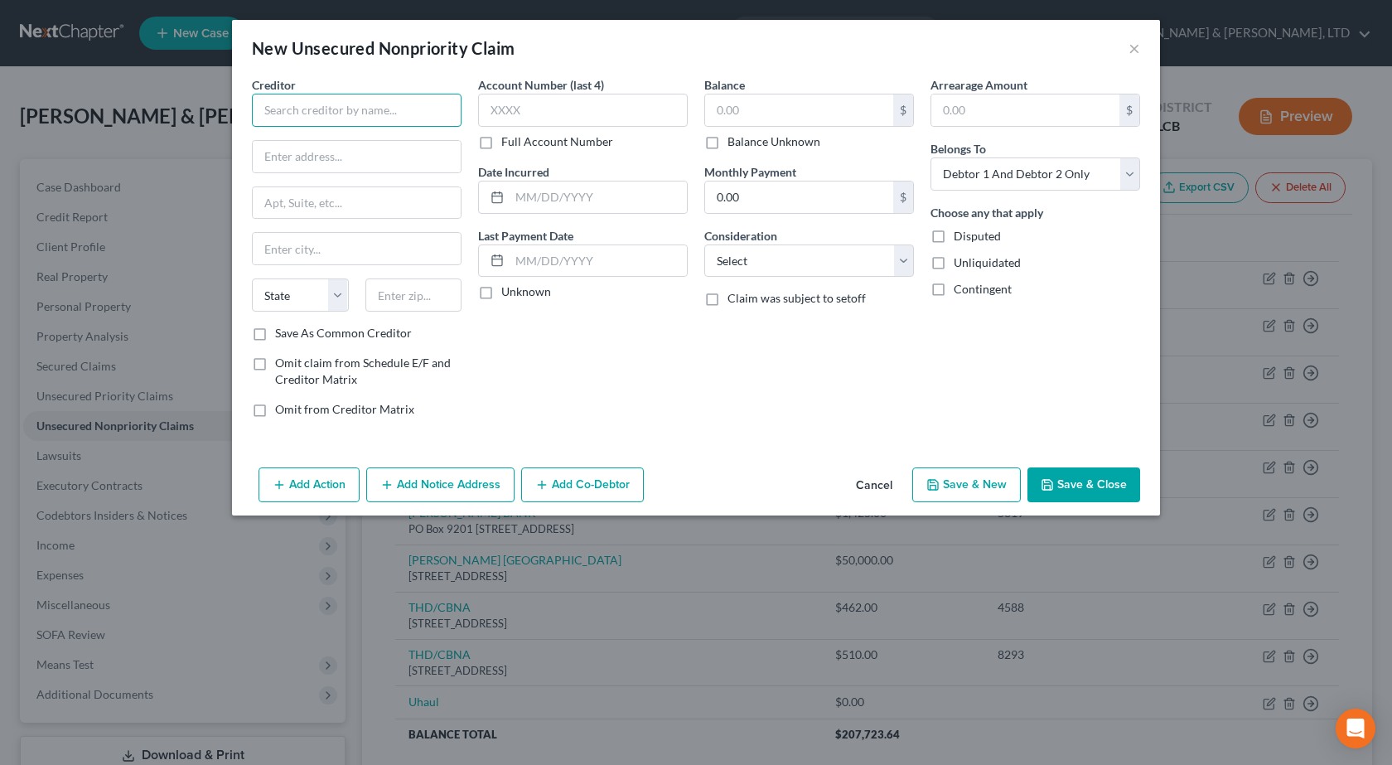
click at [330, 115] on input "text" at bounding box center [357, 110] width 210 height 33
paste input "ONEMAIN"
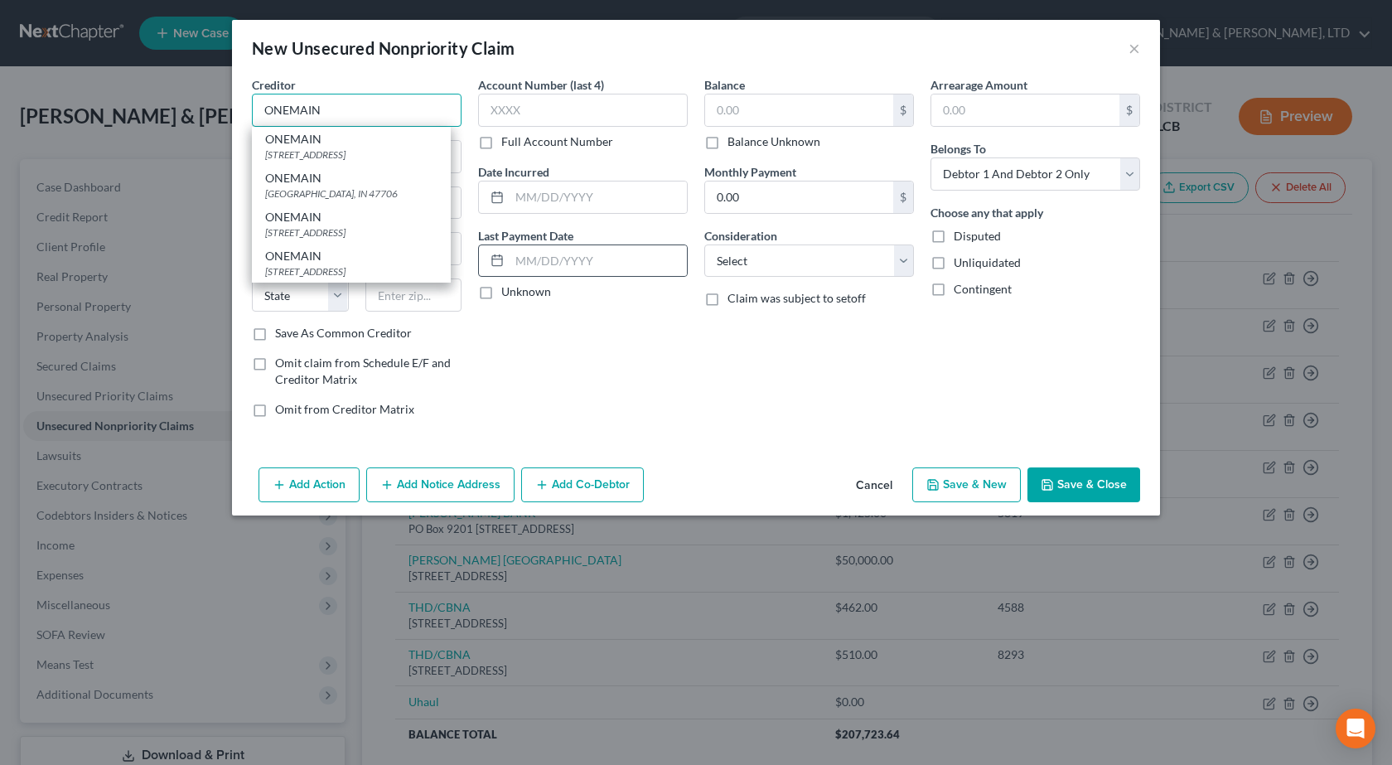
type input "ONEMAIN"
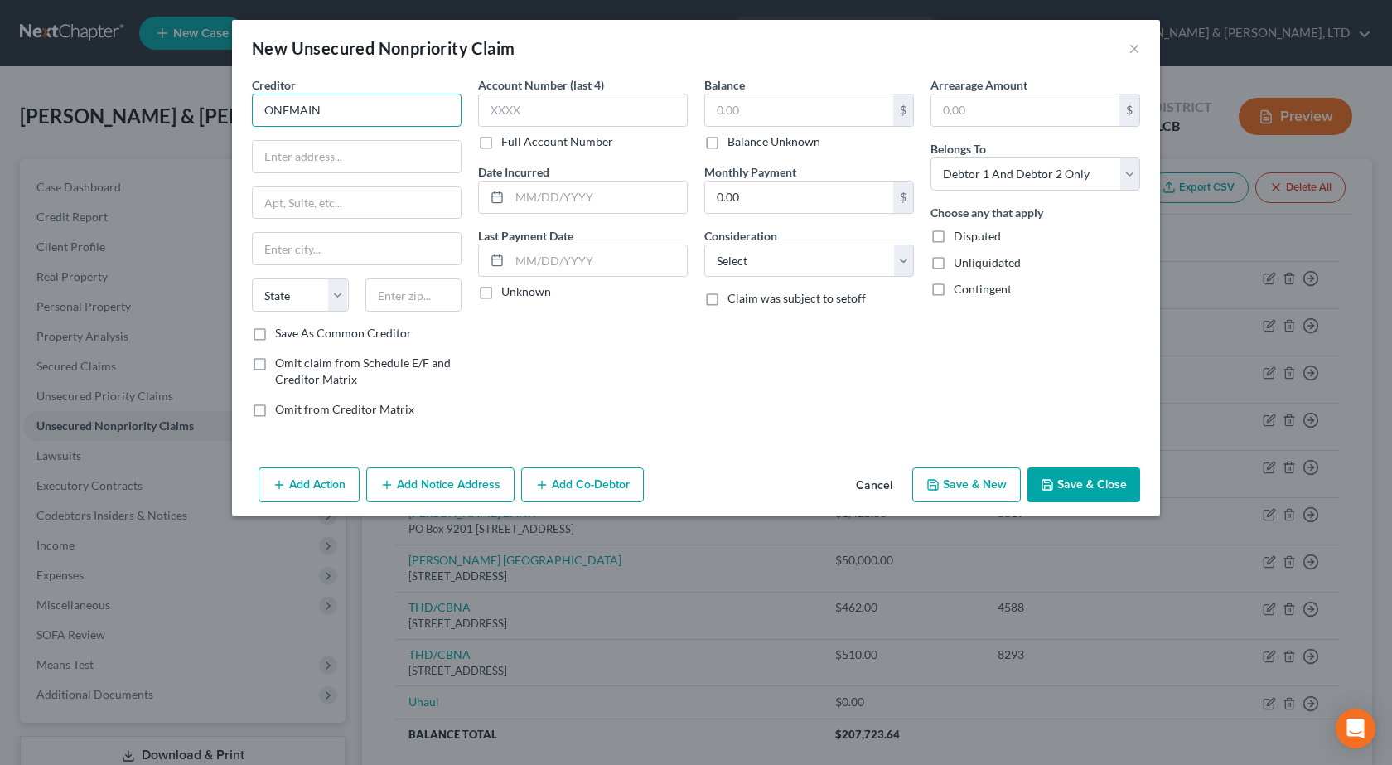
click at [362, 118] on input "ONEMAIN" at bounding box center [357, 110] width 210 height 33
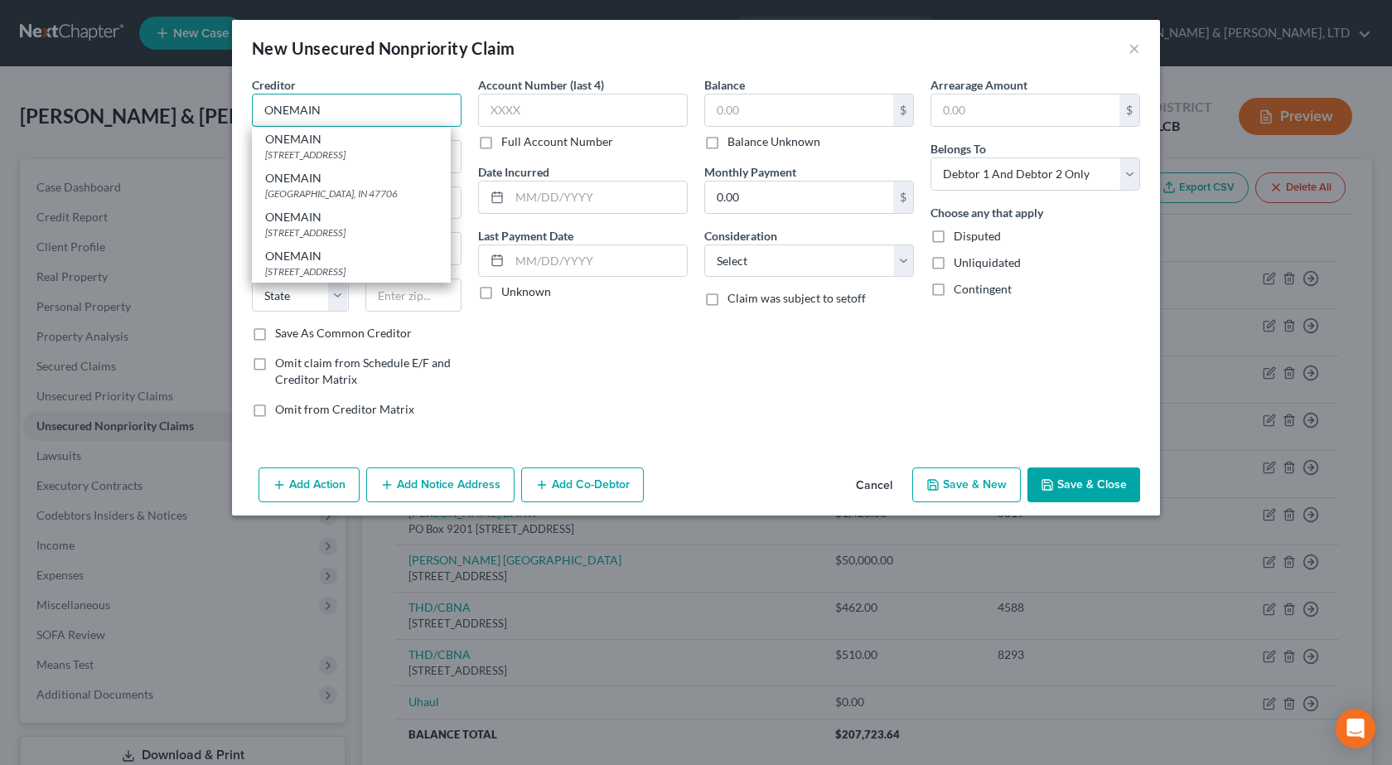
click at [361, 115] on input "ONEMAIN" at bounding box center [357, 110] width 210 height 33
drag, startPoint x: 707, startPoint y: 422, endPoint x: 233, endPoint y: 172, distance: 535.8
click at [706, 422] on div "Balance $ Balance Unknown Balance Undetermined $ Balance Unknown Monthly Paymen…" at bounding box center [809, 253] width 226 height 355
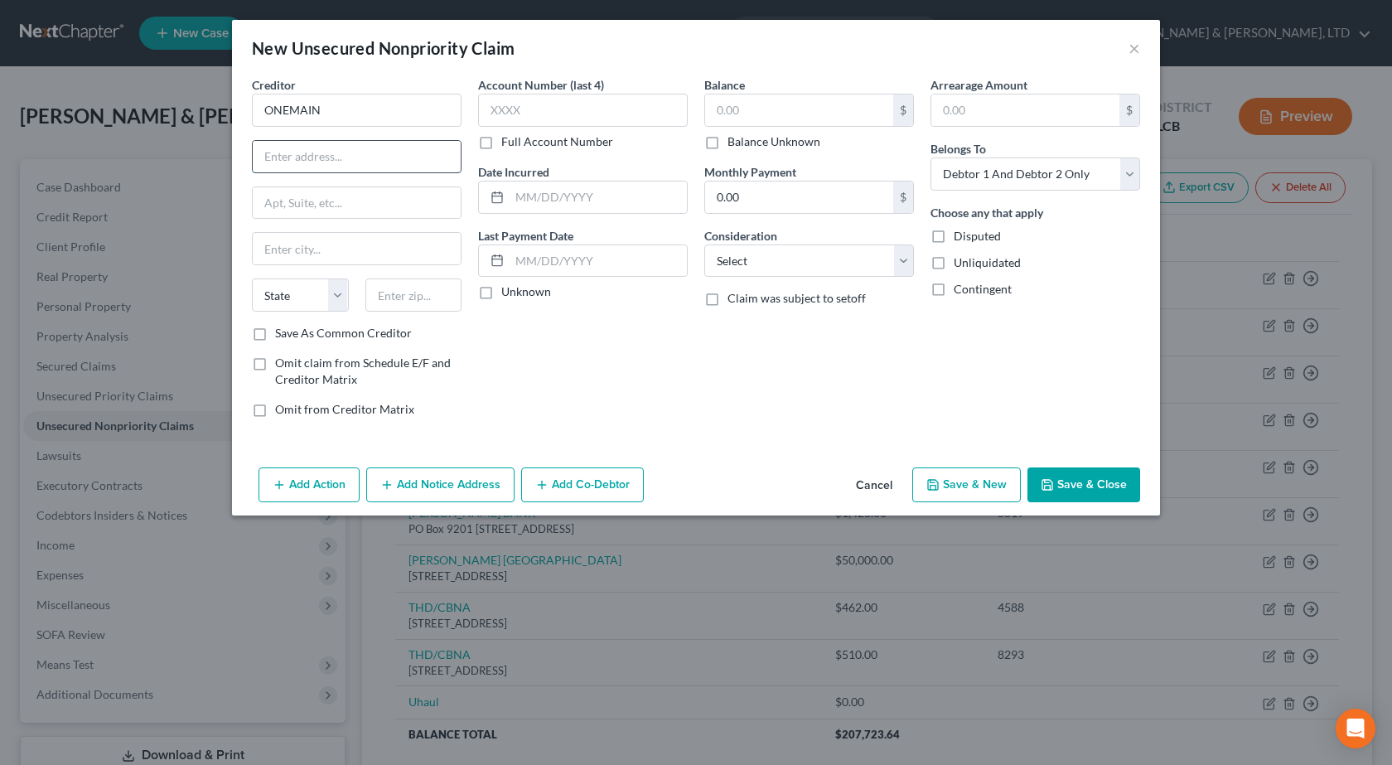
drag, startPoint x: 342, startPoint y: 157, endPoint x: 363, endPoint y: 147, distance: 22.6
click at [342, 157] on input "text" at bounding box center [357, 156] width 208 height 31
type input "[STREET_ADDRESS]"
click at [417, 311] on div "State [US_STATE] AK AR AZ CA CO CT DE DC [GEOGRAPHIC_DATA] [GEOGRAPHIC_DATA] GU…" at bounding box center [357, 301] width 226 height 46
click at [417, 306] on input "text" at bounding box center [413, 294] width 97 height 33
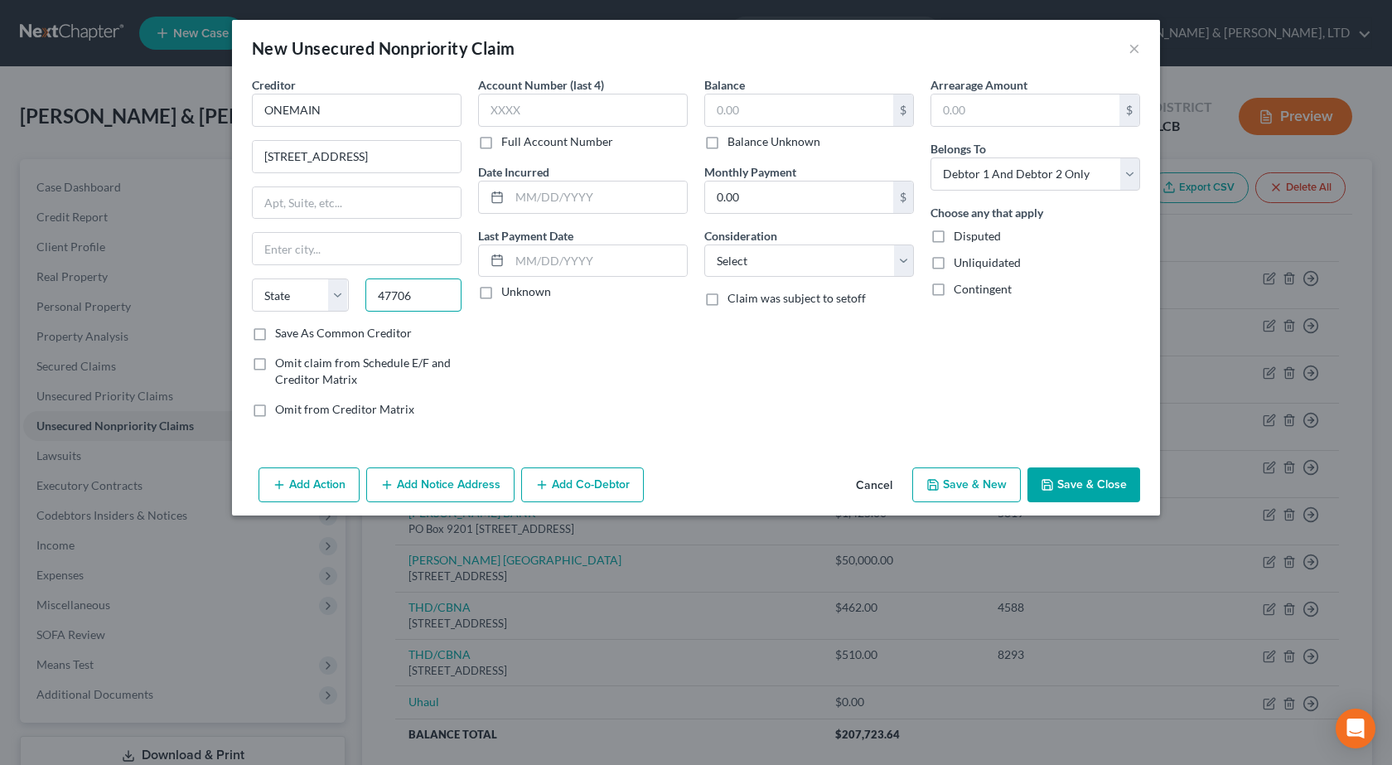
type input "47706"
type input "[GEOGRAPHIC_DATA]"
select select "15"
drag, startPoint x: 499, startPoint y: 111, endPoint x: 648, endPoint y: 105, distance: 149.2
click at [499, 111] on input "text" at bounding box center [583, 110] width 210 height 33
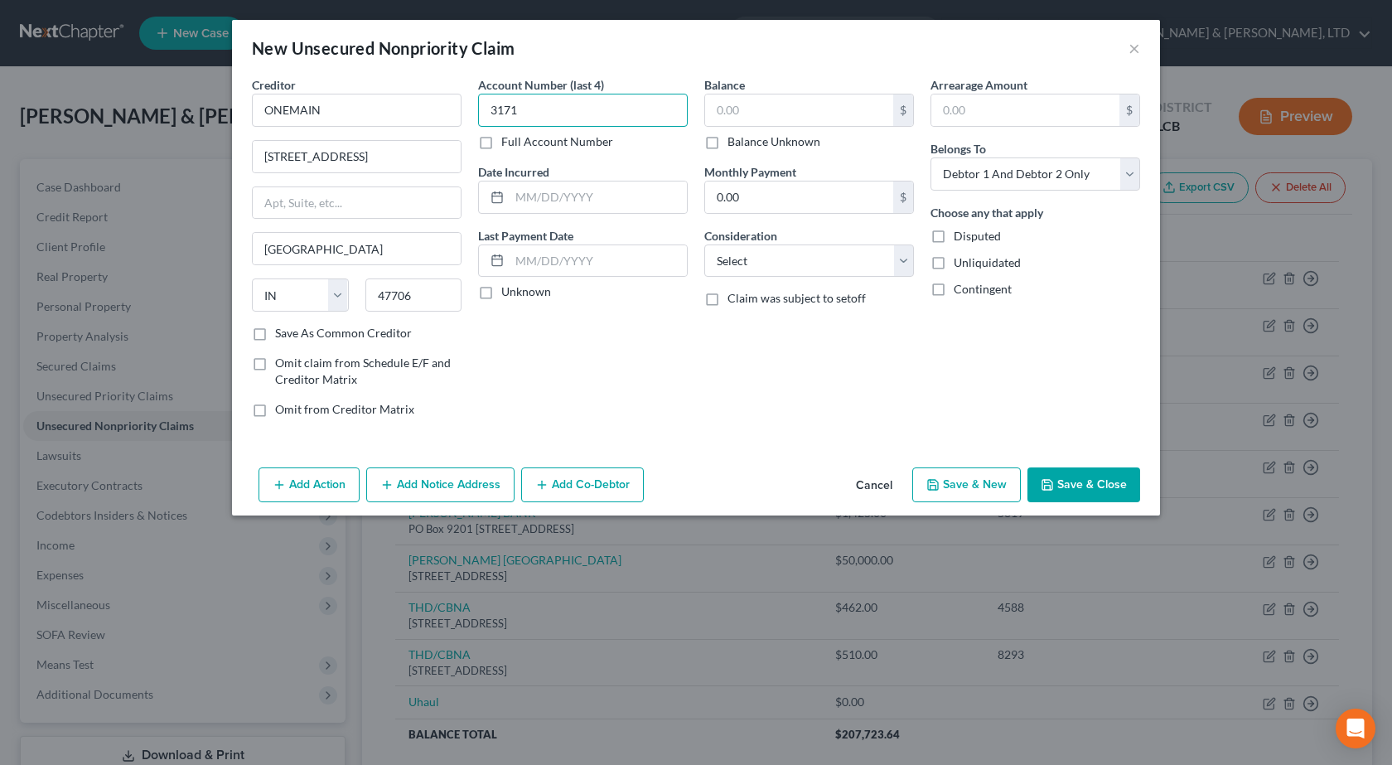
type input "3171"
paste input "[DATE]"
type input "[DATE]"
click at [799, 101] on input "text" at bounding box center [799, 109] width 188 height 31
type input "1,176"
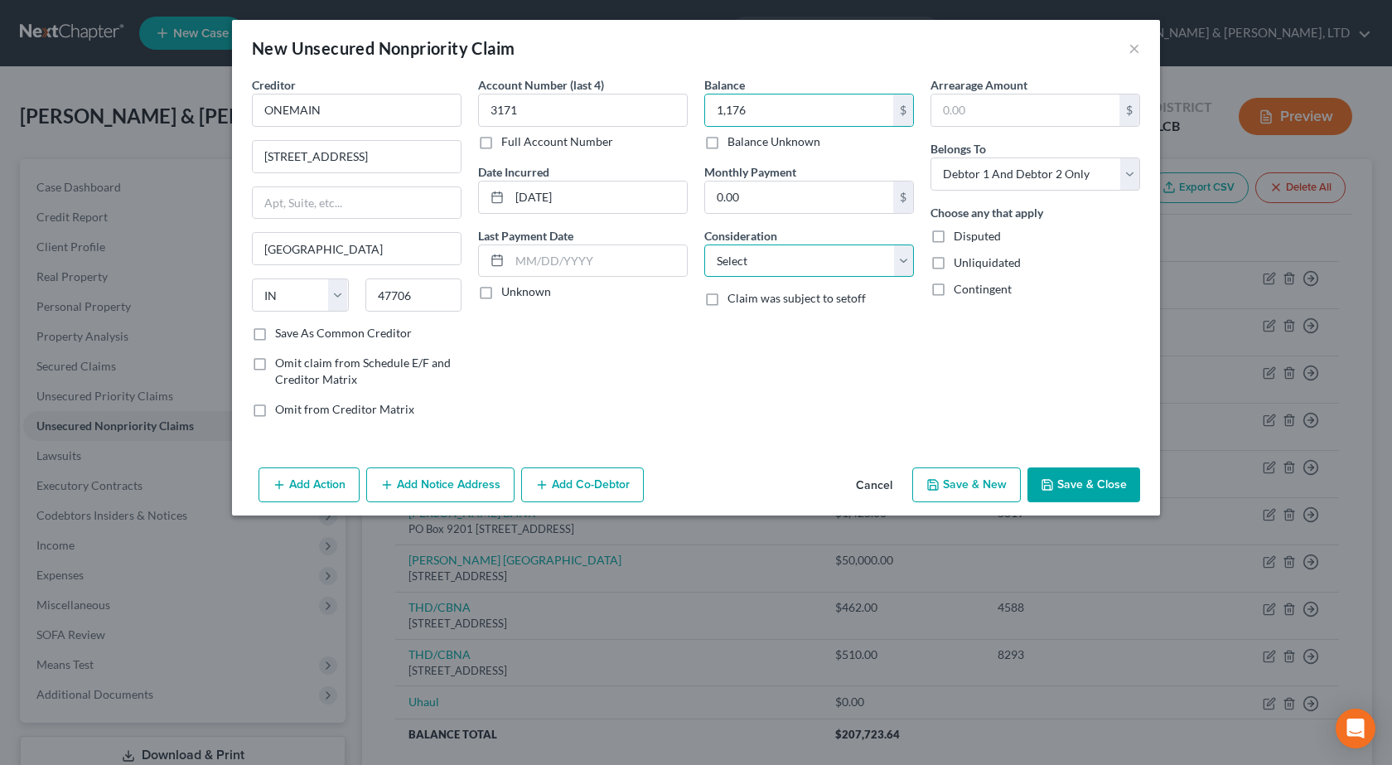
click at [802, 265] on select "Select Cable / Satellite Services Collection Agency Credit Card Debt Debt Couns…" at bounding box center [809, 260] width 210 height 33
click at [704, 244] on select "Select Cable / Satellite Services Collection Agency Credit Card Debt Debt Couns…" at bounding box center [809, 260] width 210 height 33
click at [746, 262] on select "Select Cable / Satellite Services Collection Agency Credit Card Debt Debt Couns…" at bounding box center [809, 260] width 210 height 33
select select "10"
click at [704, 244] on select "Select Cable / Satellite Services Collection Agency Credit Card Debt Debt Couns…" at bounding box center [809, 260] width 210 height 33
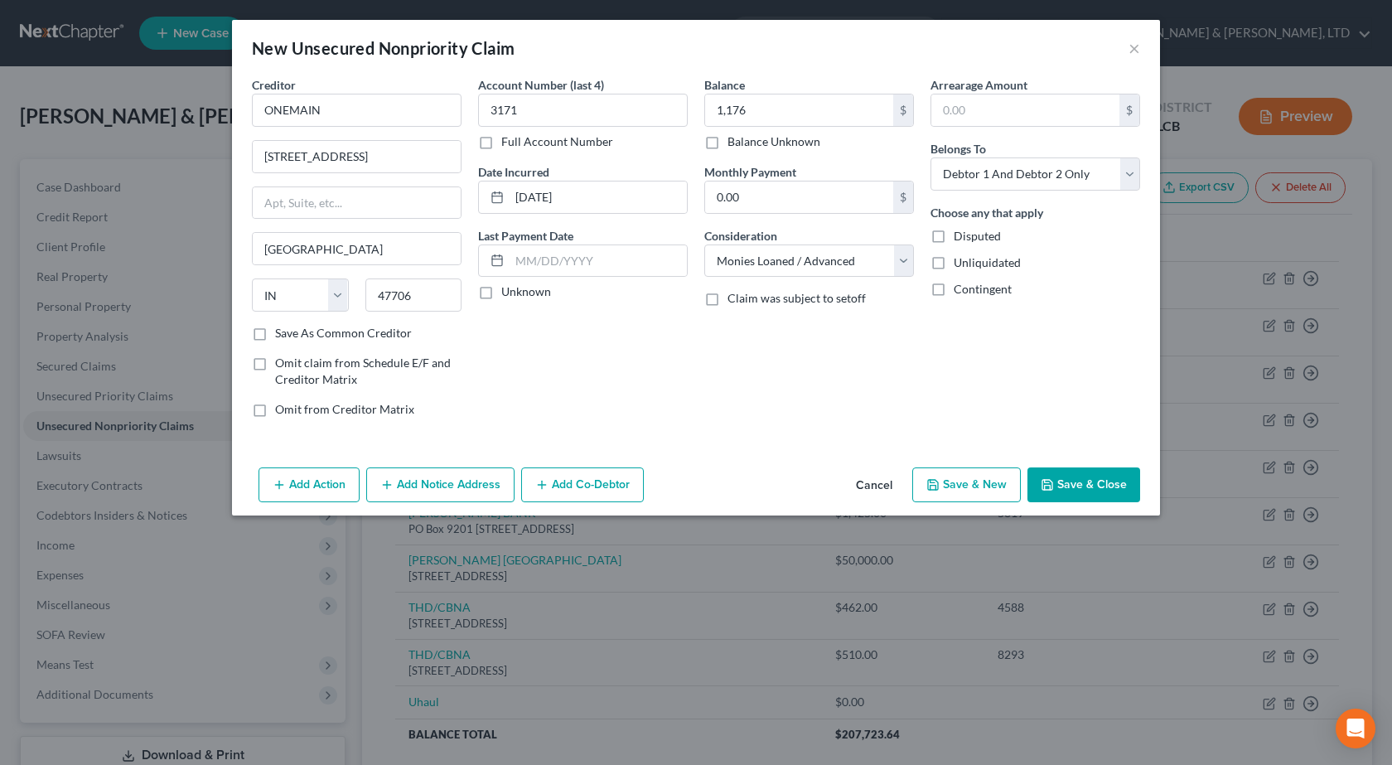
click at [954, 386] on div "Arrearage Amount $ Belongs To * Select Debtor 1 Only Debtor 2 Only Debtor 1 And…" at bounding box center [1035, 253] width 226 height 355
click at [1101, 488] on button "Save & Close" at bounding box center [1083, 484] width 113 height 35
type input "1,176.00"
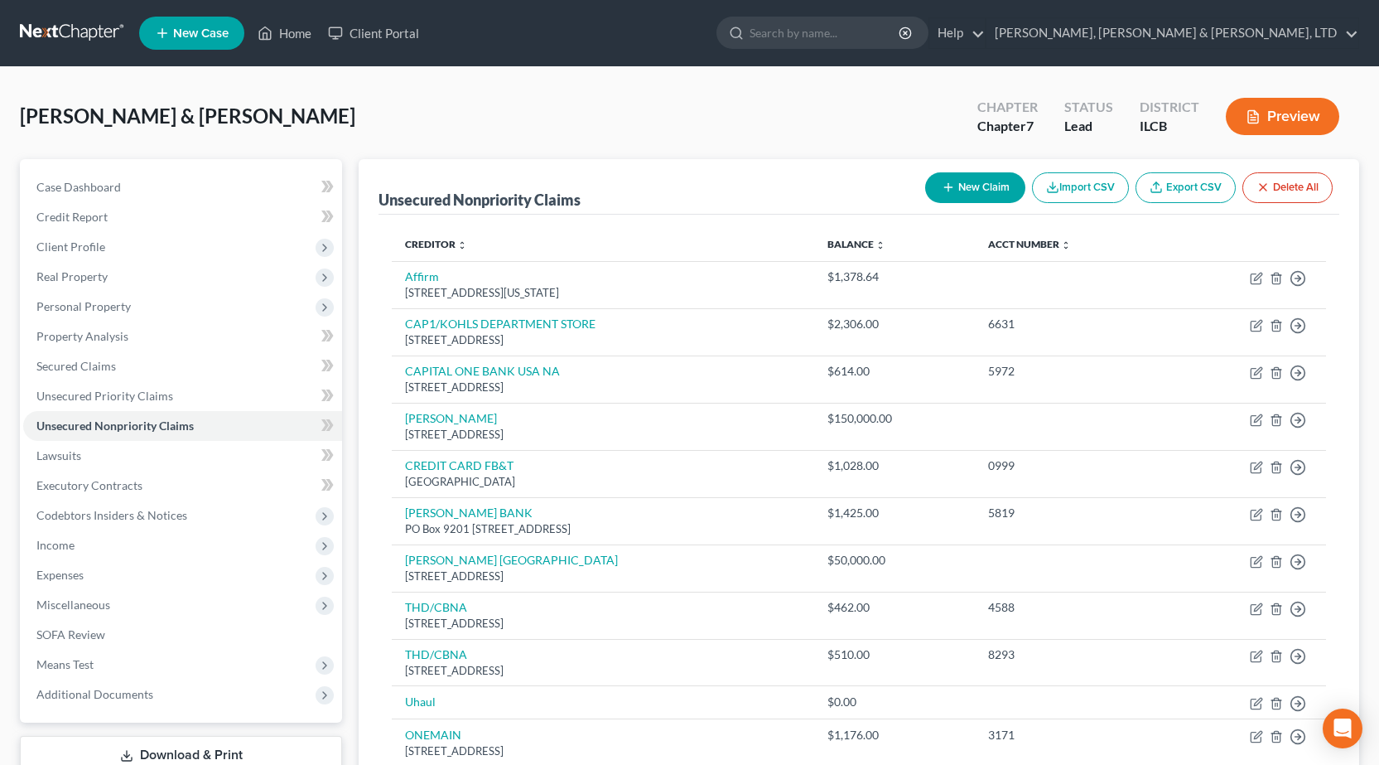
click at [972, 186] on button "New Claim" at bounding box center [975, 187] width 100 height 31
select select "2"
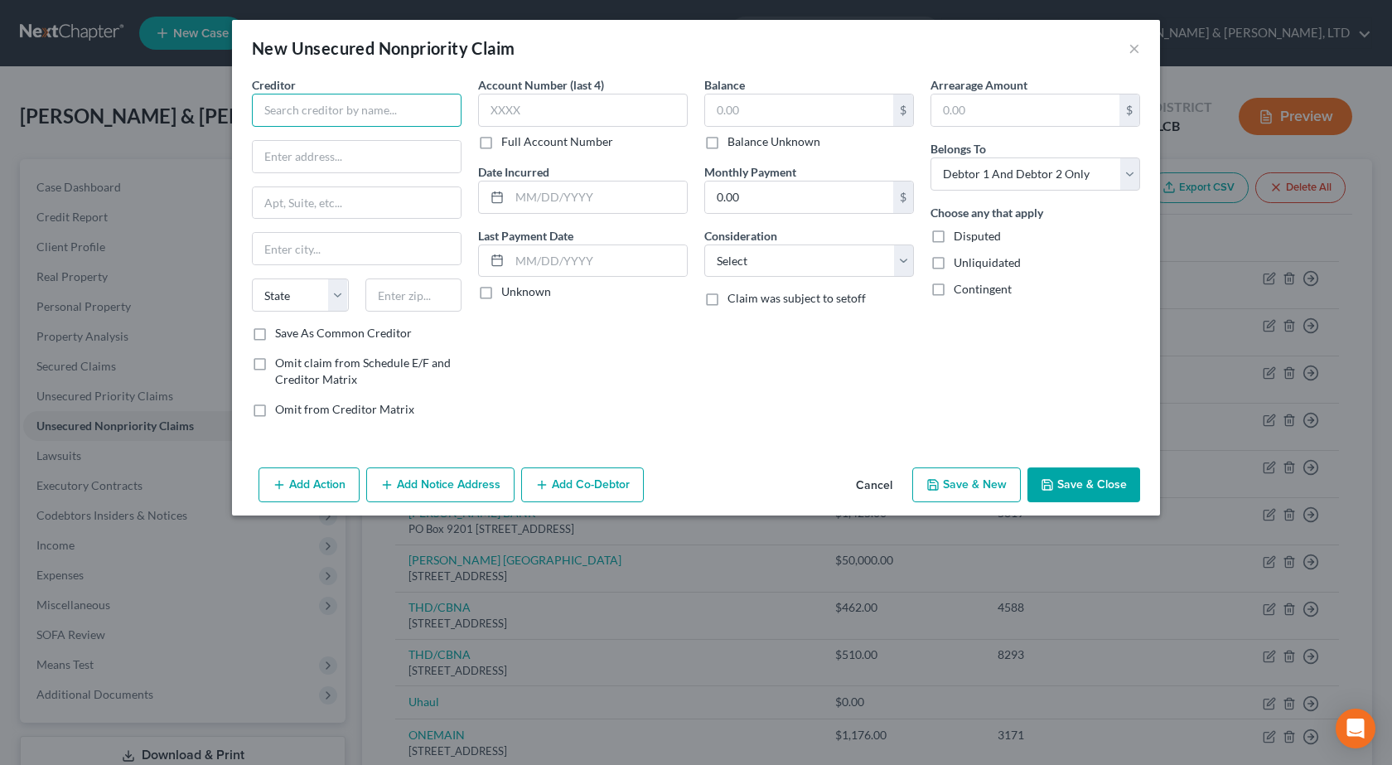
click at [400, 106] on input "text" at bounding box center [357, 110] width 210 height 33
paste input "CAPITAL ONE BANK USA NA"
type input "CAPITAL ONE BANK USA NA"
click at [321, 150] on input "text" at bounding box center [357, 156] width 208 height 31
paste input "PO BOX 31293"
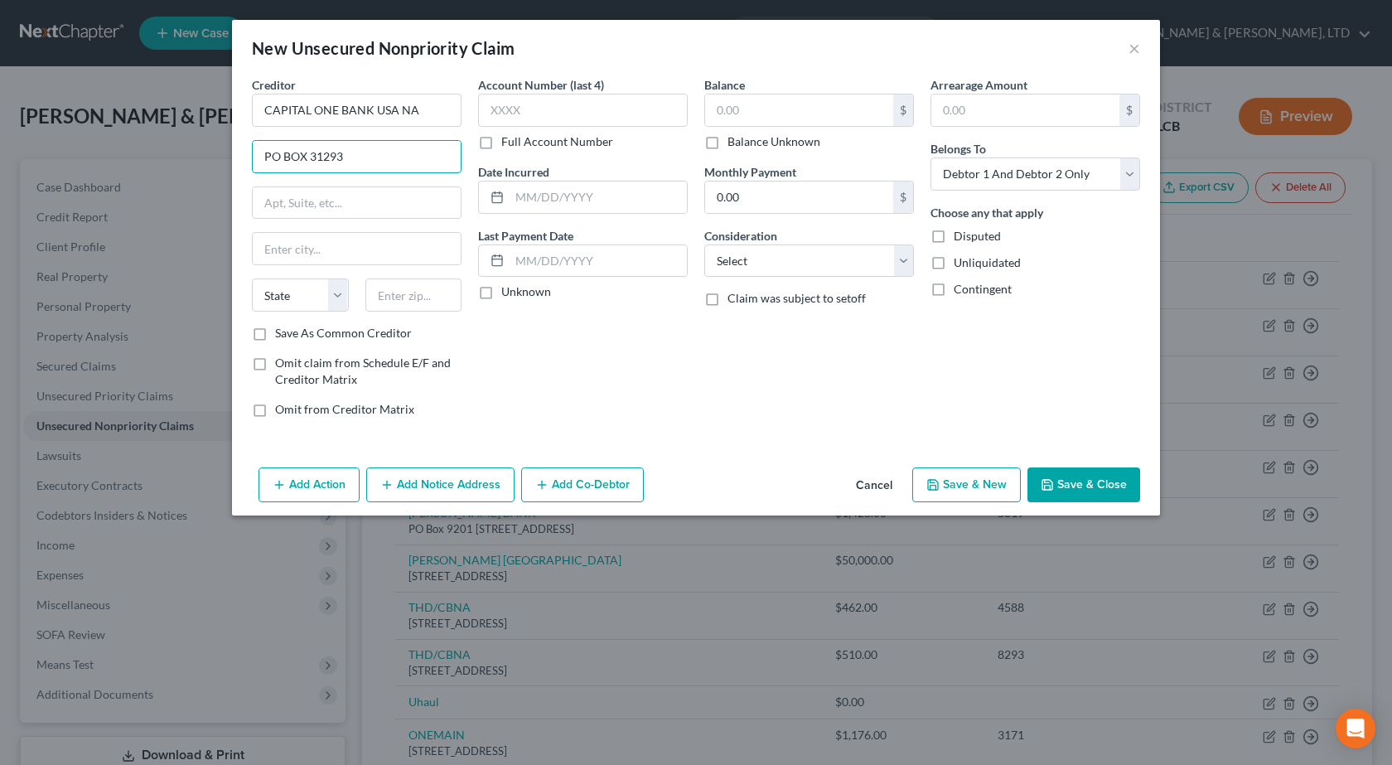
type input "PO BOX 31293"
click at [255, 224] on div "Creditor * CAPITAL ONE BANK [GEOGRAPHIC_DATA] NA PO BOX 31293 State [US_STATE] …" at bounding box center [357, 200] width 210 height 248
click at [400, 295] on input "text" at bounding box center [413, 294] width 97 height 33
type input "84131"
type input "[GEOGRAPHIC_DATA]"
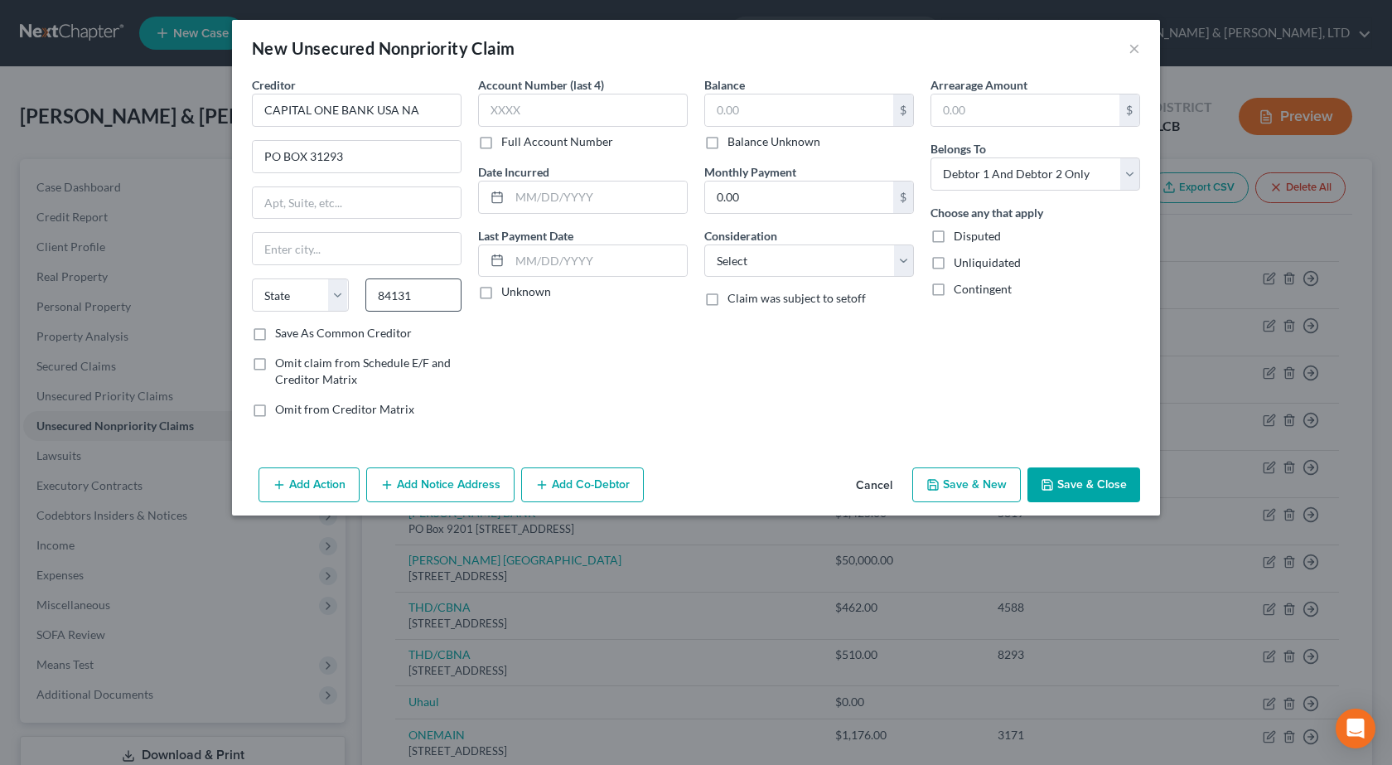
select select "46"
click at [551, 106] on input "text" at bounding box center [583, 110] width 210 height 33
type input "6282"
click at [604, 184] on input "text" at bounding box center [597, 196] width 177 height 31
paste input "[DATE]"
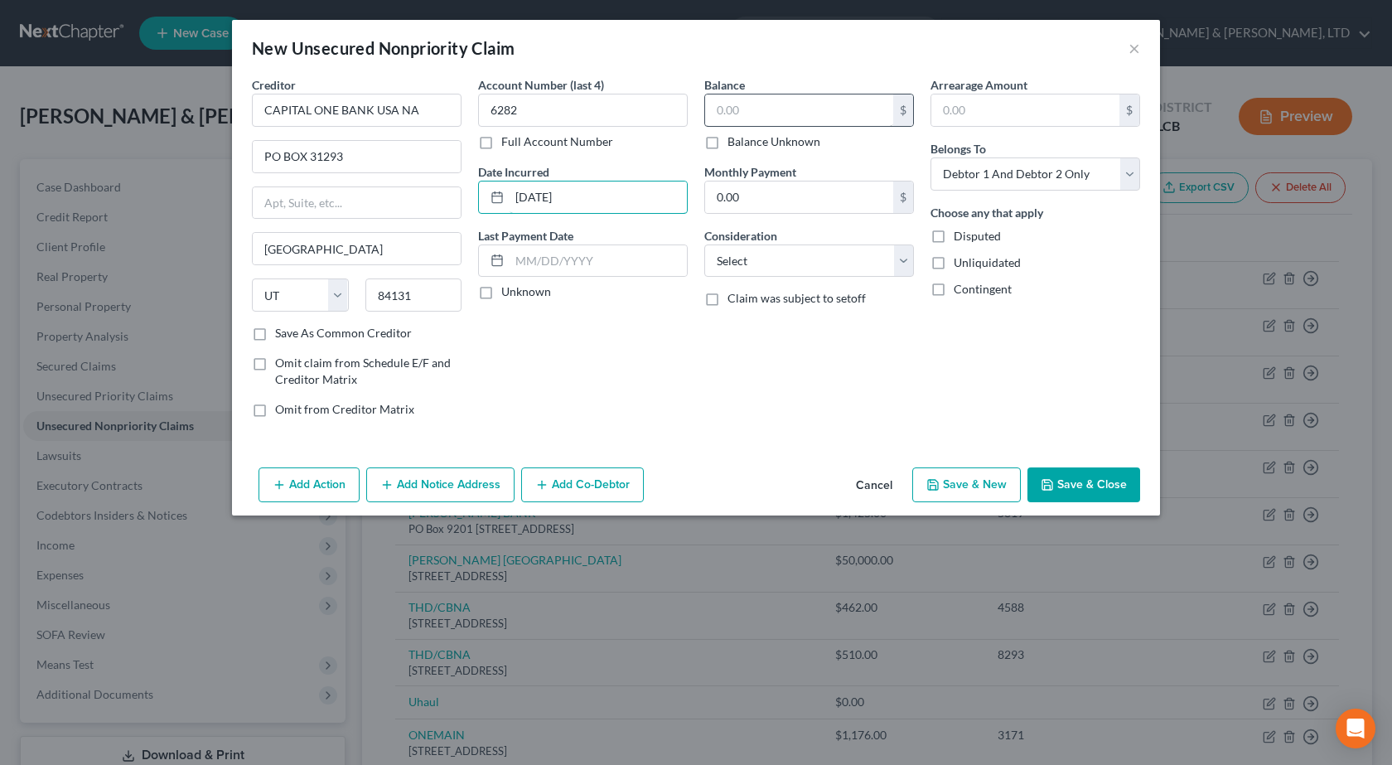
type input "[DATE]"
click at [813, 111] on input "text" at bounding box center [799, 109] width 188 height 31
type input "590"
click at [784, 264] on select "Select Cable / Satellite Services Collection Agency Credit Card Debt Debt Couns…" at bounding box center [809, 260] width 210 height 33
select select "2"
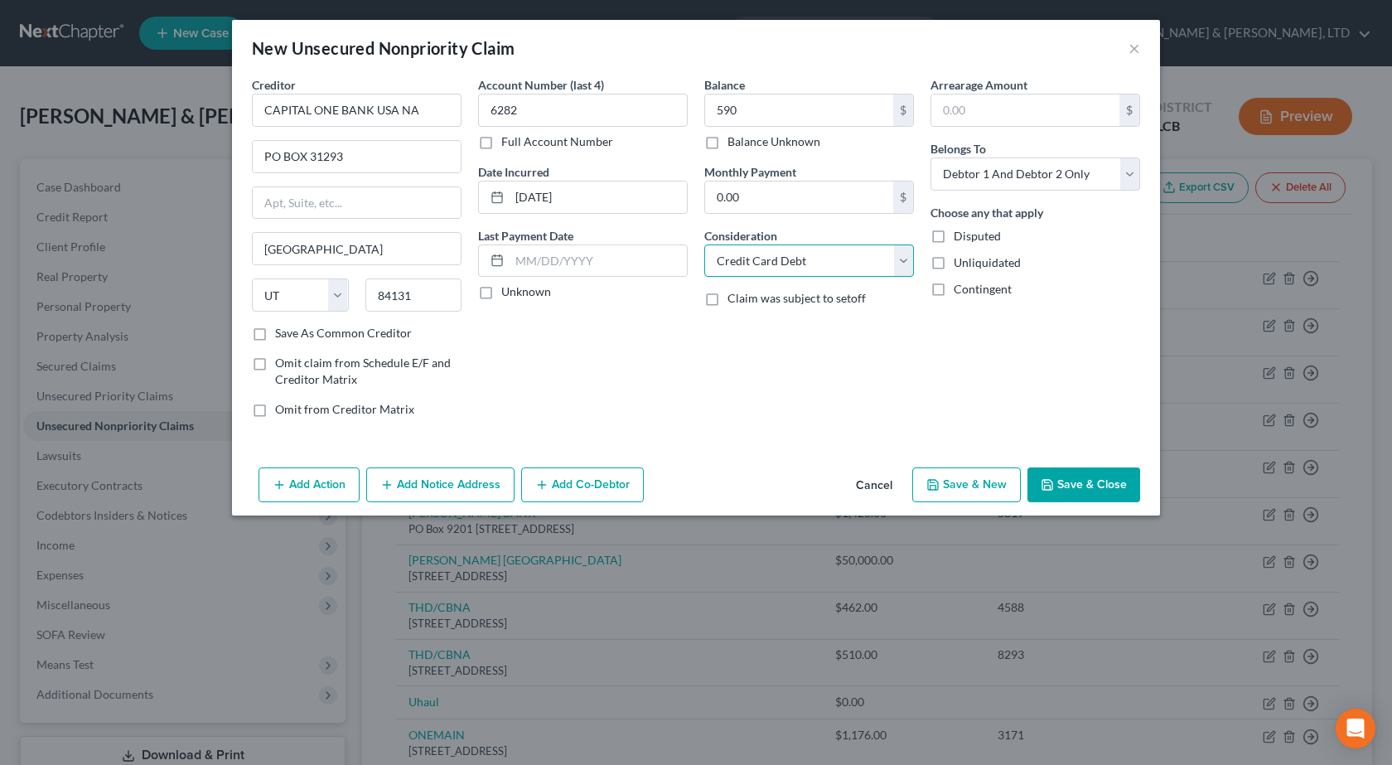
click at [704, 244] on select "Select Cable / Satellite Services Collection Agency Credit Card Debt Debt Couns…" at bounding box center [809, 260] width 210 height 33
click at [1064, 487] on button "Save & Close" at bounding box center [1083, 484] width 113 height 35
type input "590.00"
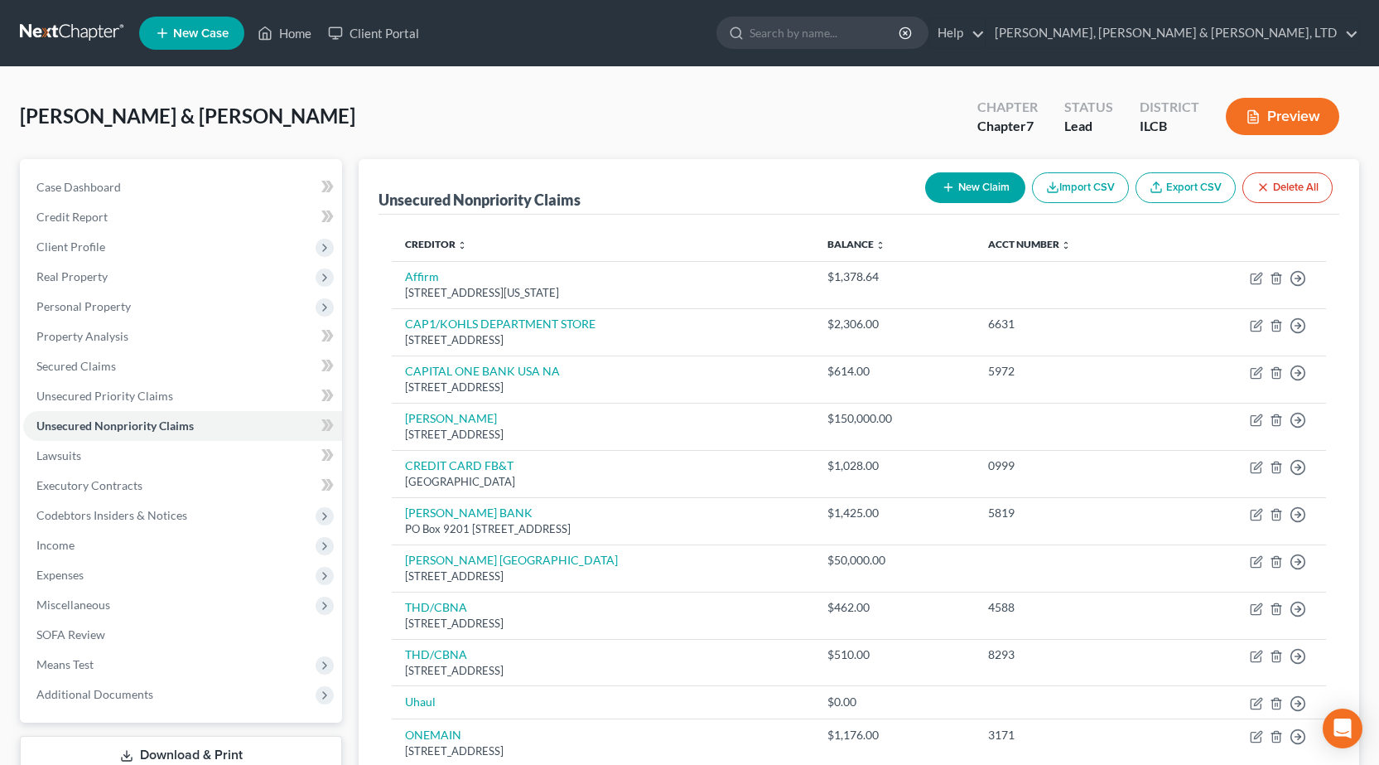
click at [980, 174] on button "New Claim" at bounding box center [975, 187] width 100 height 31
select select "2"
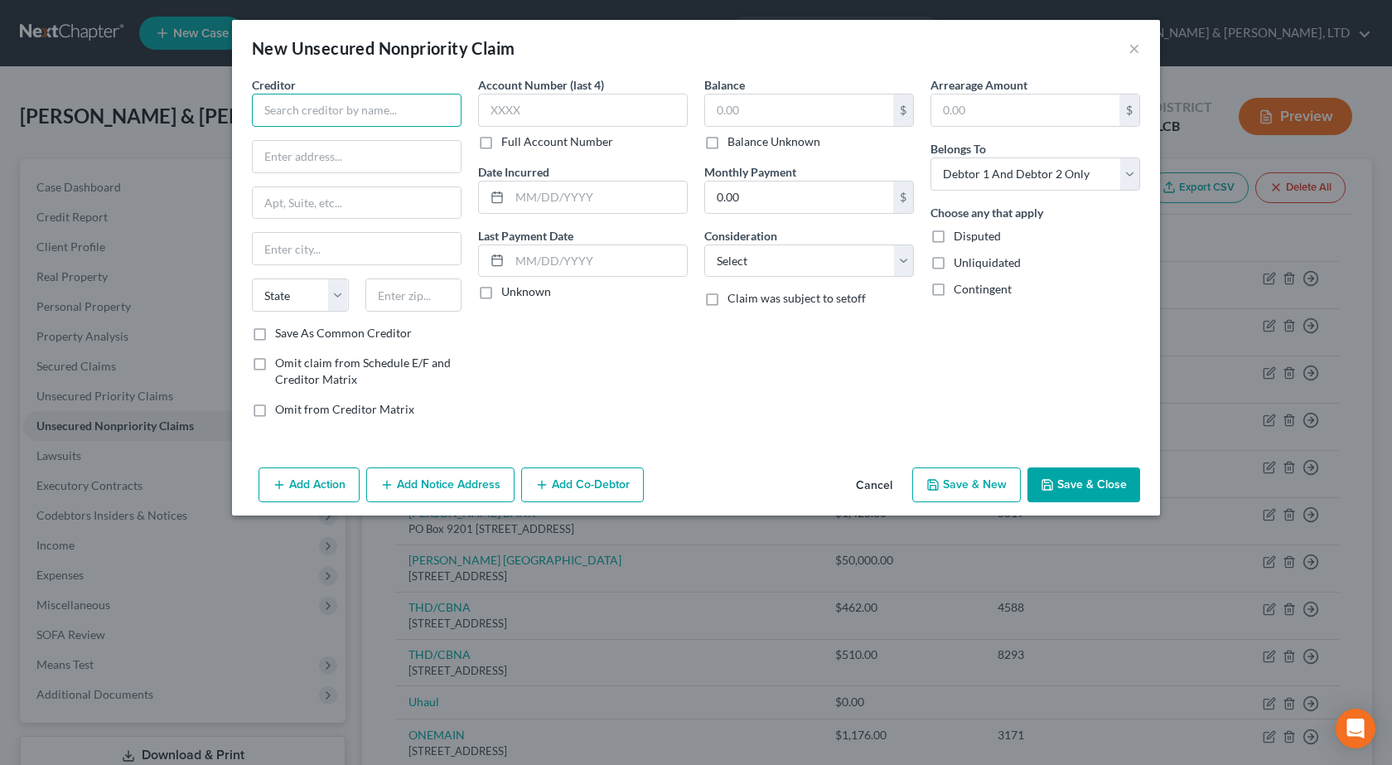
click at [409, 118] on input "text" at bounding box center [357, 110] width 210 height 33
paste input "SYNCB/CARE CREDIT"
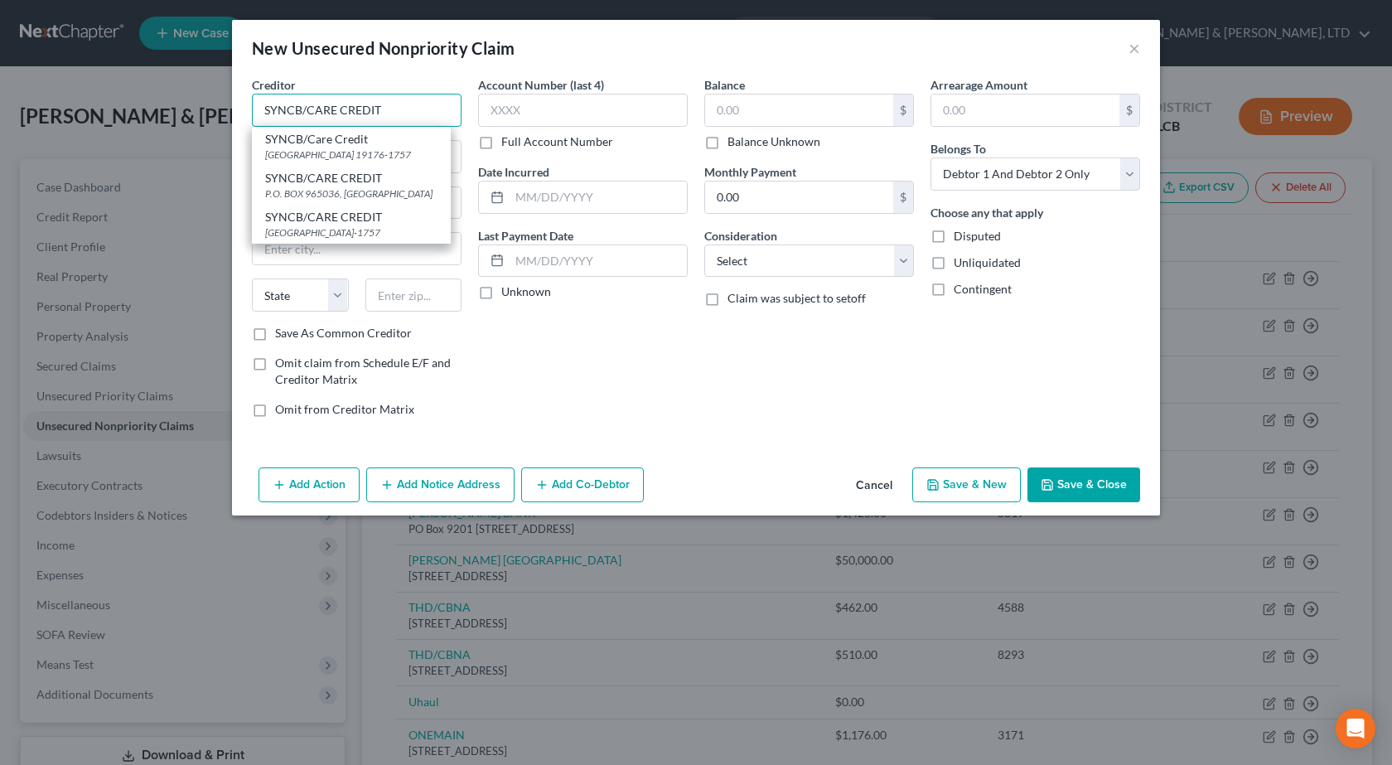
type input "SYNCB/CARE CREDIT"
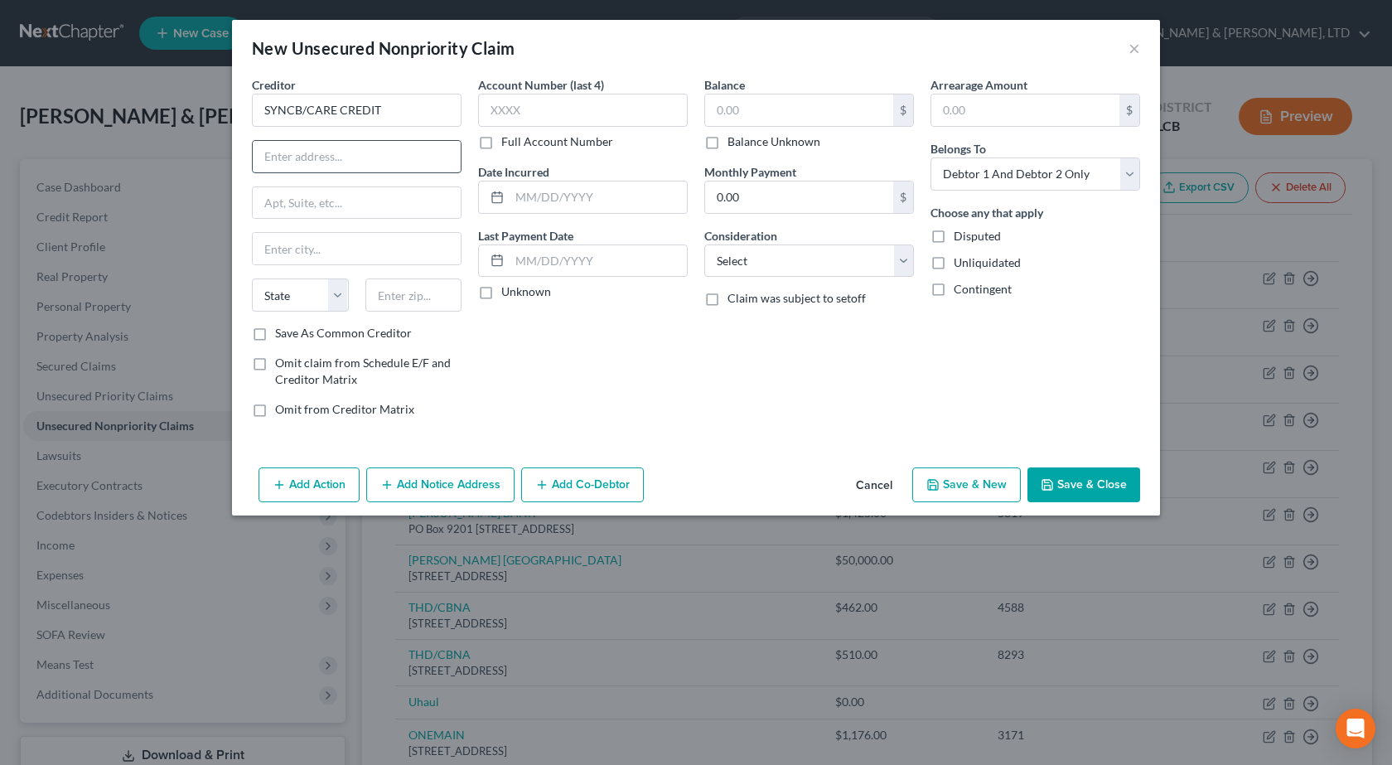
click at [319, 167] on input "text" at bounding box center [357, 156] width 208 height 31
paste input "PO Box 71757"
type input "PO Box 71757"
click at [292, 241] on input "text" at bounding box center [357, 248] width 208 height 31
type input "[GEOGRAPHIC_DATA]"
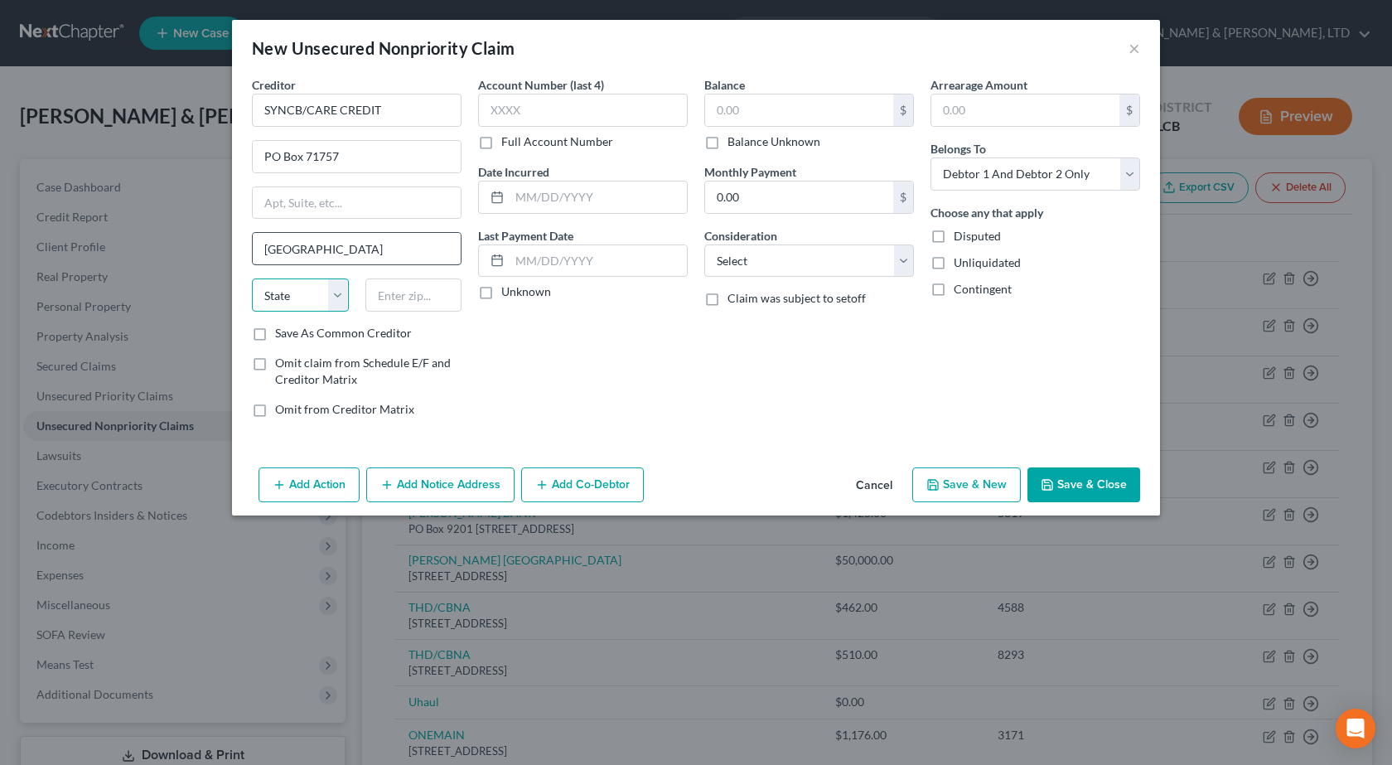
select select "39"
type input "19176"
click at [538, 96] on input "text" at bounding box center [583, 110] width 210 height 33
type input "6581"
type input "[DATE]"
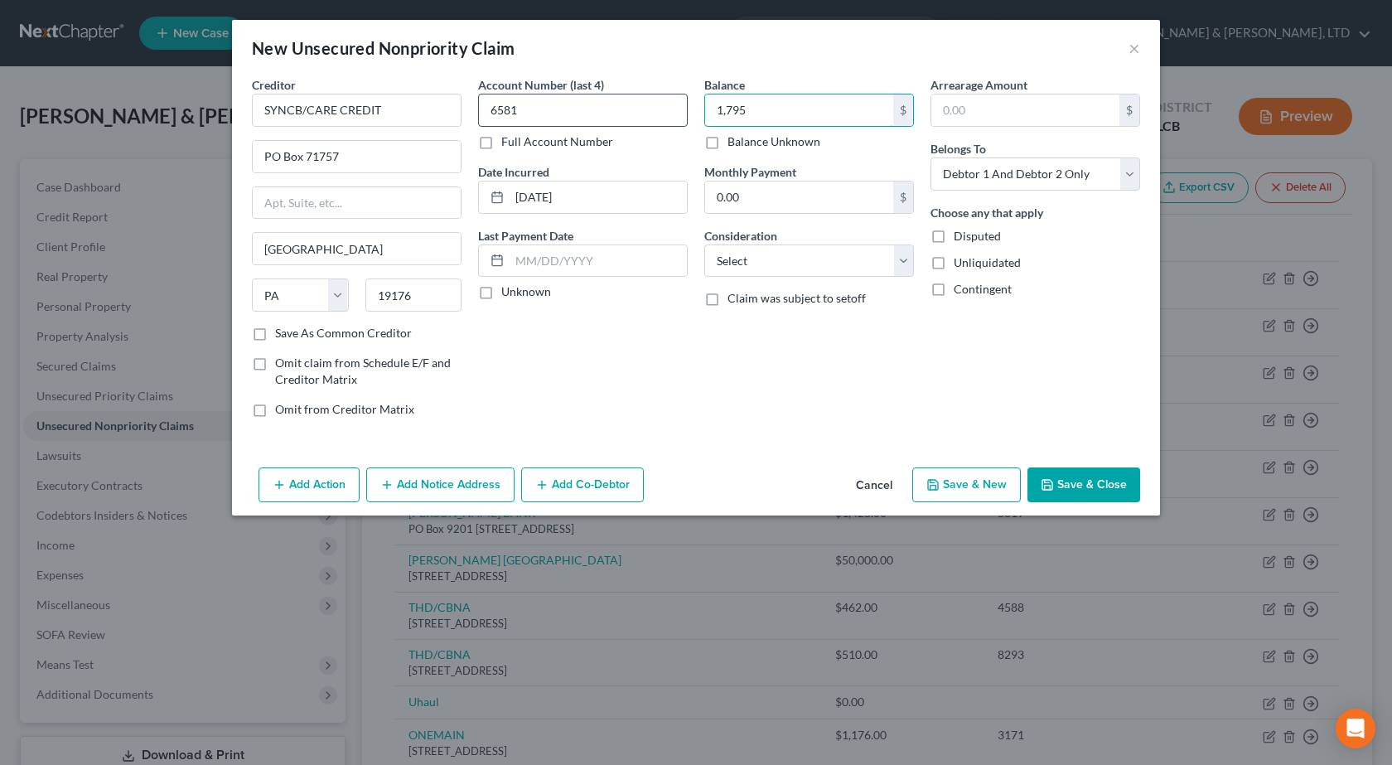
type input "1,795"
click at [876, 267] on select "Select Cable / Satellite Services Collection Agency Credit Card Debt Debt Couns…" at bounding box center [809, 260] width 210 height 33
select select "2"
click at [704, 244] on select "Select Cable / Satellite Services Collection Agency Credit Card Debt Debt Couns…" at bounding box center [809, 260] width 210 height 33
click at [1076, 498] on button "Save & Close" at bounding box center [1083, 484] width 113 height 35
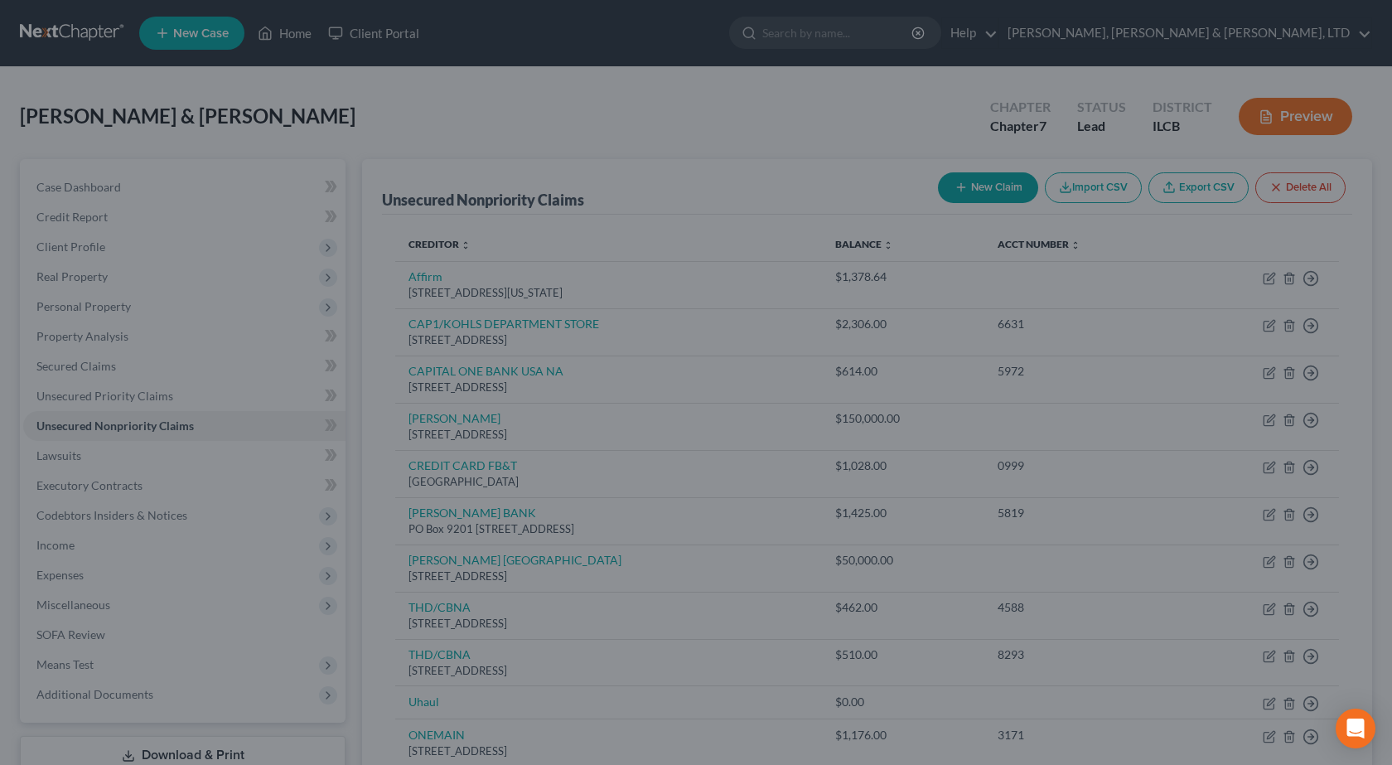
type input "1,795.00"
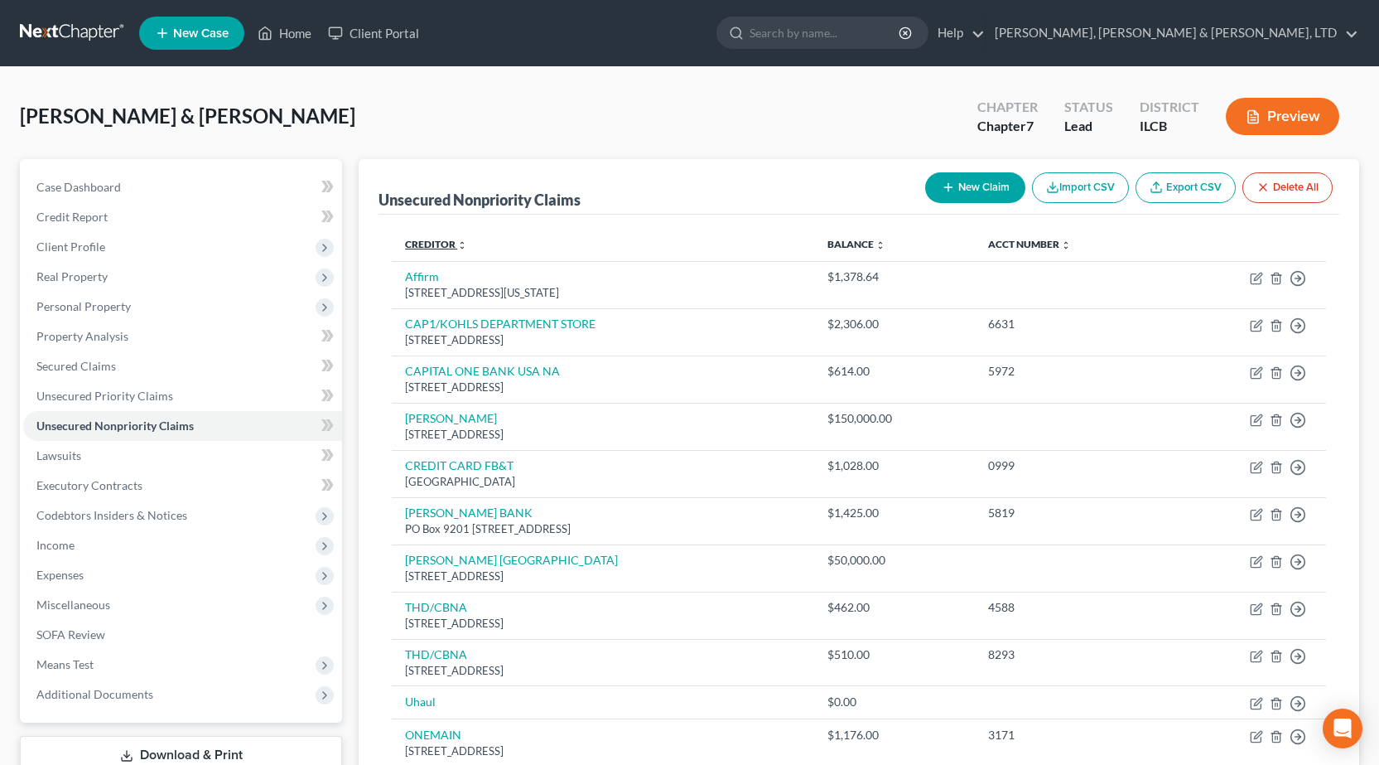
click at [452, 243] on link "Creditor expand_more expand_less unfold_more" at bounding box center [436, 244] width 62 height 12
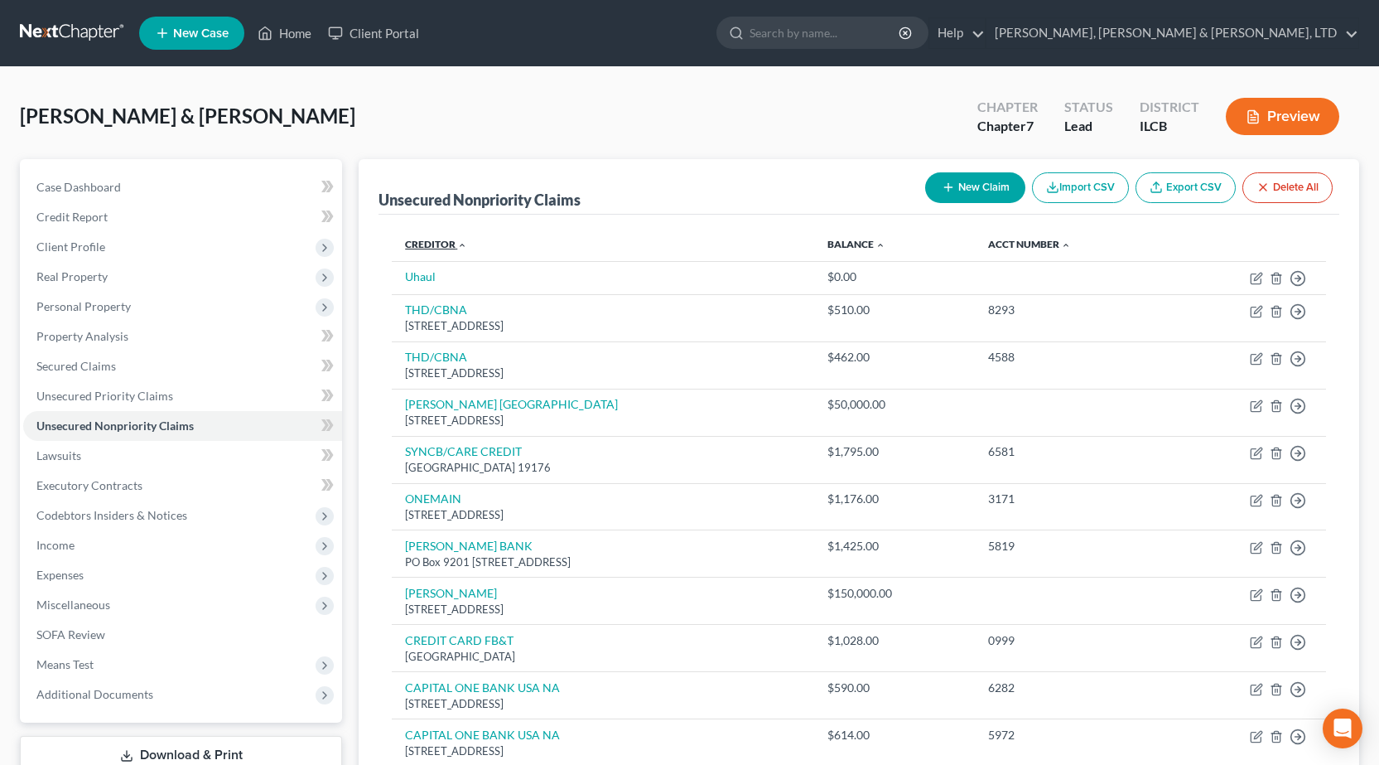
click at [460, 242] on icon "expand_less" at bounding box center [462, 245] width 10 height 10
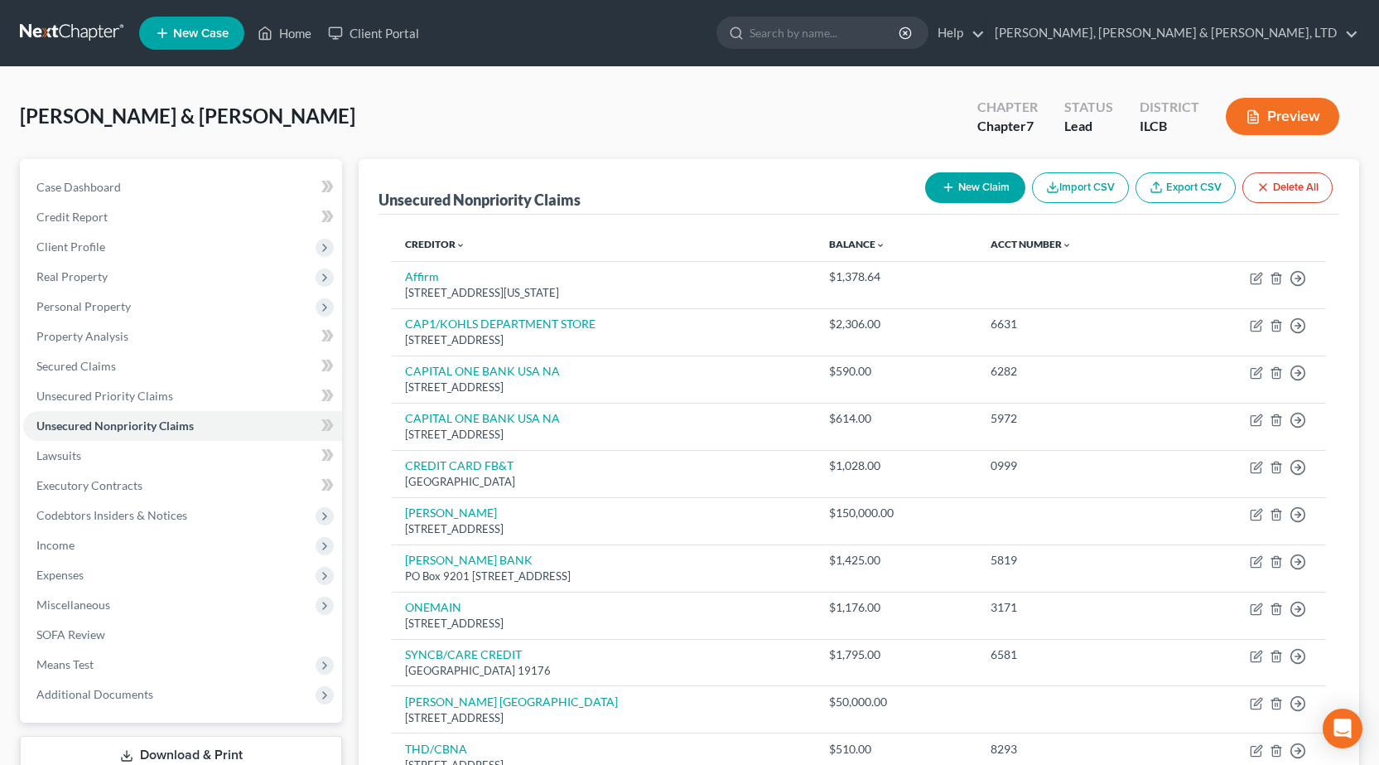
click at [954, 176] on button "New Claim" at bounding box center [975, 187] width 100 height 31
select select "2"
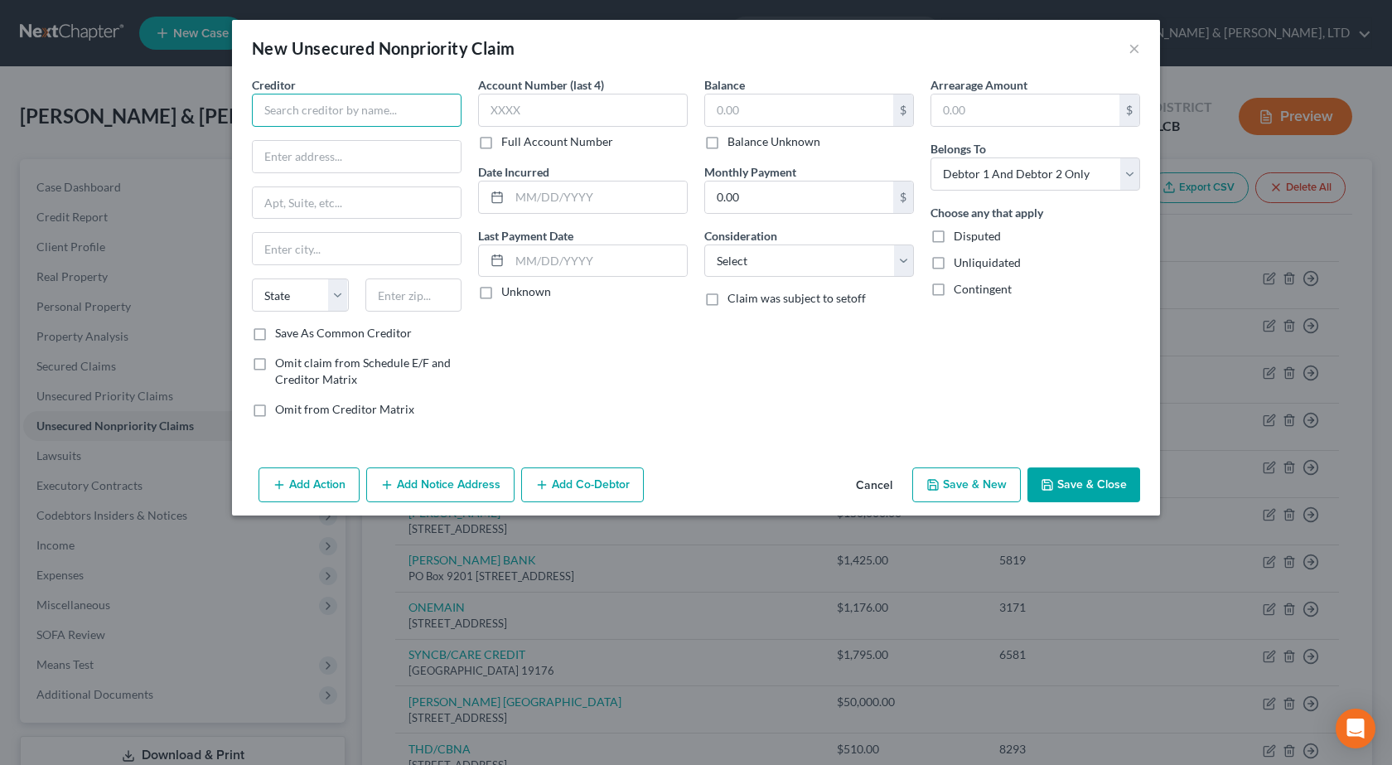
click at [411, 101] on input "text" at bounding box center [357, 110] width 210 height 33
paste input "CREDIT CARD FB&T"
type input "CREDIT CARD FB&T"
click at [303, 167] on input "text" at bounding box center [357, 156] width 208 height 31
paste input "PO BOX 84064"
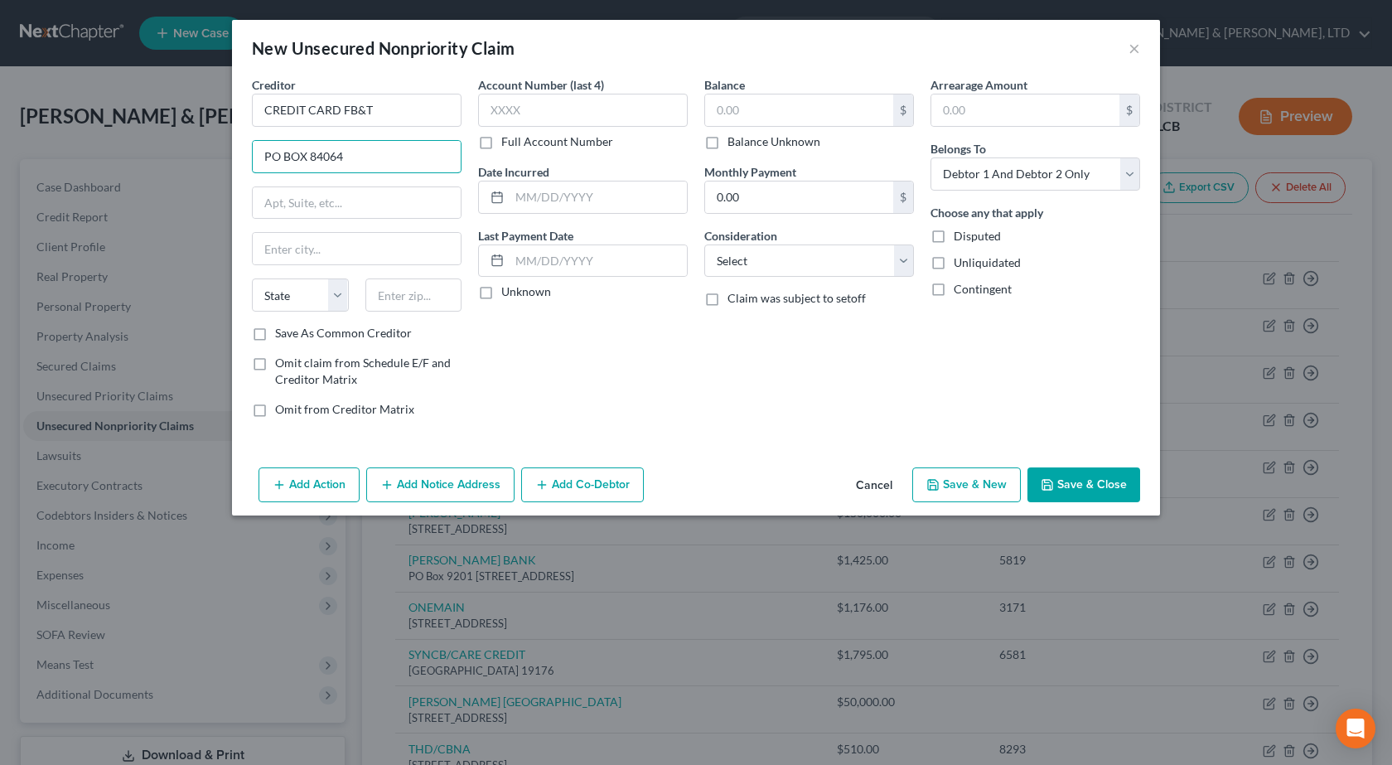
type input "PO BOX 84064"
click at [413, 277] on div "Creditor * CREDIT CARD FB&T PO BOX 84064 State [US_STATE] AK AR AZ CA CO [GEOGR…" at bounding box center [357, 200] width 210 height 248
click at [431, 295] on input "text" at bounding box center [413, 294] width 97 height 33
type input "31908"
type input "Columbus"
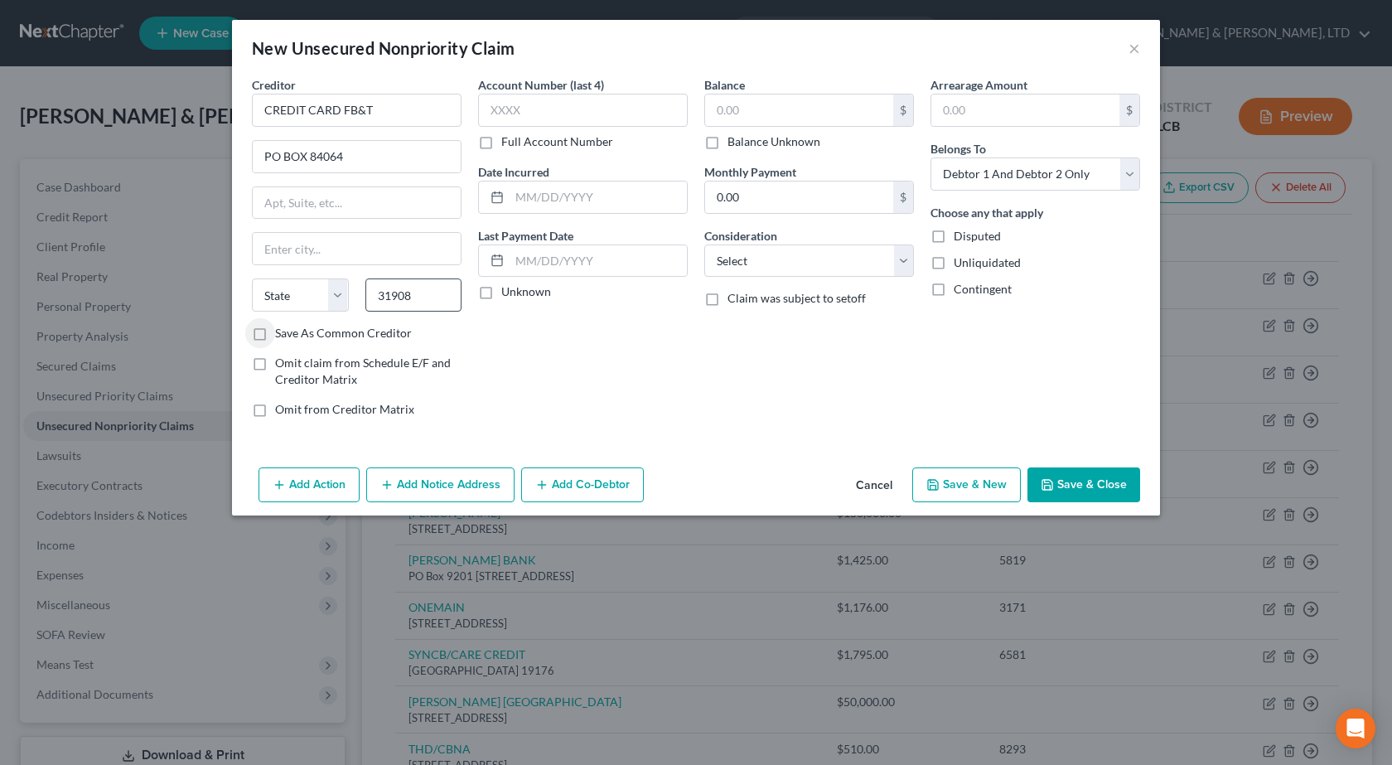
select select "10"
click at [549, 190] on input "text" at bounding box center [597, 196] width 177 height 31
paste input "[DATE]"
type input "[DATE]"
click at [524, 104] on input "text" at bounding box center [583, 110] width 210 height 33
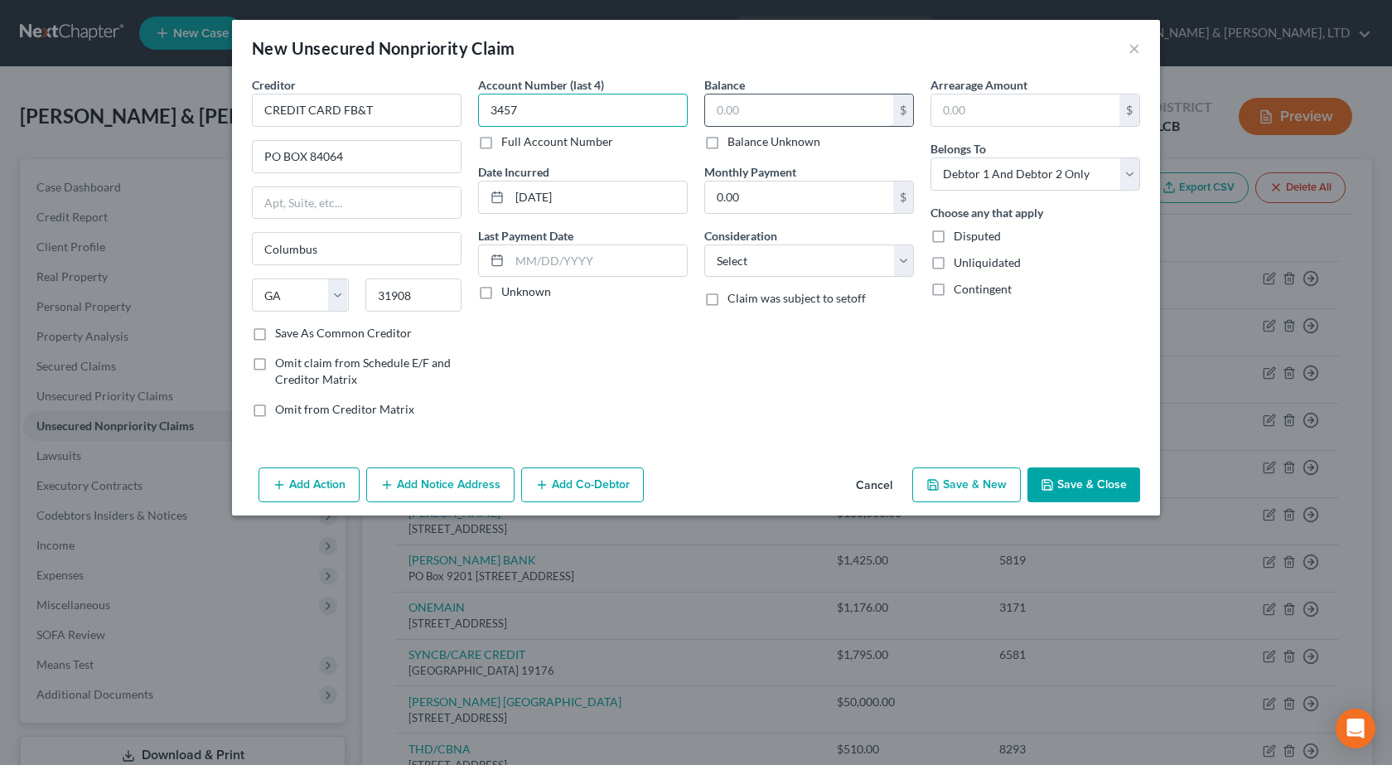
type input "3457"
click at [766, 107] on input "text" at bounding box center [799, 109] width 188 height 31
type input "1,283"
click at [798, 268] on select "Select Cable / Satellite Services Collection Agency Credit Card Debt Debt Couns…" at bounding box center [809, 260] width 210 height 33
select select "2"
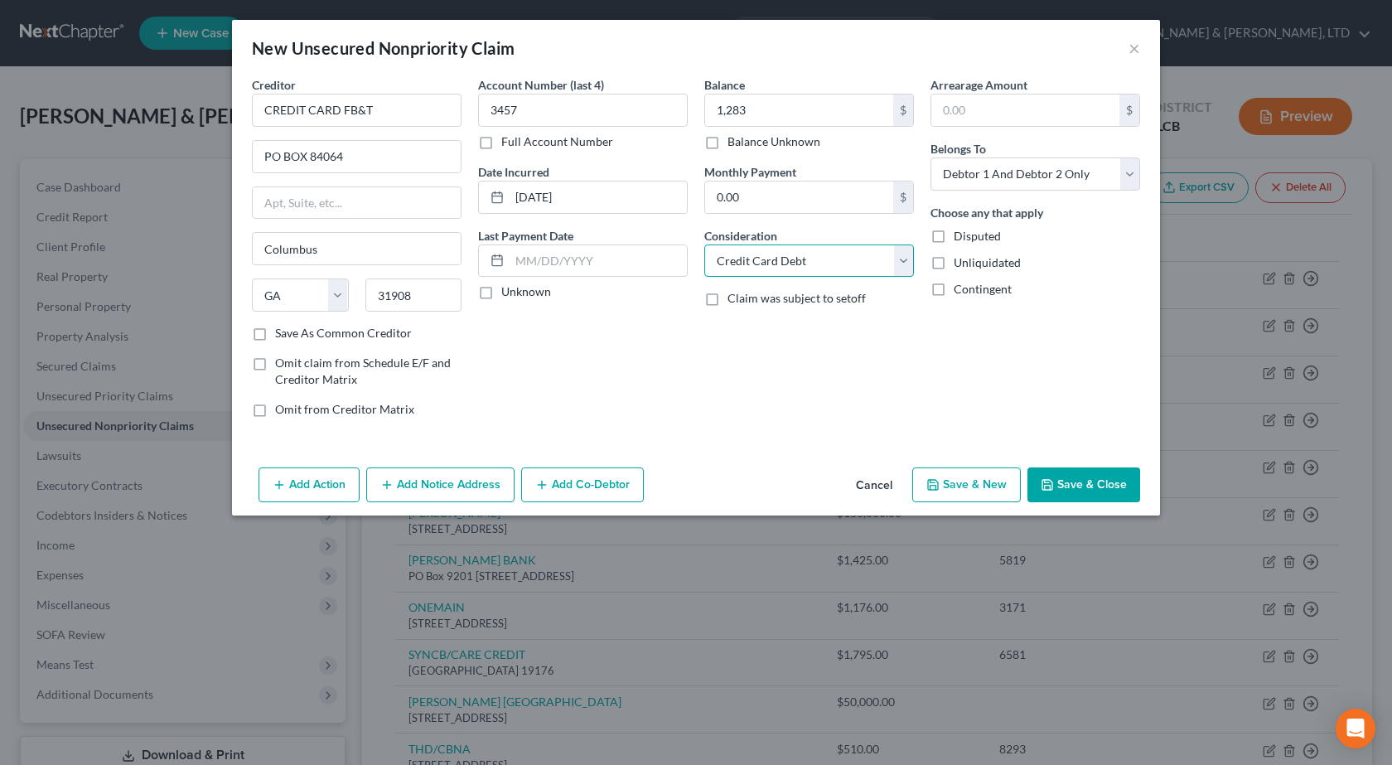
click at [704, 244] on select "Select Cable / Satellite Services Collection Agency Credit Card Debt Debt Couns…" at bounding box center [809, 260] width 210 height 33
click at [1074, 476] on button "Save & Close" at bounding box center [1083, 484] width 113 height 35
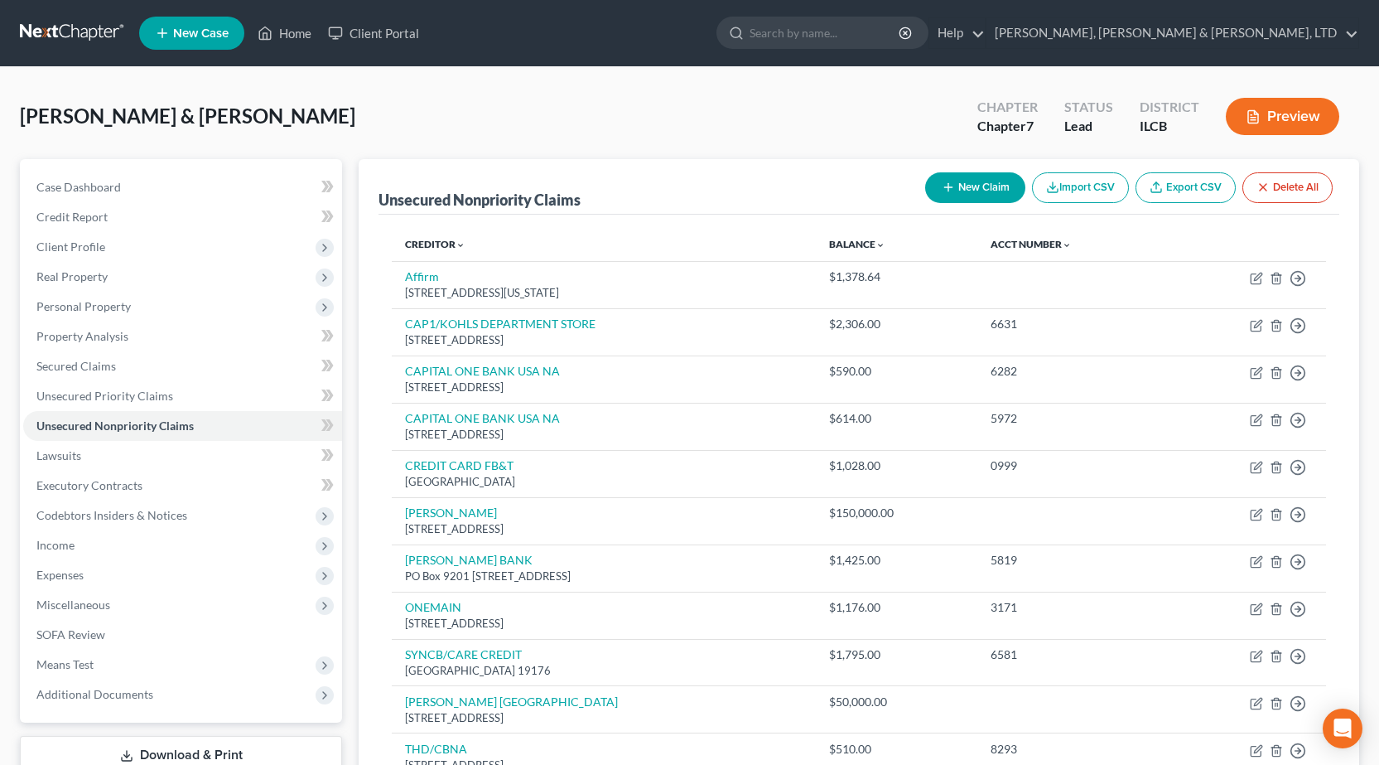
click at [962, 190] on button "New Claim" at bounding box center [975, 187] width 100 height 31
select select "2"
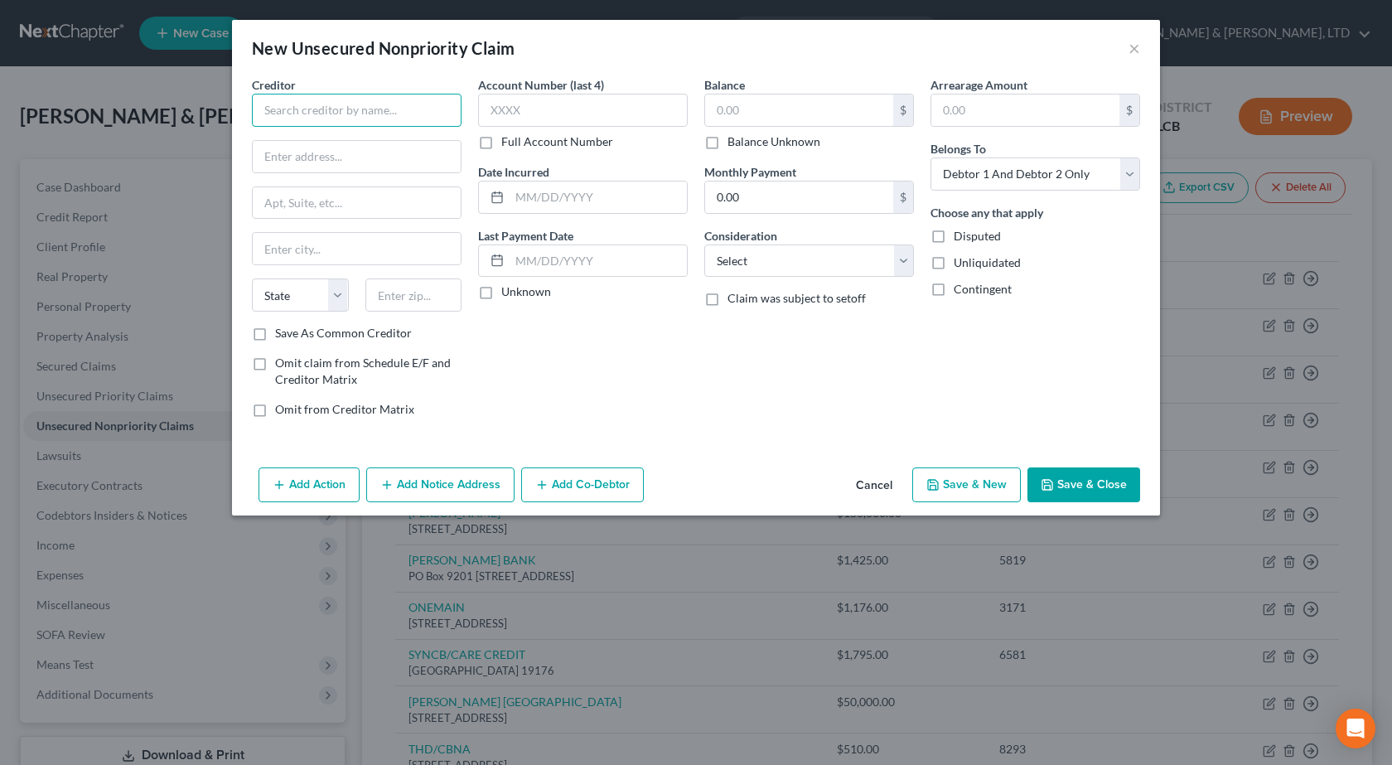
click at [322, 101] on input "text" at bounding box center [357, 110] width 210 height 33
paste input "CAPITAL ONE / MENARDS"
type input "CAPITAL ONE / MENARDS"
click at [376, 160] on input "text" at bounding box center [357, 156] width 208 height 31
paste input "PO BOX 31293"
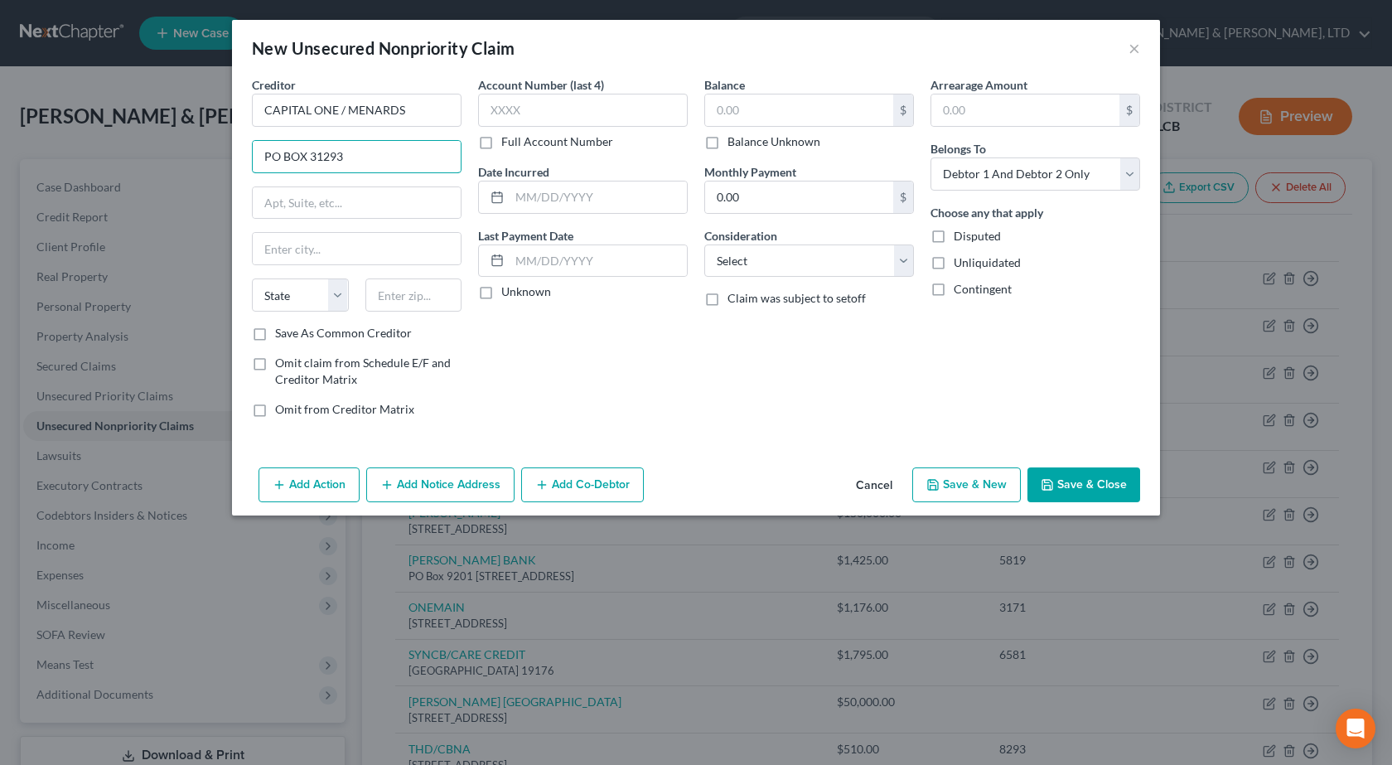
type input "PO BOX 31293"
click at [449, 294] on input "text" at bounding box center [413, 294] width 97 height 33
type input "84131"
type input "[GEOGRAPHIC_DATA]"
select select "46"
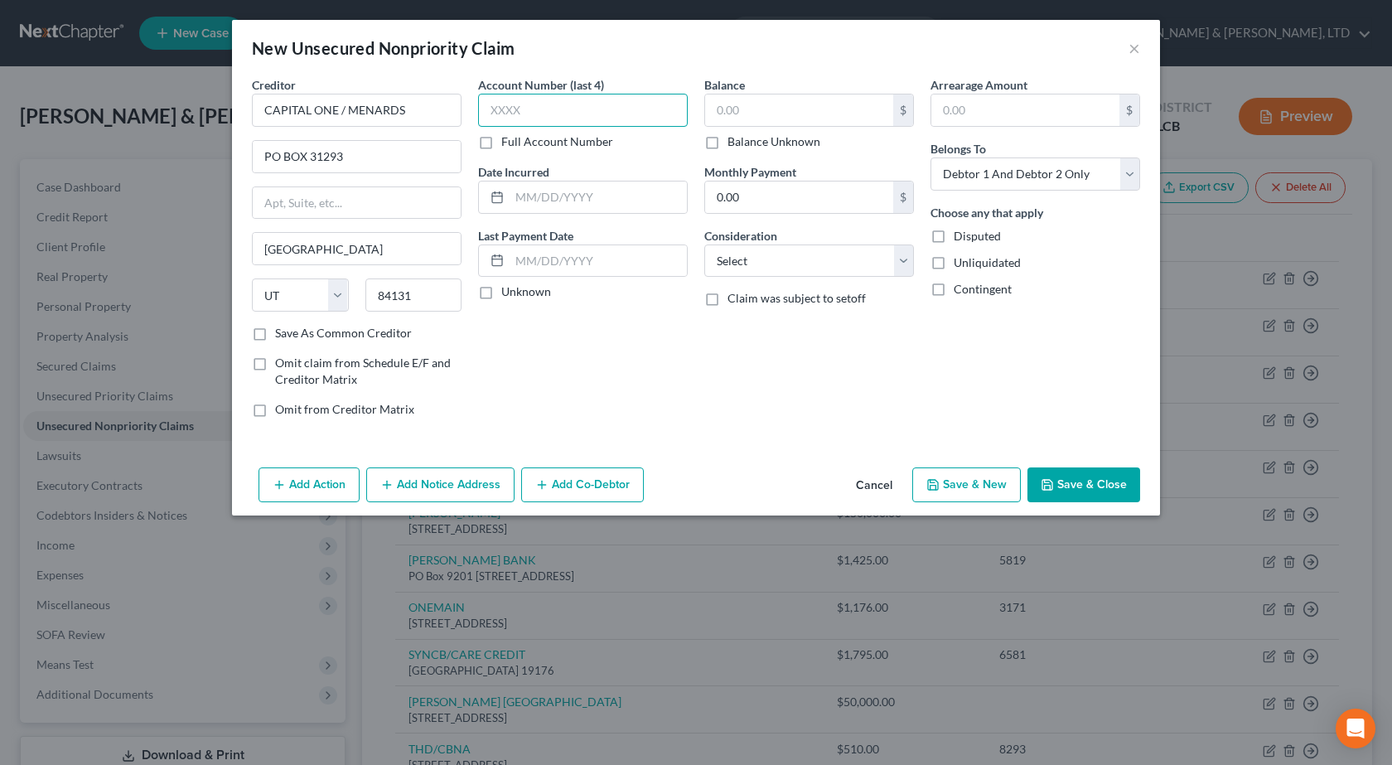
click at [592, 99] on input "text" at bounding box center [583, 110] width 210 height 33
type input "0840"
click at [524, 200] on input "text" at bounding box center [597, 196] width 177 height 31
paste input "[DATE]"
type input "[DATE]"
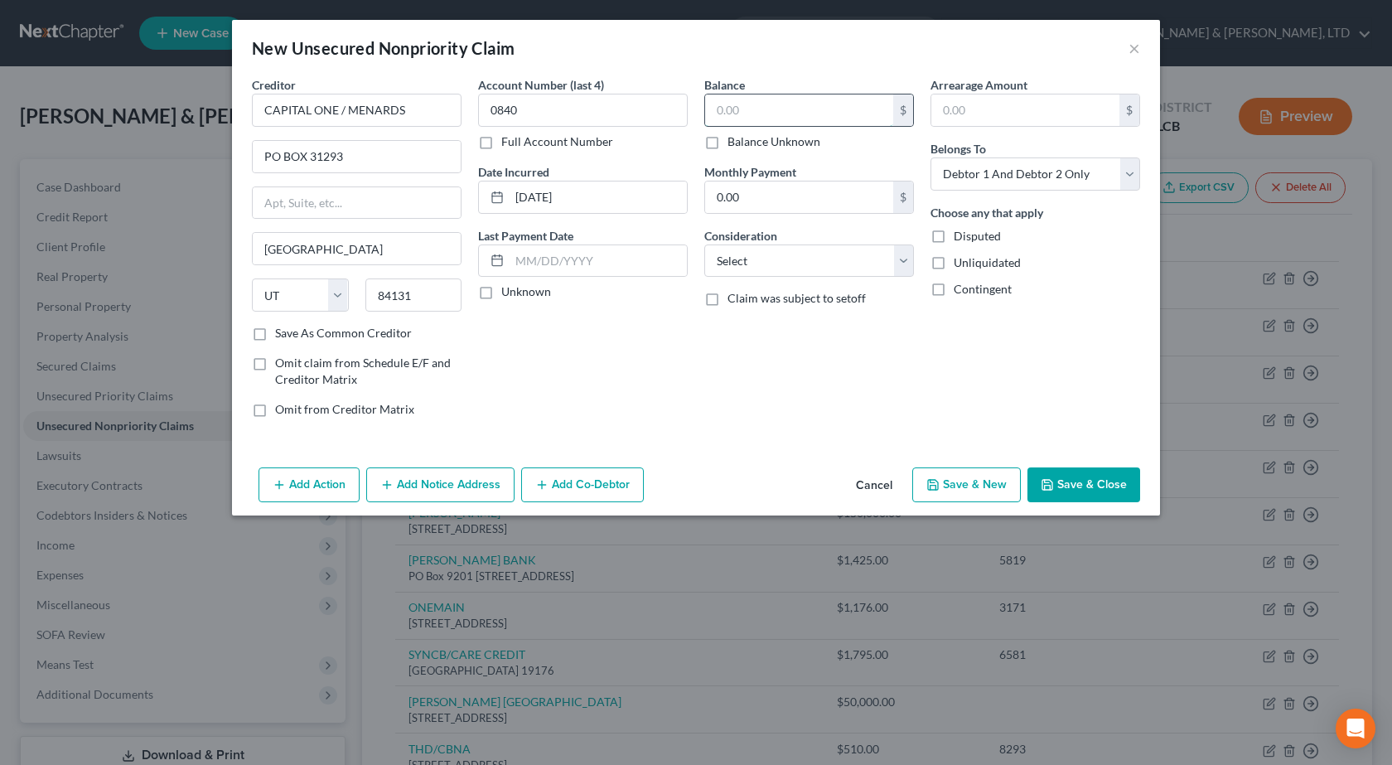
click at [755, 106] on input "text" at bounding box center [799, 109] width 188 height 31
type input "861"
click at [782, 275] on select "Select Cable / Satellite Services Collection Agency Credit Card Debt Debt Couns…" at bounding box center [809, 260] width 210 height 33
click at [746, 248] on select "Select Cable / Satellite Services Collection Agency Credit Card Debt Debt Couns…" at bounding box center [809, 260] width 210 height 33
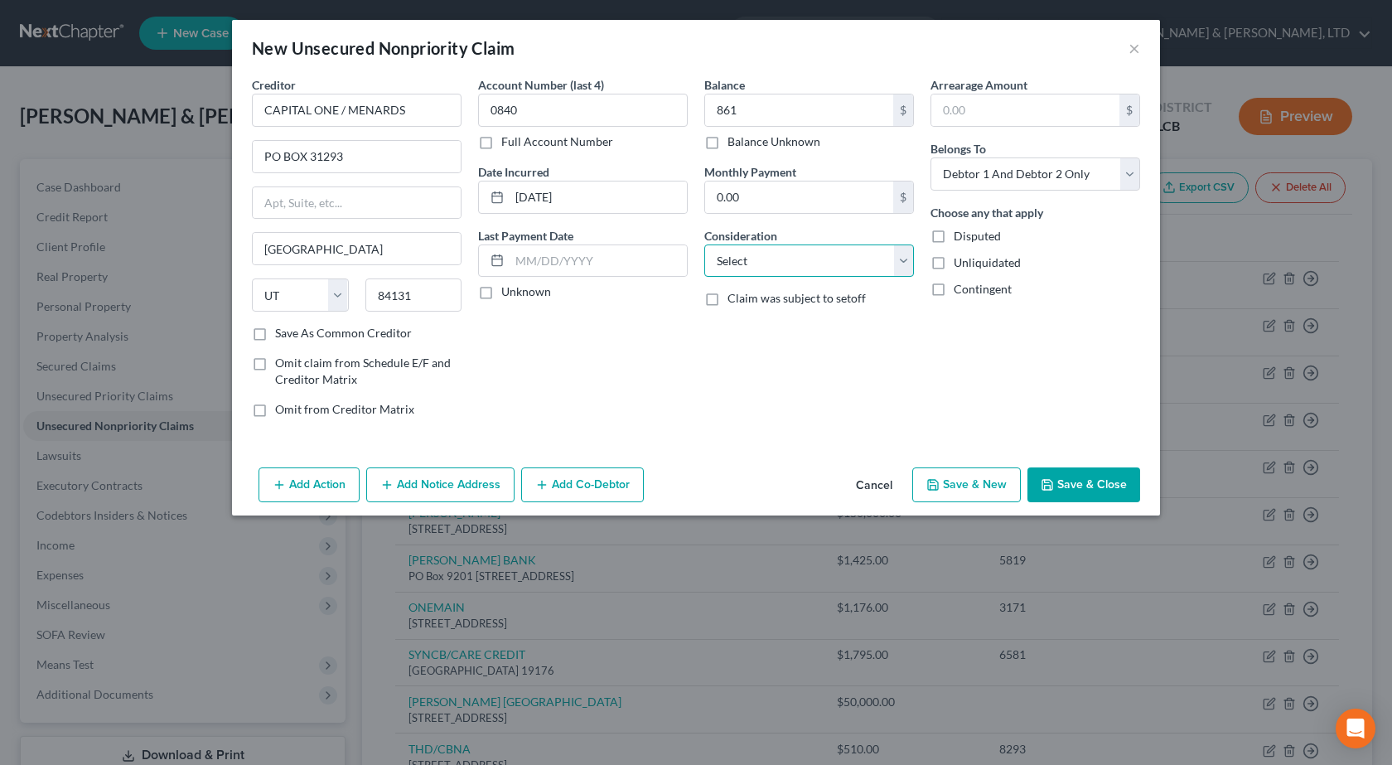
select select "2"
click at [704, 244] on select "Select Cable / Satellite Services Collection Agency Credit Card Debt Debt Couns…" at bounding box center [809, 260] width 210 height 33
click at [1084, 487] on button "Save & Close" at bounding box center [1083, 484] width 113 height 35
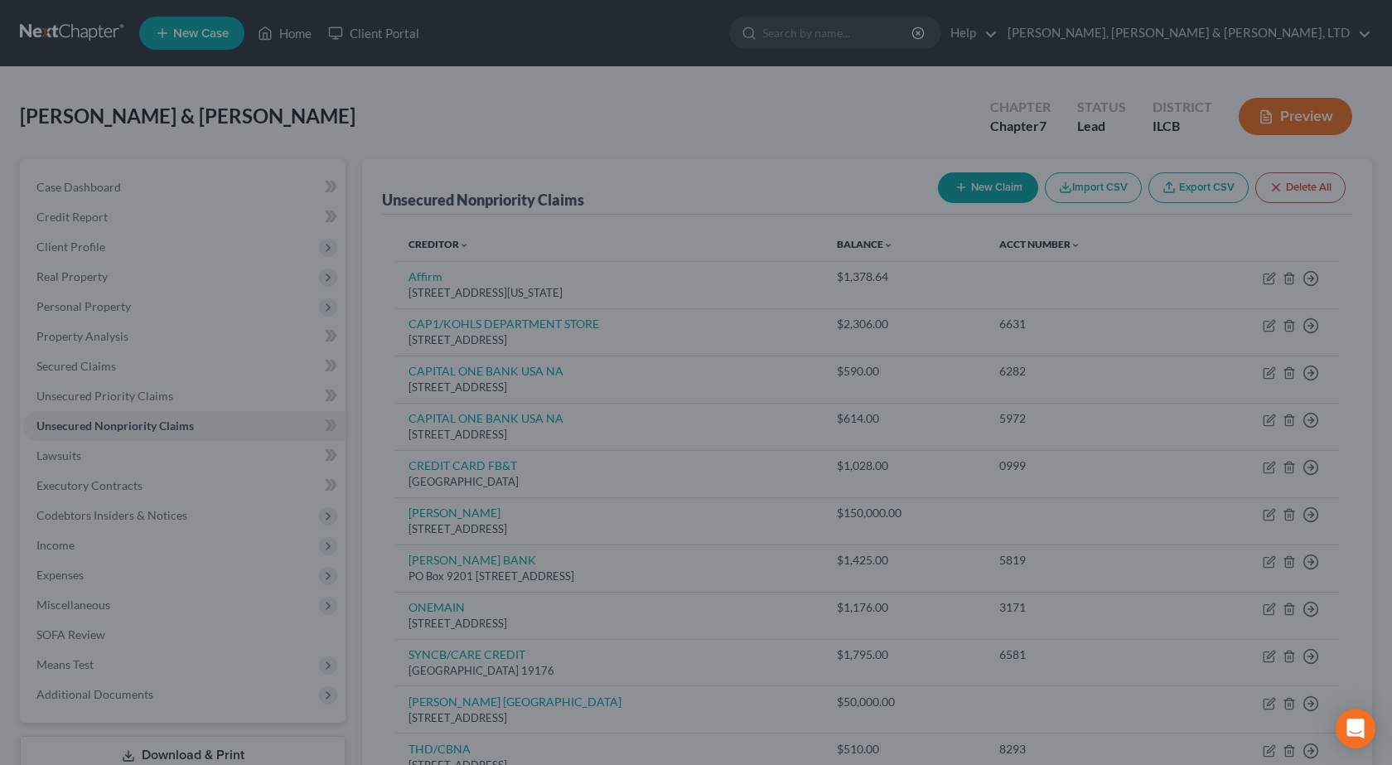
type input "861.00"
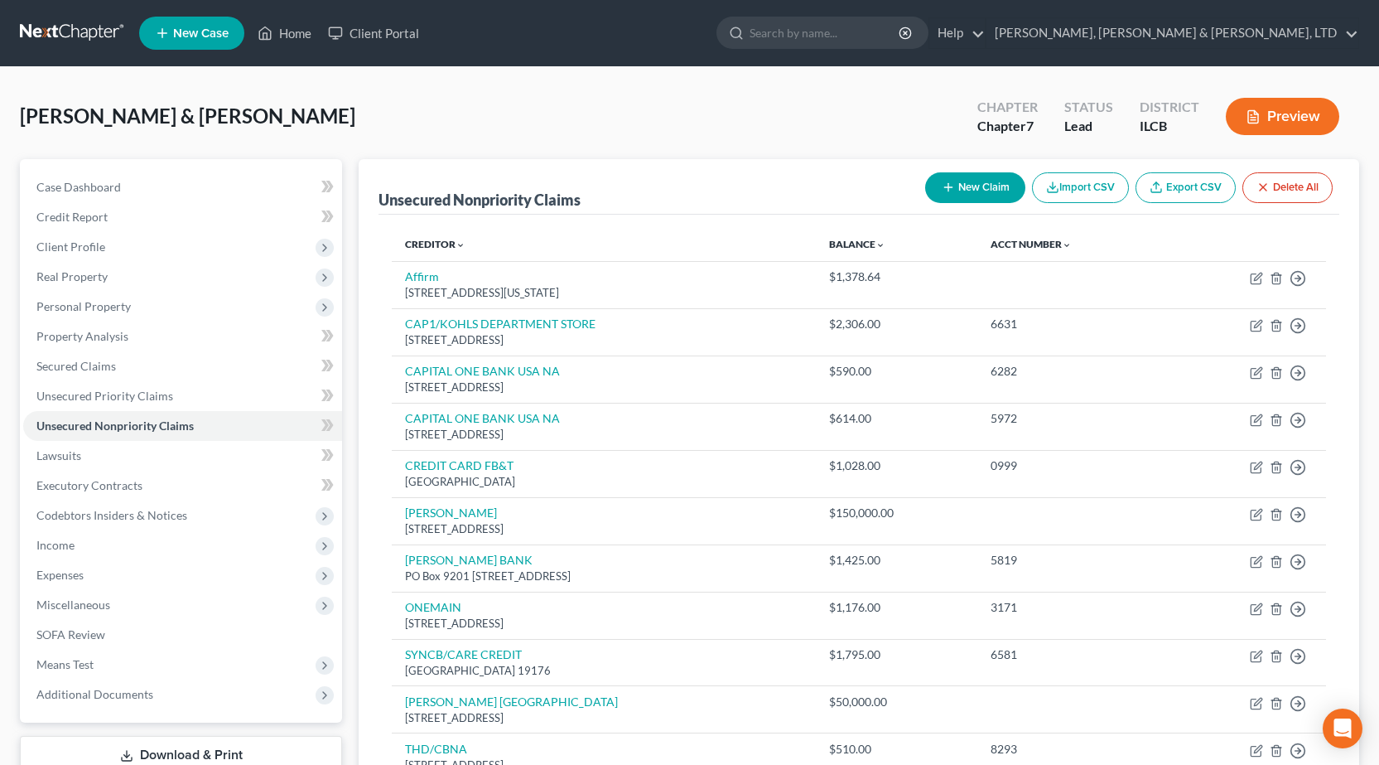
click at [978, 186] on button "New Claim" at bounding box center [975, 187] width 100 height 31
select select "2"
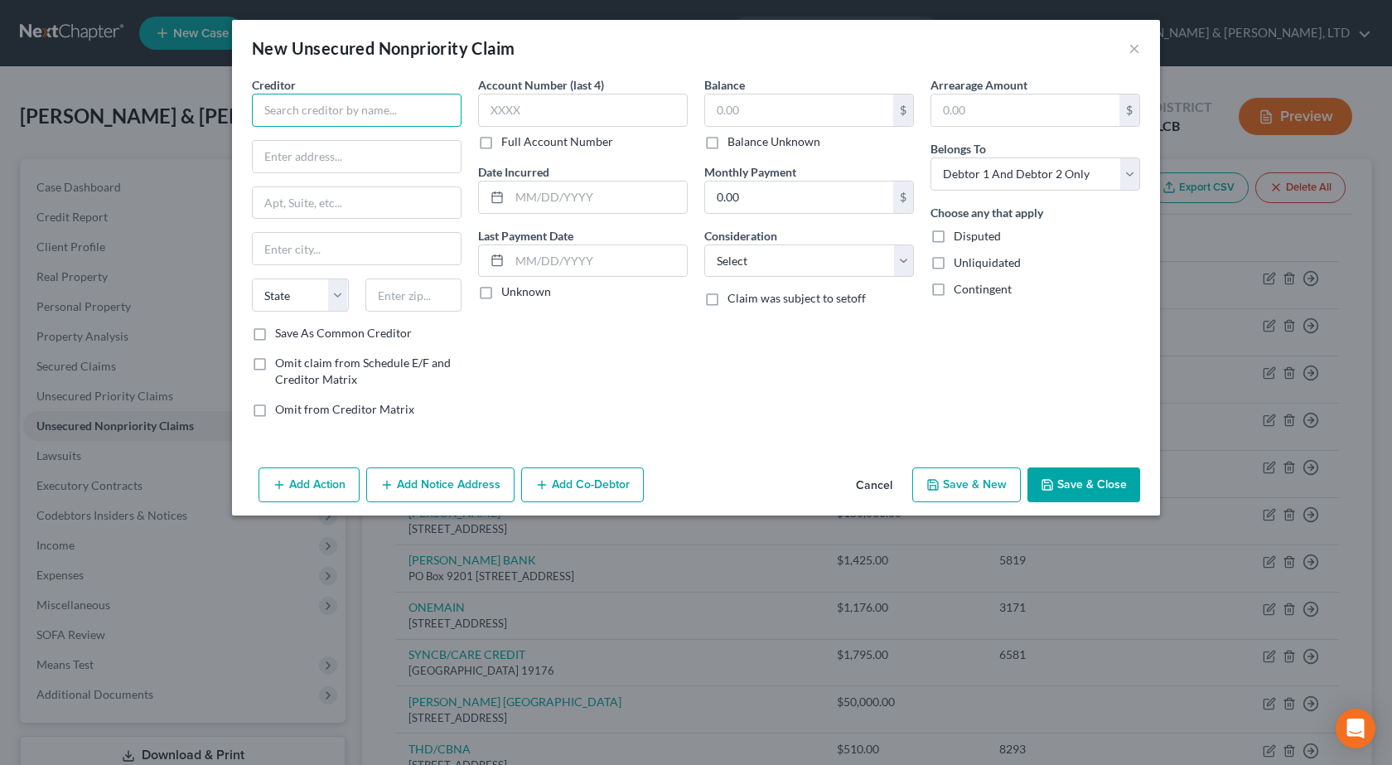
click at [287, 111] on input "text" at bounding box center [357, 110] width 210 height 33
paste input "CAPITAL ONE BANK USA NA"
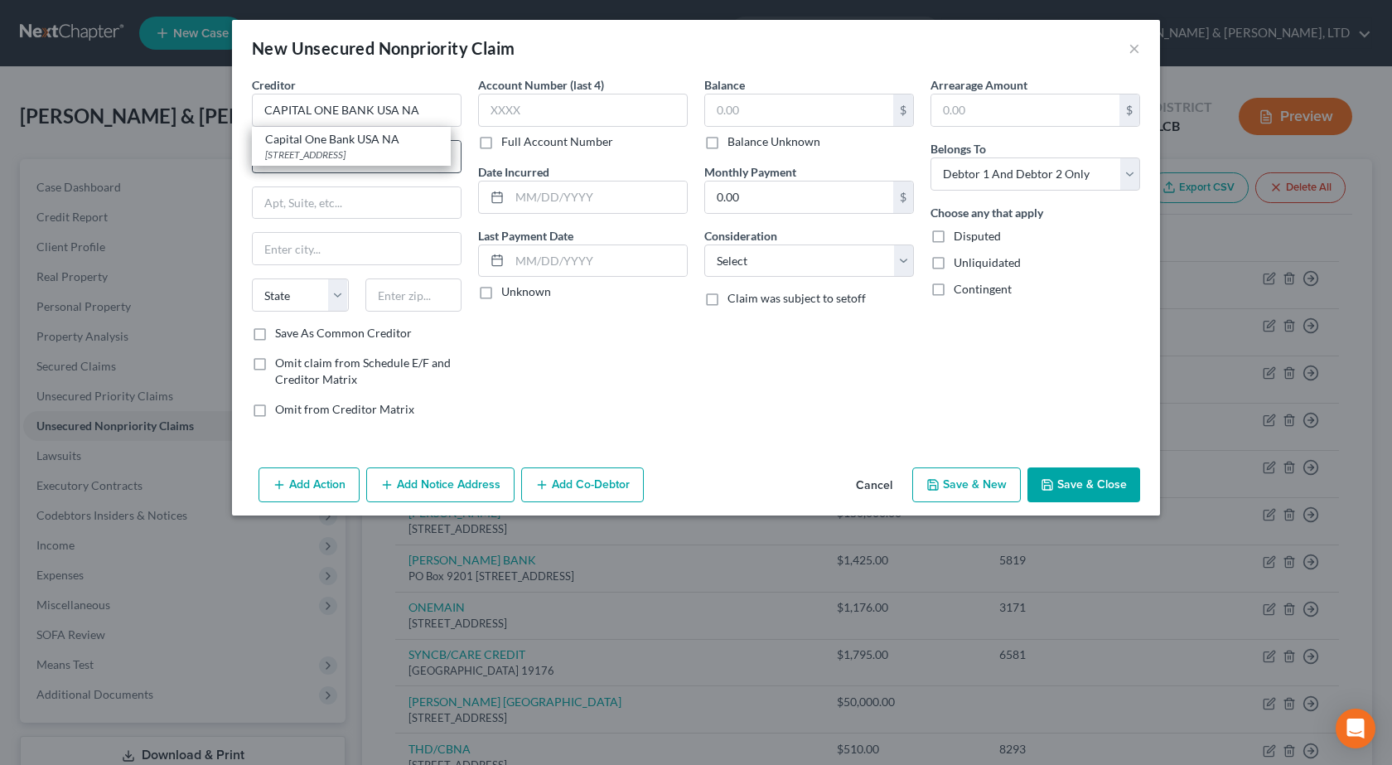
click at [326, 147] on div "[STREET_ADDRESS]" at bounding box center [351, 154] width 172 height 14
type input "Capital One Bank USA NA"
type input "PO Box 31293"
type input "[GEOGRAPHIC_DATA]"
select select "46"
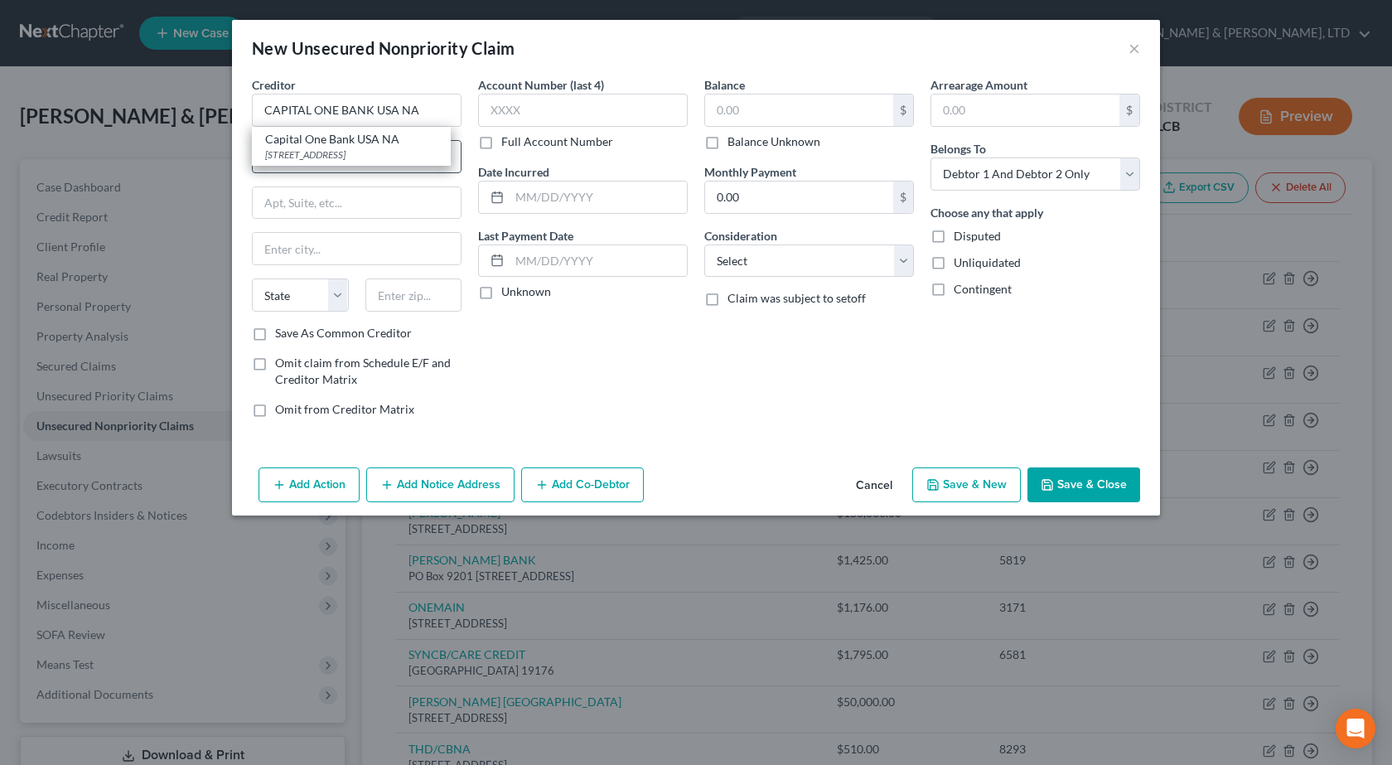
type input "84131-1293"
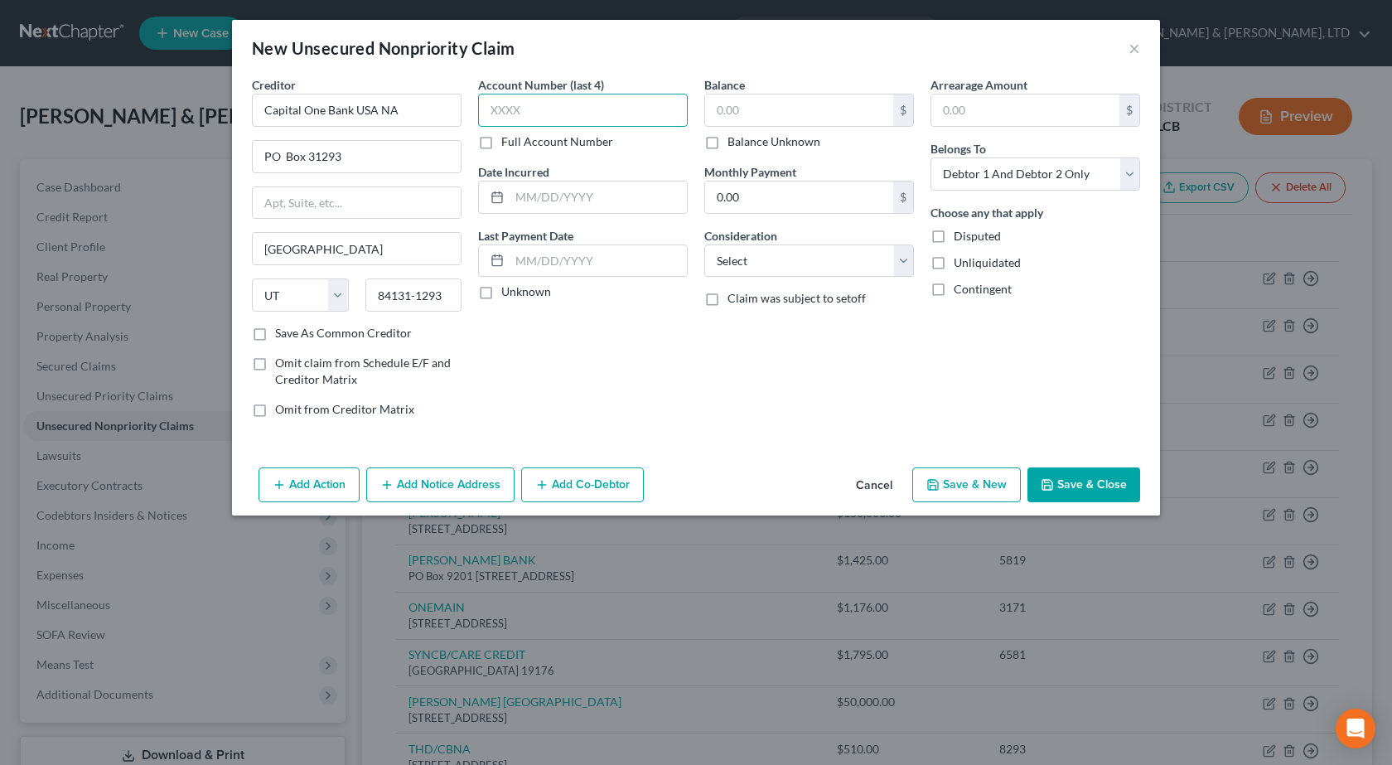
drag, startPoint x: 562, startPoint y: 113, endPoint x: 606, endPoint y: 68, distance: 62.7
click at [567, 107] on input "text" at bounding box center [583, 110] width 210 height 33
type input "4639"
click at [562, 210] on input "text" at bounding box center [597, 196] width 177 height 31
click at [591, 200] on input "text" at bounding box center [597, 196] width 177 height 31
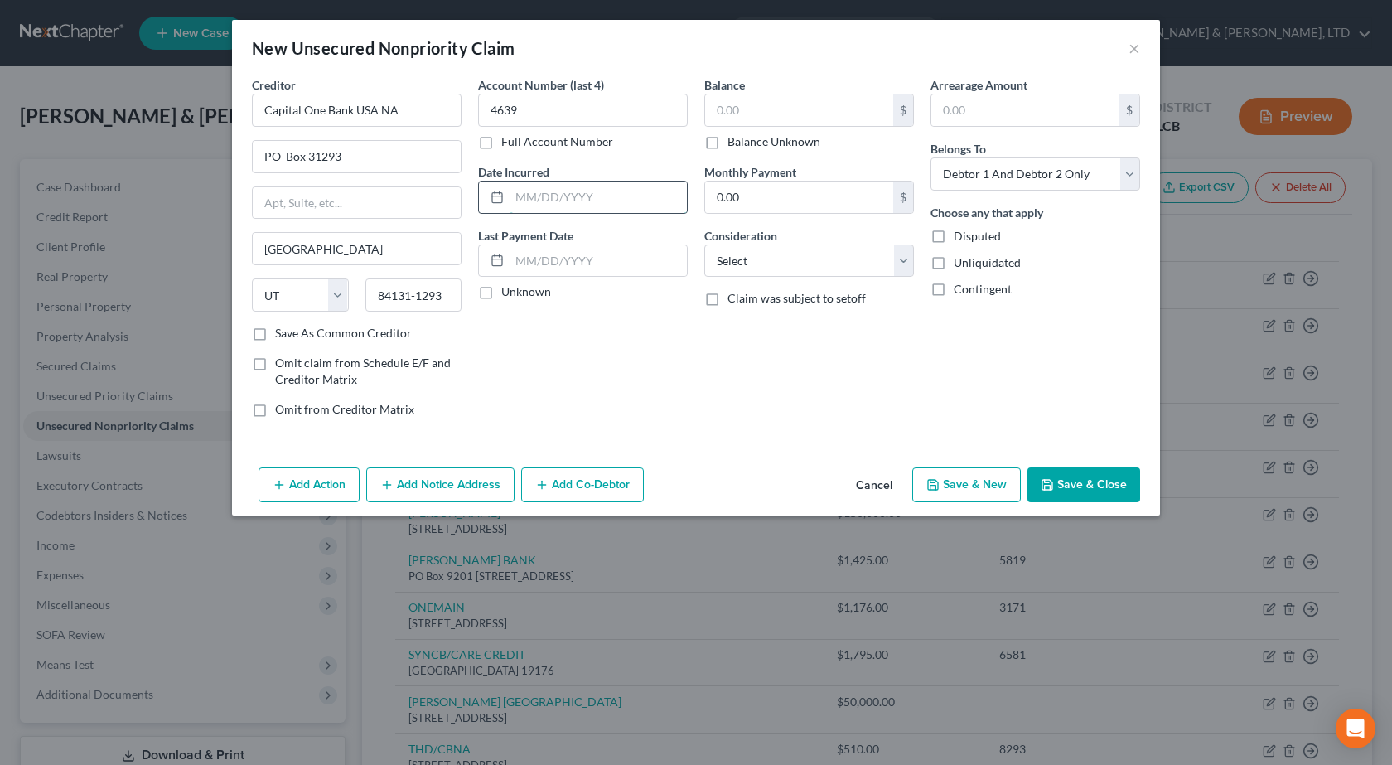
paste input "[DATE]"
type input "[DATE]"
click at [763, 109] on input "text" at bounding box center [799, 109] width 188 height 31
type input "613"
click at [803, 269] on select "Select Cable / Satellite Services Collection Agency Credit Card Debt Debt Couns…" at bounding box center [809, 260] width 210 height 33
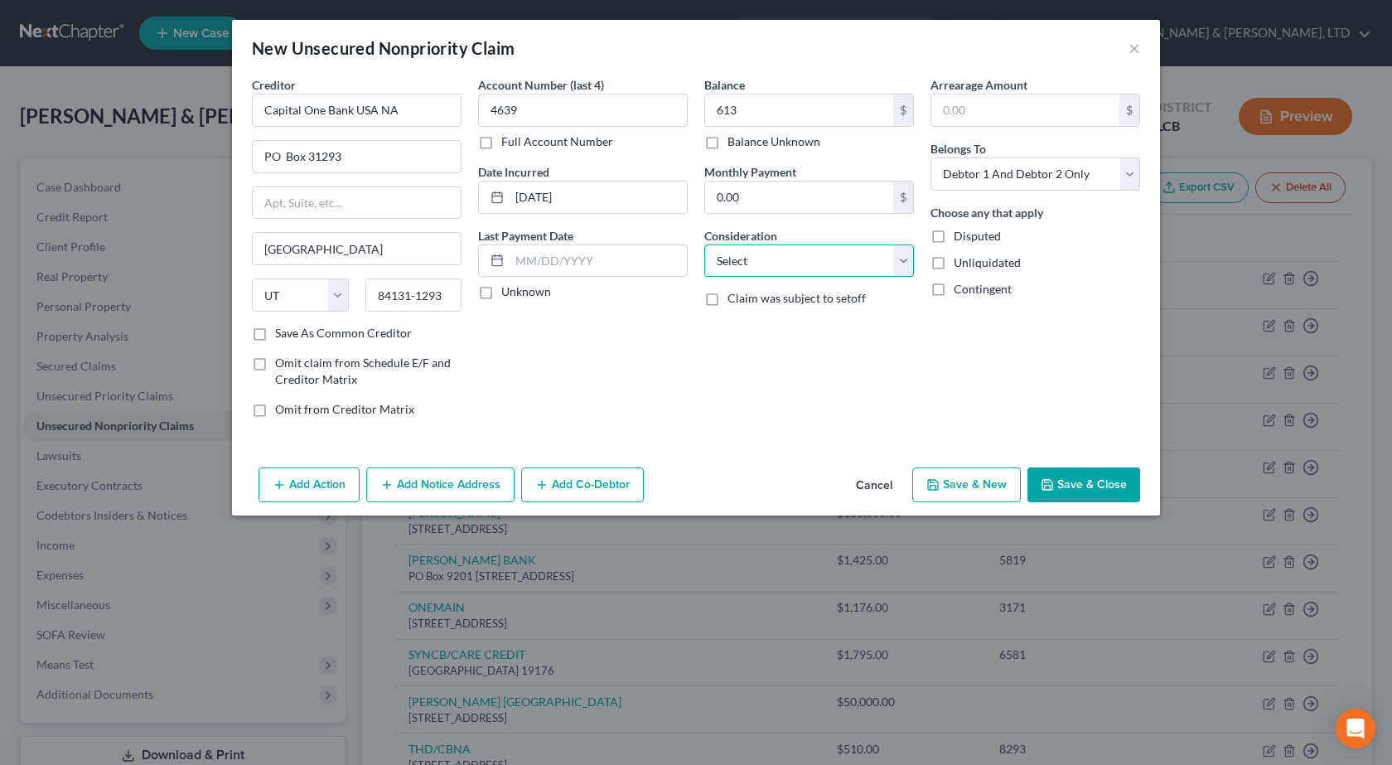
select select "2"
click at [704, 244] on select "Select Cable / Satellite Services Collection Agency Credit Card Debt Debt Couns…" at bounding box center [809, 260] width 210 height 33
click at [1075, 476] on button "Save & Close" at bounding box center [1083, 484] width 113 height 35
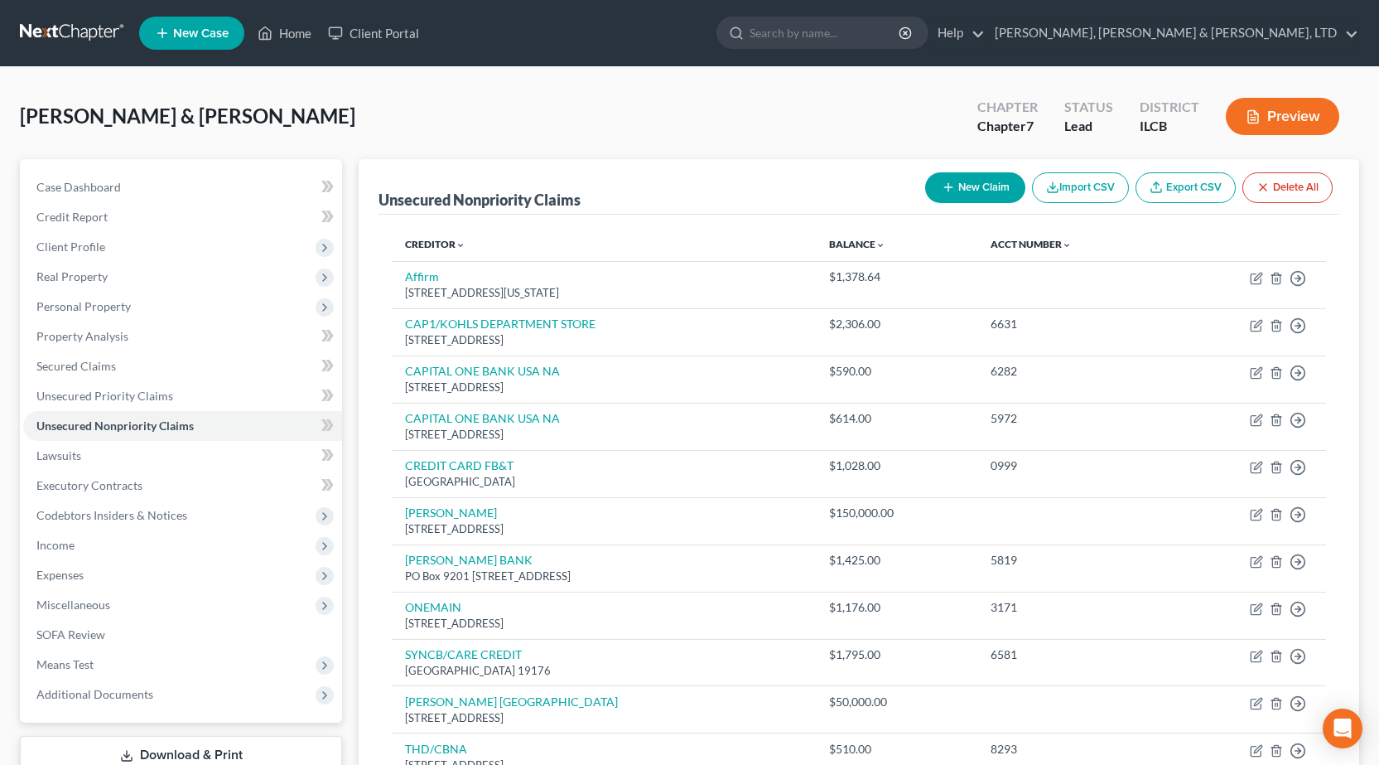
click at [982, 184] on button "New Claim" at bounding box center [975, 187] width 100 height 31
select select "2"
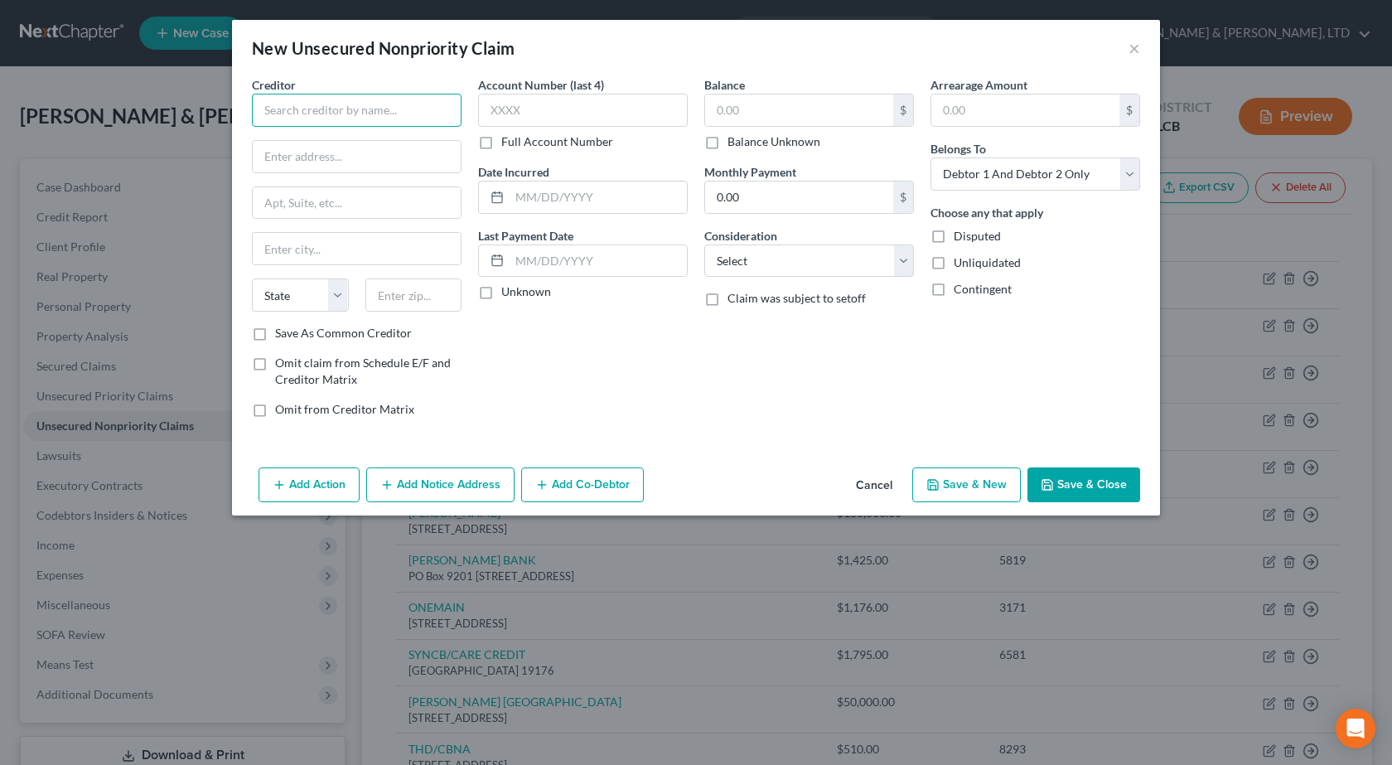
click at [304, 107] on input "text" at bounding box center [357, 110] width 210 height 33
type input "Renal Care Associates, S.C."
type input "[STREET_ADDRESS][PERSON_NAME]"
type input "Suite 401"
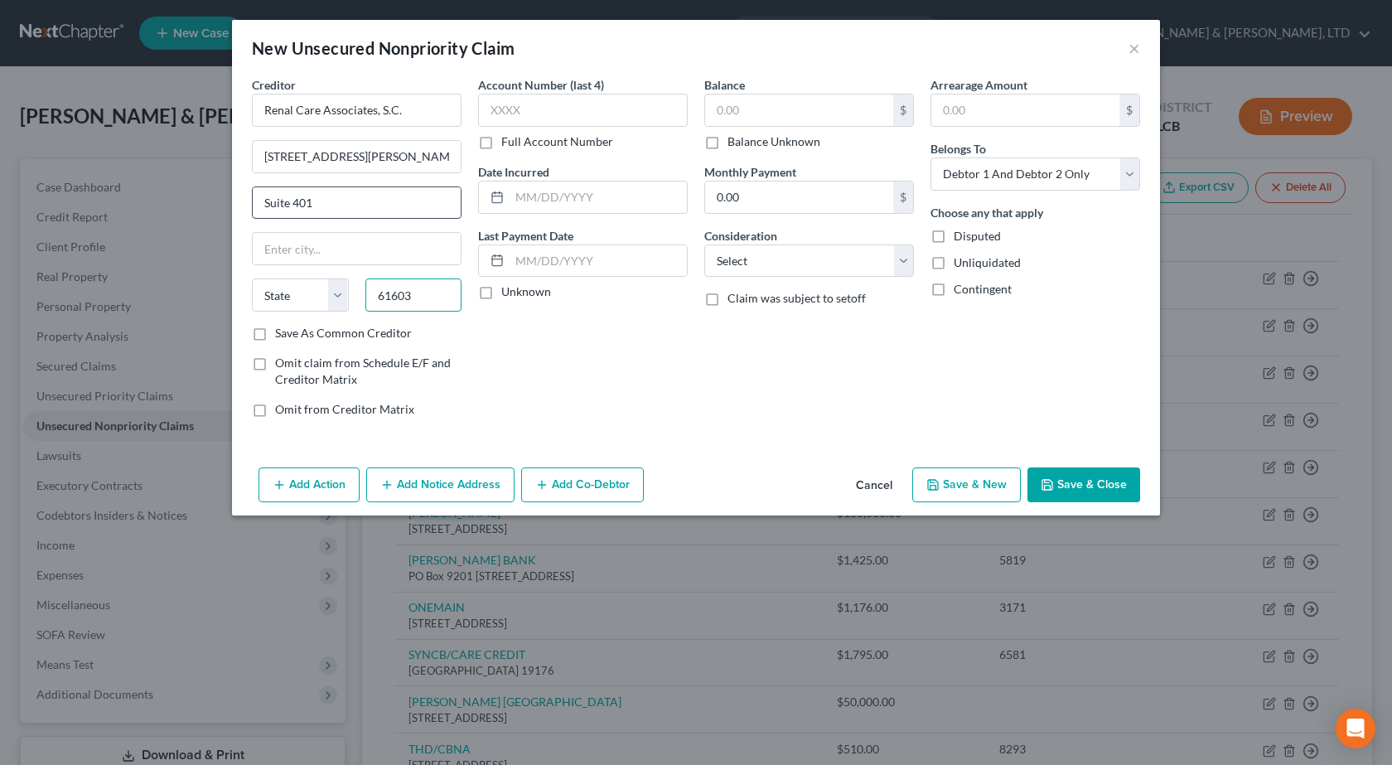
type input "61603"
type input "Peoria"
select select "14"
click at [367, 201] on input "Suite 401" at bounding box center [357, 202] width 208 height 31
click at [515, 108] on input "text" at bounding box center [583, 110] width 210 height 33
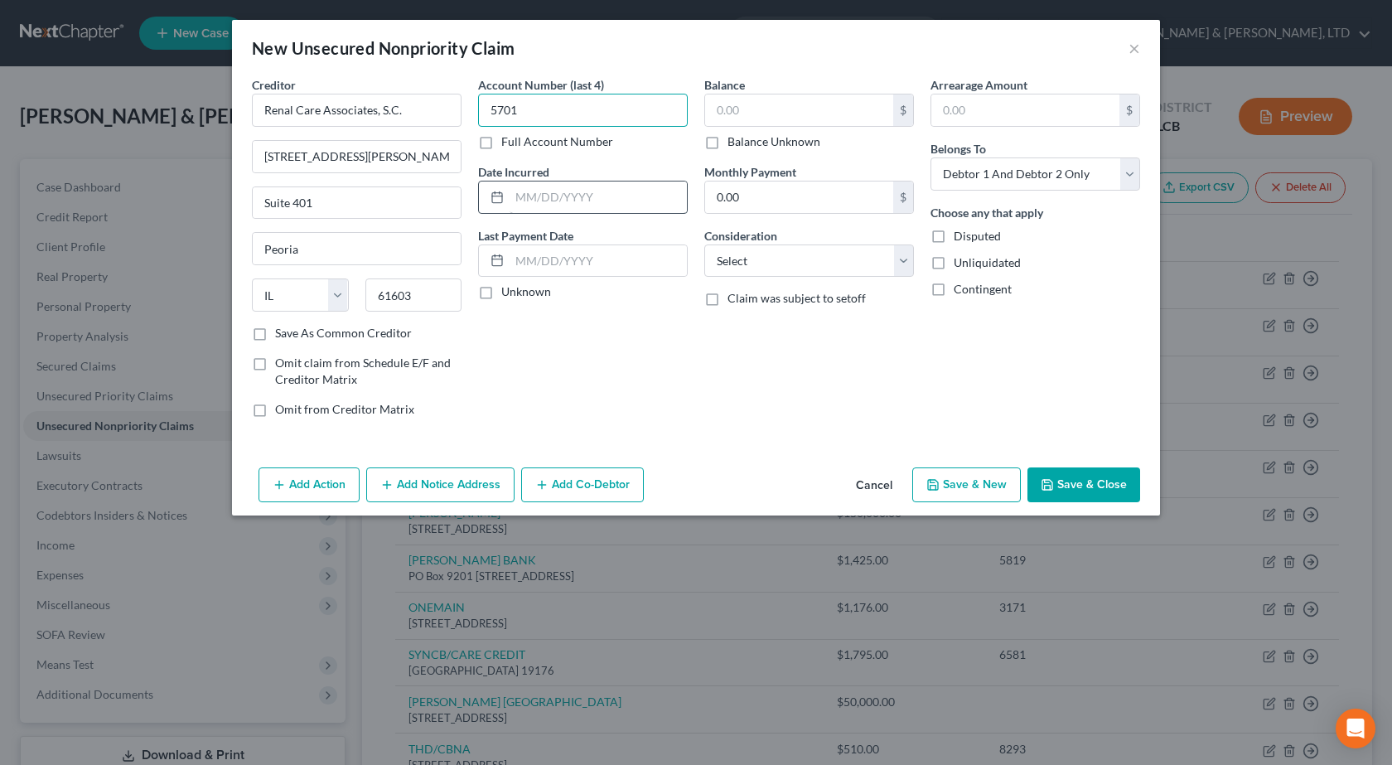
type input "5701"
click at [569, 206] on input "text" at bounding box center [597, 196] width 177 height 31
type input "0"
type input "[DATE]"
click at [754, 111] on input "text" at bounding box center [799, 109] width 188 height 31
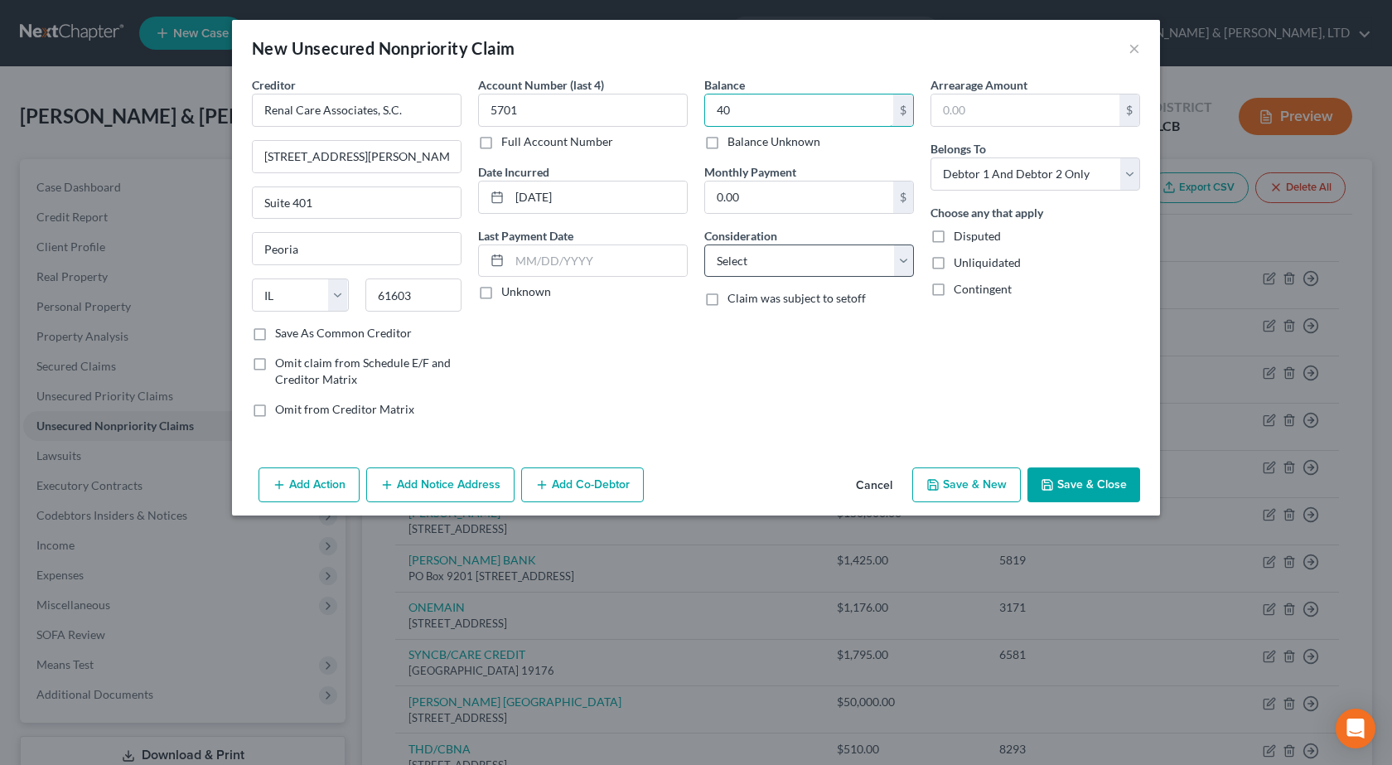
type input "40"
click at [740, 261] on select "Select Cable / Satellite Services Collection Agency Credit Card Debt Debt Couns…" at bounding box center [809, 260] width 210 height 33
select select "9"
click at [704, 244] on select "Select Cable / Satellite Services Collection Agency Credit Card Debt Debt Couns…" at bounding box center [809, 260] width 210 height 33
click at [1035, 495] on button "Save & Close" at bounding box center [1083, 484] width 113 height 35
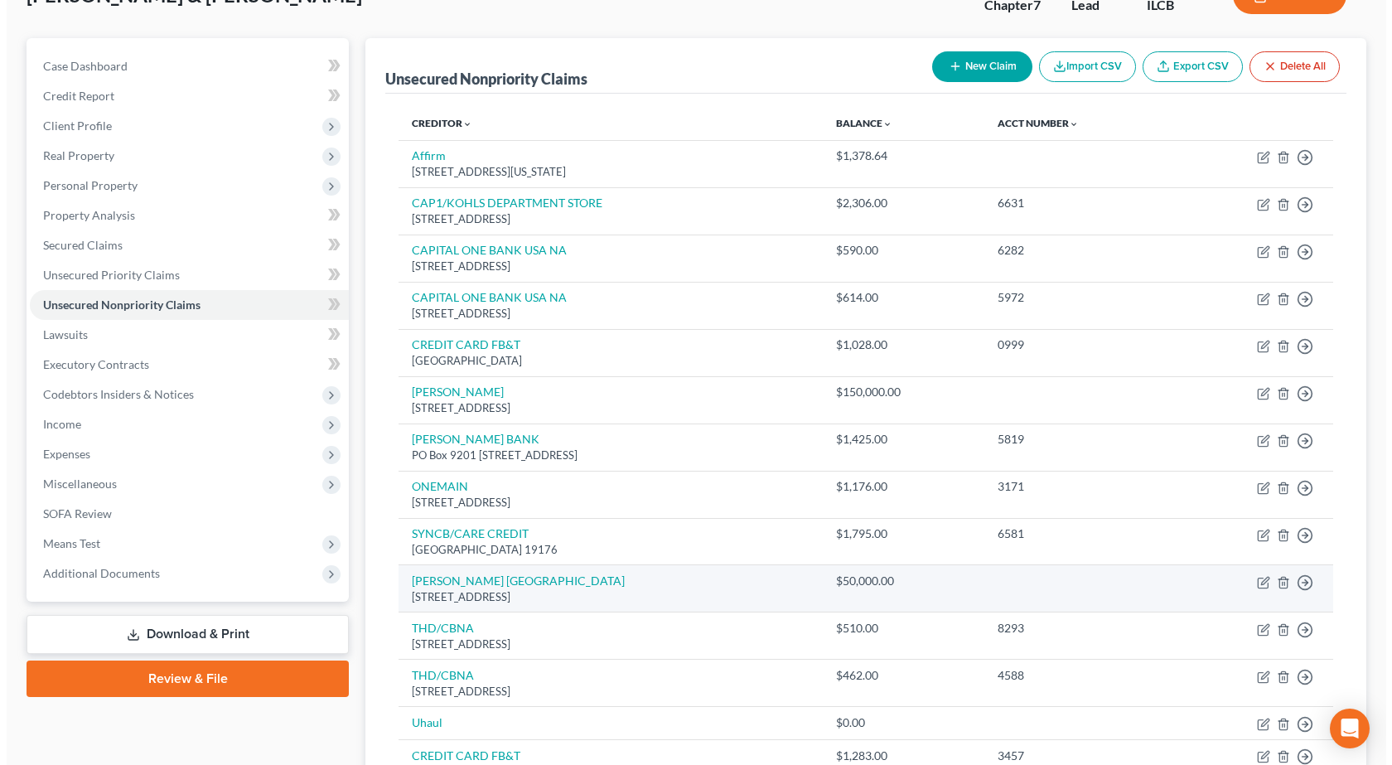
scroll to position [248, 0]
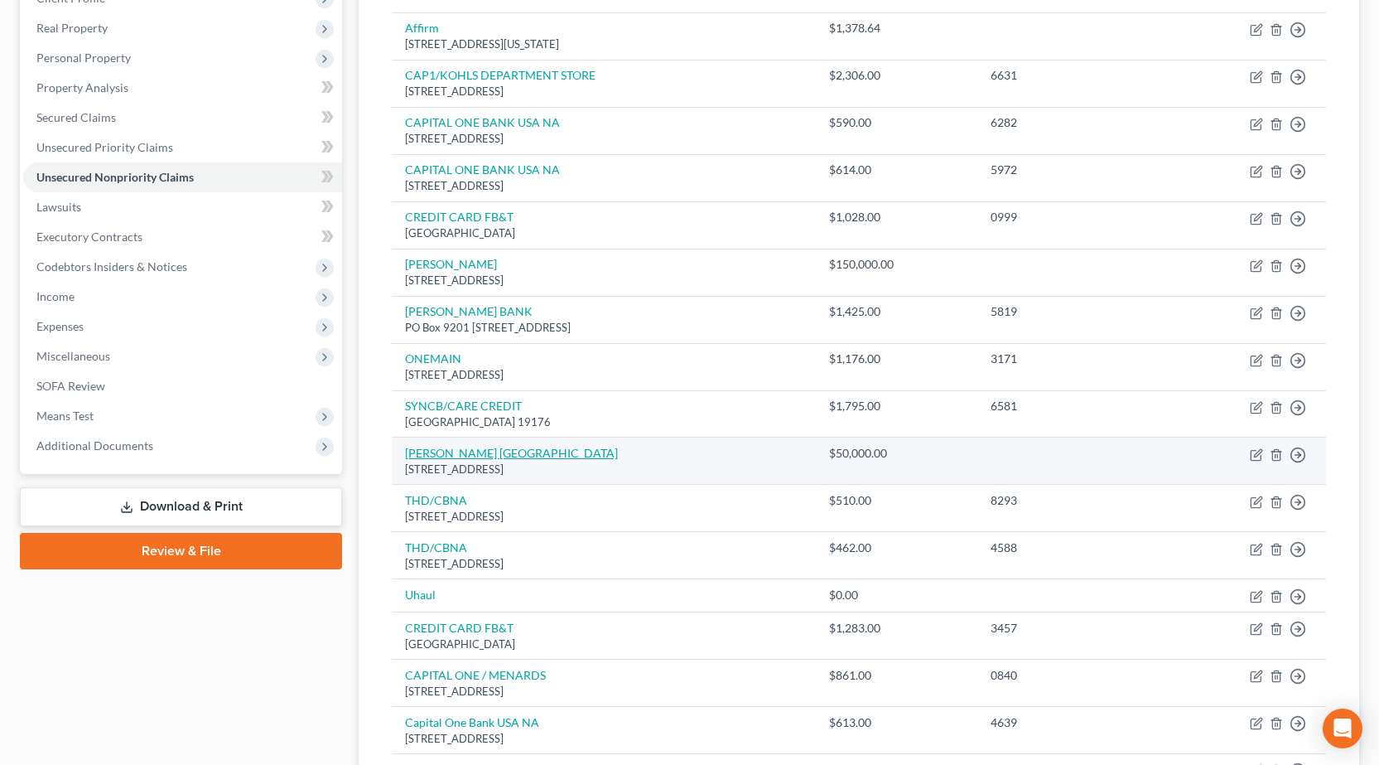
click at [487, 456] on link "[PERSON_NAME] [GEOGRAPHIC_DATA]" at bounding box center [511, 453] width 213 height 14
select select "14"
select select "9"
select select "2"
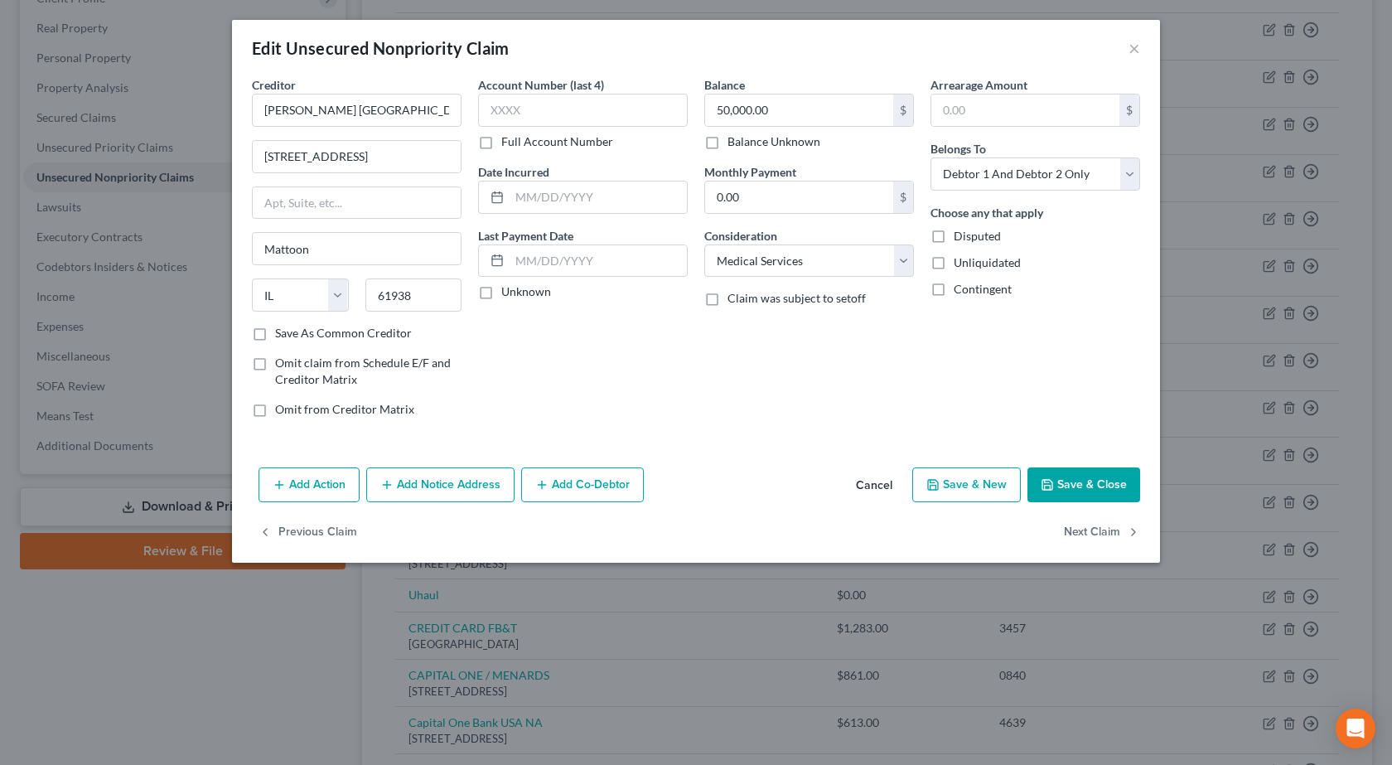
click at [408, 487] on button "Add Notice Address" at bounding box center [440, 484] width 148 height 35
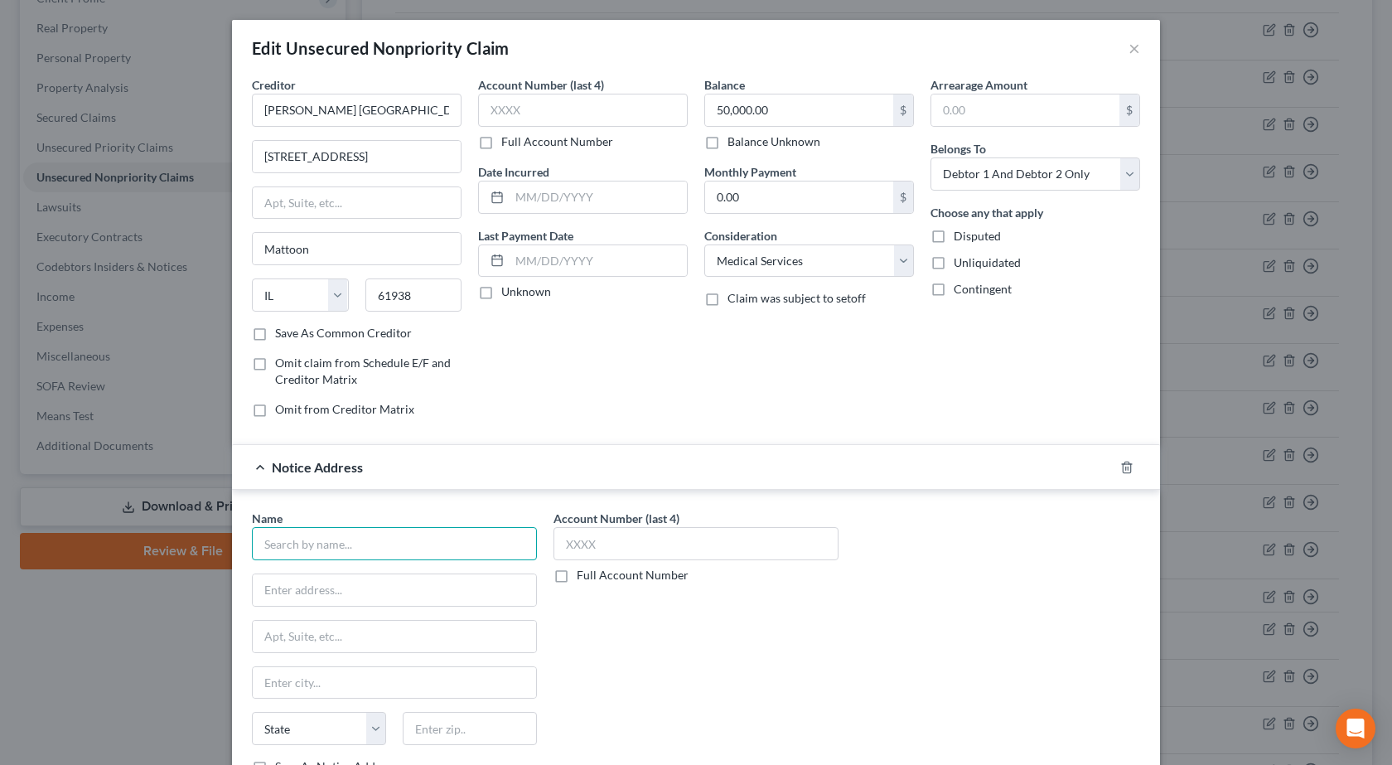
click at [321, 543] on input "text" at bounding box center [394, 543] width 285 height 33
type input "Collection Professionals, Inc."
type input "[STREET_ADDRESS][PERSON_NAME]"
click at [730, 672] on div "Account Number (last 4) Full Account Number" at bounding box center [696, 648] width 302 height 278
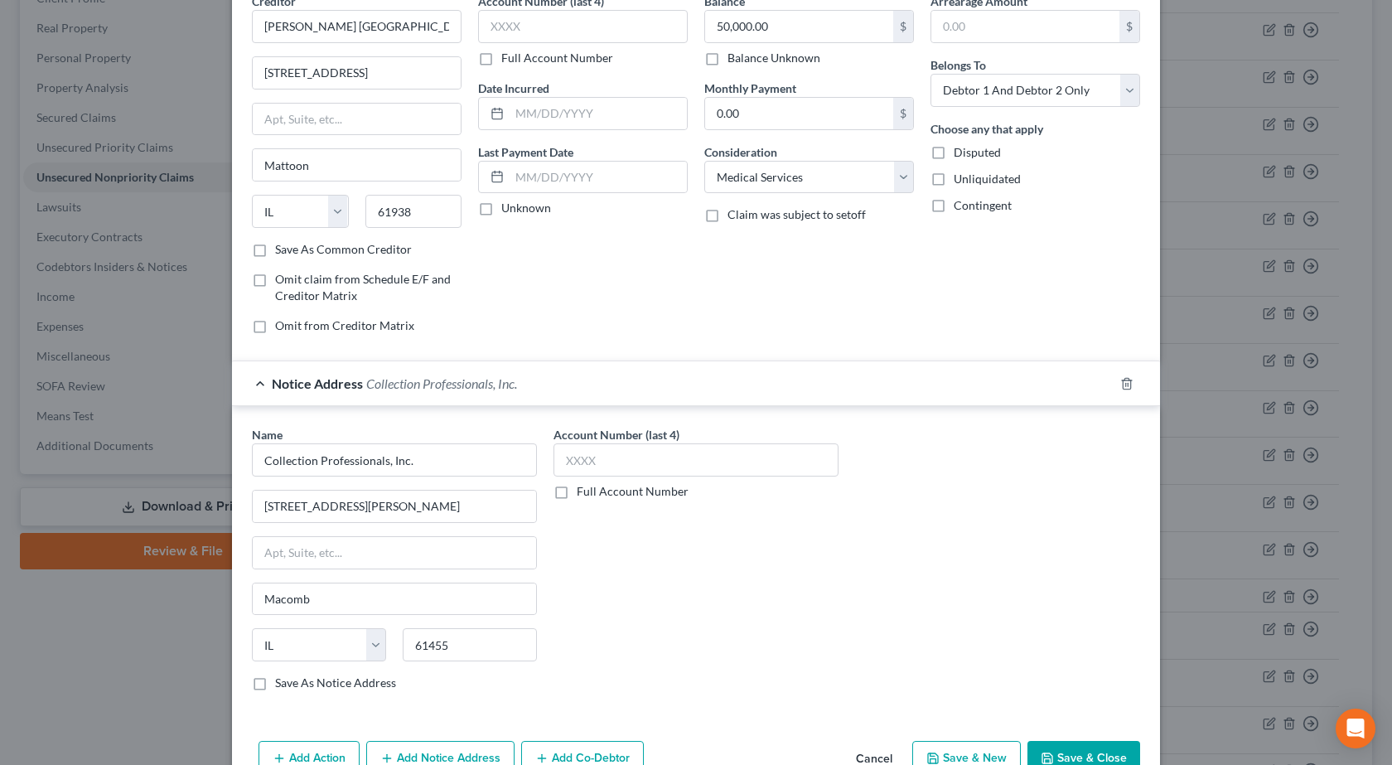
scroll to position [175, 0]
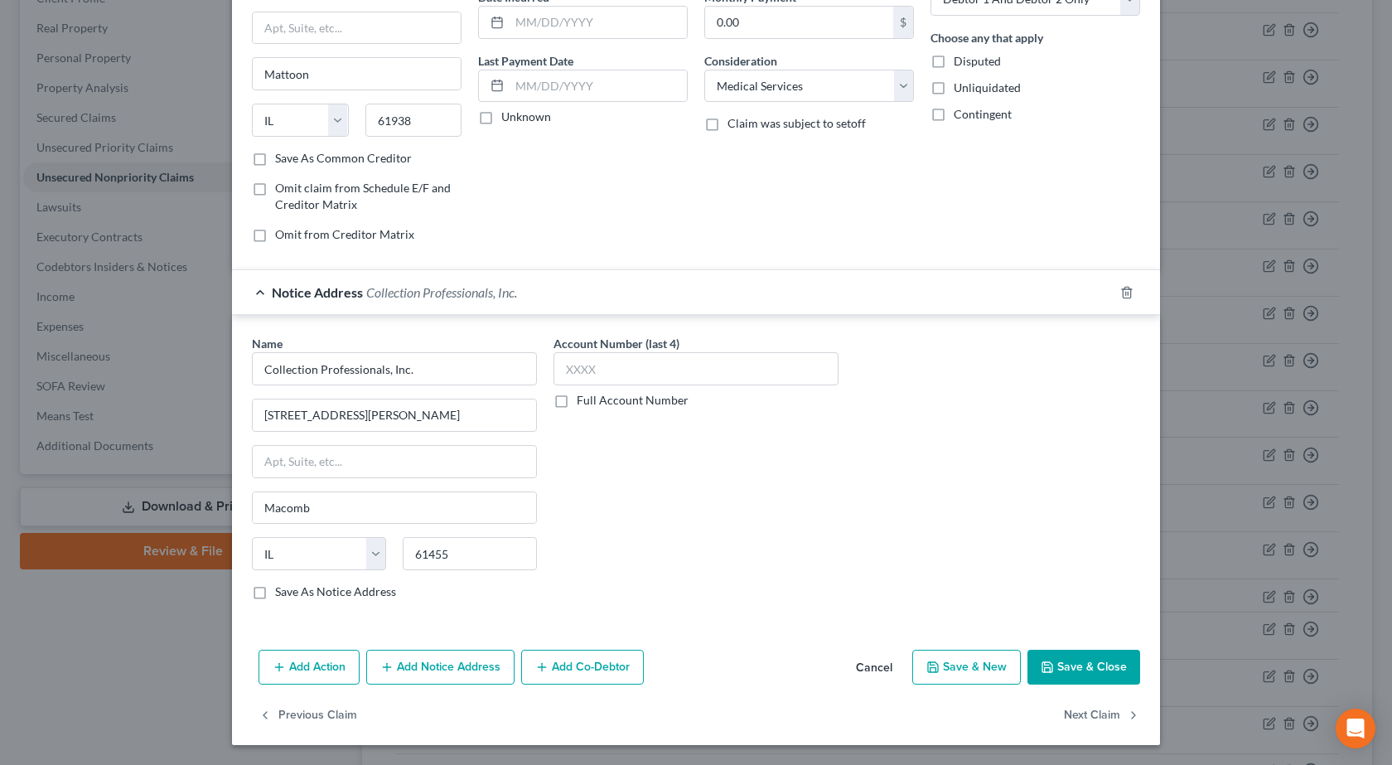
click at [1067, 677] on button "Save & Close" at bounding box center [1083, 666] width 113 height 35
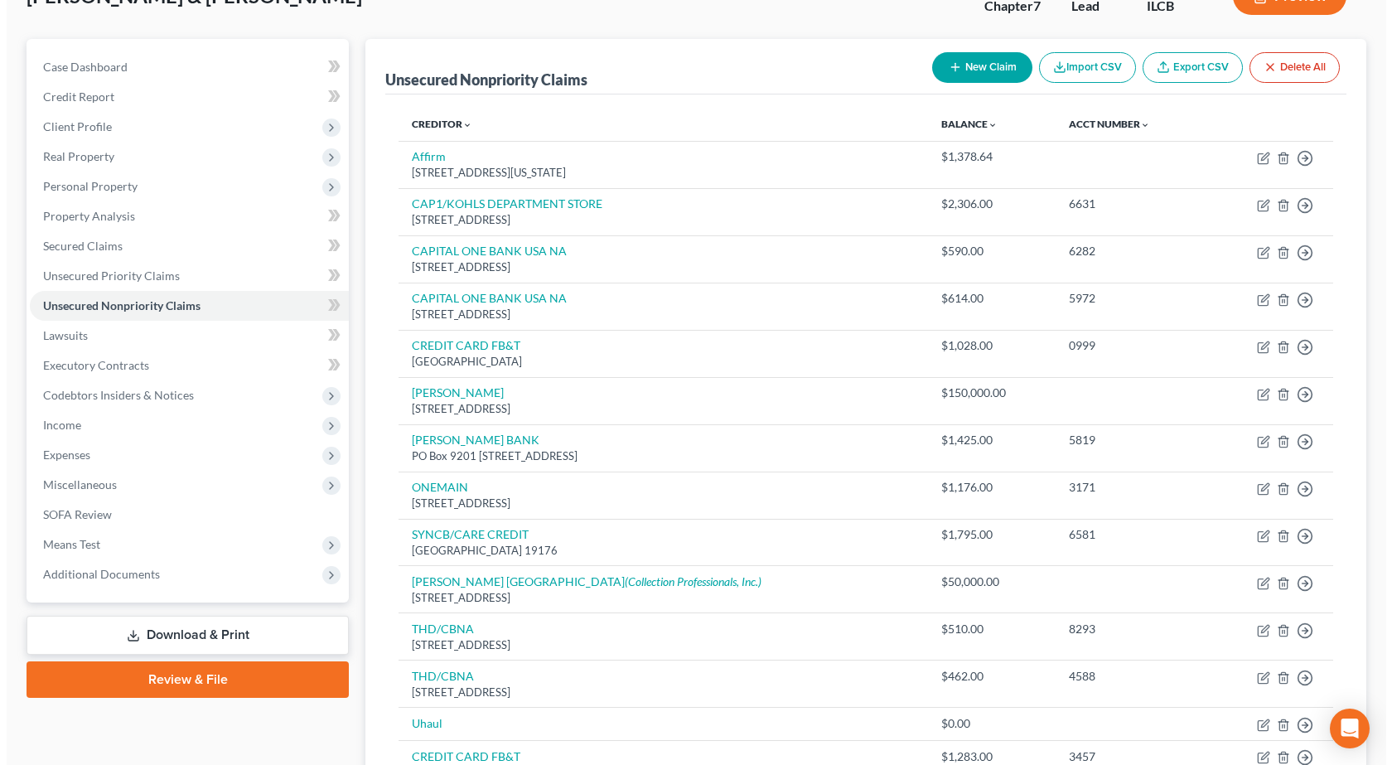
scroll to position [0, 0]
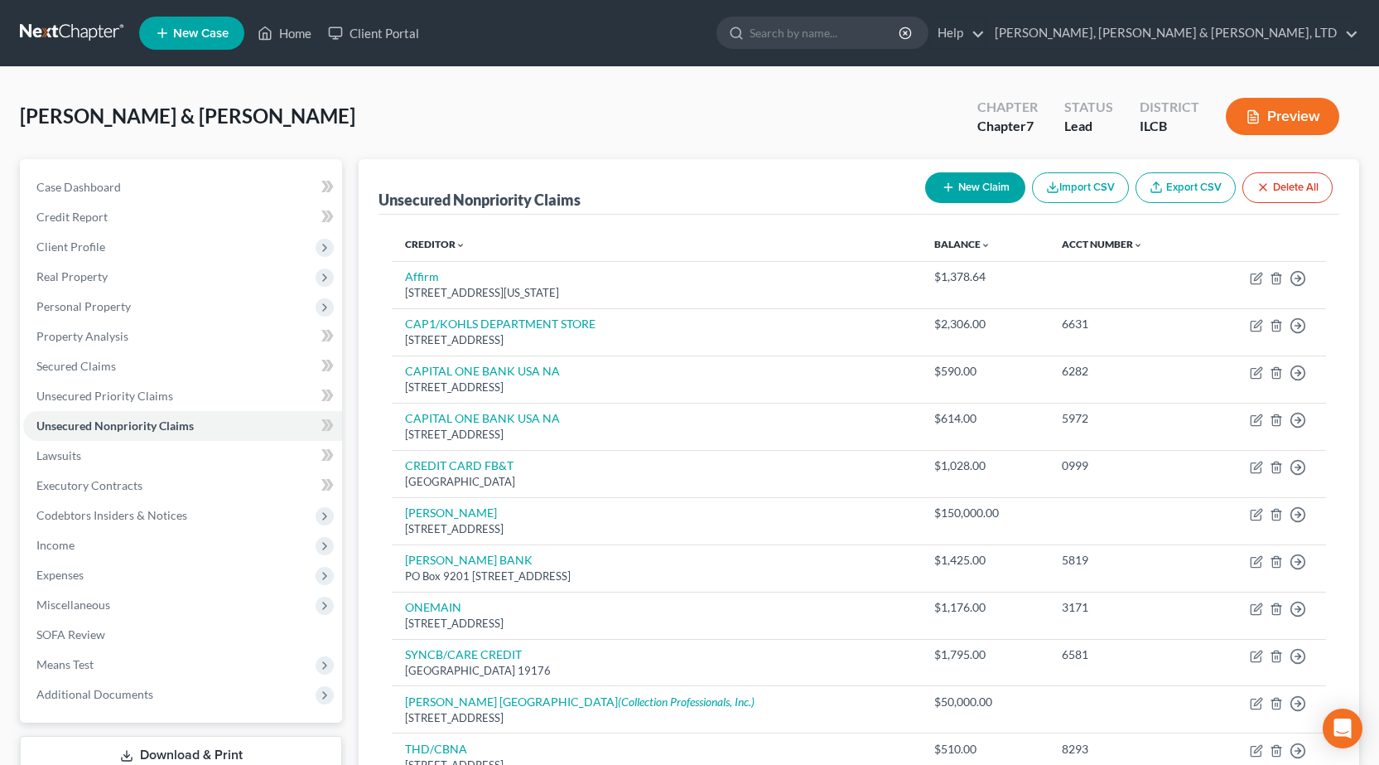
click at [960, 193] on button "New Claim" at bounding box center [975, 187] width 100 height 31
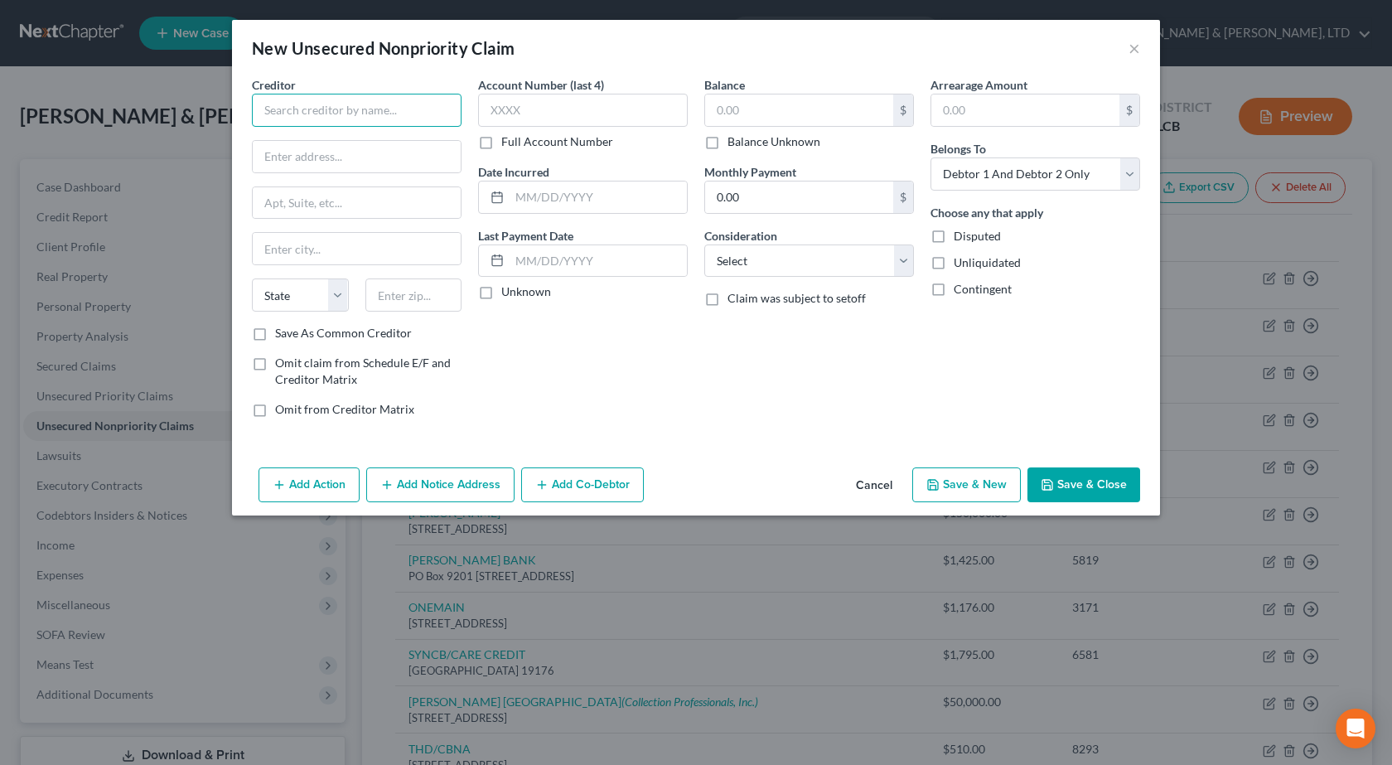
click at [358, 111] on input "text" at bounding box center [357, 110] width 210 height 33
click at [571, 107] on input "text" at bounding box center [583, 110] width 210 height 33
click at [622, 198] on input "text" at bounding box center [597, 196] width 177 height 31
click at [729, 112] on input "text" at bounding box center [799, 109] width 188 height 31
click at [741, 258] on select "Select Cable / Satellite Services Collection Agency Credit Card Debt Debt Couns…" at bounding box center [809, 260] width 210 height 33
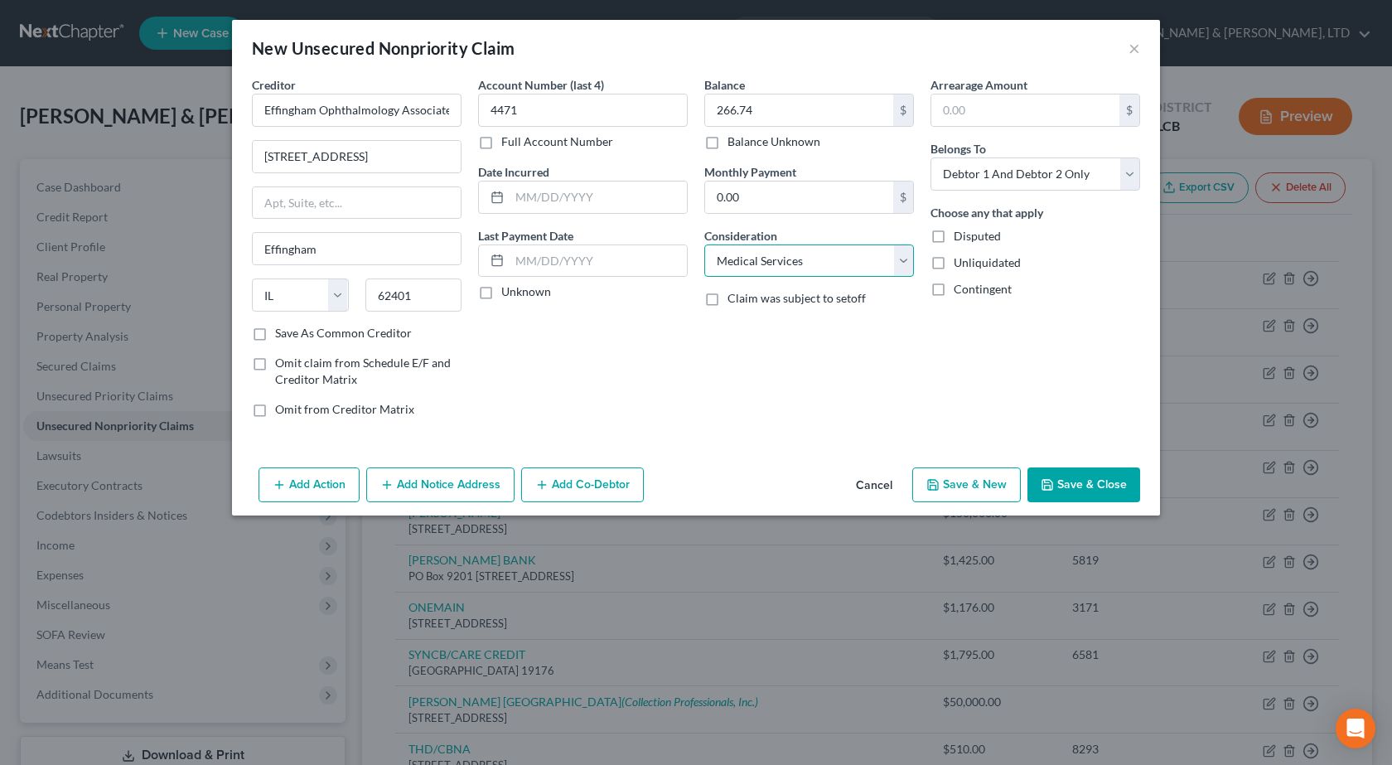
click at [704, 244] on select "Select Cable / Satellite Services Collection Agency Credit Card Debt Debt Couns…" at bounding box center [809, 260] width 210 height 33
click at [1112, 476] on button "Save & Close" at bounding box center [1083, 484] width 113 height 35
